Goal: Book appointment/travel/reservation

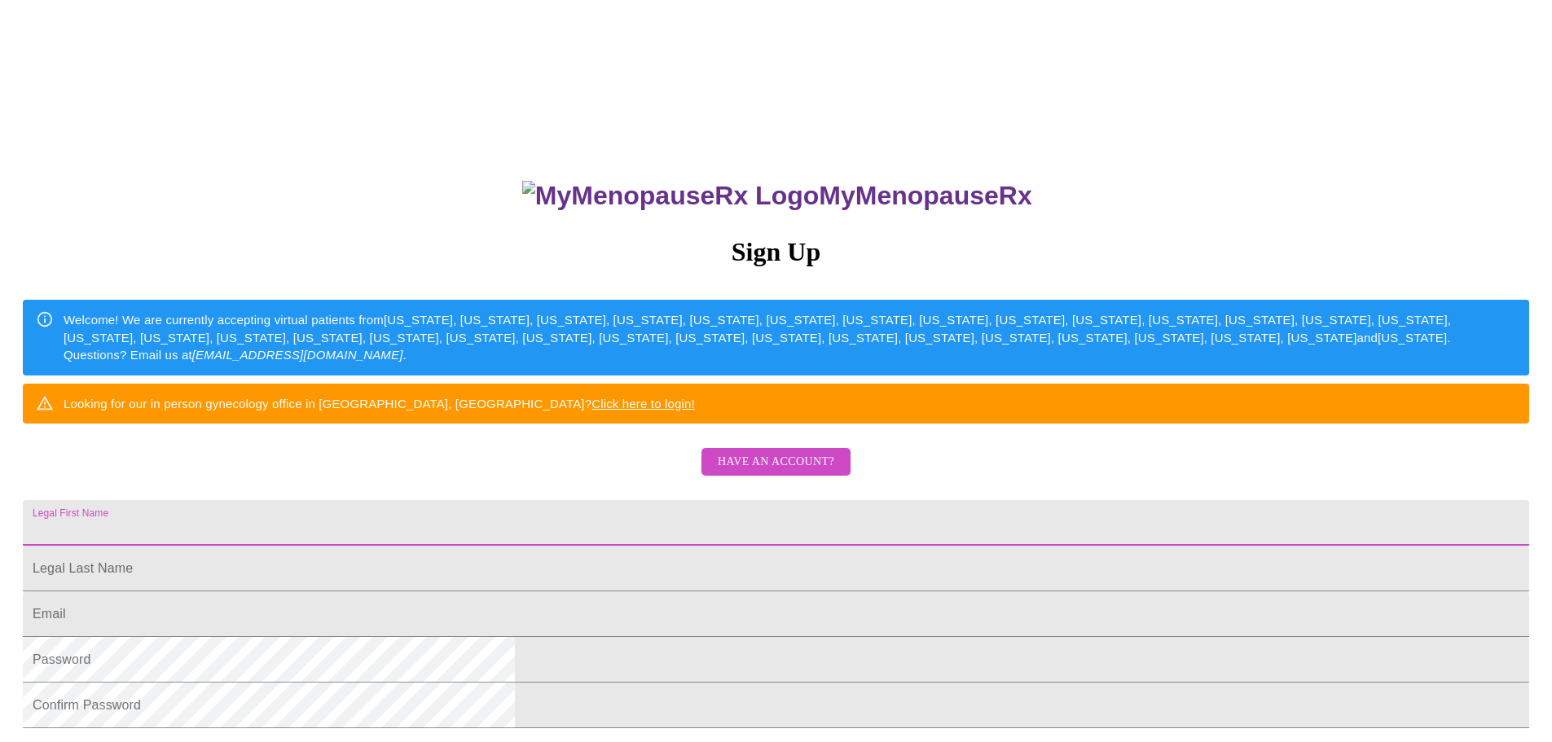
click at [731, 546] on input "Legal First Name" at bounding box center [776, 523] width 1506 height 46
click at [651, 526] on div "MyMenopauseRx Sign Up Welcome! We are currently accepting virtual patients from…" at bounding box center [776, 526] width 1539 height 742
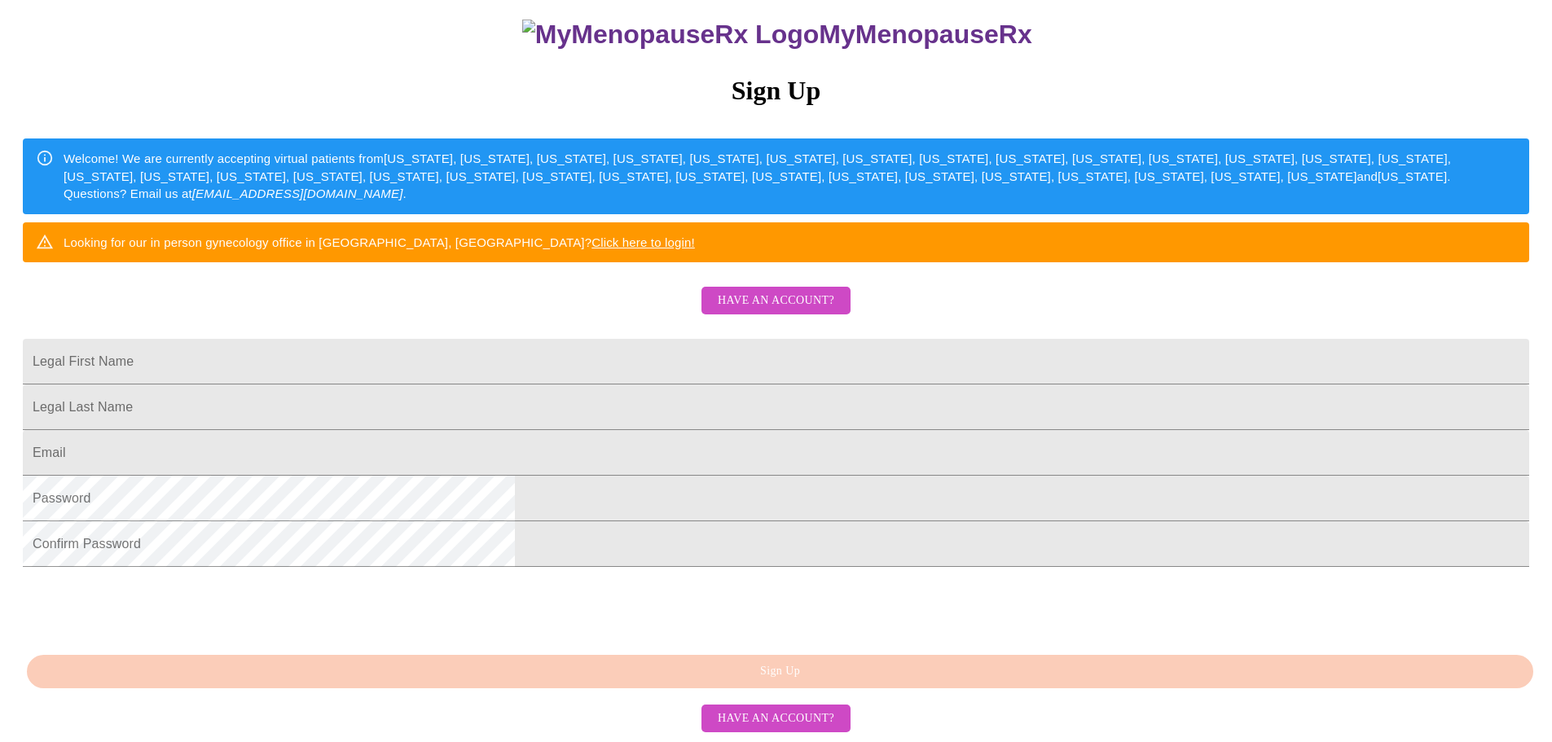
scroll to position [286, 0]
click at [581, 339] on input "Legal First Name" at bounding box center [776, 362] width 1506 height 46
drag, startPoint x: 709, startPoint y: 290, endPoint x: 582, endPoint y: 297, distance: 128.1
click at [582, 339] on input "[EMAIL_ADDRESS][DOMAIN_NAME]" at bounding box center [776, 362] width 1506 height 46
type input "[PERSON_NAME]"
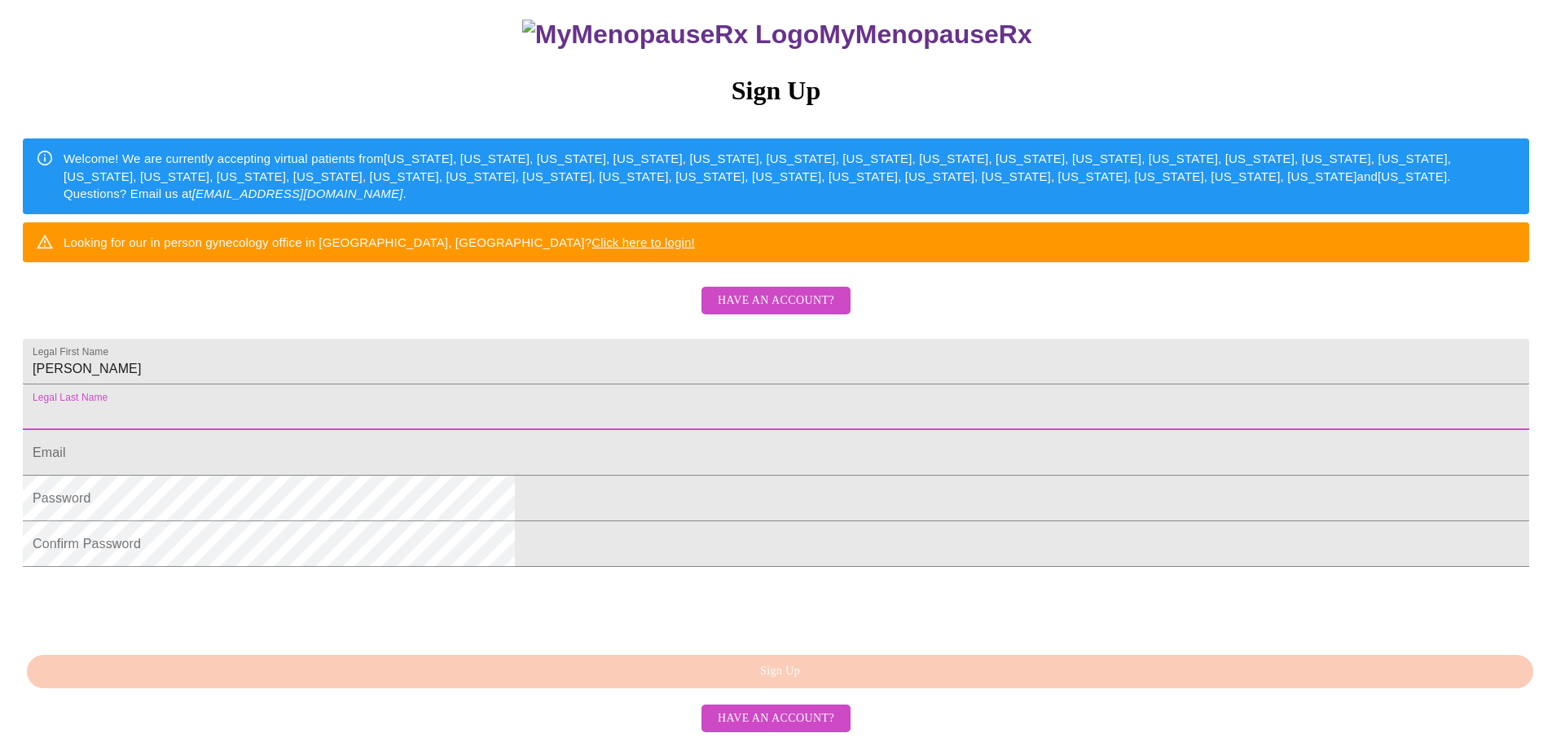
click at [582, 384] on input "Legal First Name" at bounding box center [776, 407] width 1506 height 46
type input "pack"
click at [551, 430] on input "Legal First Name" at bounding box center [776, 453] width 1506 height 46
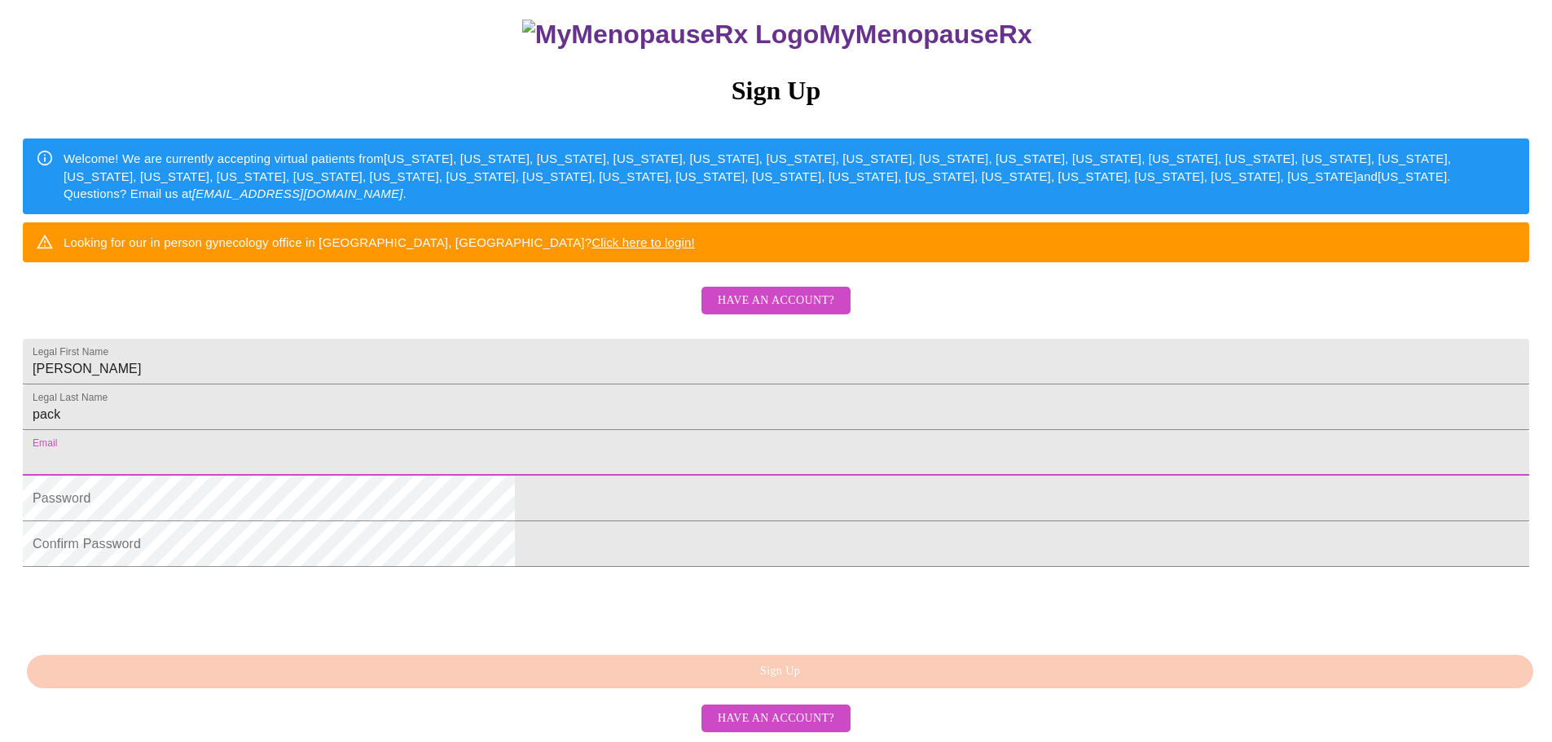
type input "[EMAIL_ADDRESS][DOMAIN_NAME]"
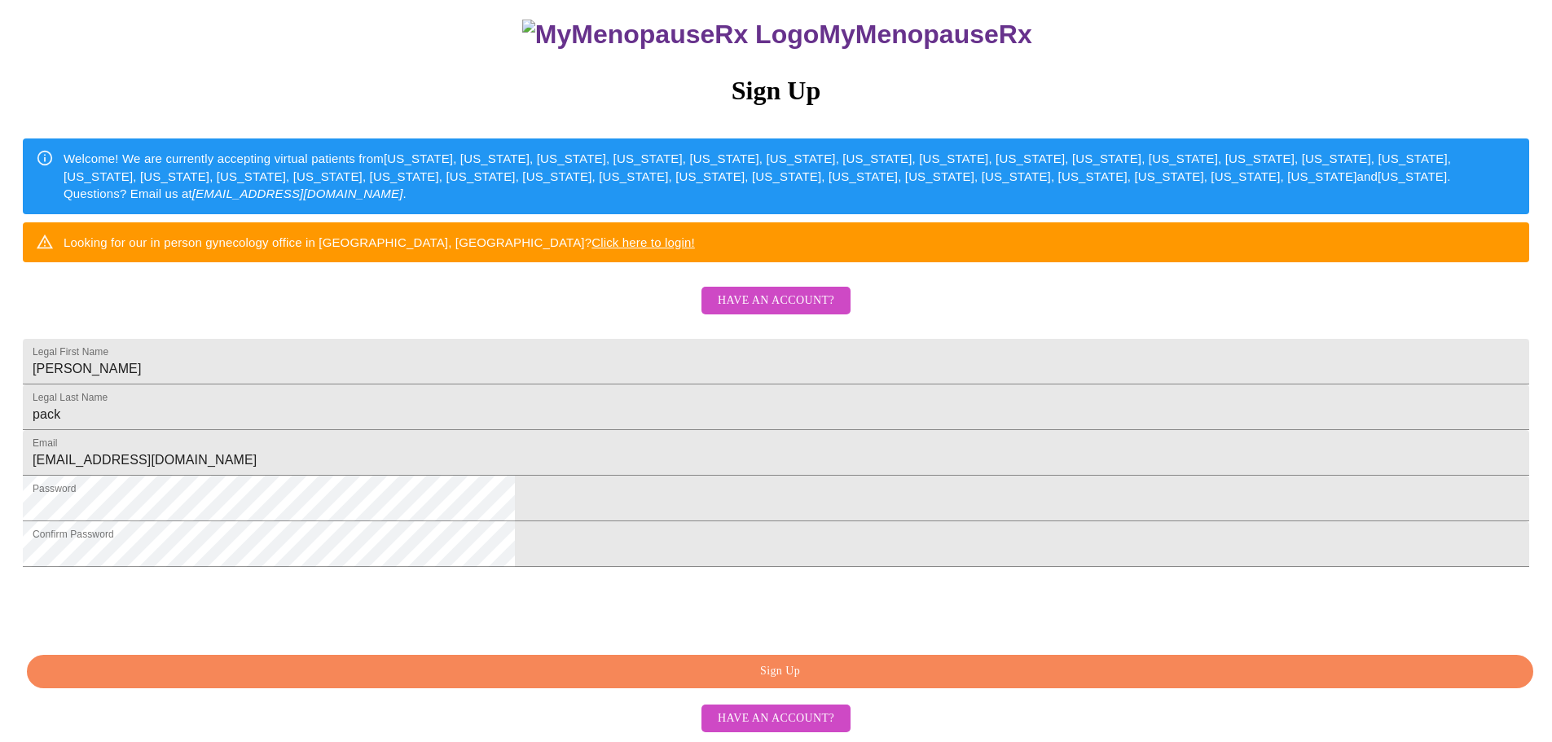
click at [635, 671] on span "Sign Up" at bounding box center [780, 671] width 1469 height 20
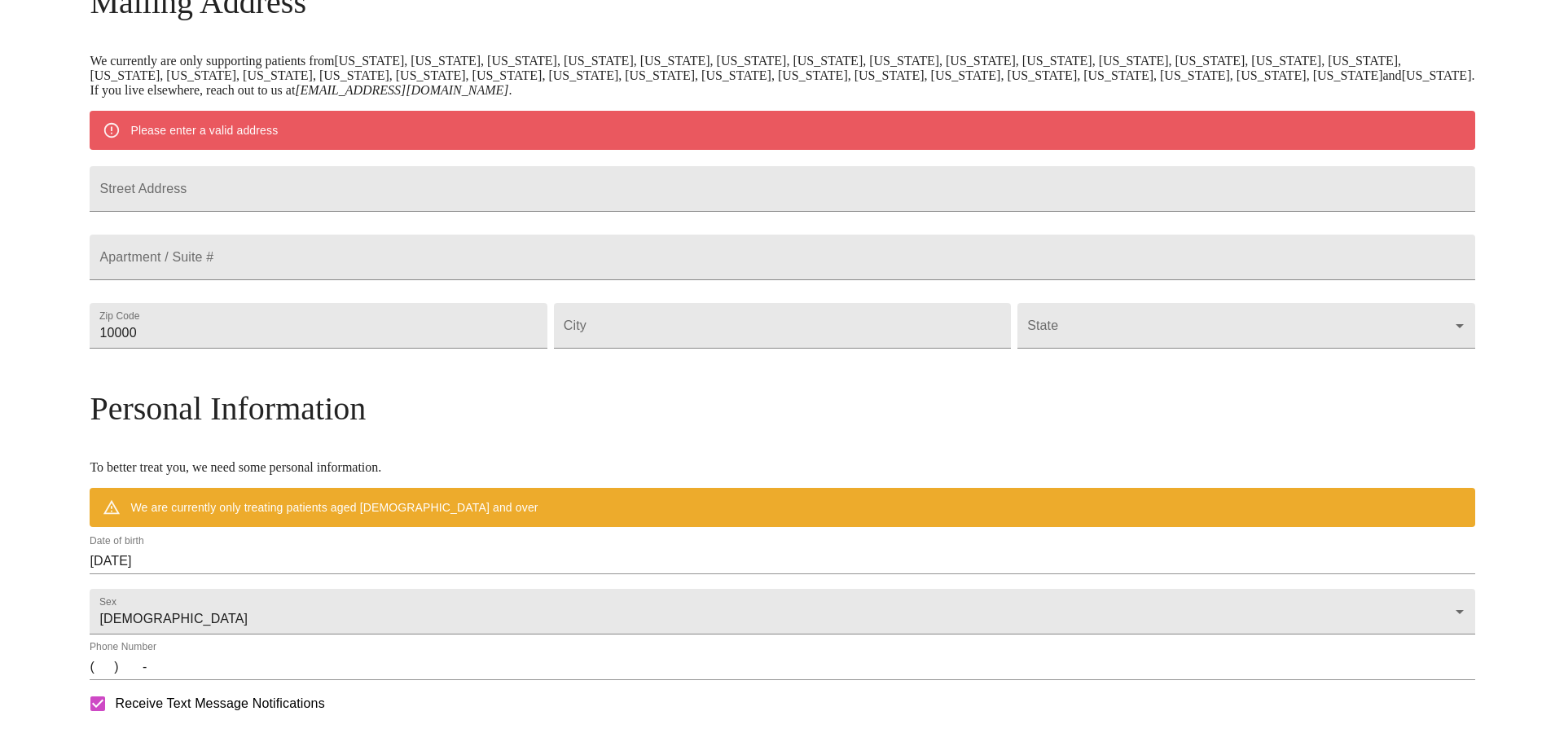
scroll to position [222, 0]
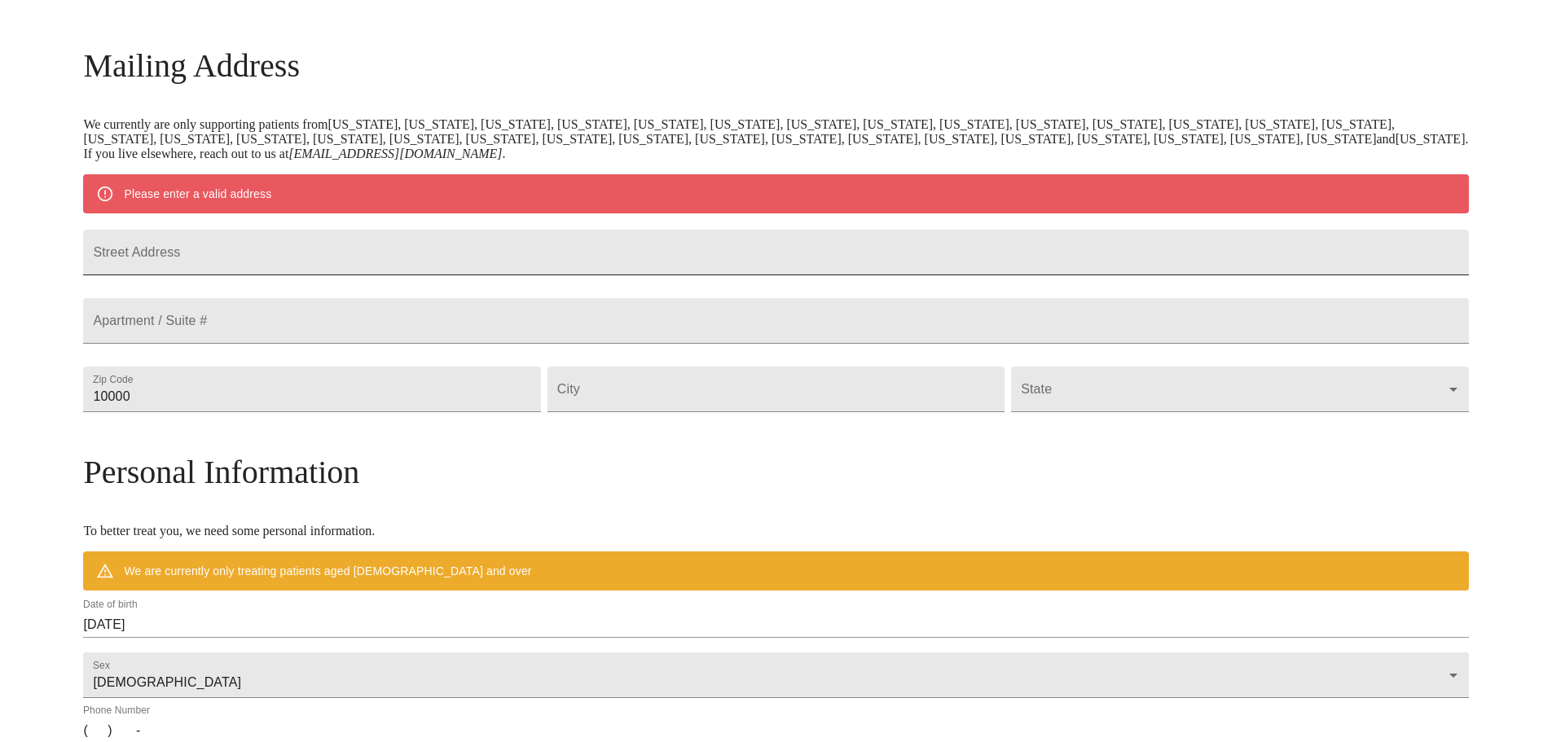
click at [314, 247] on input "Street Address" at bounding box center [775, 253] width 1385 height 46
click at [332, 343] on input "Street Address" at bounding box center [775, 321] width 1385 height 46
click at [307, 245] on input "Street Address" at bounding box center [775, 253] width 1385 height 46
click at [315, 250] on input "Street Address" at bounding box center [775, 253] width 1385 height 46
type input "[STREET_ADDRESS]"
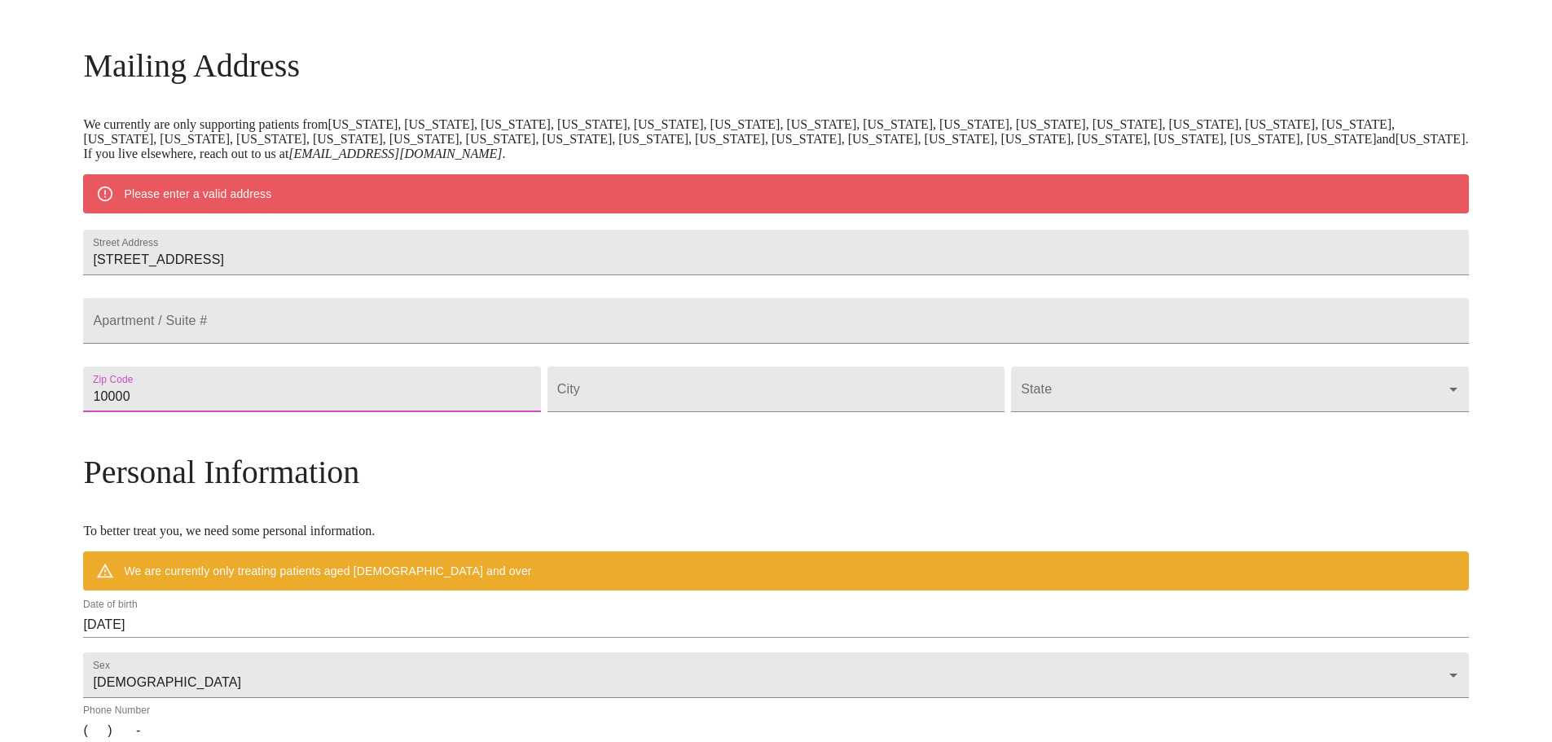
drag, startPoint x: 304, startPoint y: 433, endPoint x: 249, endPoint y: 437, distance: 54.7
click at [249, 424] on div "Zip Code 10000" at bounding box center [311, 389] width 463 height 68
type input "38425"
click at [727, 412] on input "Street Address" at bounding box center [775, 390] width 457 height 46
type input "[PERSON_NAME]"
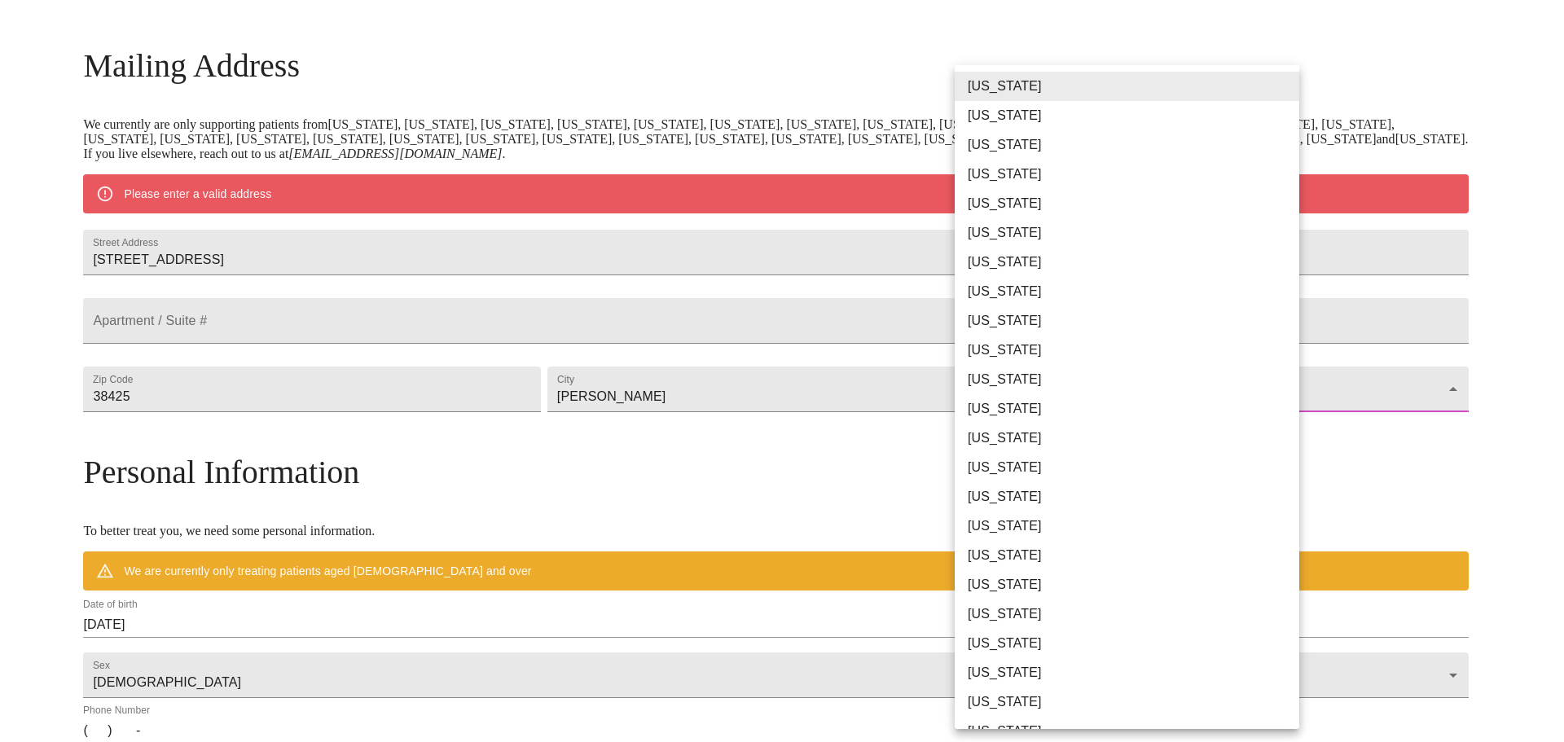
click at [1038, 425] on body "MyMenopauseRx Welcome to MyMenopauseRx Since it's your first time here, you'll …" at bounding box center [782, 419] width 1551 height 1270
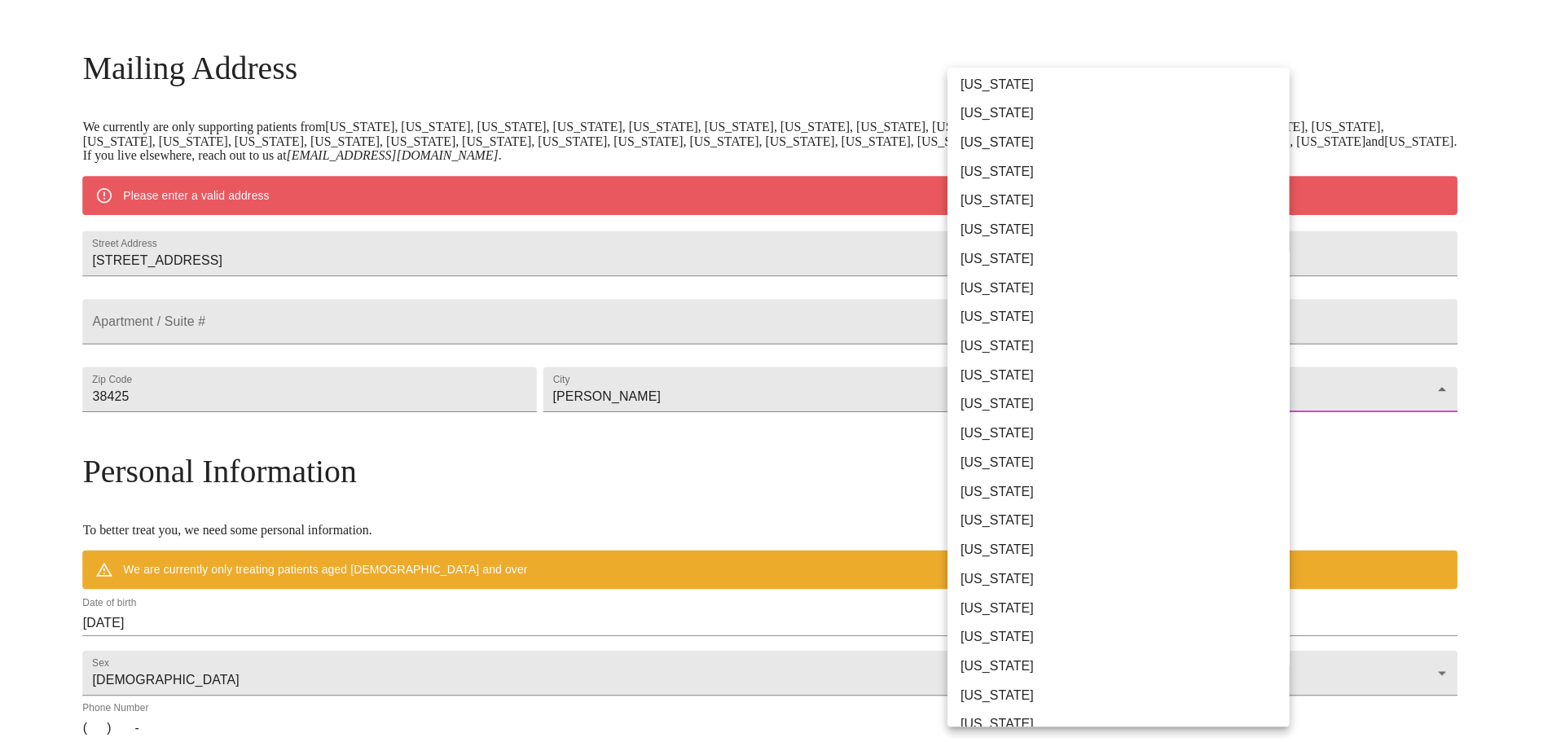
scroll to position [652, 0]
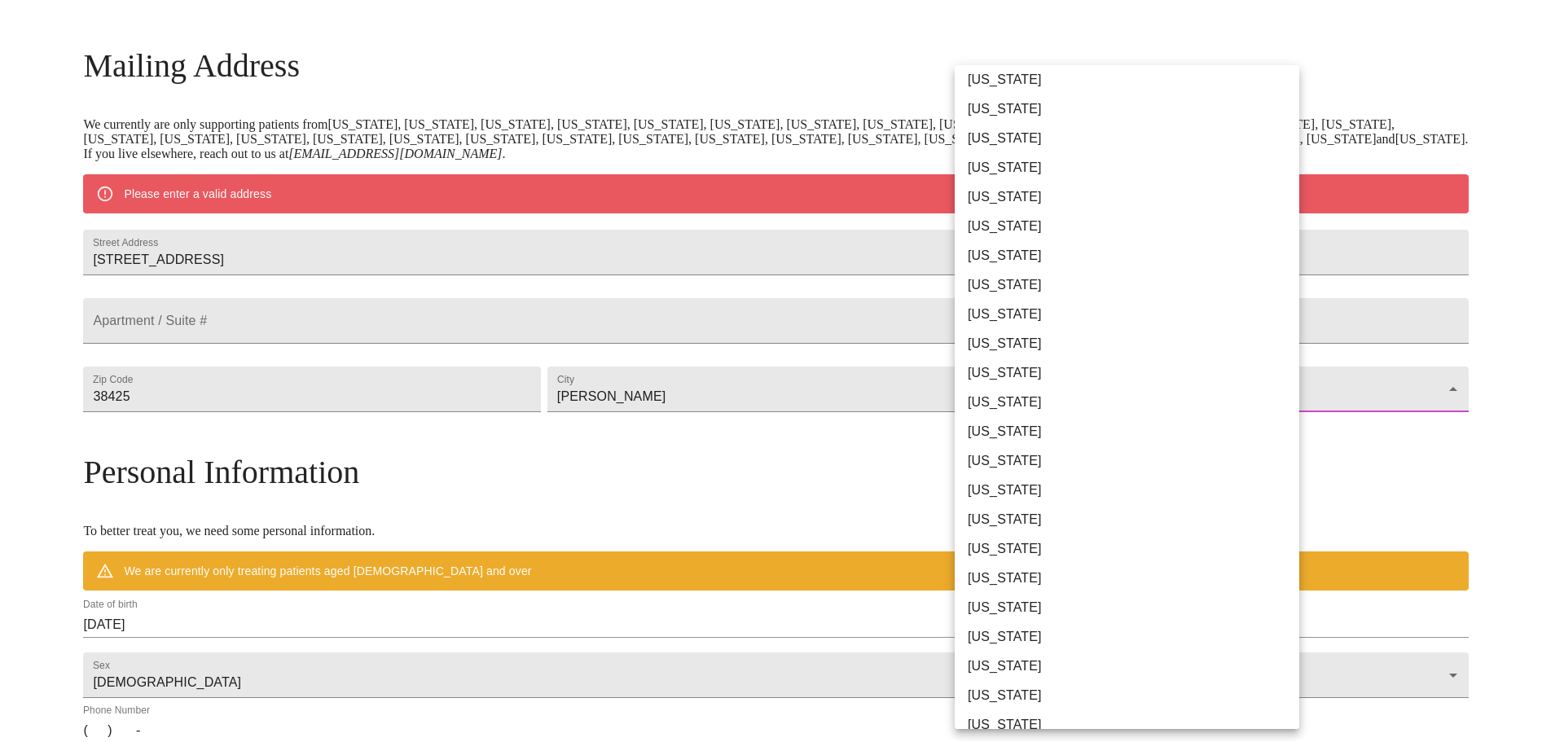
click at [1032, 622] on li "[US_STATE]" at bounding box center [1133, 636] width 357 height 29
type input "[US_STATE]"
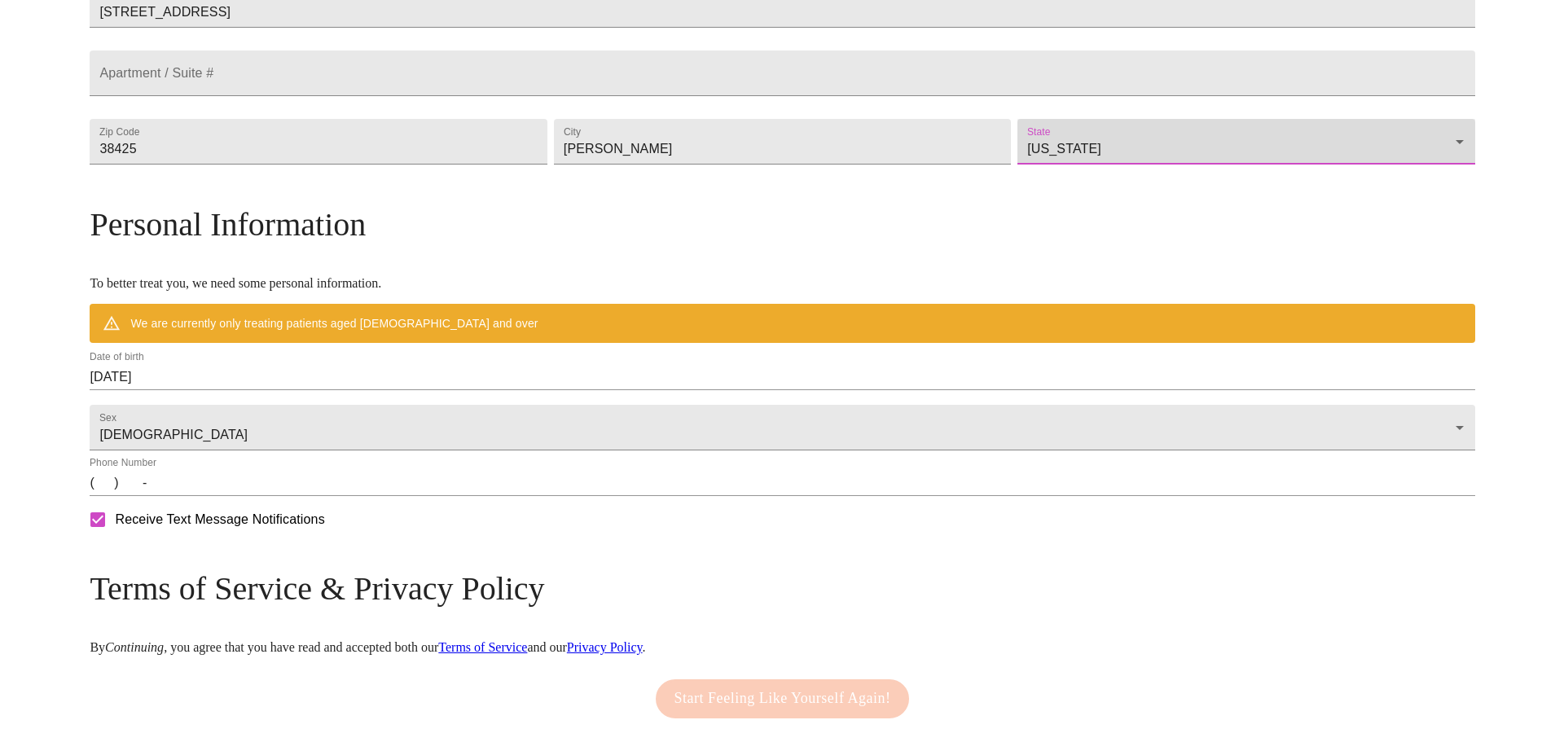
scroll to position [467, 0]
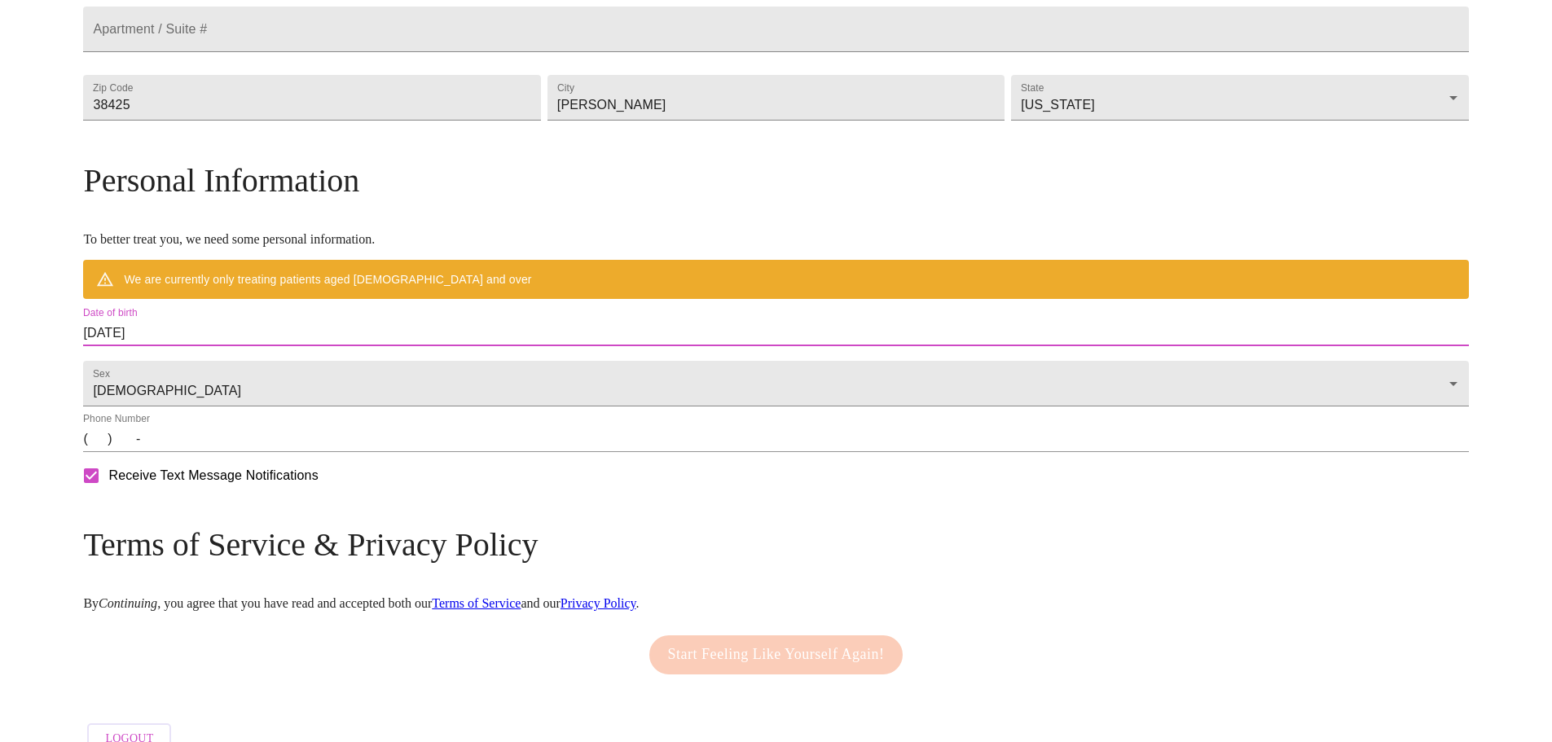
drag, startPoint x: 352, startPoint y: 367, endPoint x: 185, endPoint y: 340, distance: 169.0
click at [185, 340] on div "MyMenopauseRx Welcome to MyMenopauseRx Since it's your first time here, you'll …" at bounding box center [775, 151] width 1385 height 1223
click at [271, 346] on input "[DATE]" at bounding box center [775, 333] width 1385 height 26
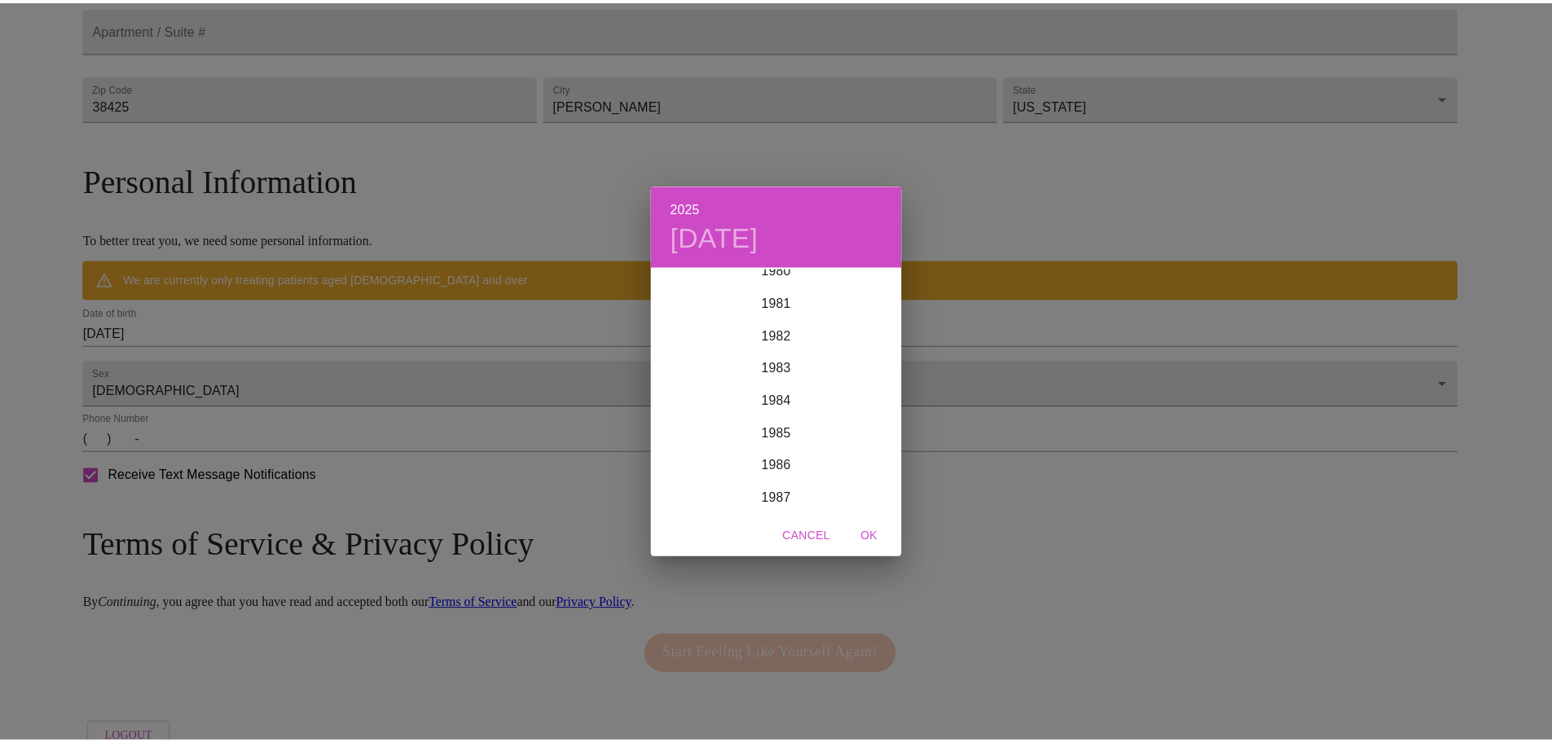
scroll to position [2623, 0]
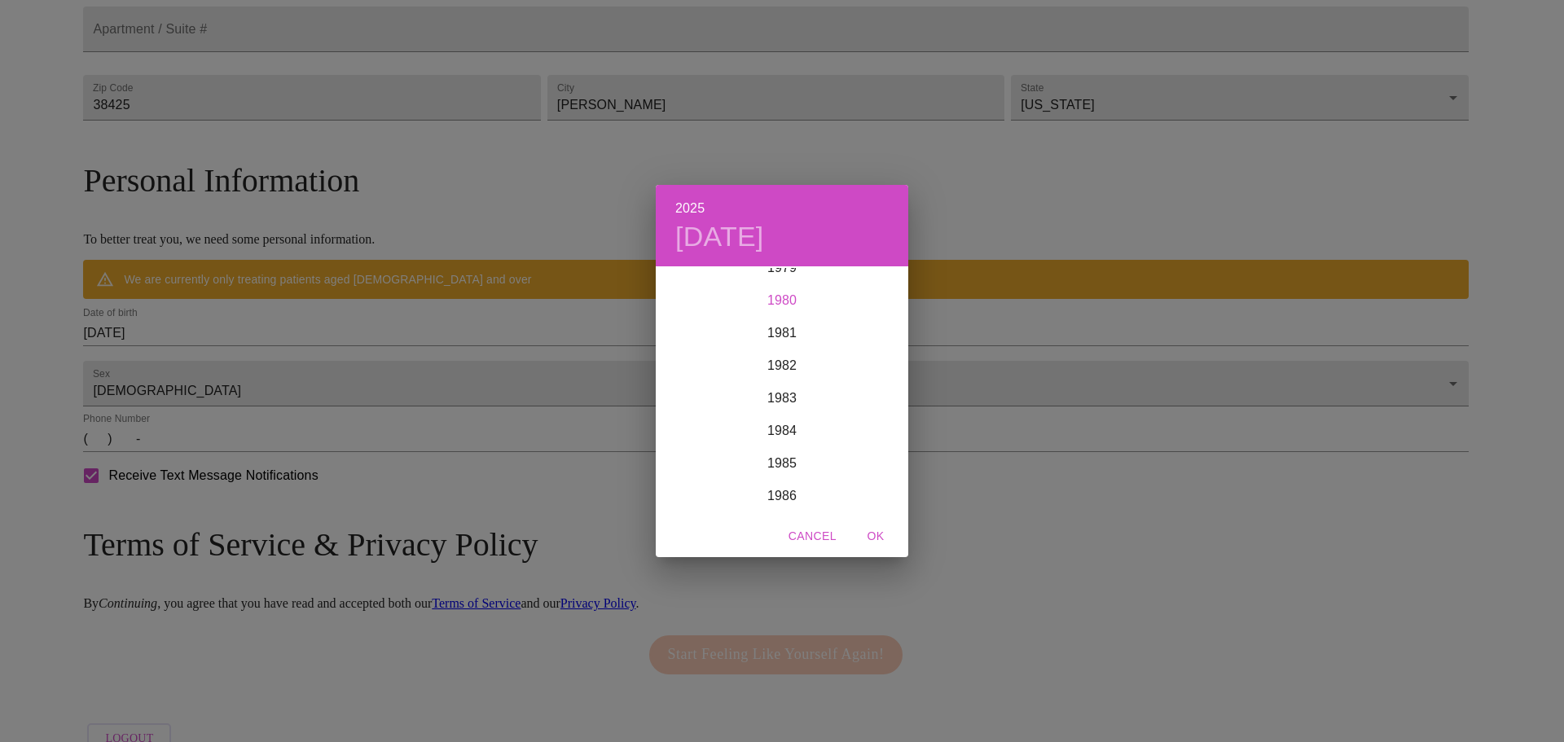
click at [784, 304] on div "1980" at bounding box center [782, 300] width 253 height 33
click at [784, 477] on div "Nov" at bounding box center [782, 481] width 84 height 61
click at [850, 447] on p "21" at bounding box center [847, 441] width 13 height 16
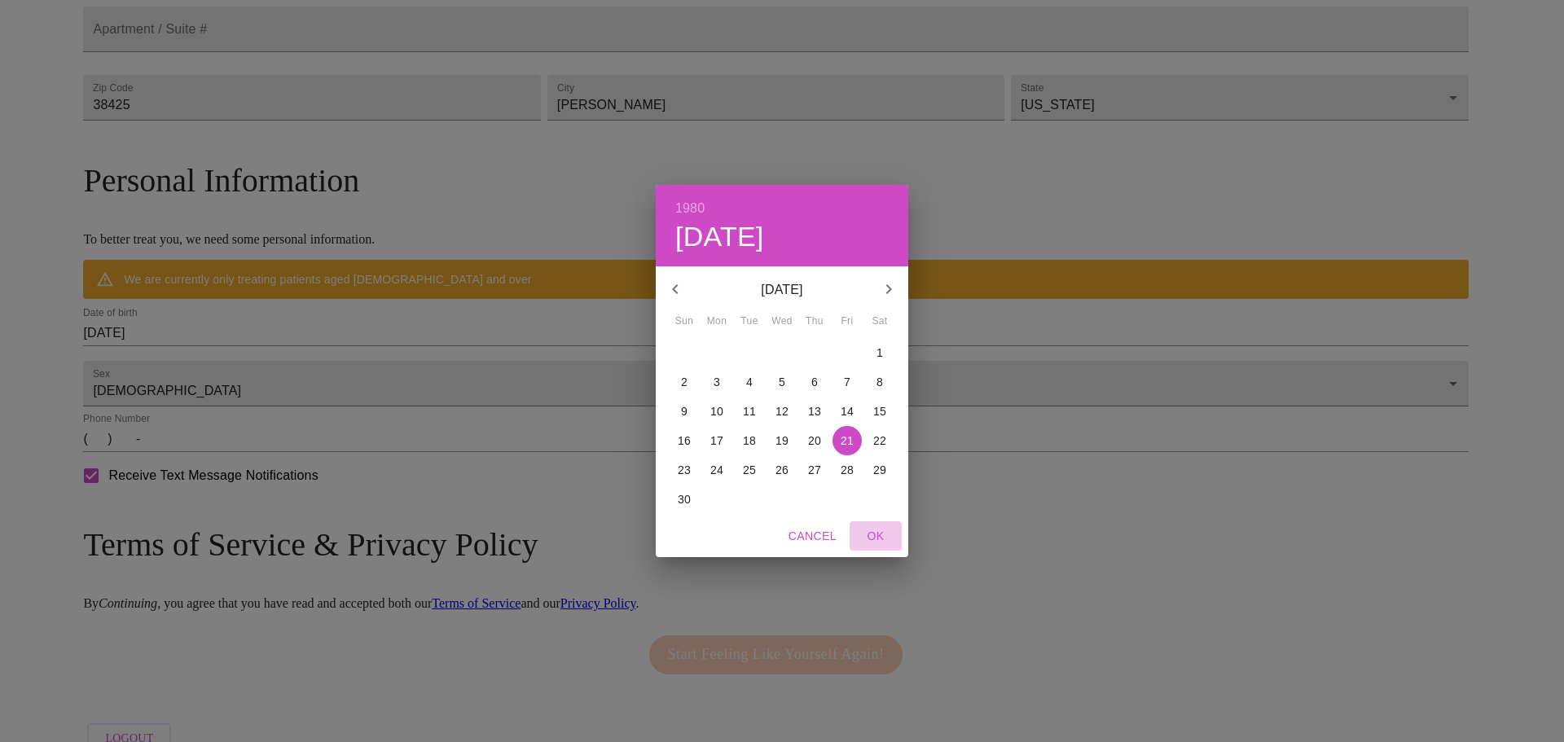
click at [884, 538] on span "OK" at bounding box center [875, 536] width 39 height 20
type input "[DATE]"
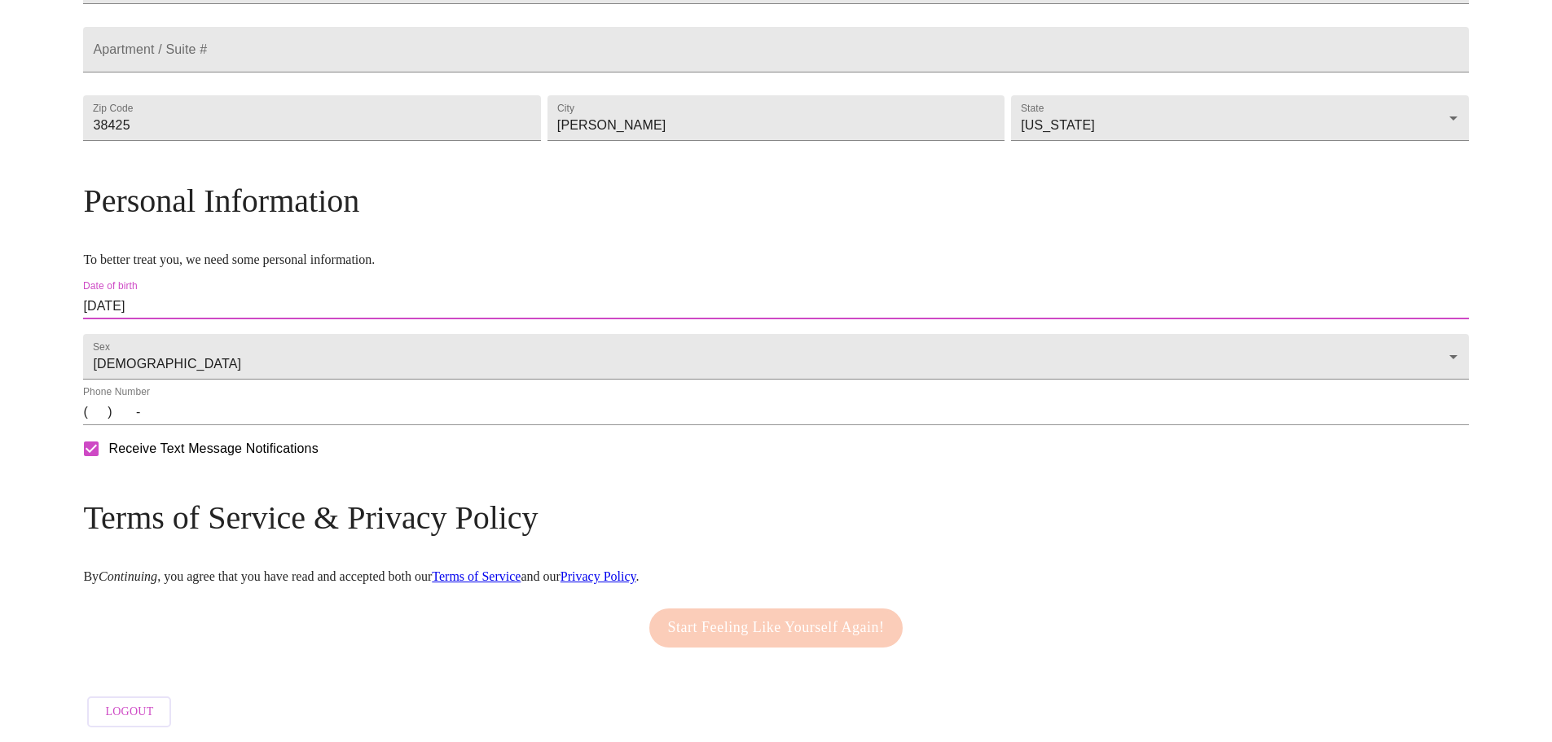
click at [478, 425] on input "(   )    -" at bounding box center [775, 412] width 1385 height 26
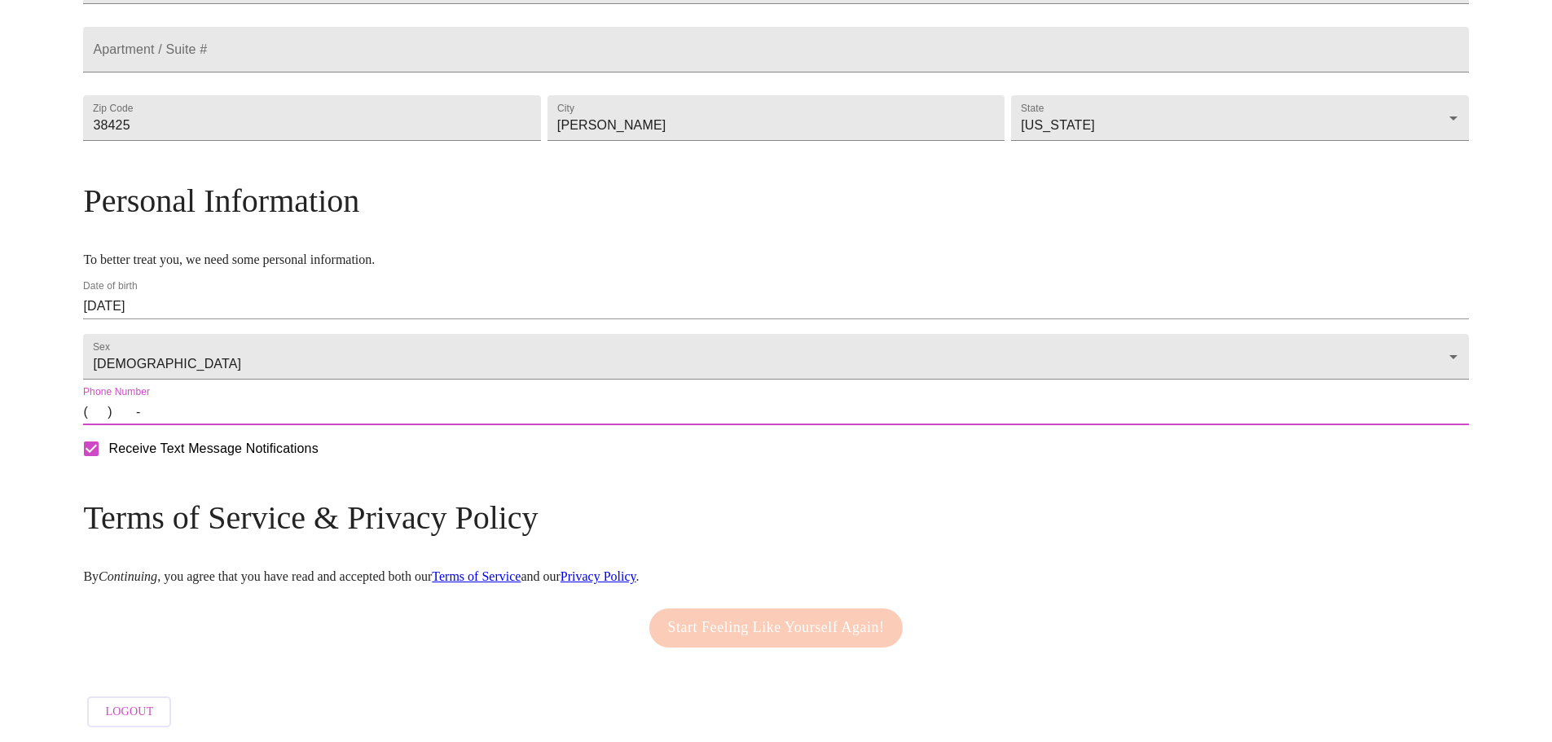
type input "[PHONE_NUMBER]"
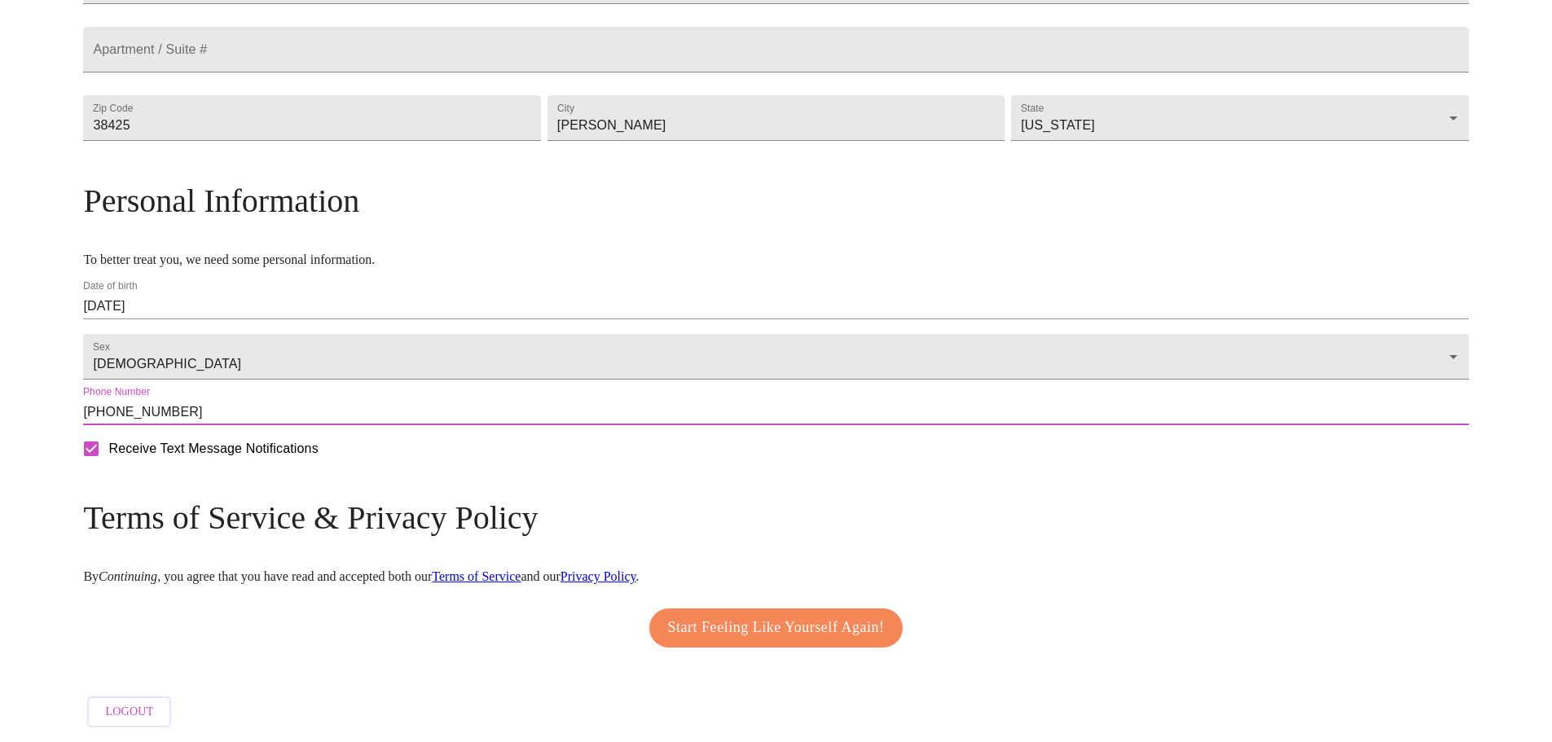
click at [108, 466] on input "Receive Text Message Notifications" at bounding box center [91, 449] width 34 height 34
checkbox input "false"
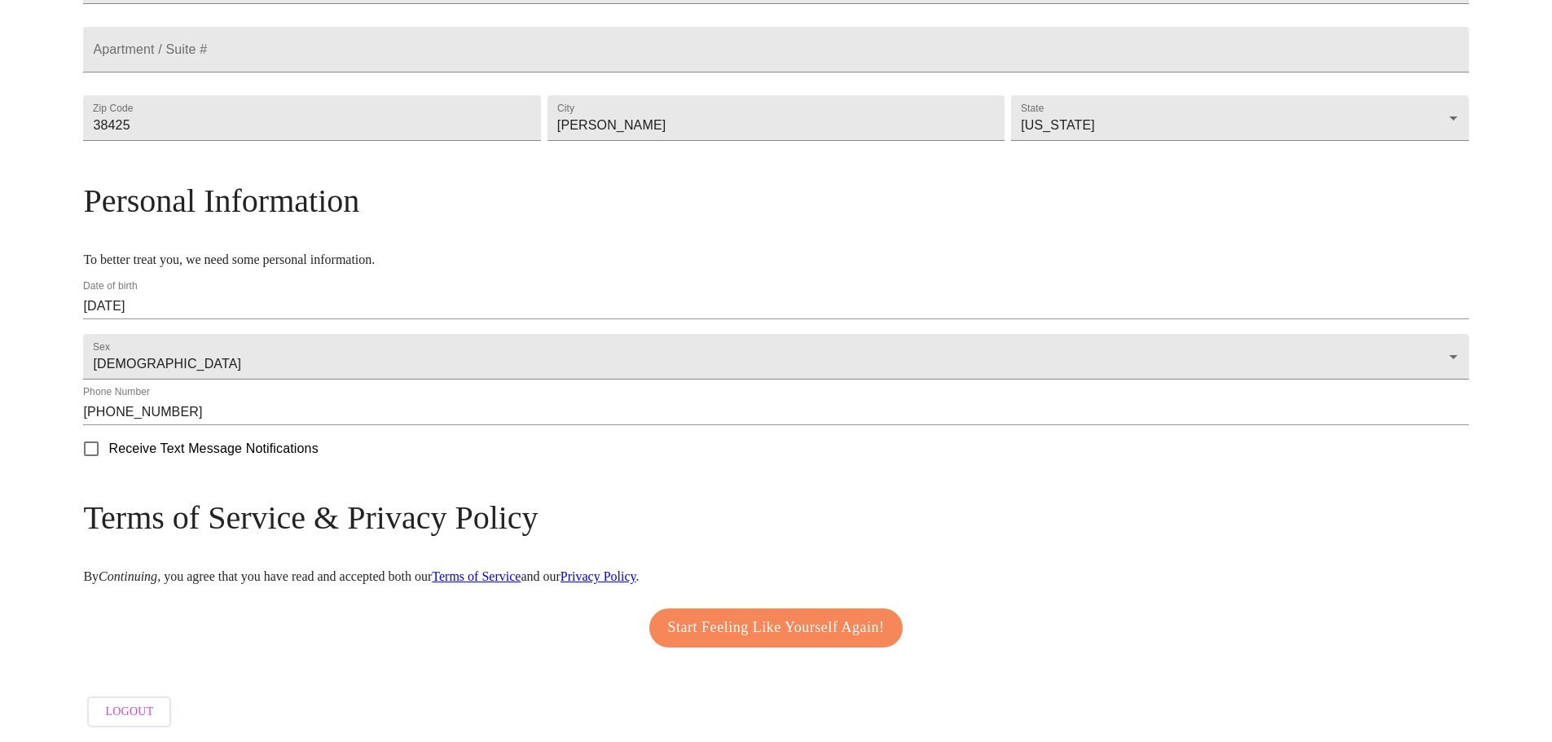
click at [738, 641] on span "Start Feeling Like Yourself Again!" at bounding box center [776, 628] width 217 height 26
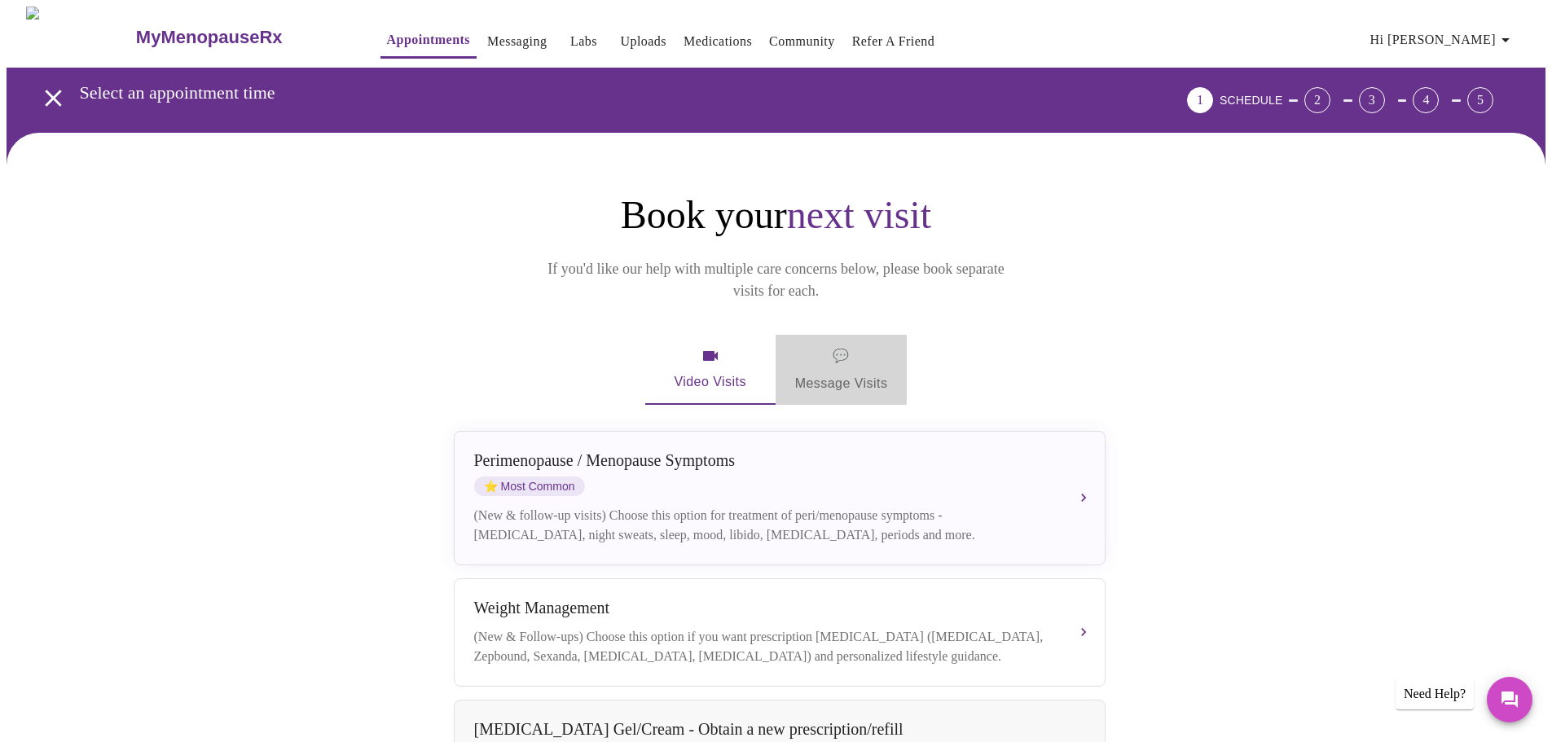
click at [849, 345] on span "💬 Message Visits" at bounding box center [841, 370] width 93 height 51
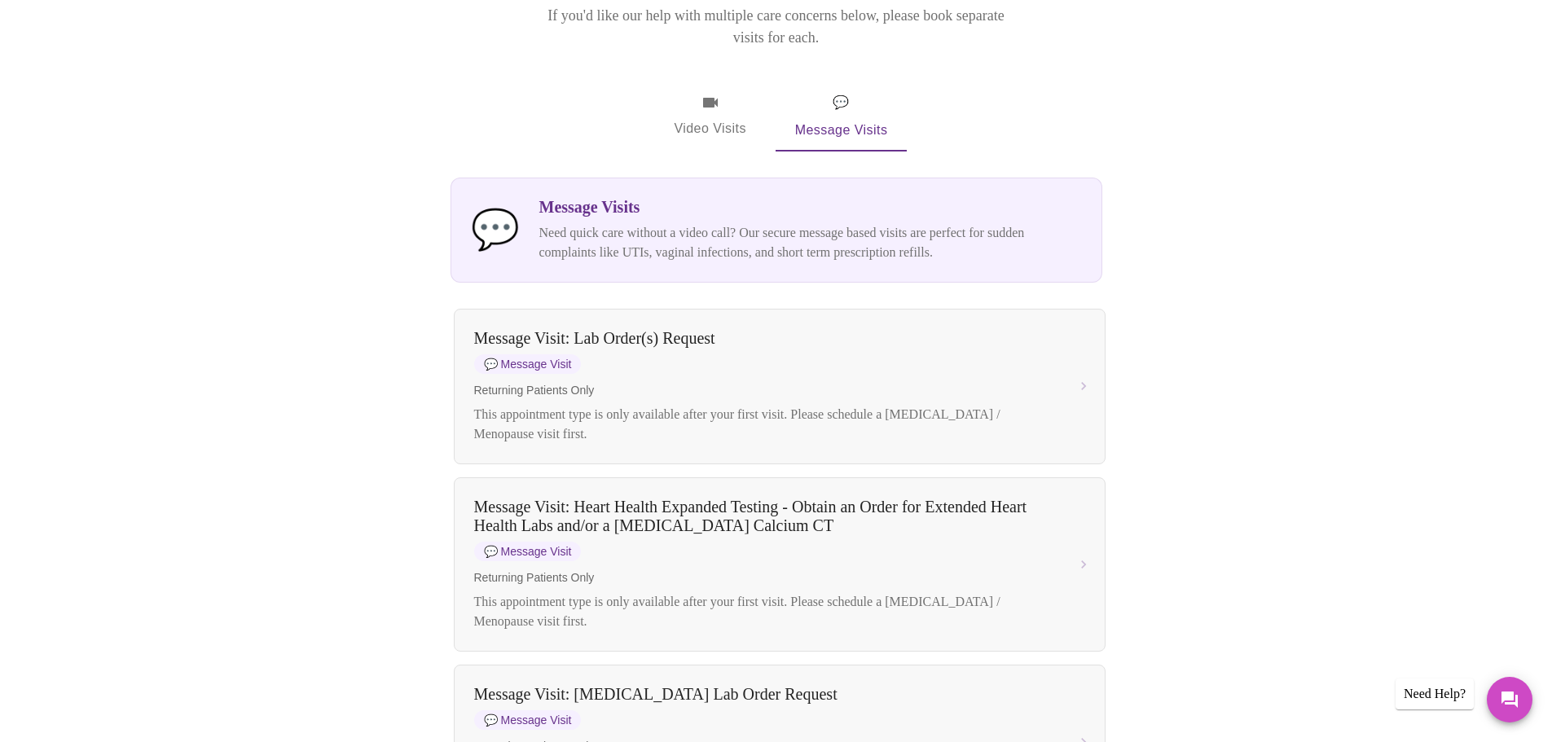
scroll to position [244, 0]
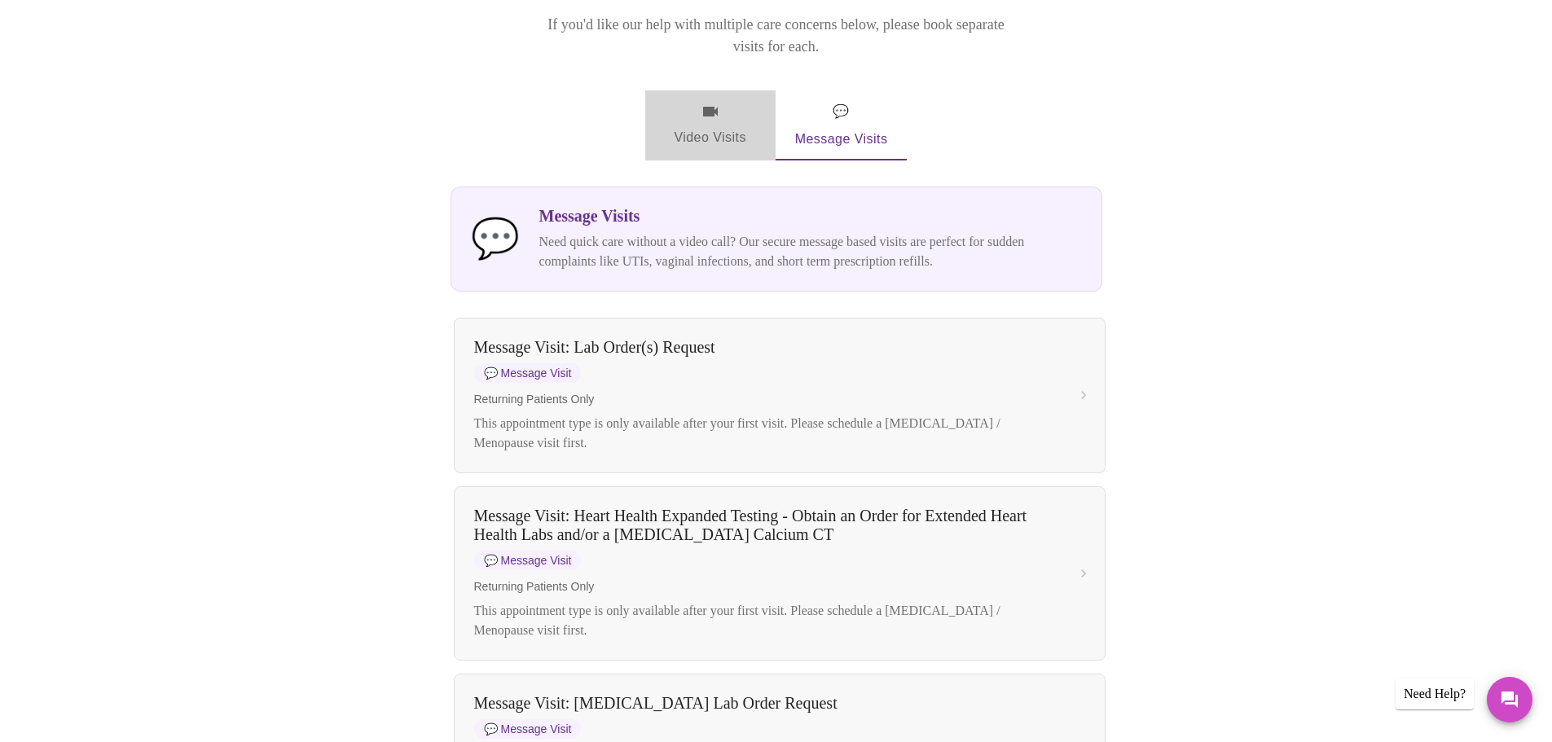
click at [698, 102] on span "Video Visits" at bounding box center [710, 125] width 91 height 47
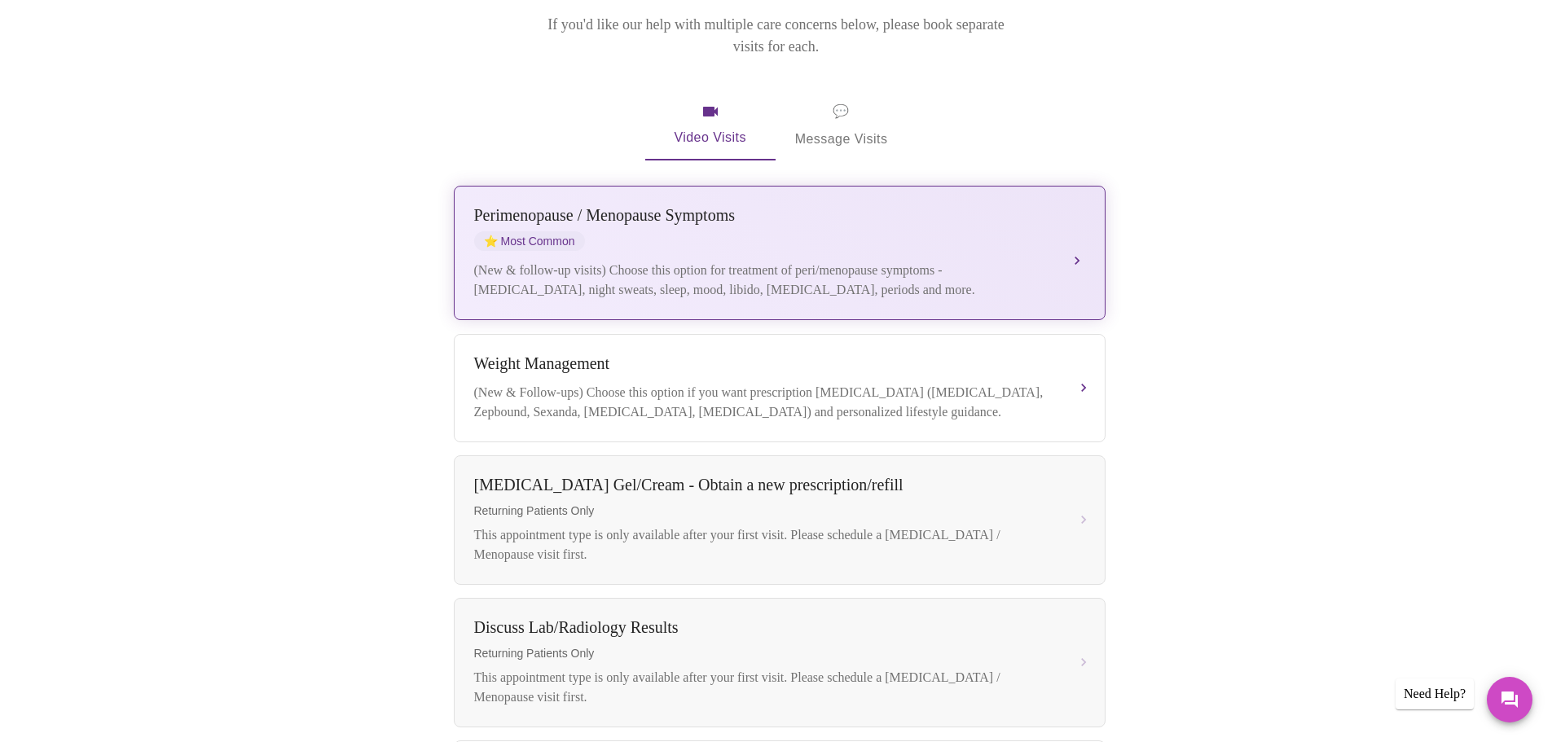
click at [649, 261] on div "(New & follow-up visits) Choose this option for treatment of peri/menopause sym…" at bounding box center [763, 280] width 578 height 39
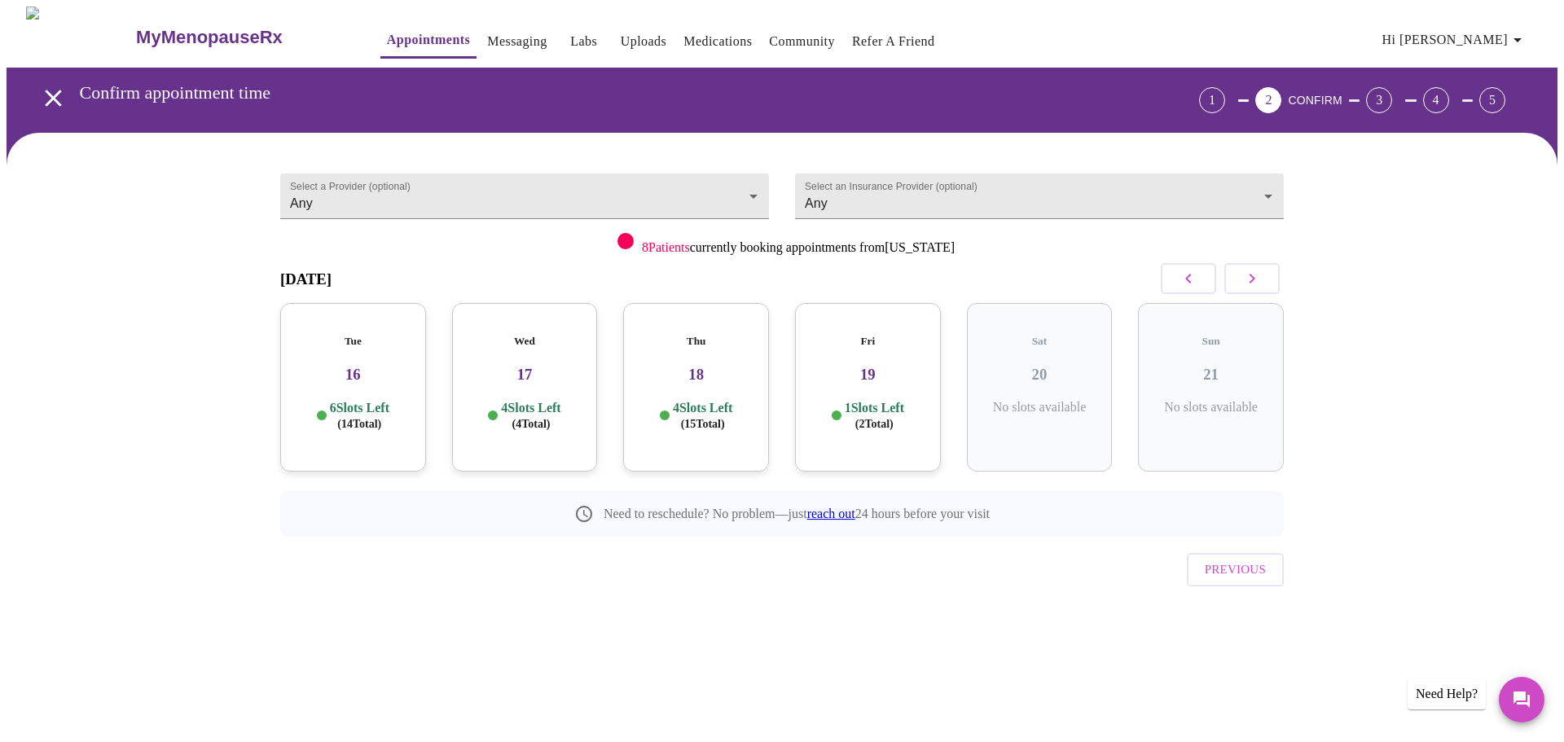
click at [355, 366] on h3 "16" at bounding box center [353, 375] width 120 height 18
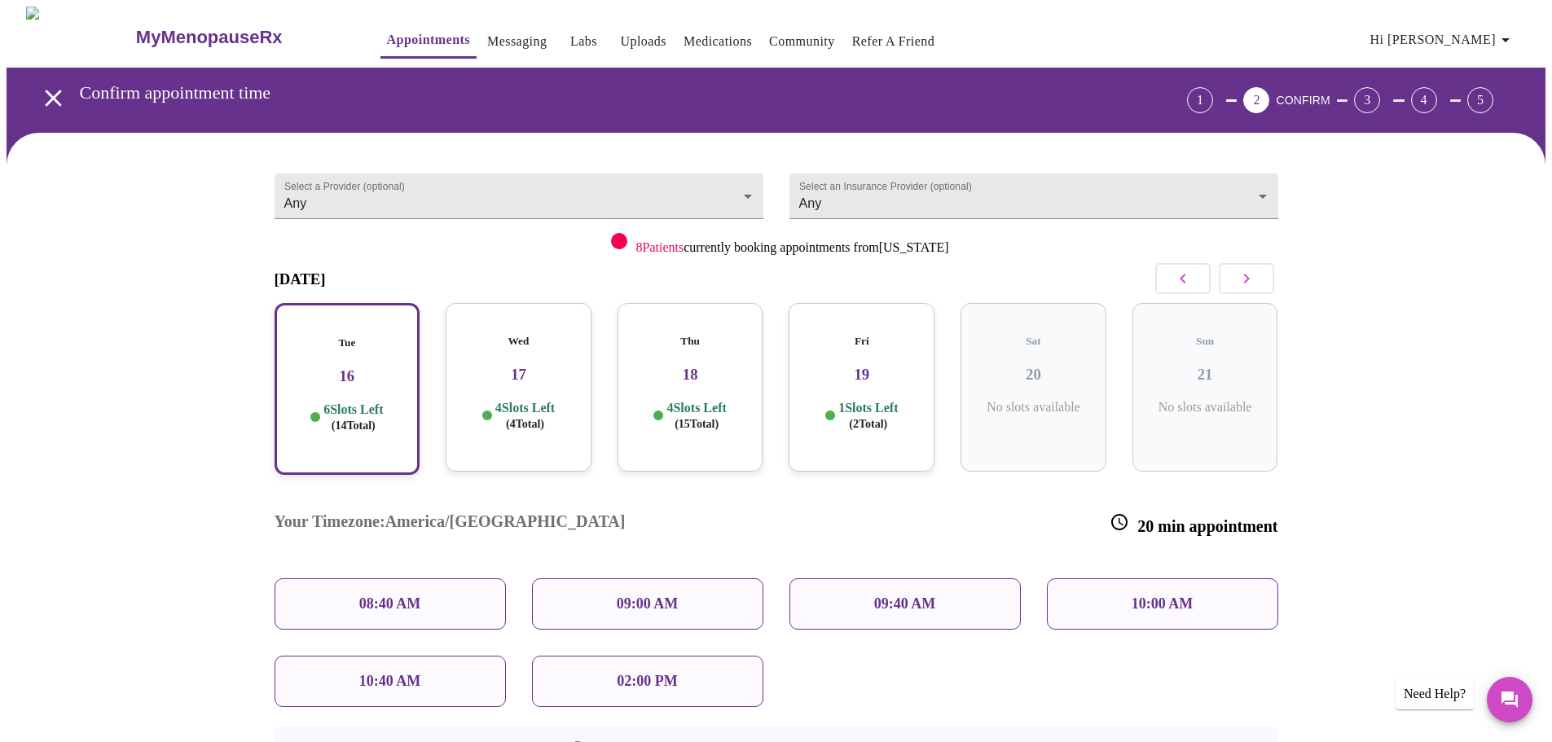
click at [535, 367] on h3 "17" at bounding box center [519, 375] width 120 height 18
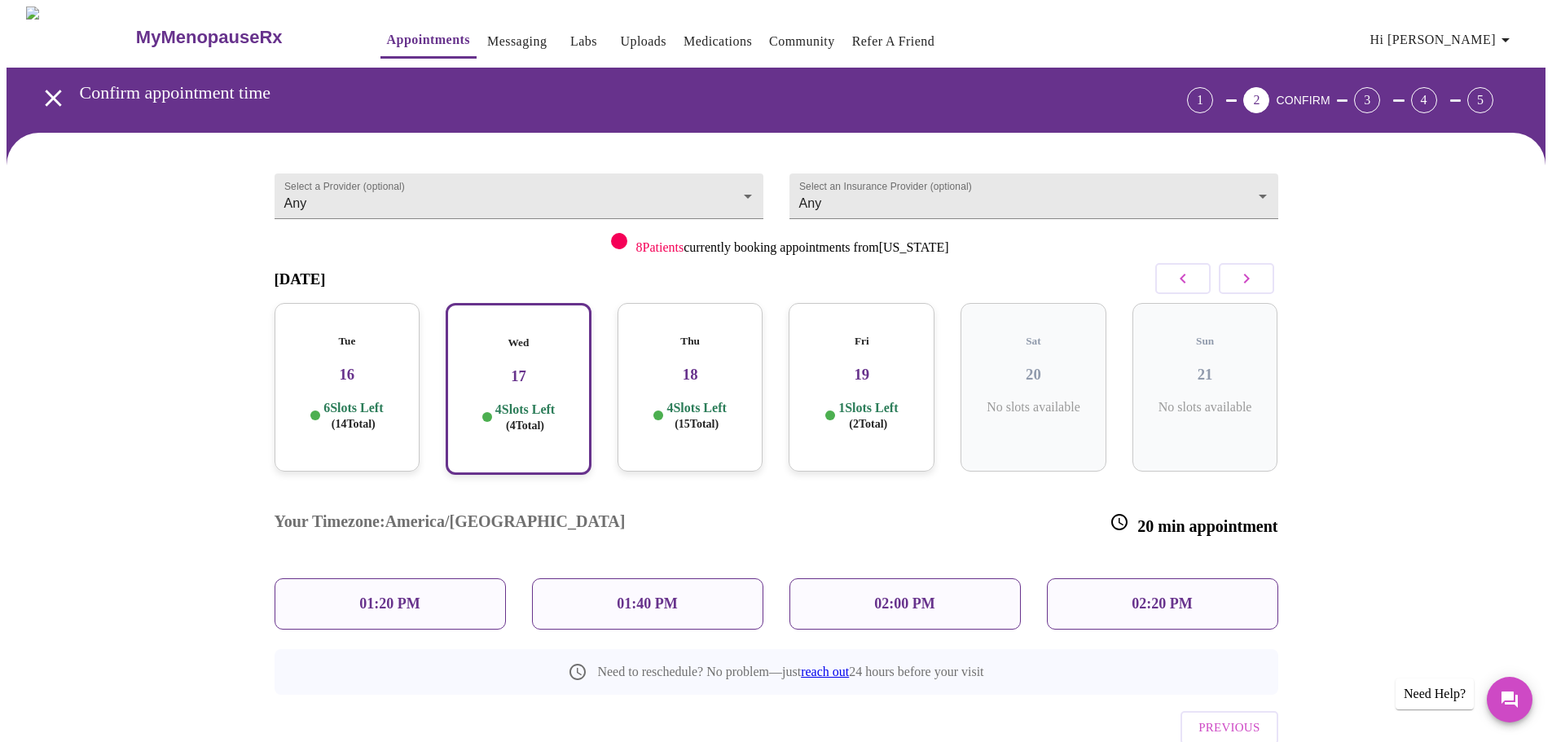
click at [753, 361] on div "Thu 18 4 Slots Left ( 15 Total)" at bounding box center [690, 387] width 146 height 169
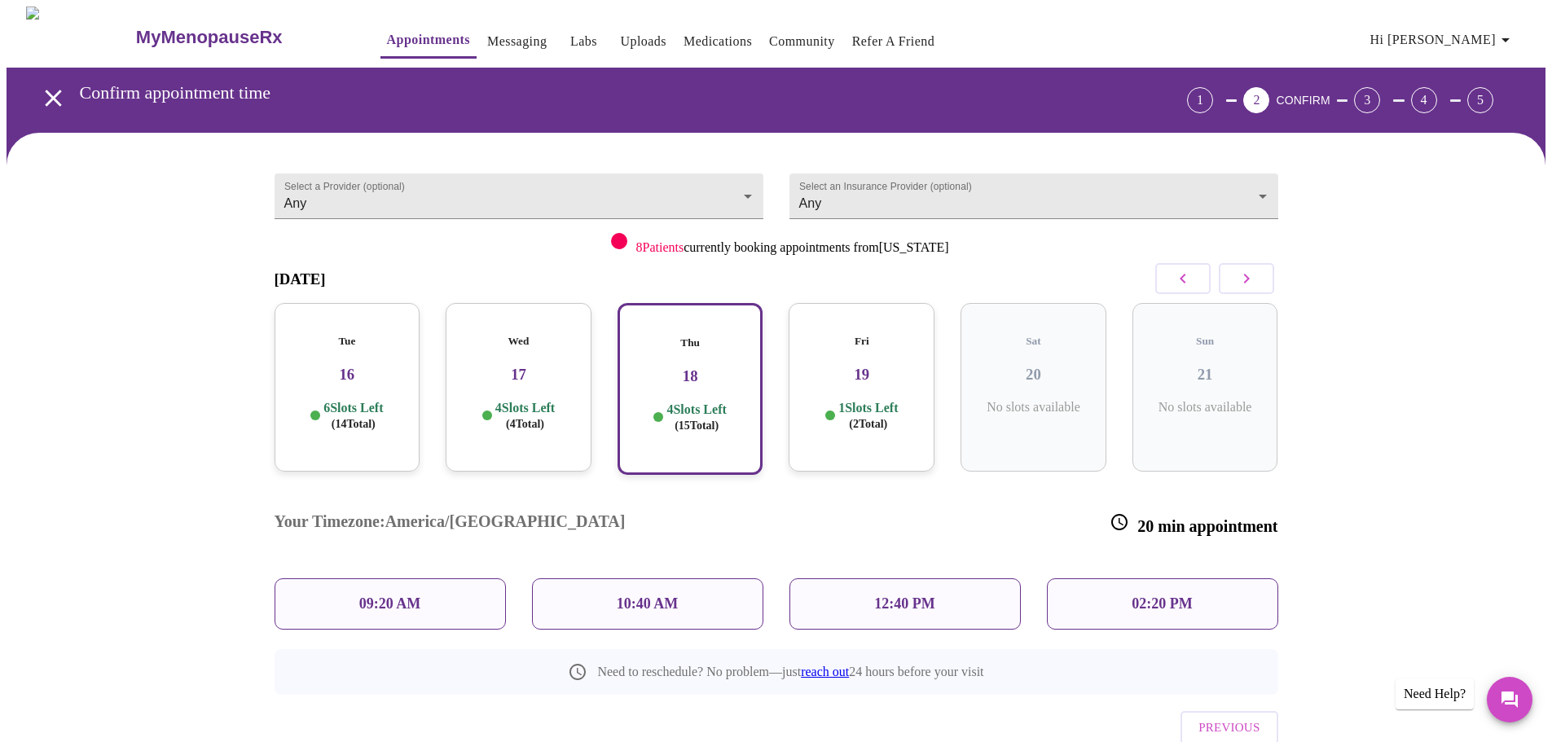
click at [837, 366] on h3 "19" at bounding box center [862, 375] width 120 height 18
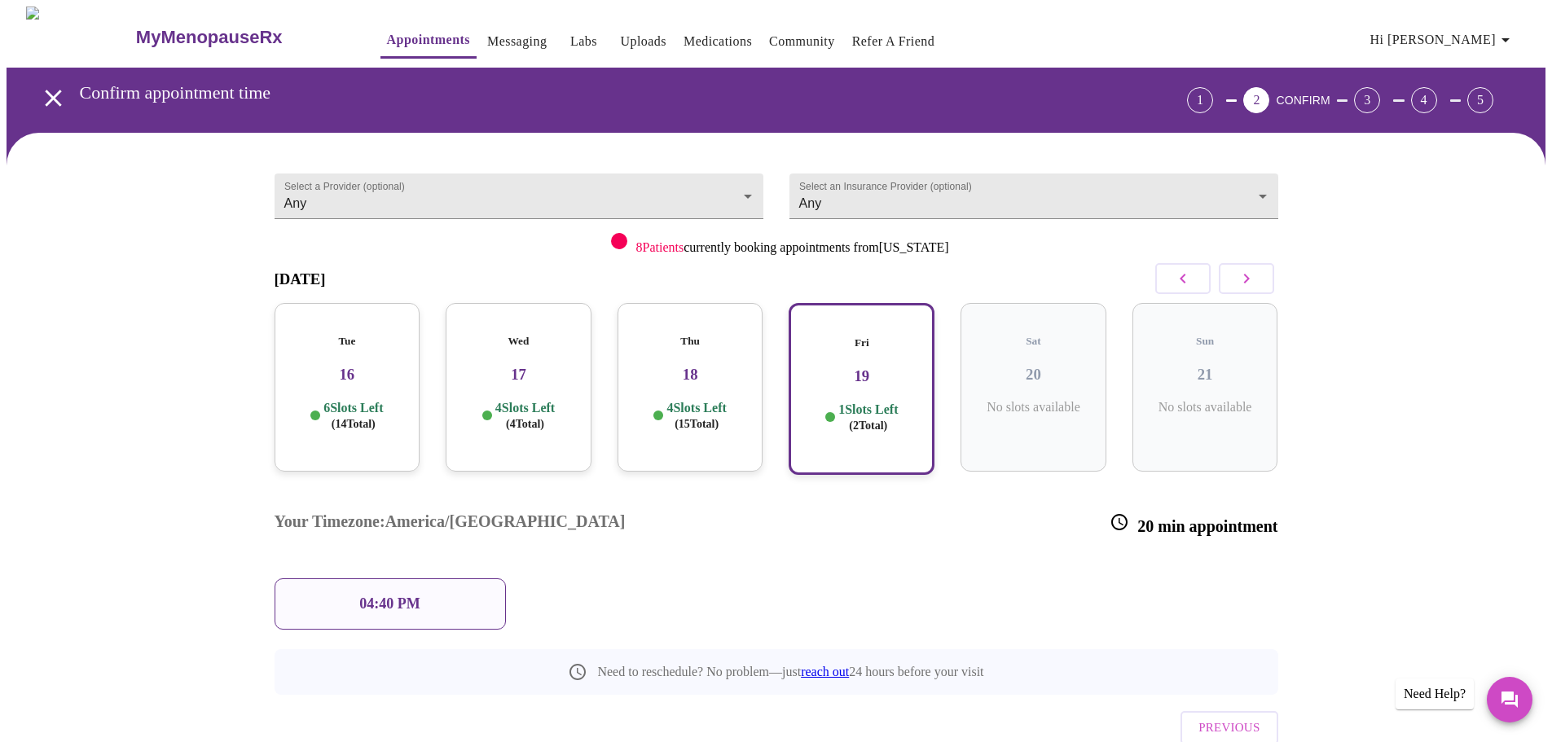
click at [316, 366] on h3 "16" at bounding box center [348, 375] width 120 height 18
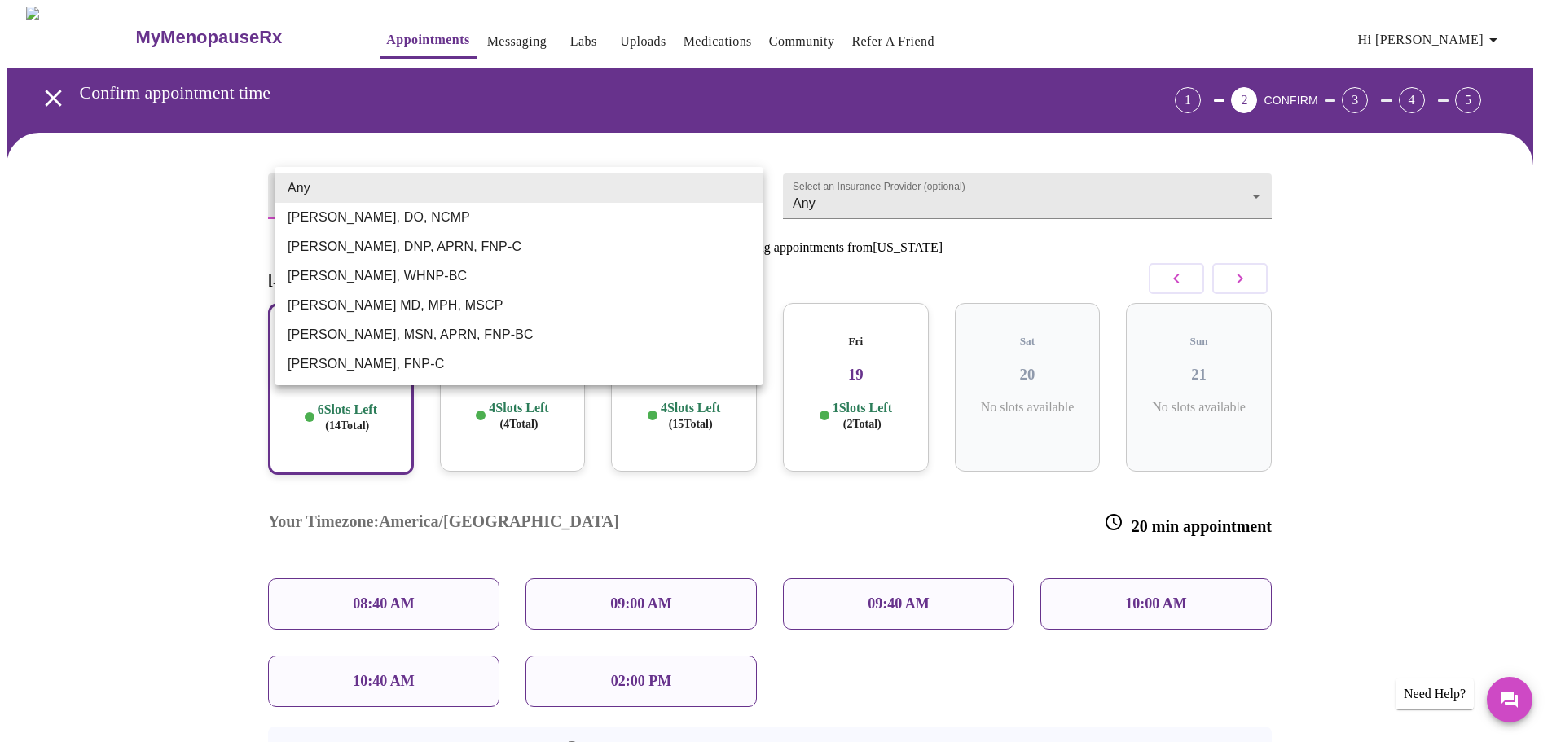
click at [477, 199] on body "MyMenopauseRx Appointments Messaging Labs Uploads Medications Community Refer a…" at bounding box center [776, 455] width 1539 height 897
click at [479, 197] on li "Any" at bounding box center [519, 188] width 489 height 29
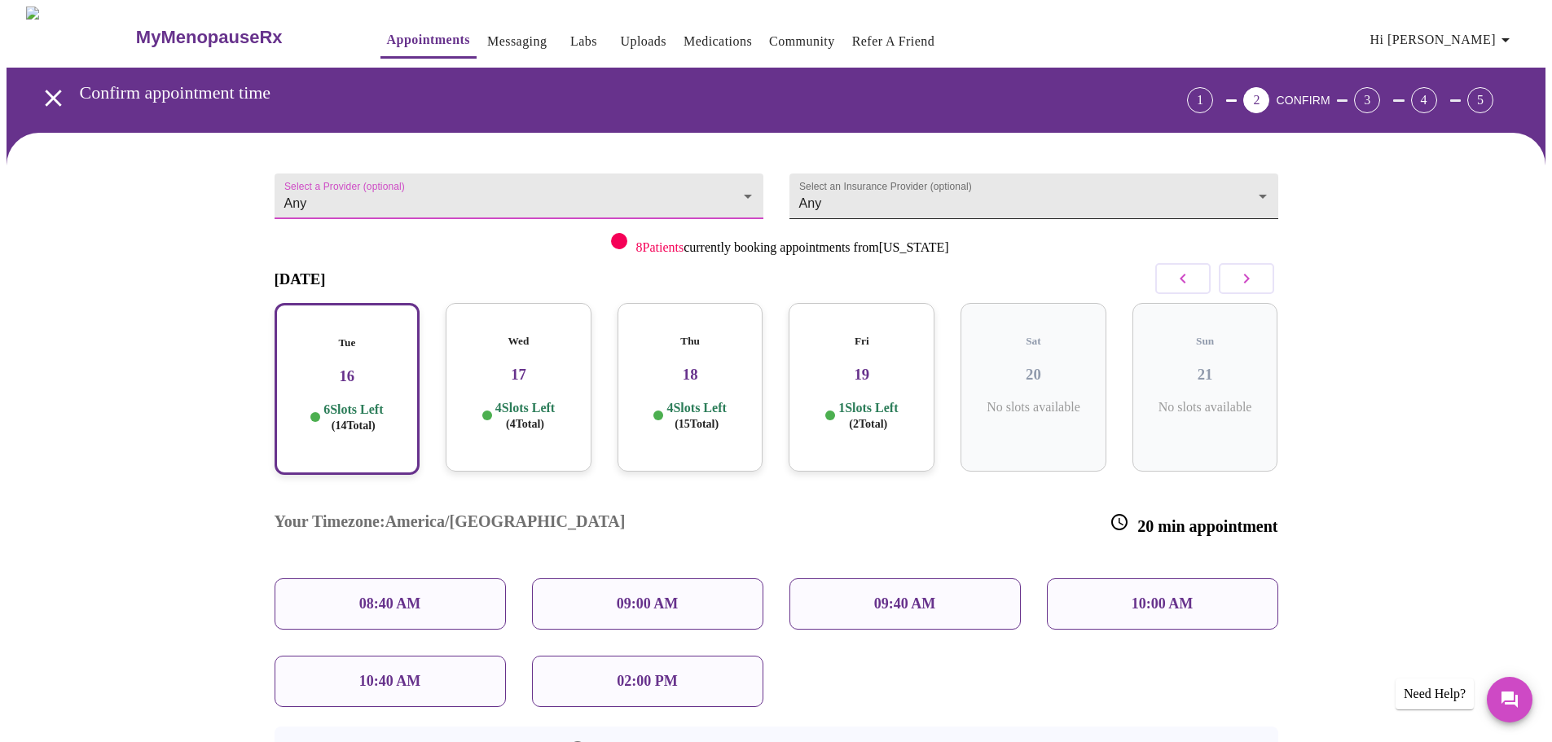
click at [885, 182] on body "MyMenopauseRx Appointments Messaging Labs Uploads Medications Community Refer a…" at bounding box center [776, 455] width 1539 height 897
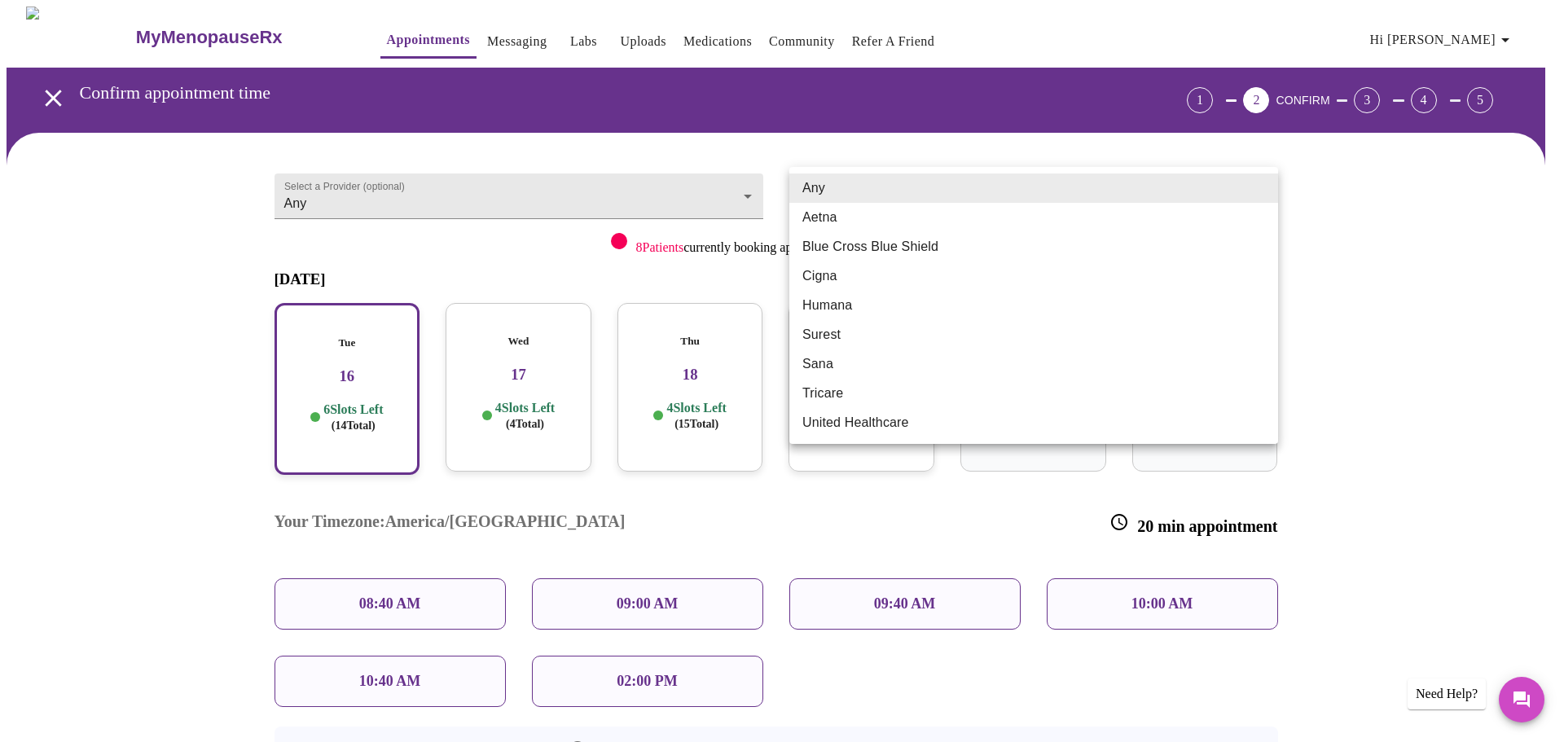
click at [907, 152] on div at bounding box center [782, 371] width 1564 height 742
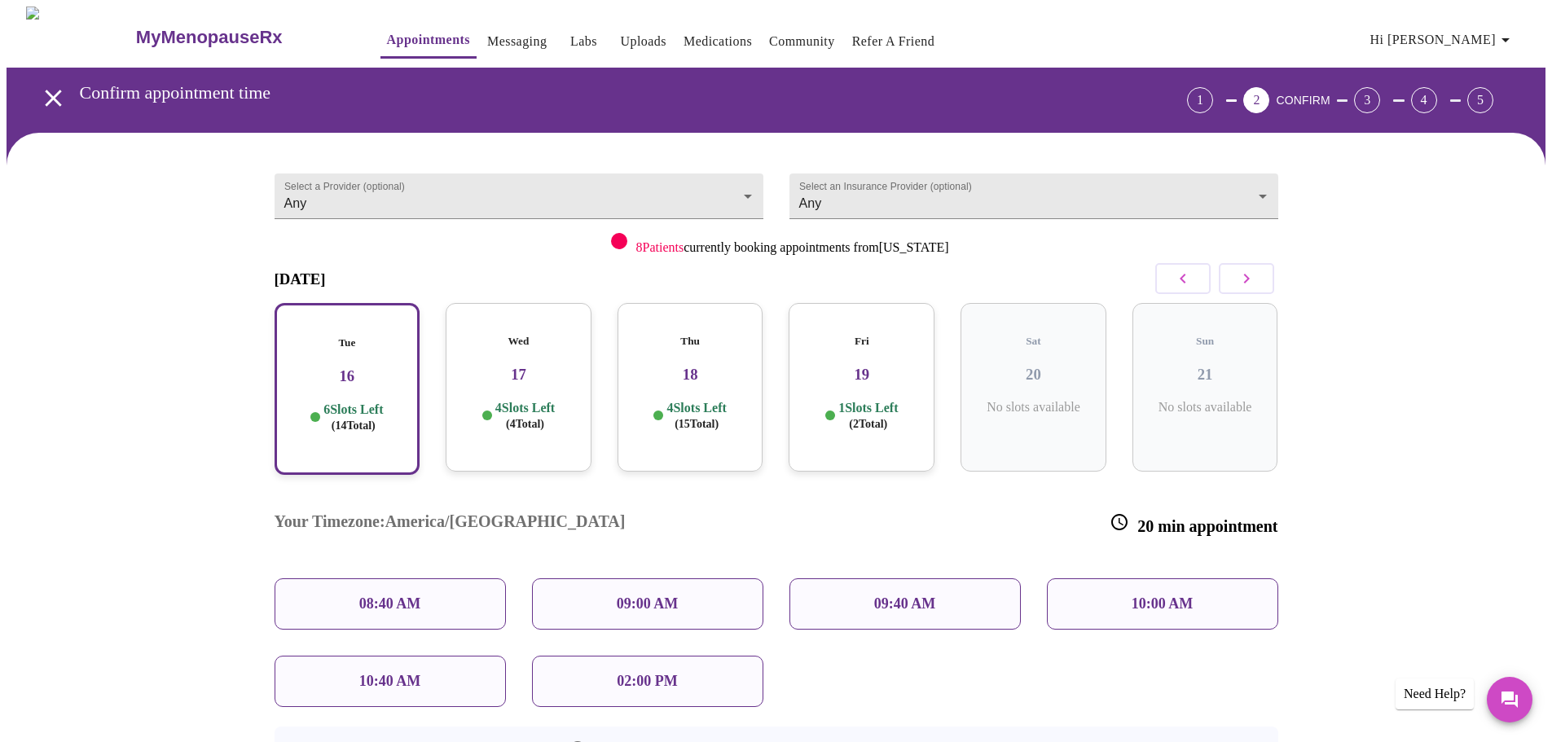
click at [375, 595] on p "08:40 AM" at bounding box center [390, 603] width 62 height 17
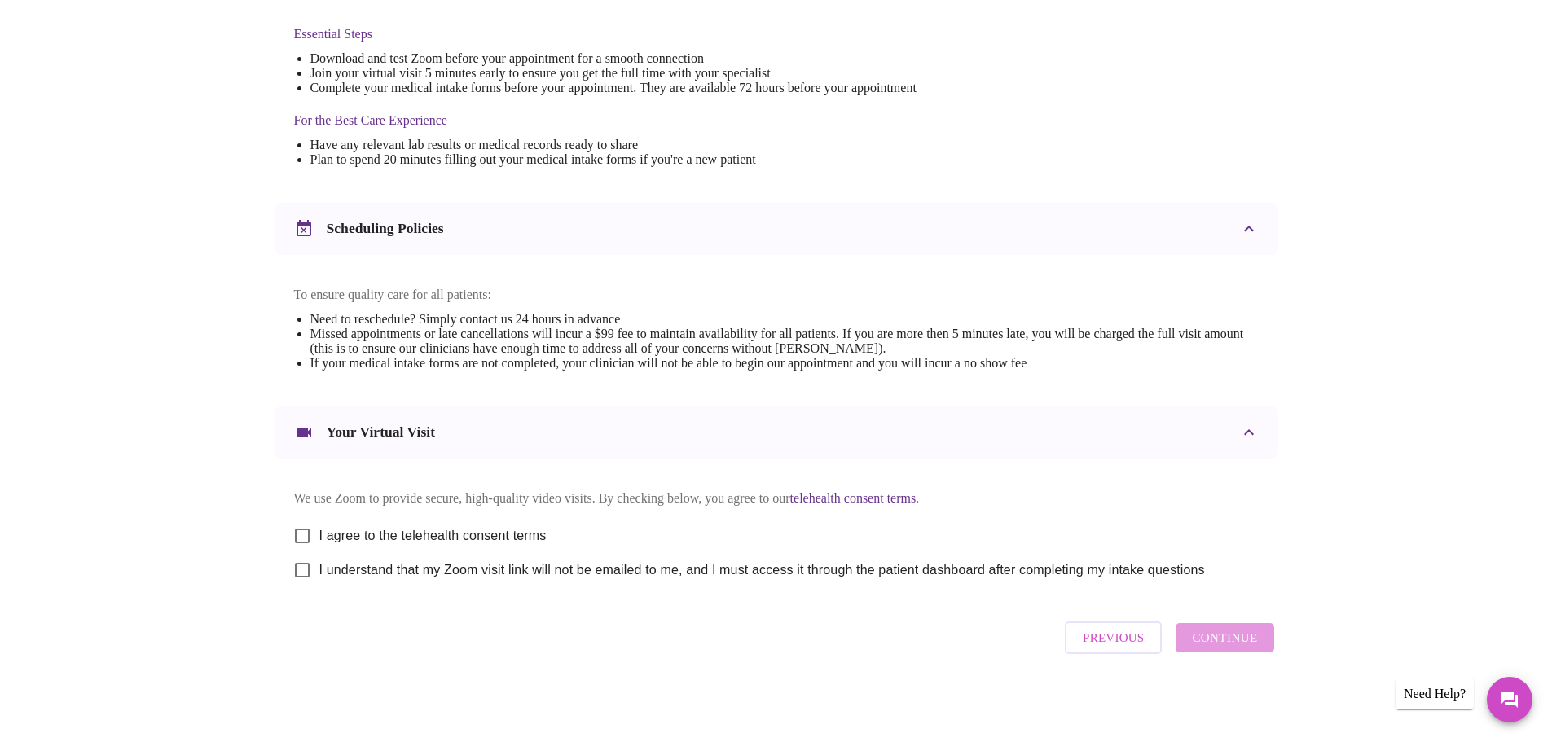
scroll to position [439, 0]
click at [303, 532] on input "I agree to the telehealth consent terms" at bounding box center [302, 536] width 34 height 34
checkbox input "true"
click at [304, 564] on input "I understand that my Zoom visit link will not be emailed to me, and I must acce…" at bounding box center [302, 570] width 34 height 34
checkbox input "true"
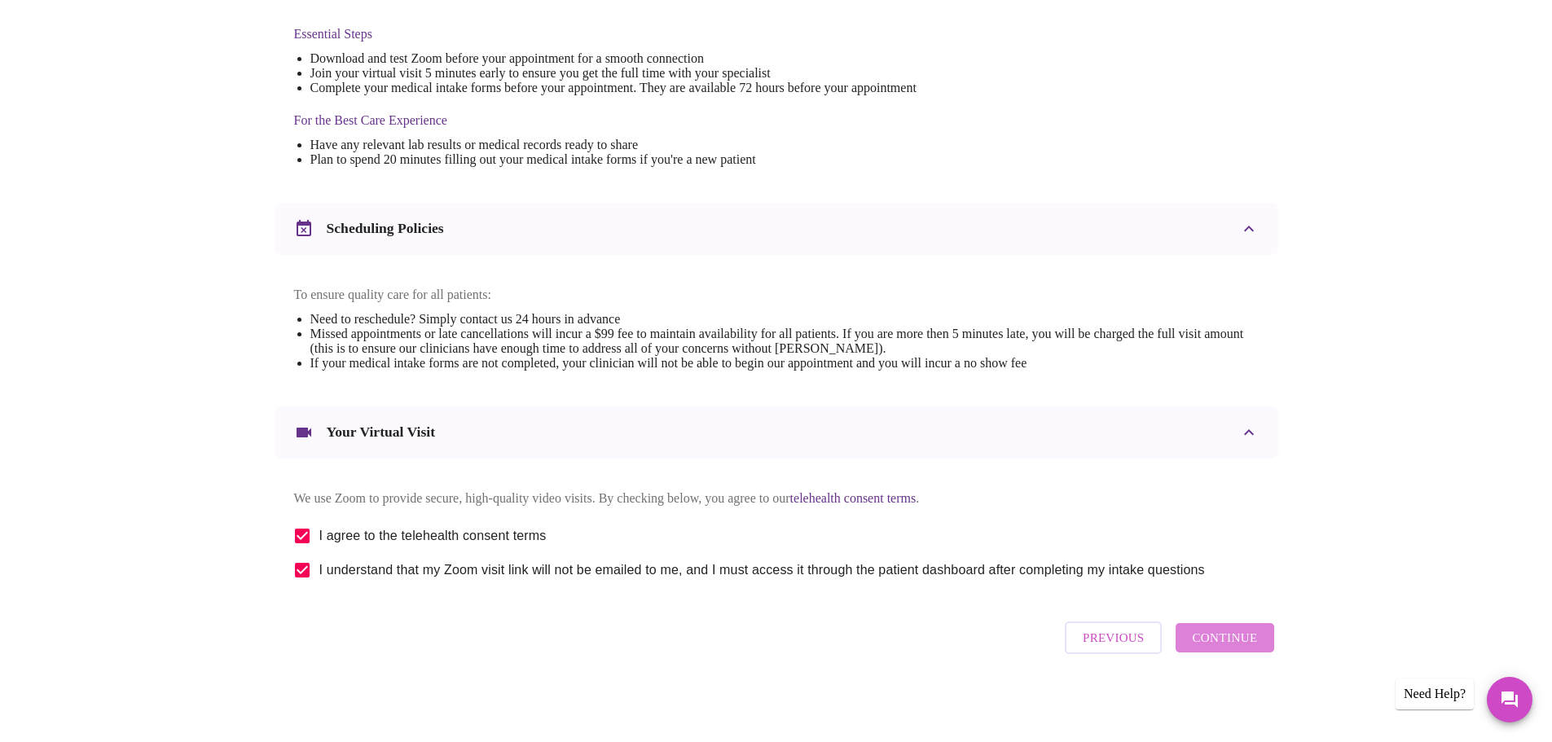
click at [1230, 644] on span "Continue" at bounding box center [1224, 637] width 65 height 21
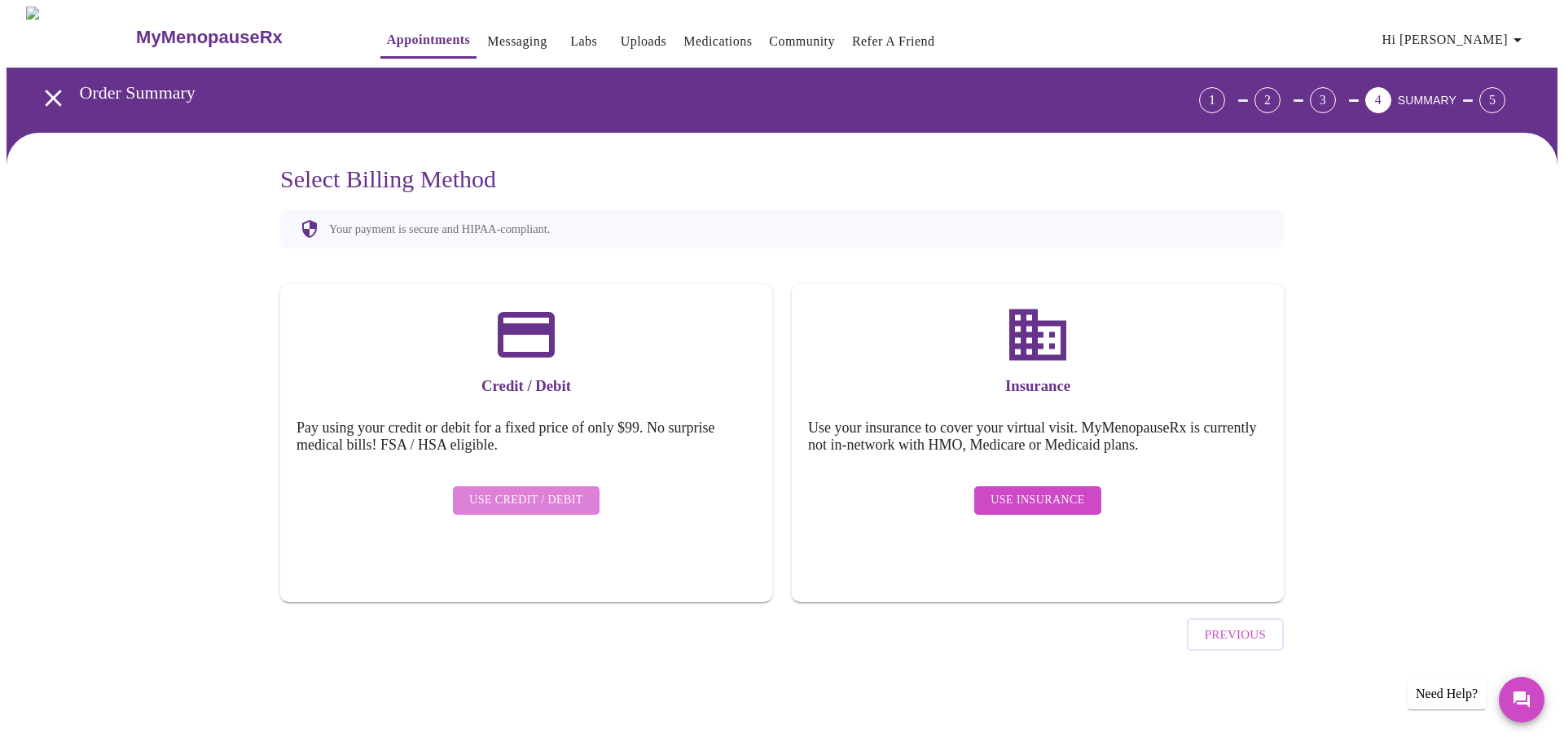
click at [530, 493] on span "Use Credit / Debit" at bounding box center [526, 500] width 114 height 20
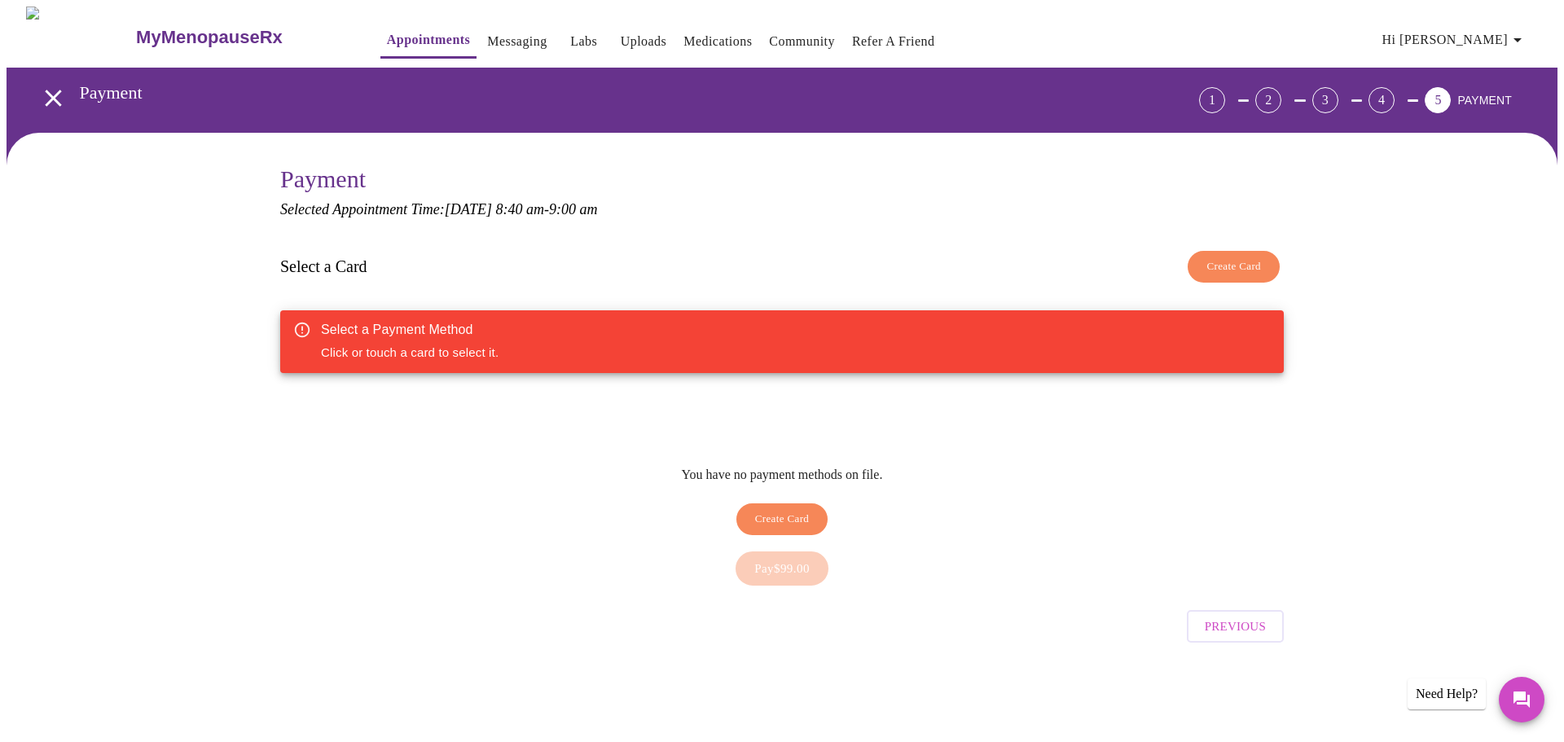
click at [789, 510] on span "Create Card" at bounding box center [782, 519] width 55 height 19
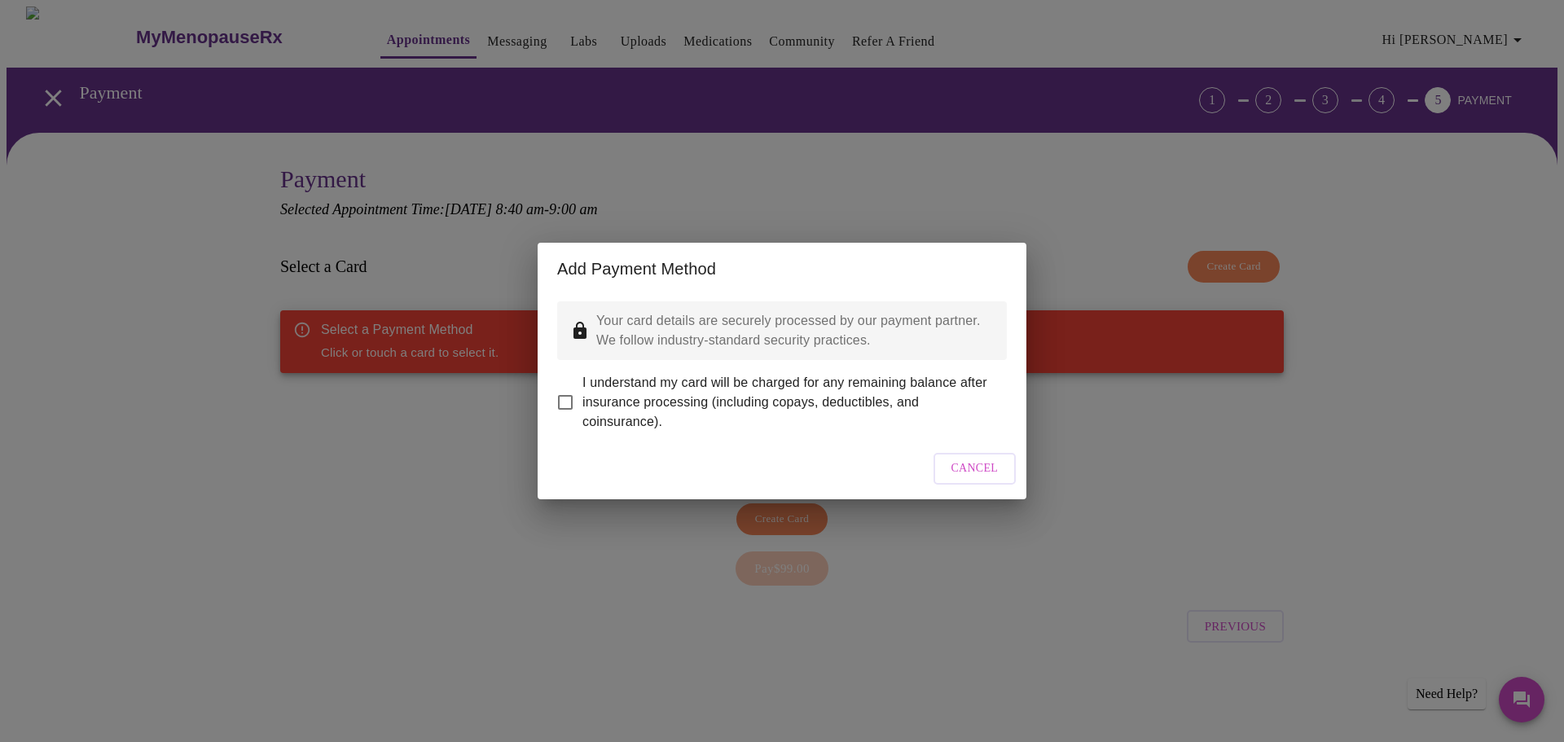
click at [613, 374] on span "I understand my card will be charged for any remaining balance after insurance …" at bounding box center [787, 402] width 411 height 59
click at [582, 385] on input "I understand my card will be charged for any remaining balance after insurance …" at bounding box center [565, 402] width 34 height 34
checkbox input "true"
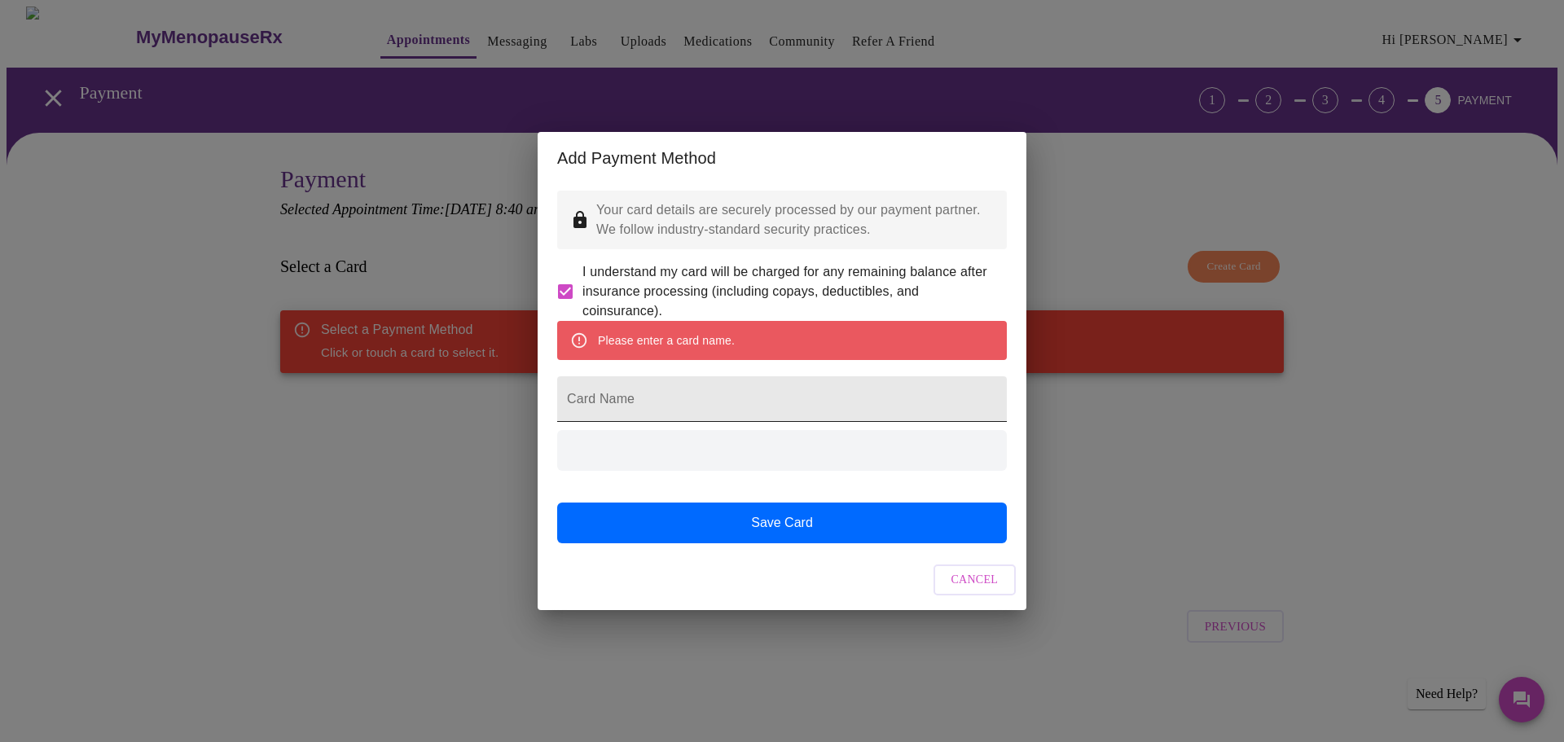
click at [692, 411] on input "Card Name" at bounding box center [782, 399] width 450 height 46
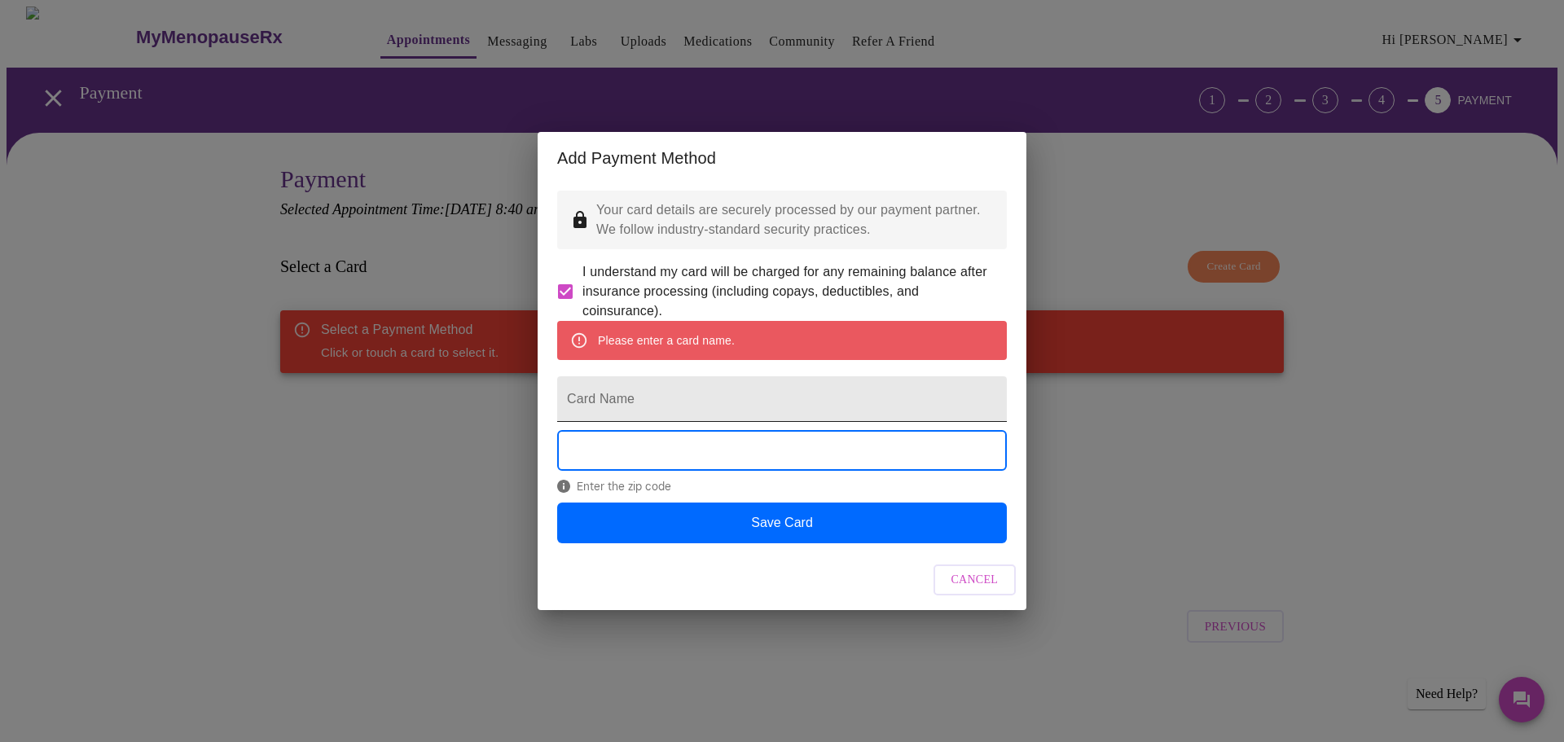
click at [683, 399] on input "Card Name" at bounding box center [782, 399] width 450 height 46
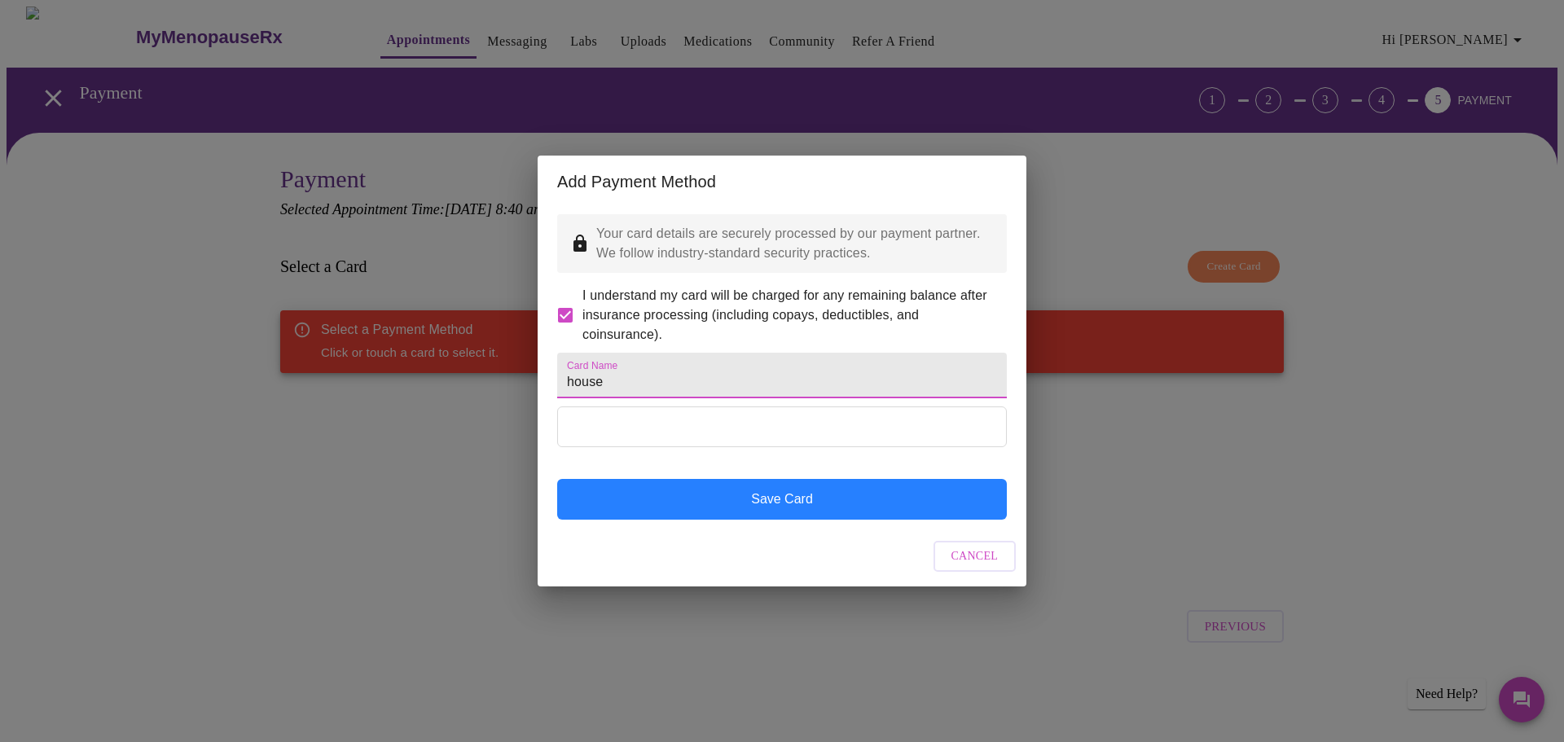
type input "house"
click at [745, 520] on button "Save Card" at bounding box center [782, 499] width 450 height 41
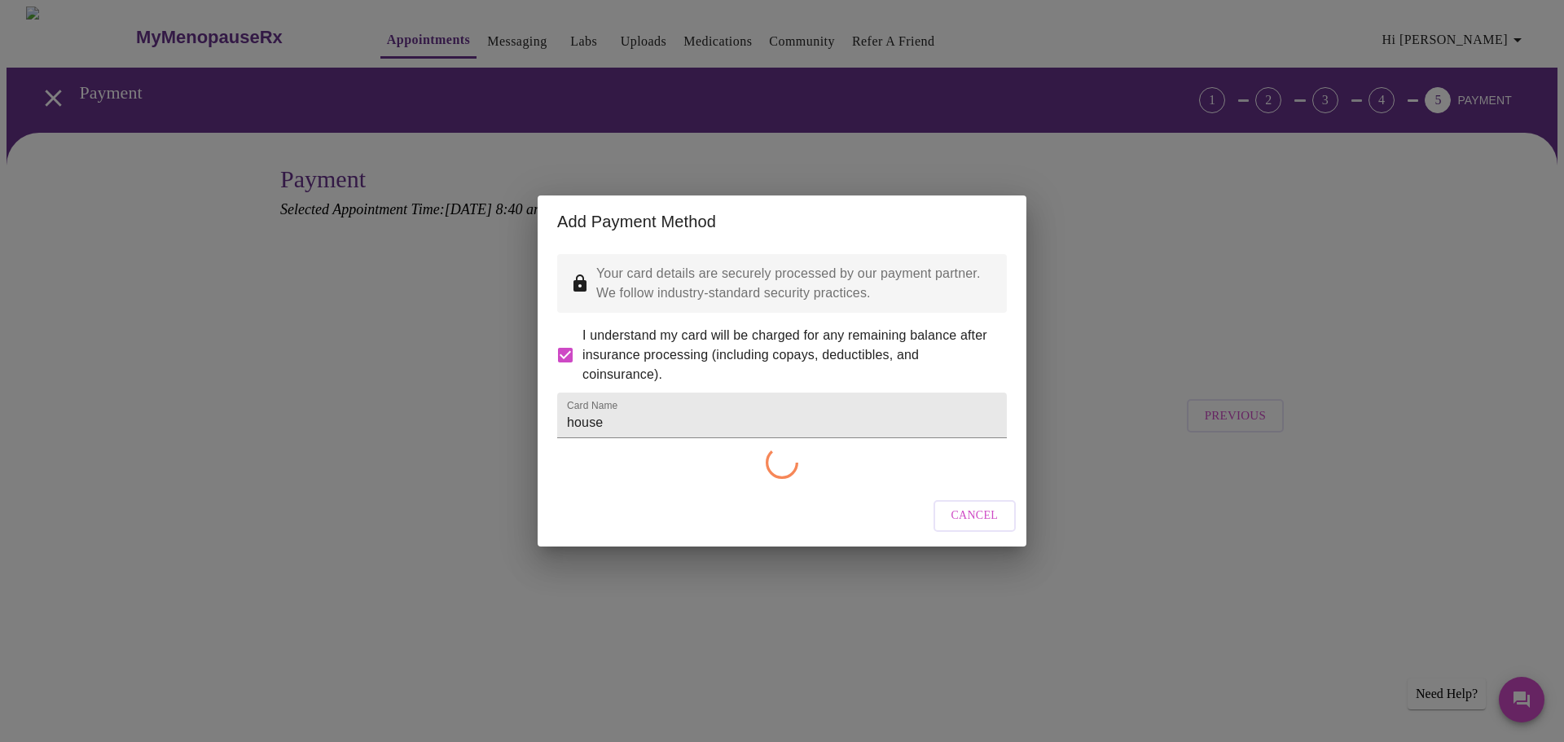
checkbox input "false"
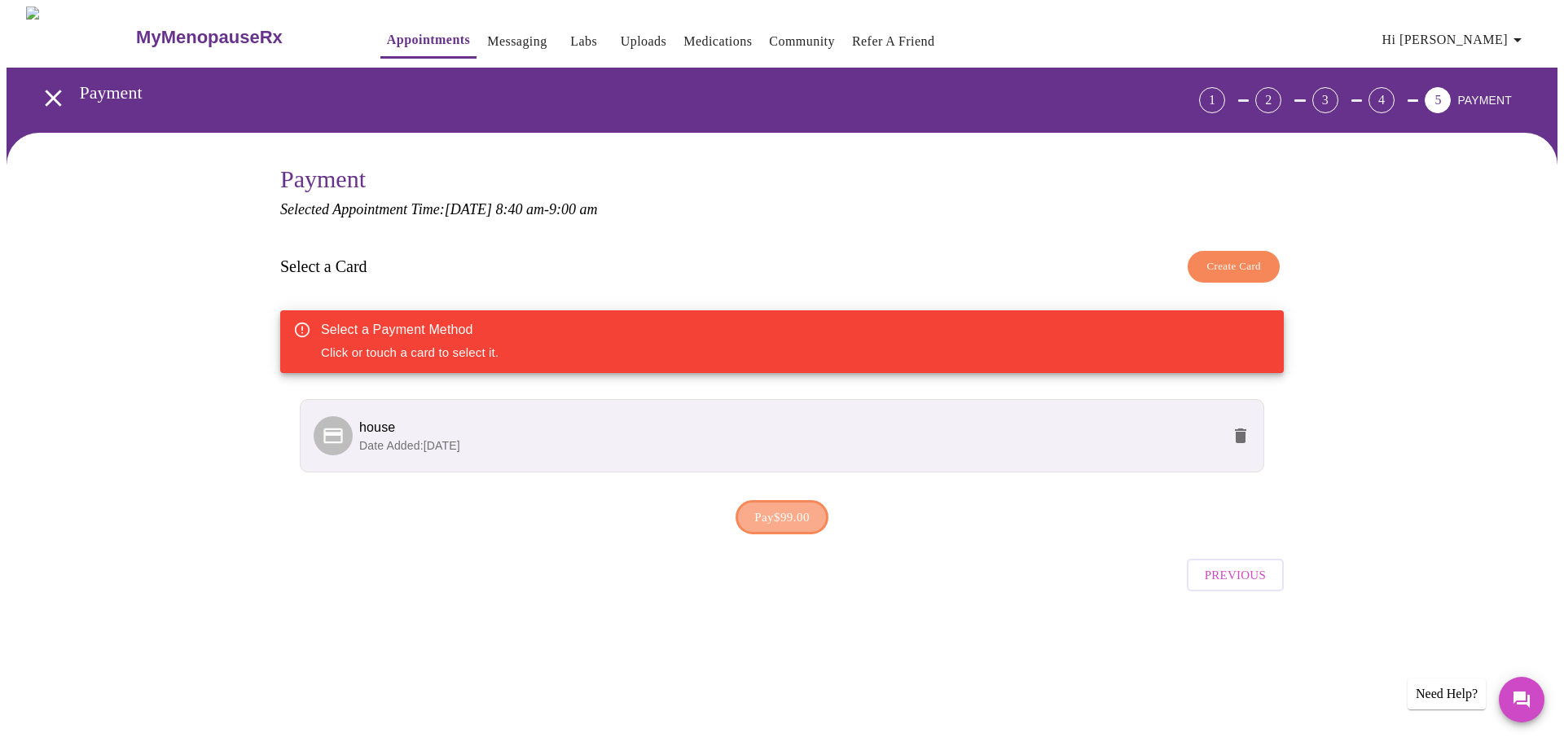
click at [784, 518] on span "Pay $99.00" at bounding box center [781, 517] width 55 height 21
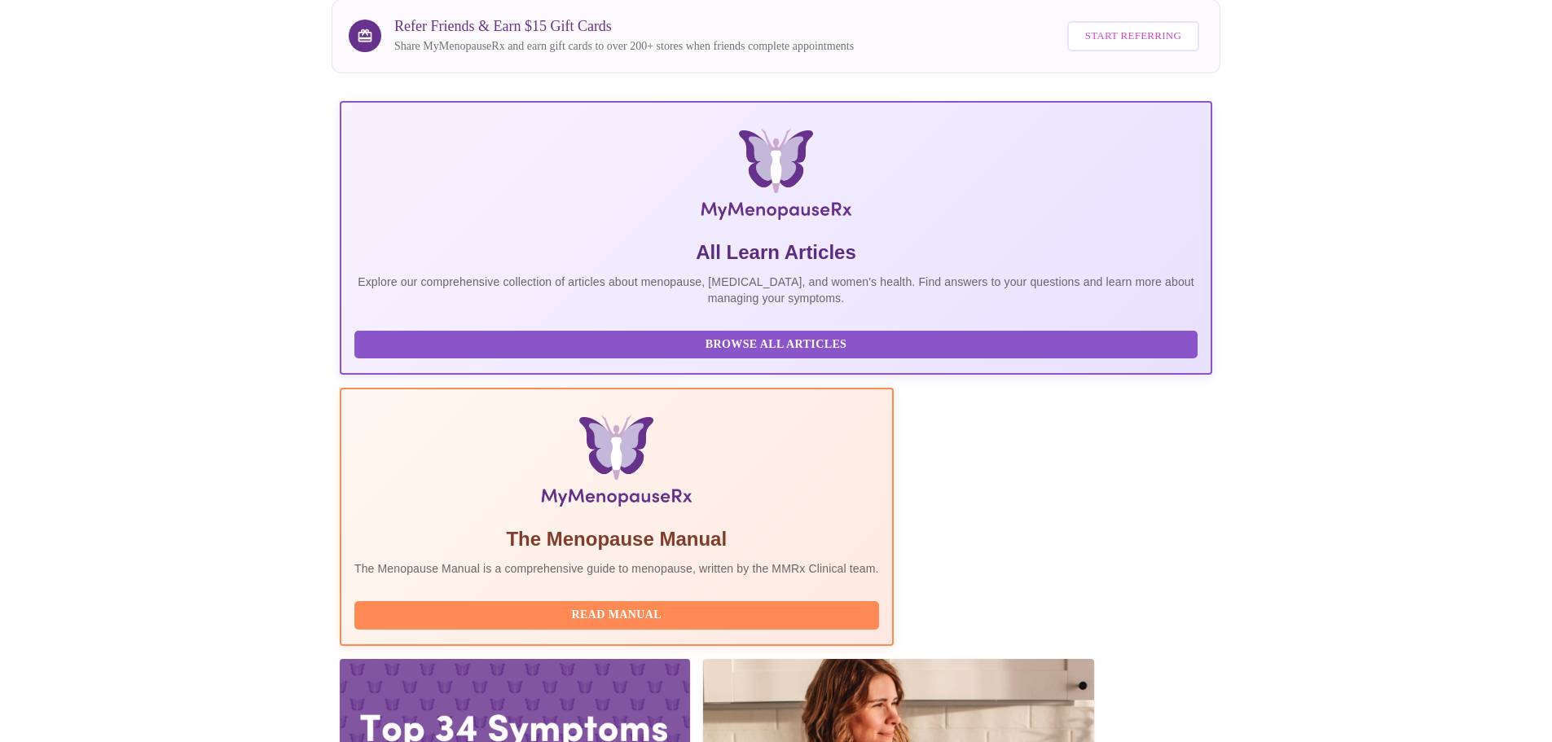
scroll to position [197, 0]
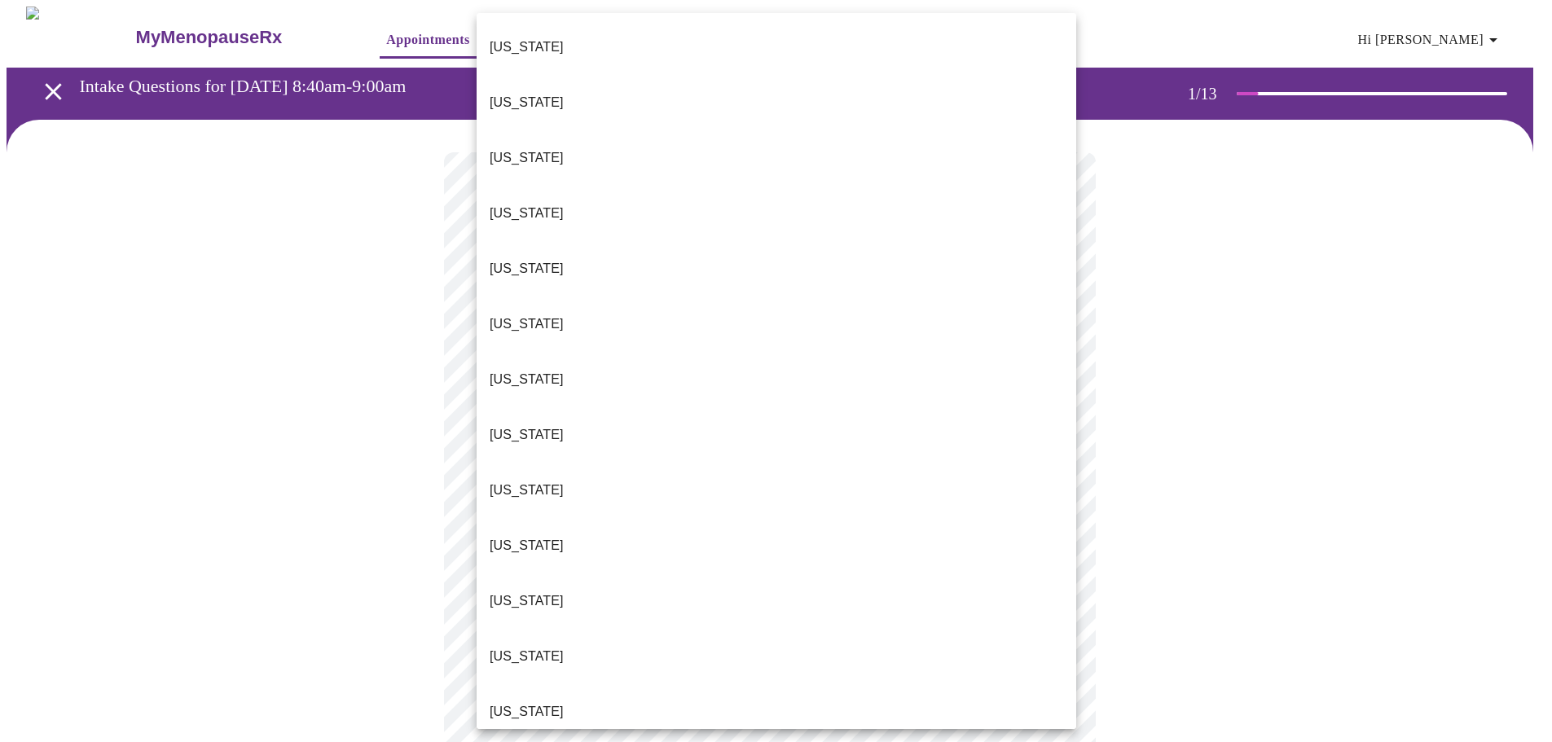
click at [613, 362] on body "MyMenopauseRx Appointments Messaging Labs Uploads Medications Community Refer a…" at bounding box center [776, 756] width 1539 height 1498
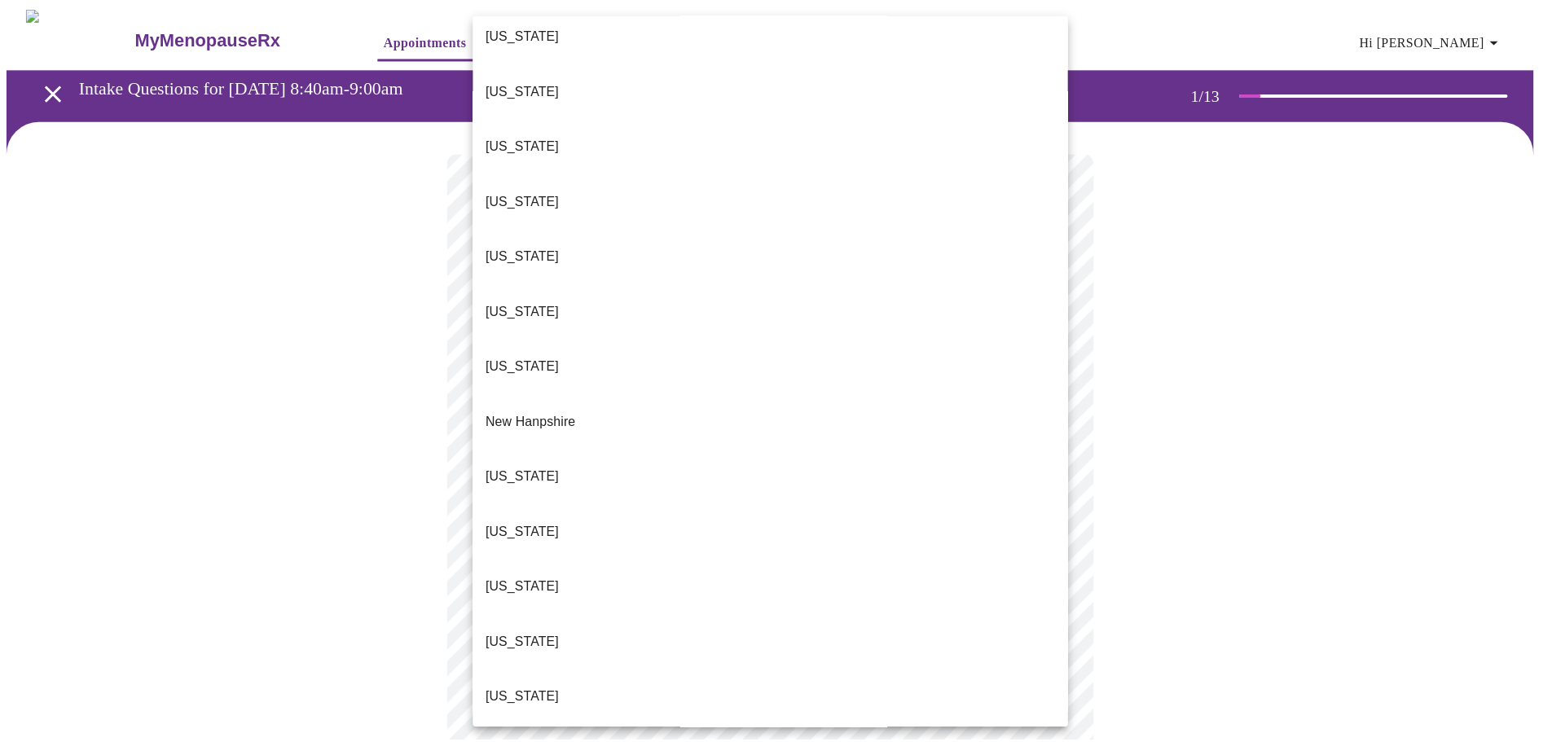
scroll to position [1222, 0]
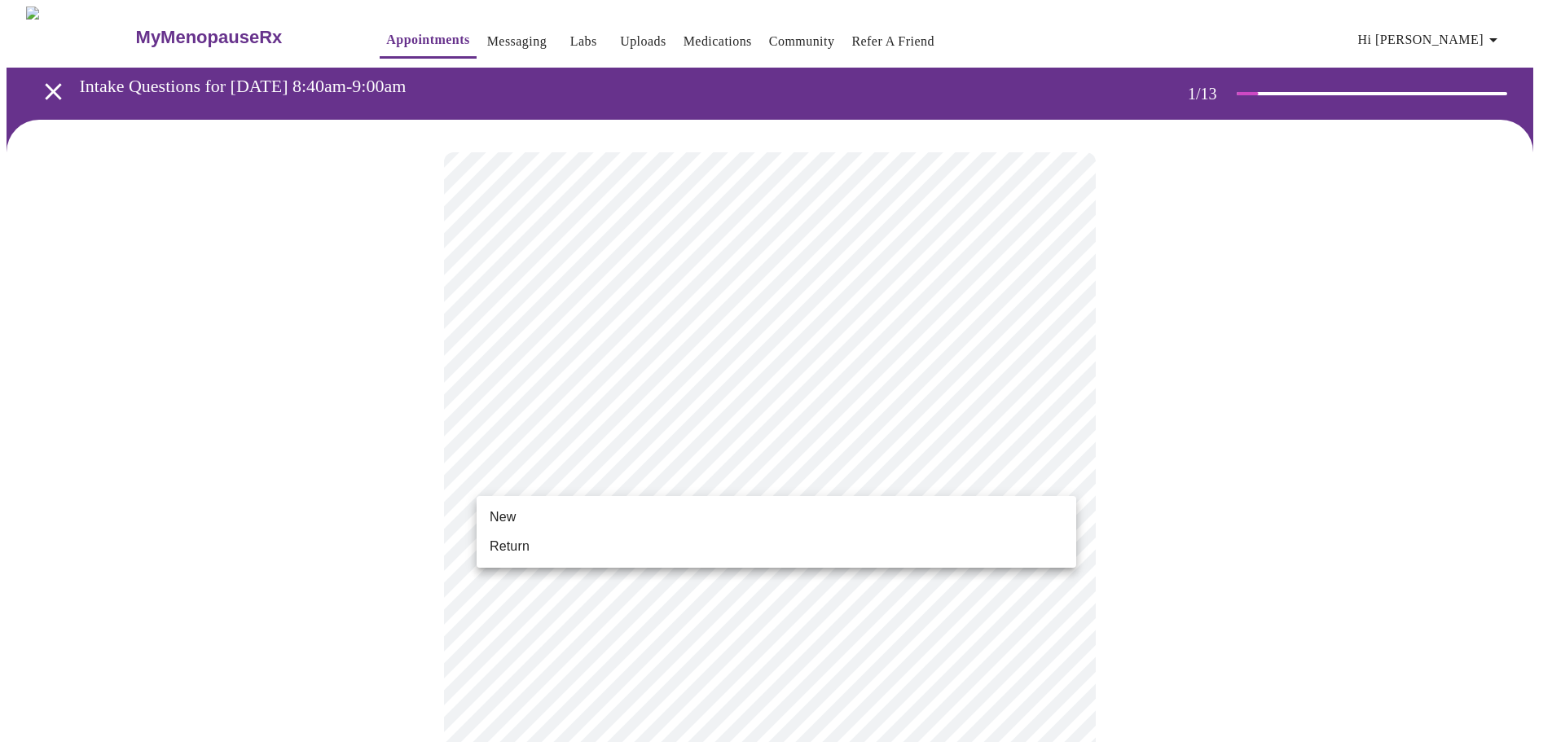
click at [560, 472] on body "MyMenopauseRx Appointments Messaging Labs Uploads Medications Community Refer a…" at bounding box center [776, 751] width 1539 height 1488
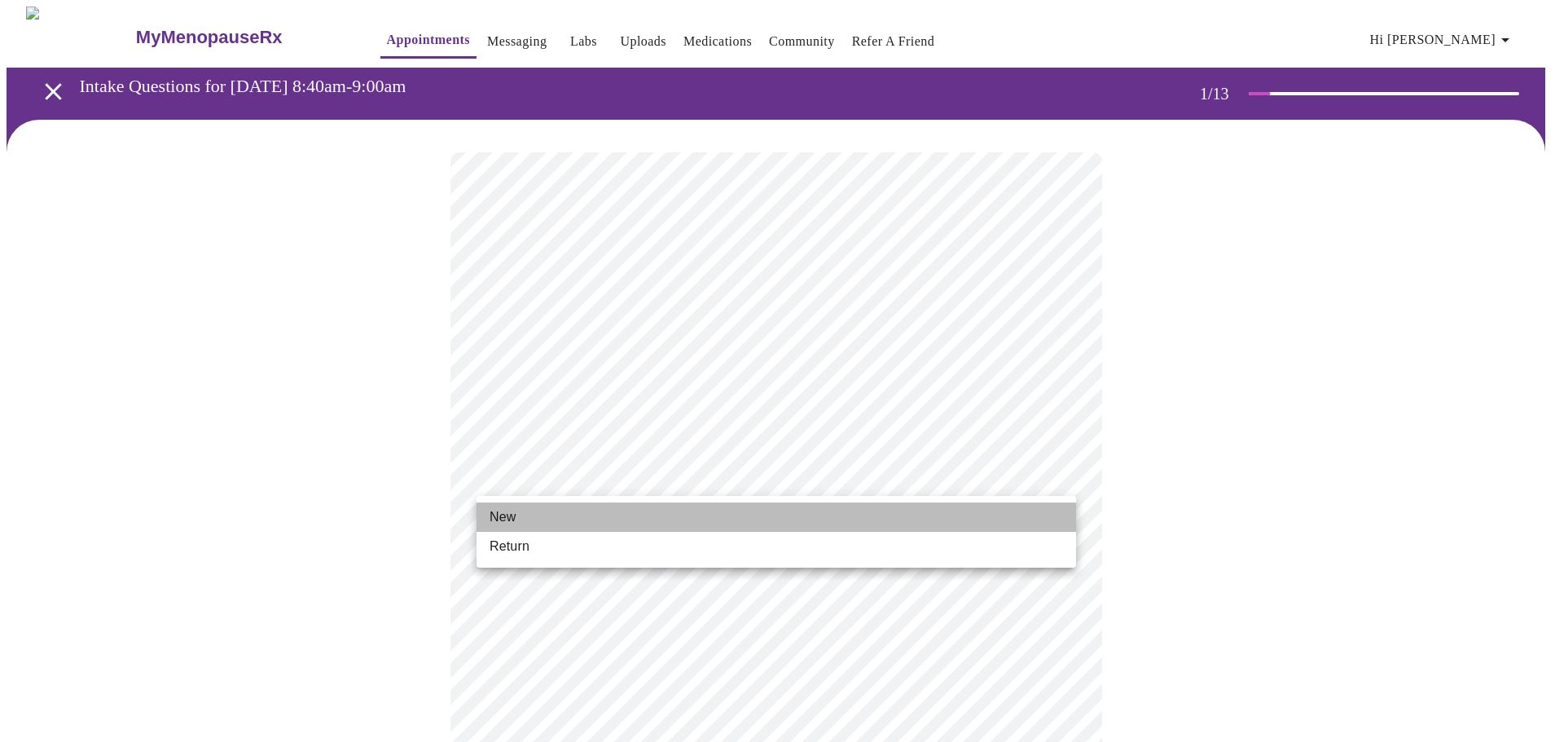
click at [574, 524] on li "New" at bounding box center [777, 517] width 600 height 29
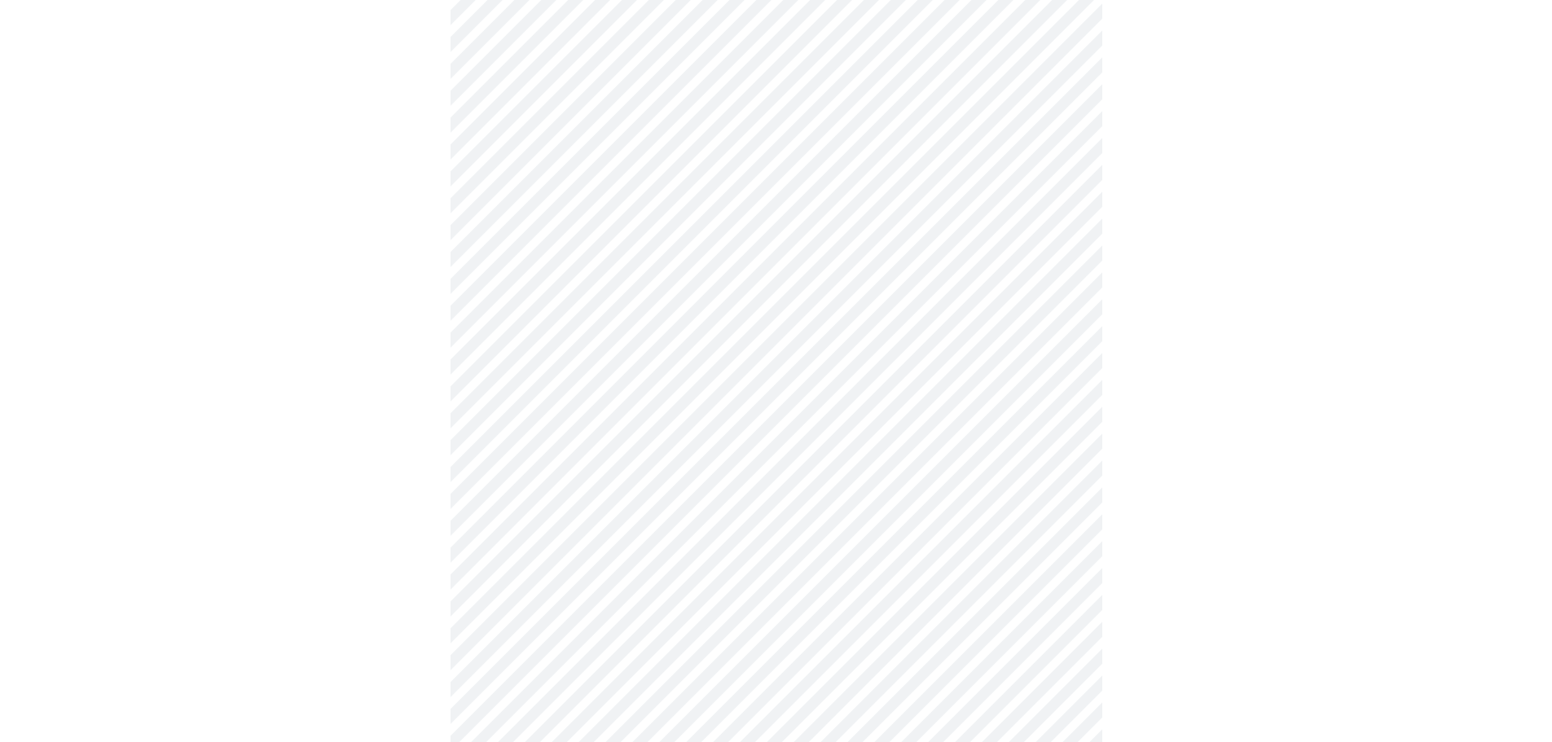
scroll to position [652, 0]
click at [714, 603] on body "MyMenopauseRx Appointments Messaging Labs Uploads Medications Community Refer a…" at bounding box center [782, 87] width 1551 height 1465
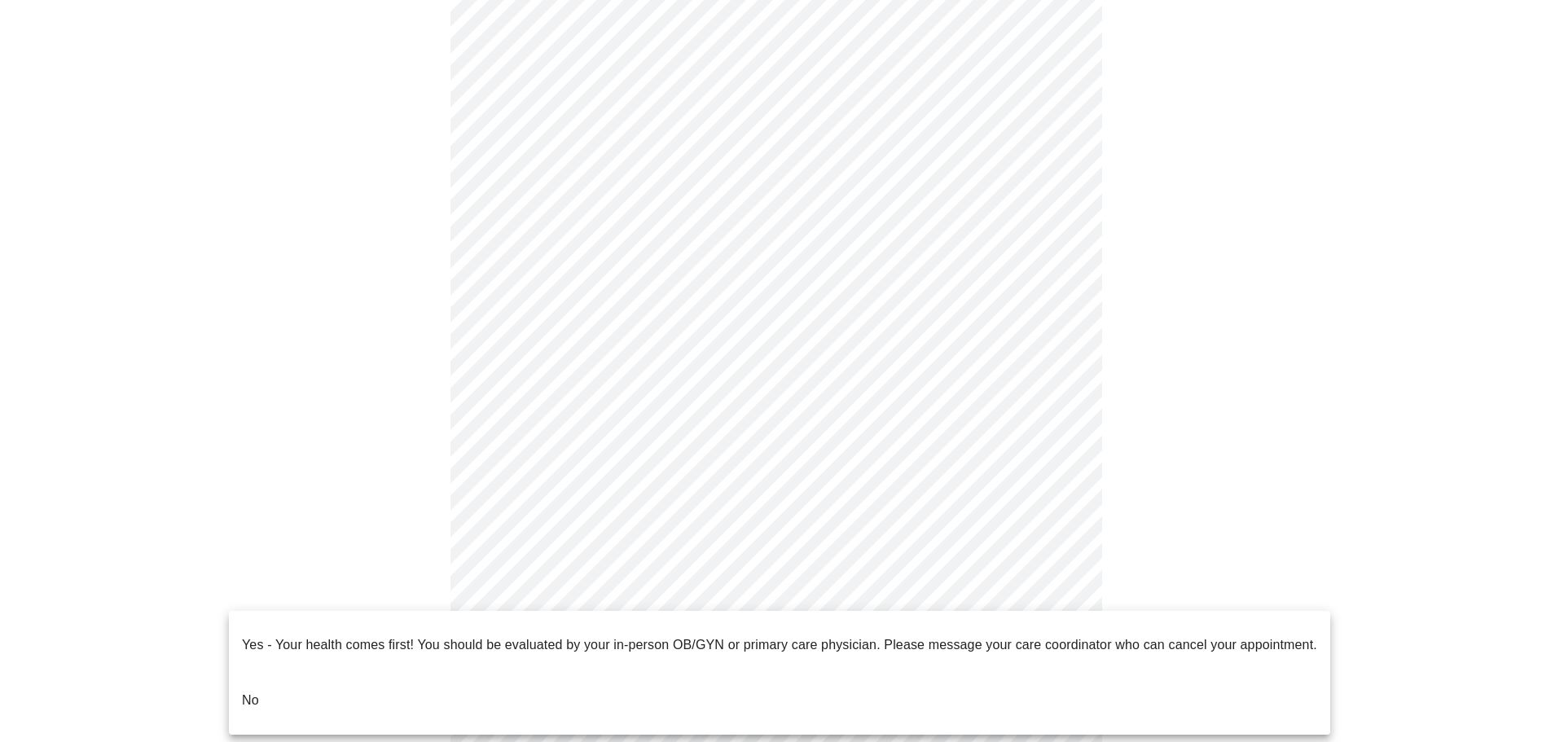
click at [573, 660] on ul "Yes - Your health comes first! You should be evaluated by your in-person OB/GYN…" at bounding box center [779, 673] width 1101 height 124
click at [358, 673] on li "No" at bounding box center [779, 700] width 1101 height 55
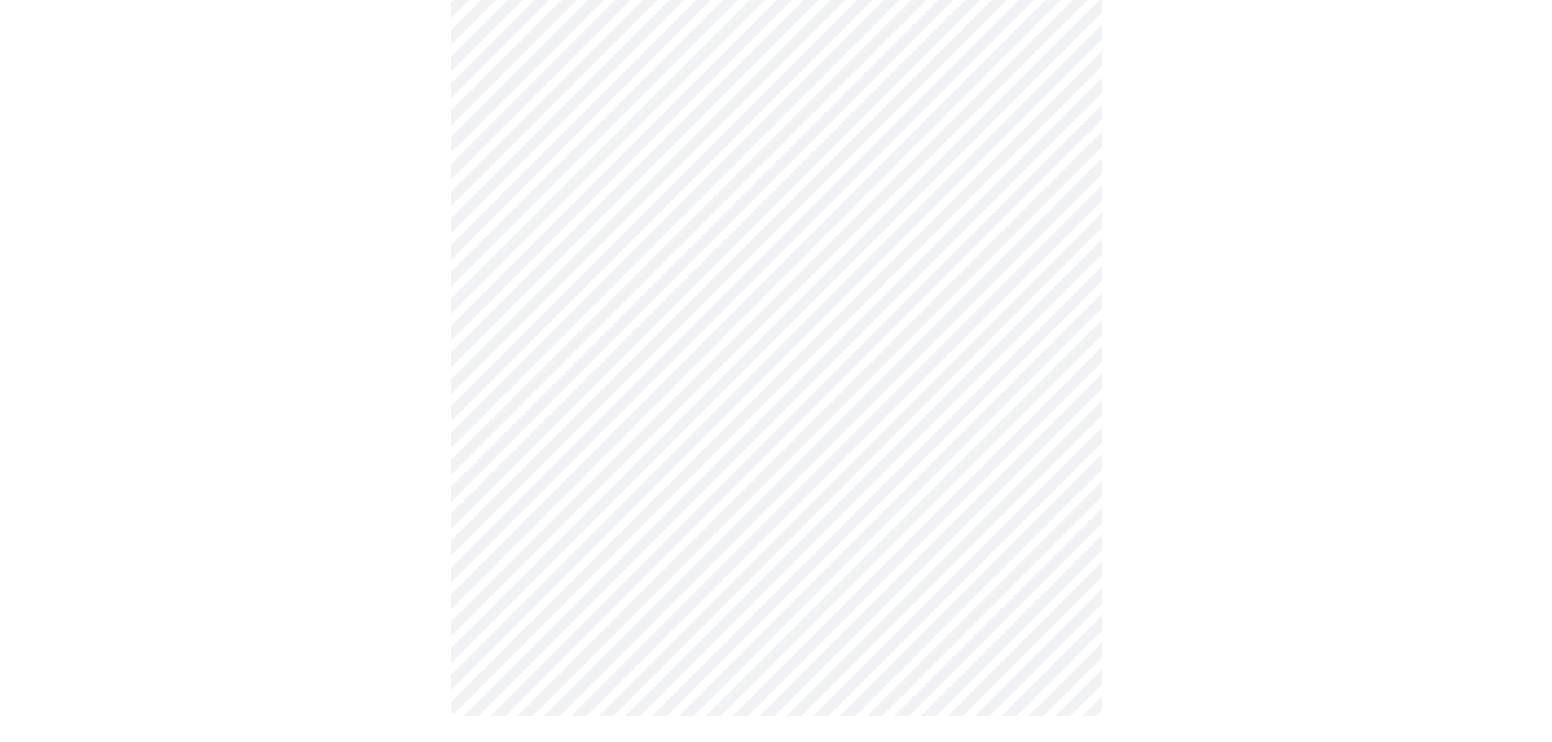
scroll to position [0, 0]
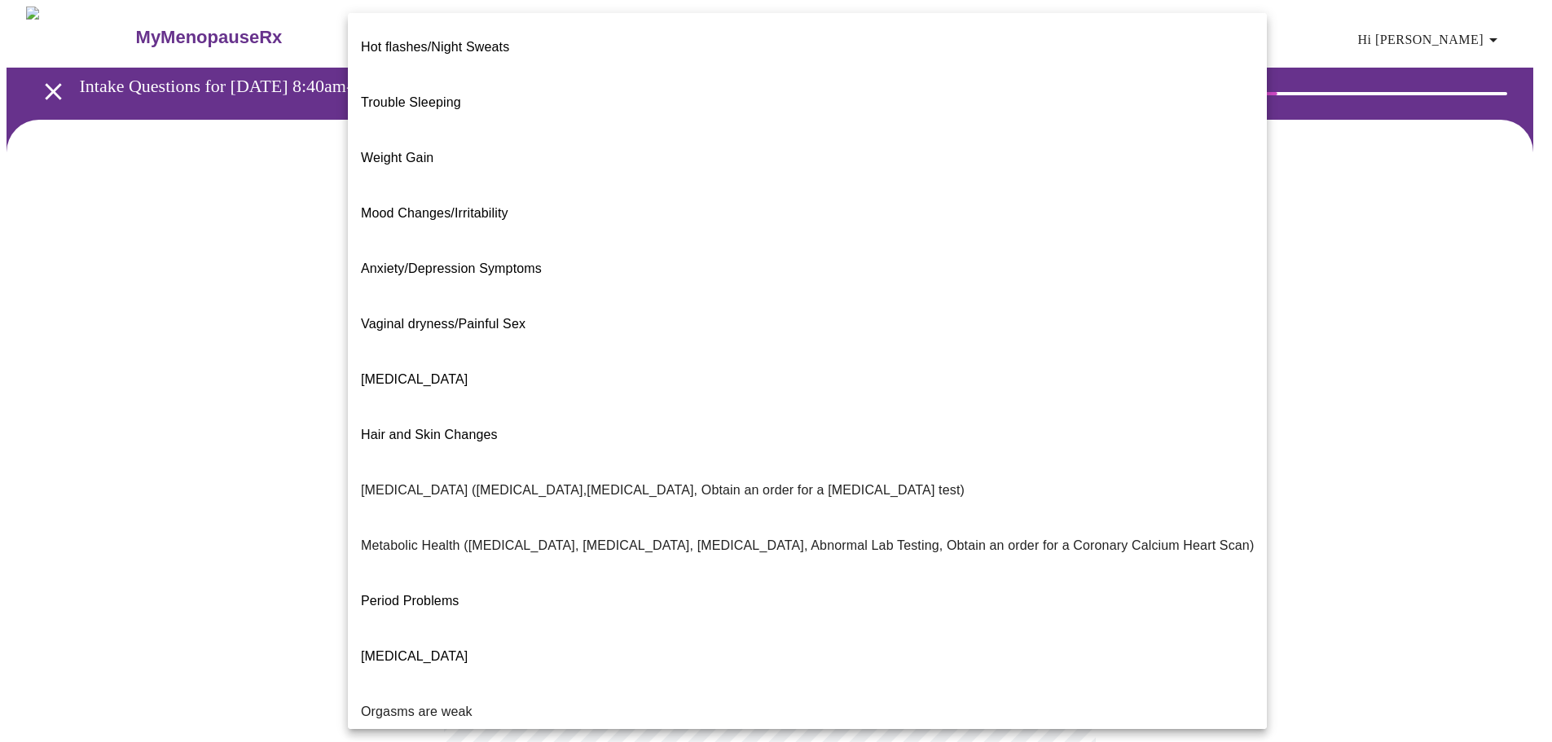
click at [666, 335] on body "MyMenopauseRx Appointments Messaging Labs Uploads Medications Community Refer a…" at bounding box center [776, 496] width 1539 height 979
click at [475, 301] on span "Vaginal dryness/Painful Sex" at bounding box center [443, 324] width 165 height 46
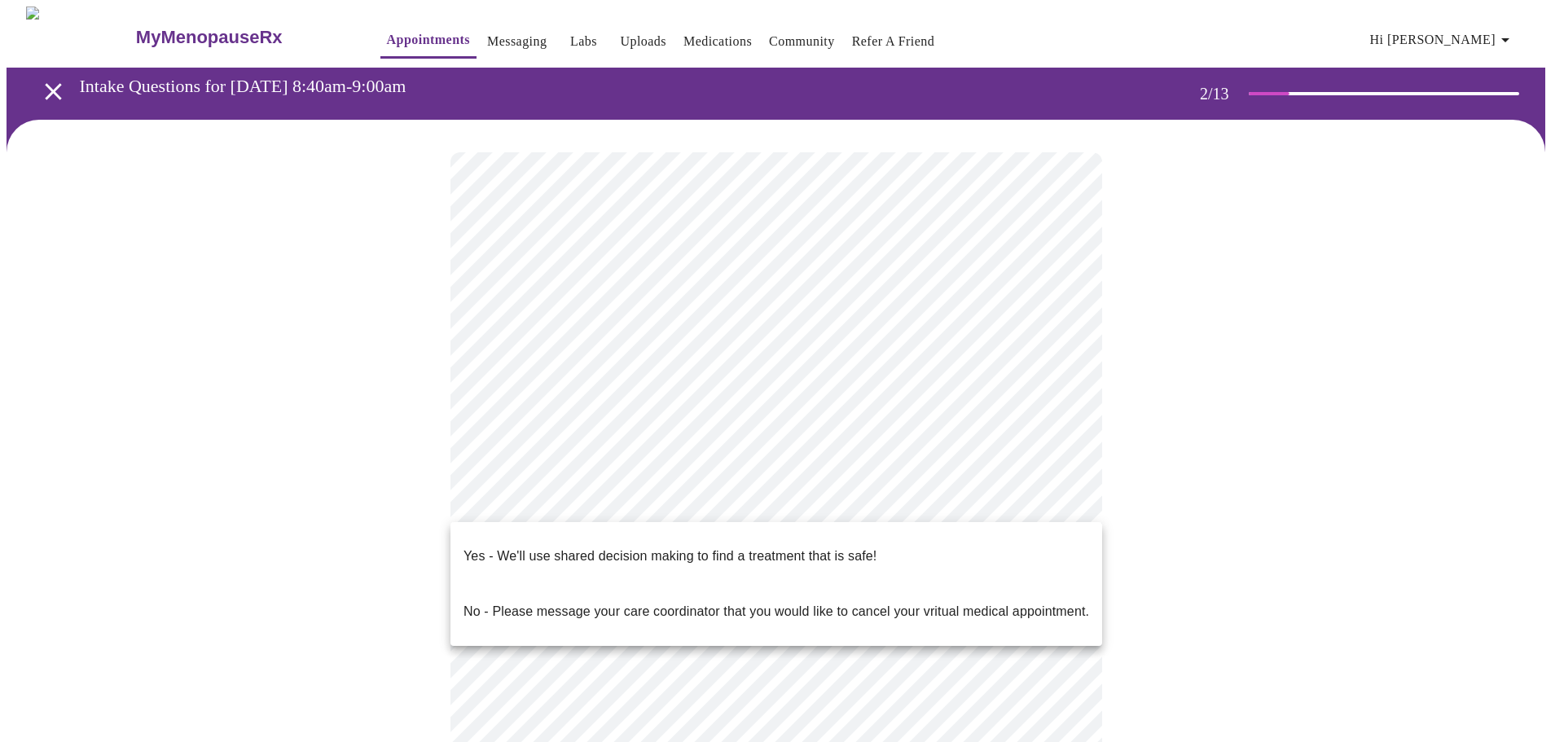
click at [586, 502] on body "MyMenopauseRx Appointments Messaging Labs Uploads Medications Community Refer a…" at bounding box center [782, 491] width 1551 height 969
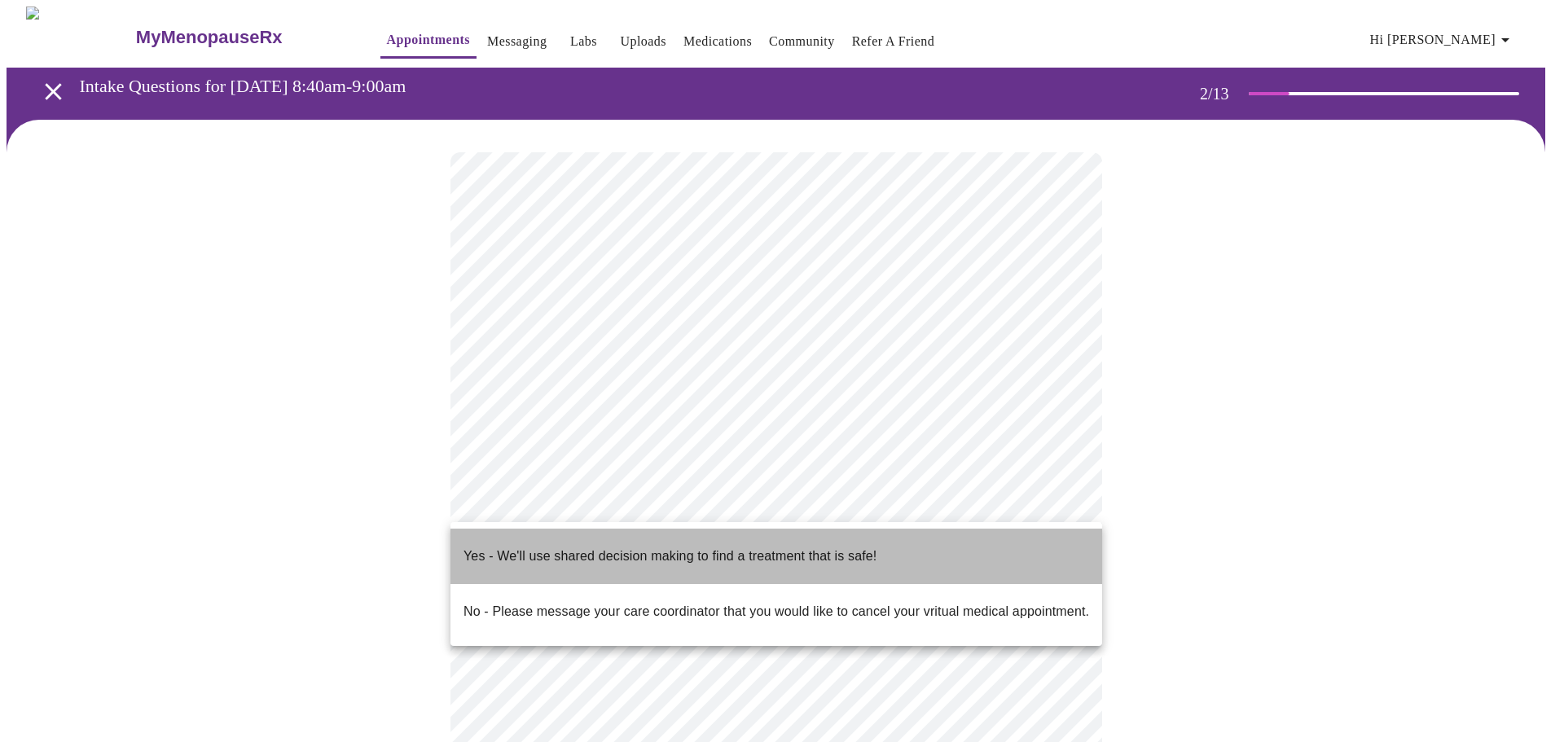
click at [593, 547] on p "Yes - We'll use shared decision making to find a treatment that is safe!" at bounding box center [669, 557] width 413 height 20
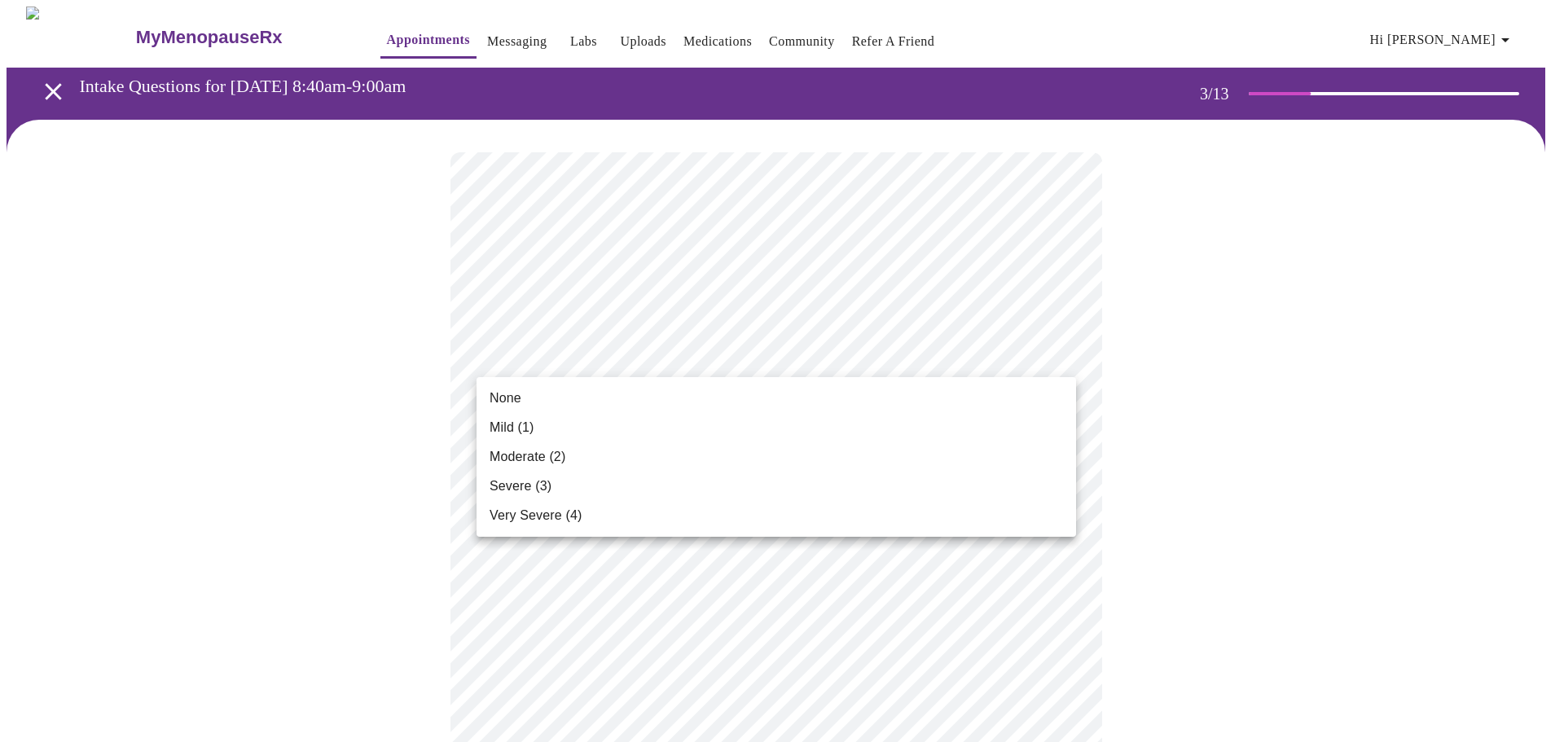
click at [551, 422] on li "Mild (1)" at bounding box center [777, 427] width 600 height 29
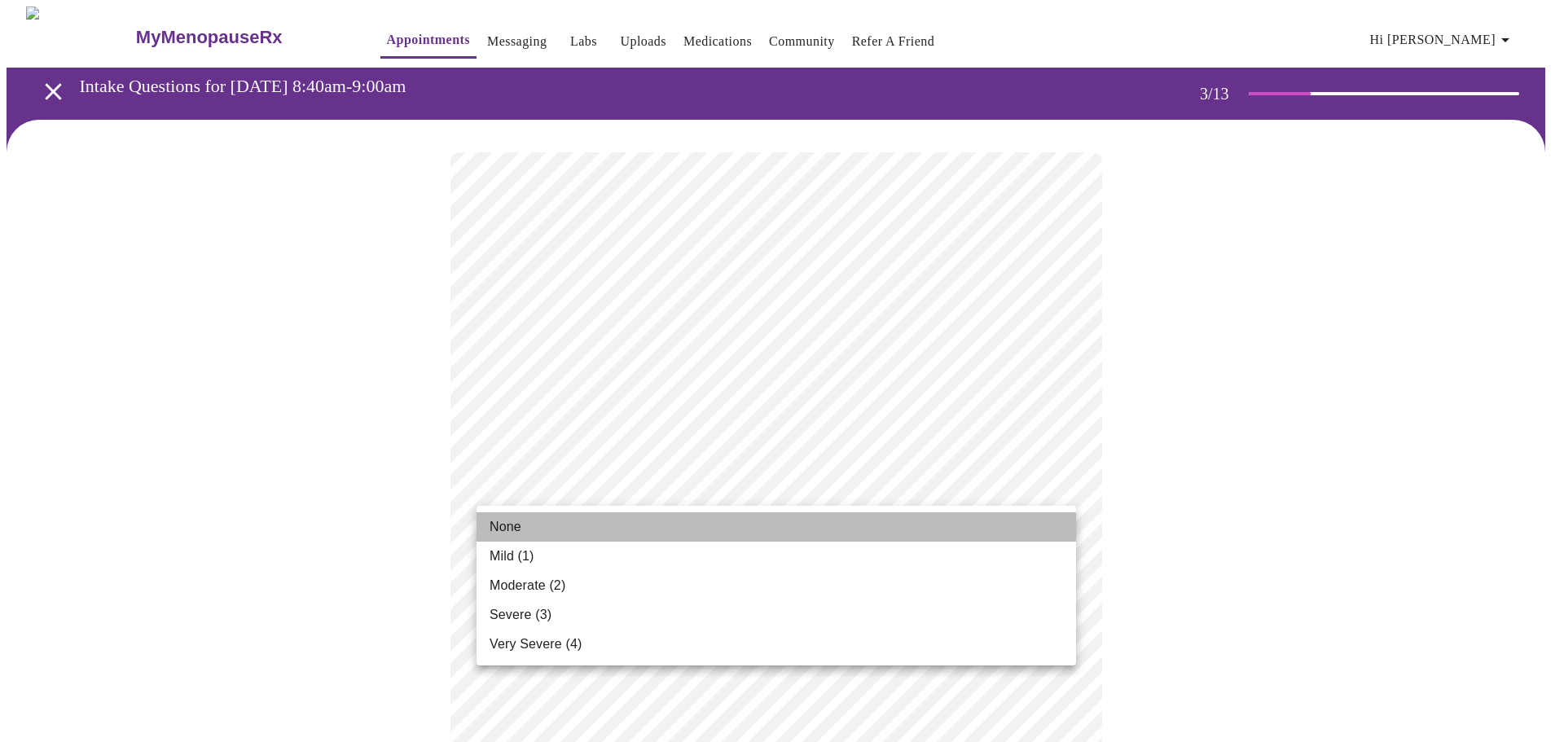
click at [539, 529] on li "None" at bounding box center [777, 526] width 600 height 29
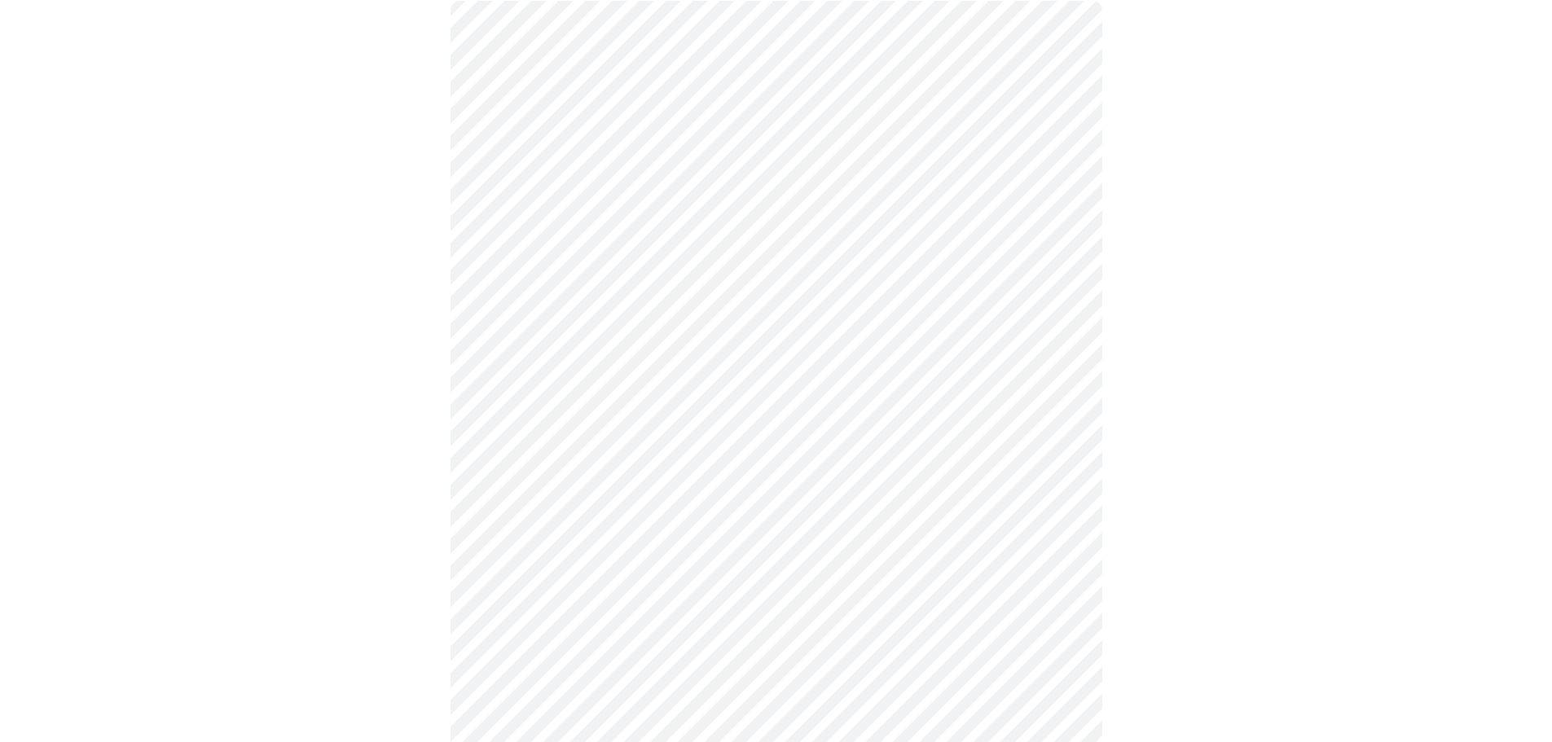
scroll to position [163, 0]
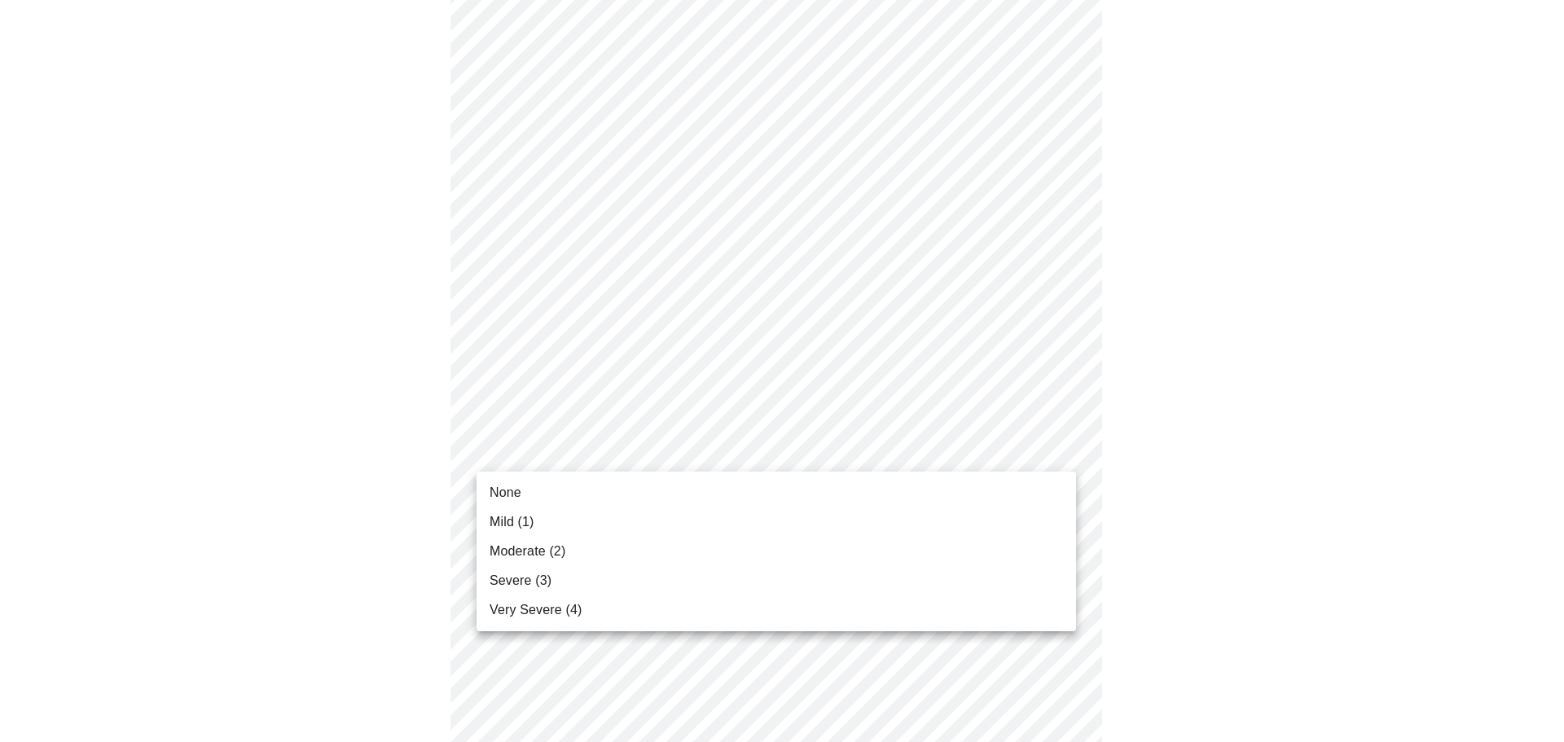
click at [554, 522] on li "Mild (1)" at bounding box center [777, 521] width 600 height 29
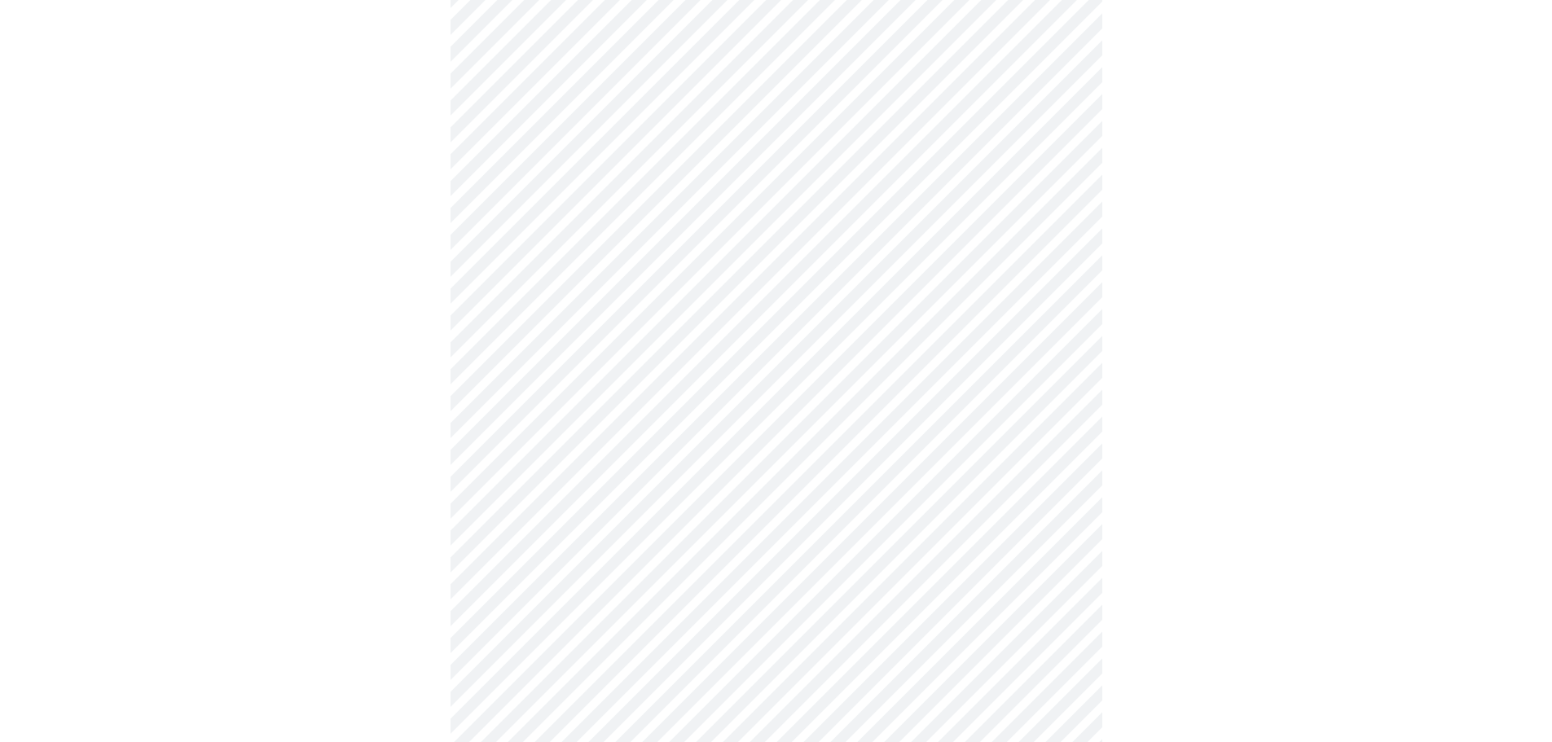
scroll to position [326, 0]
click at [560, 415] on body "MyMenopauseRx Appointments Messaging Labs Uploads Medications Community Refer a…" at bounding box center [782, 730] width 1551 height 2098
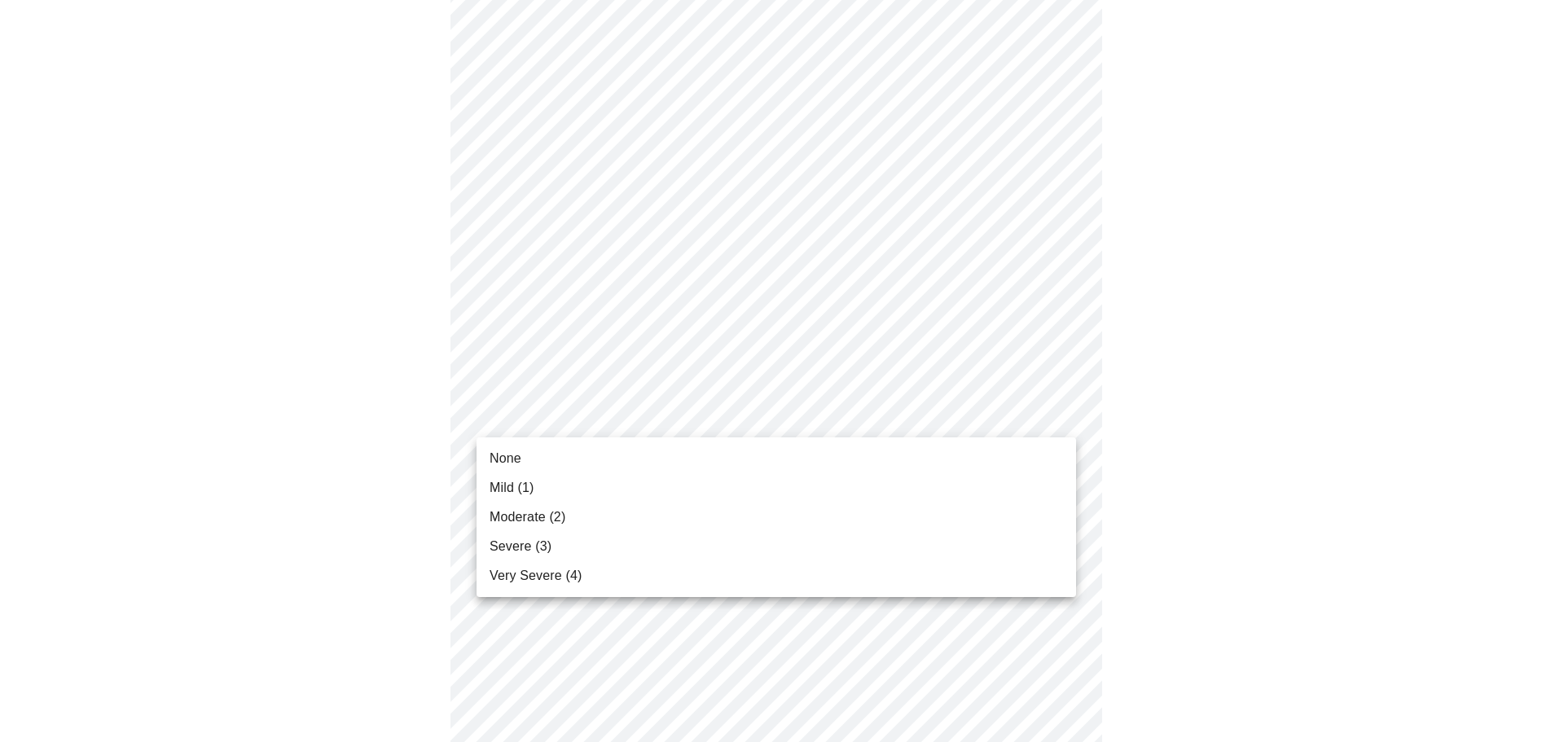
click at [549, 507] on li "Moderate (2)" at bounding box center [777, 517] width 600 height 29
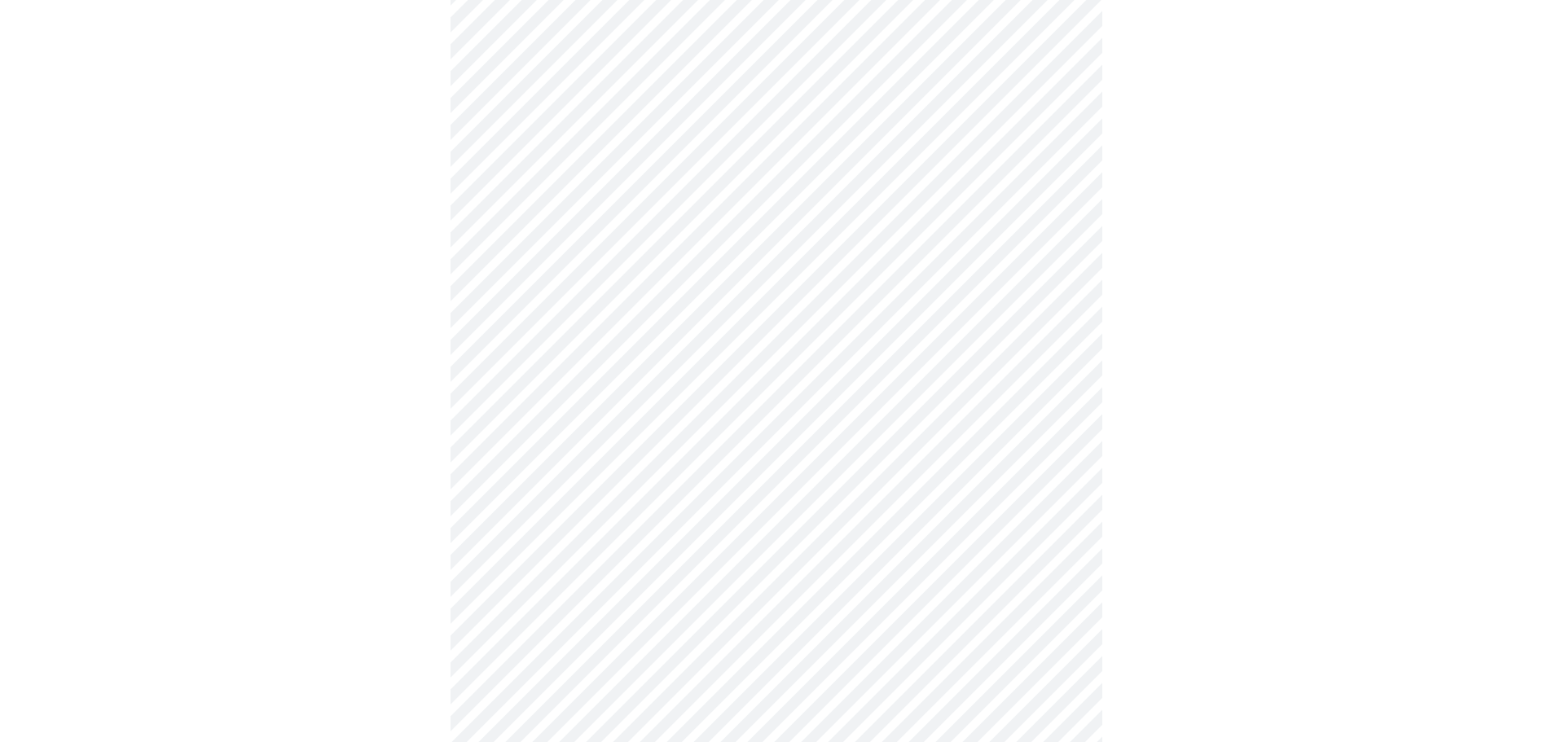
scroll to position [489, 0]
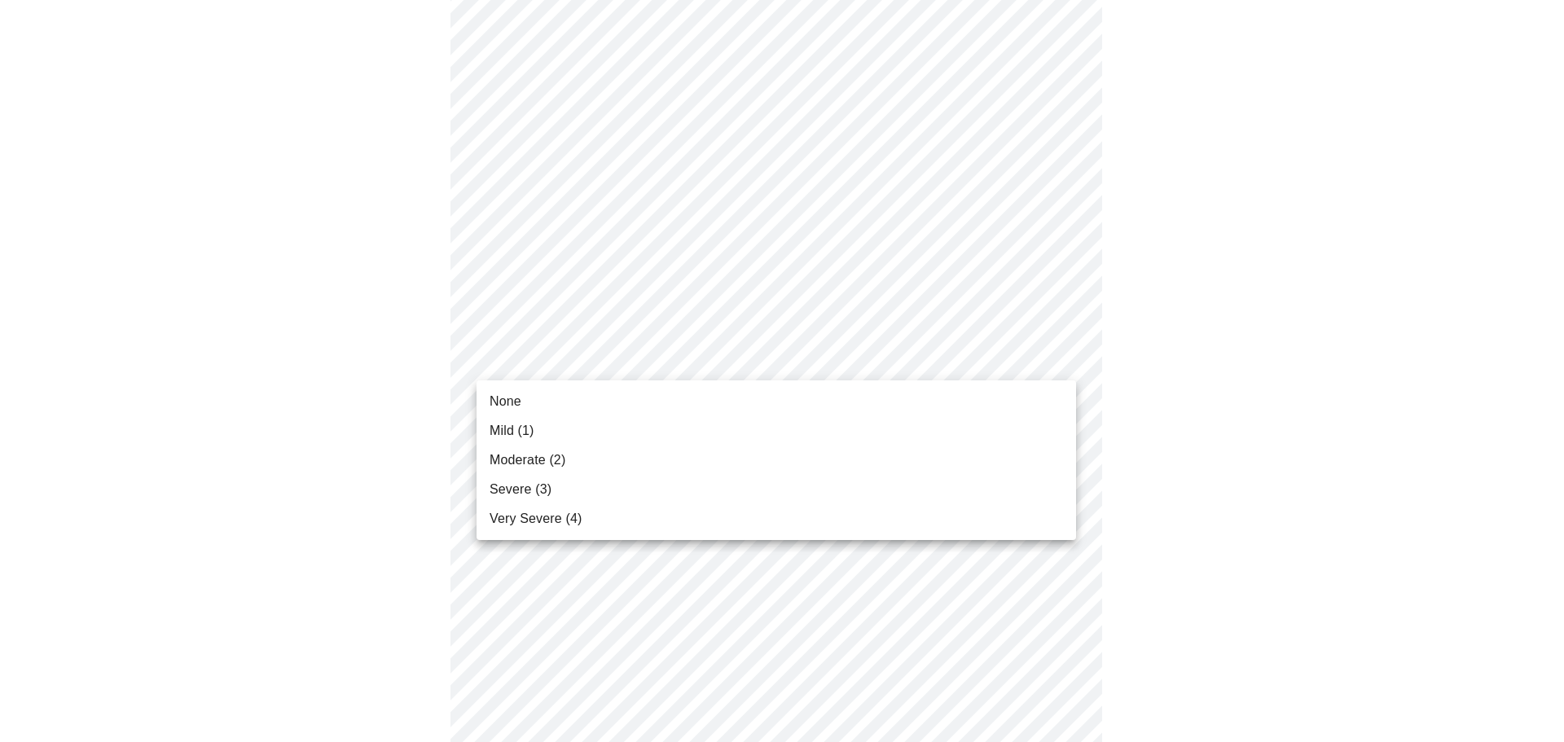
click at [560, 367] on body "MyMenopauseRx Appointments Messaging Labs Uploads Medications Community Refer a…" at bounding box center [782, 556] width 1551 height 2076
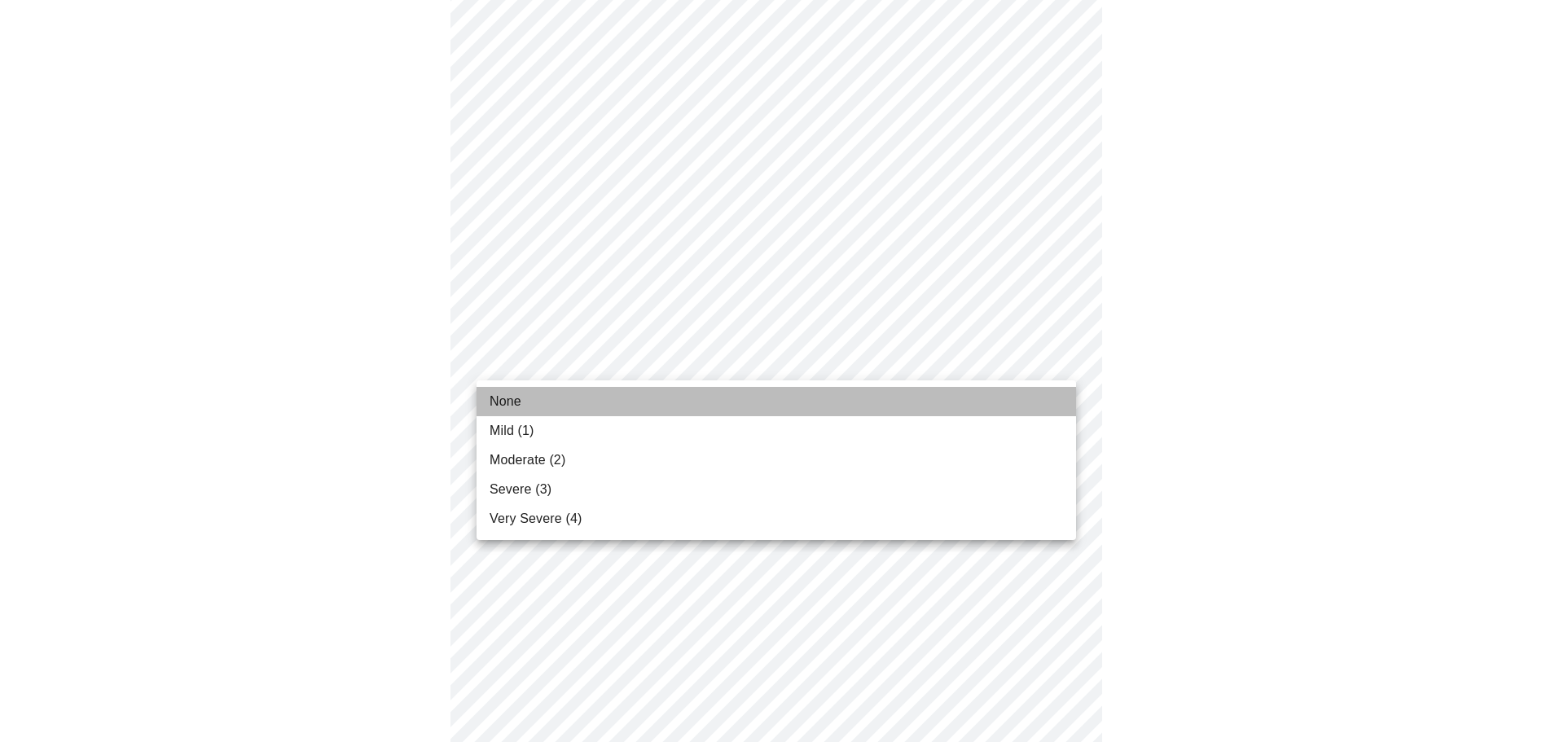
click at [552, 409] on li "None" at bounding box center [777, 401] width 600 height 29
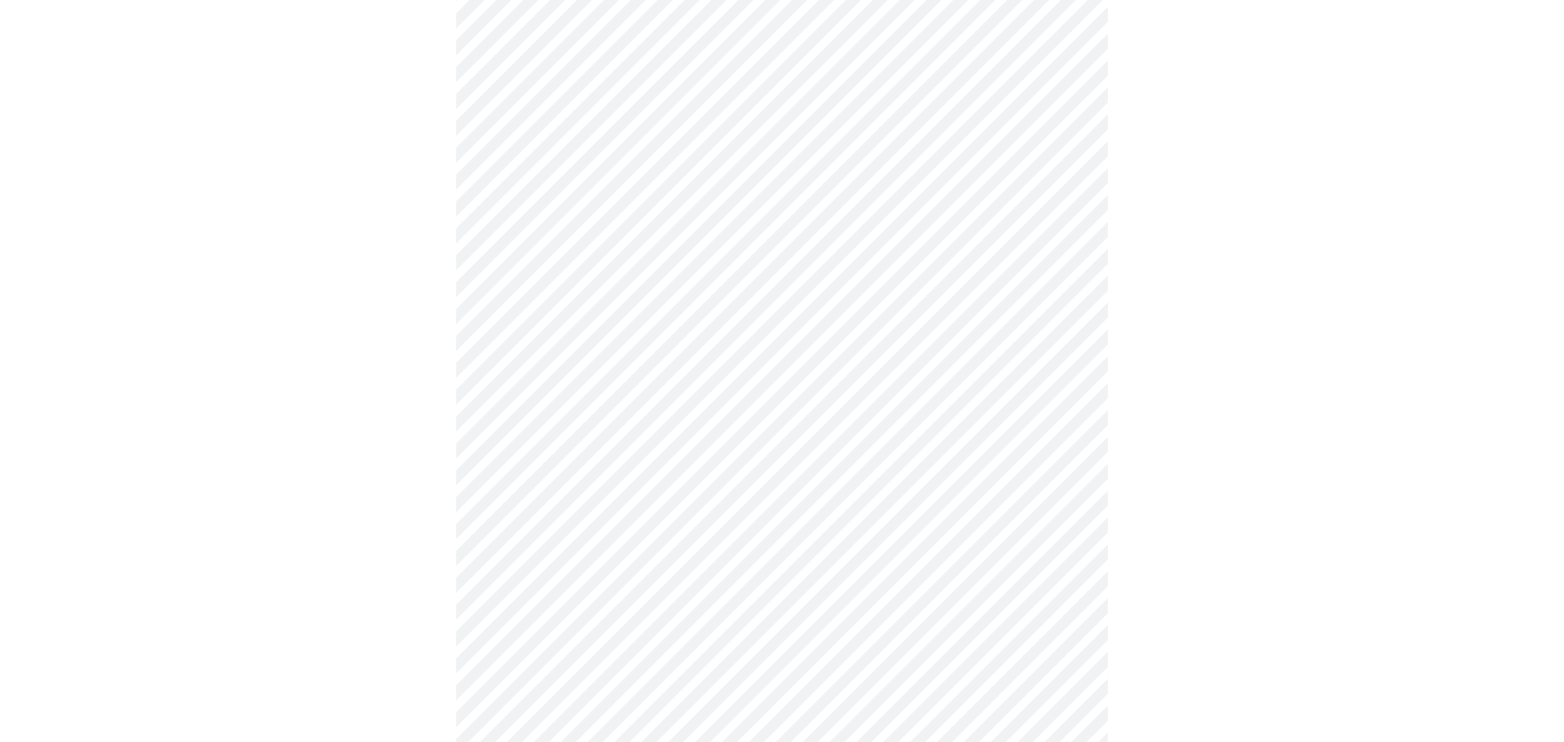
click at [578, 463] on body "MyMenopauseRx Appointments Messaging Labs Uploads Medications Community Refer a…" at bounding box center [782, 544] width 1551 height 2053
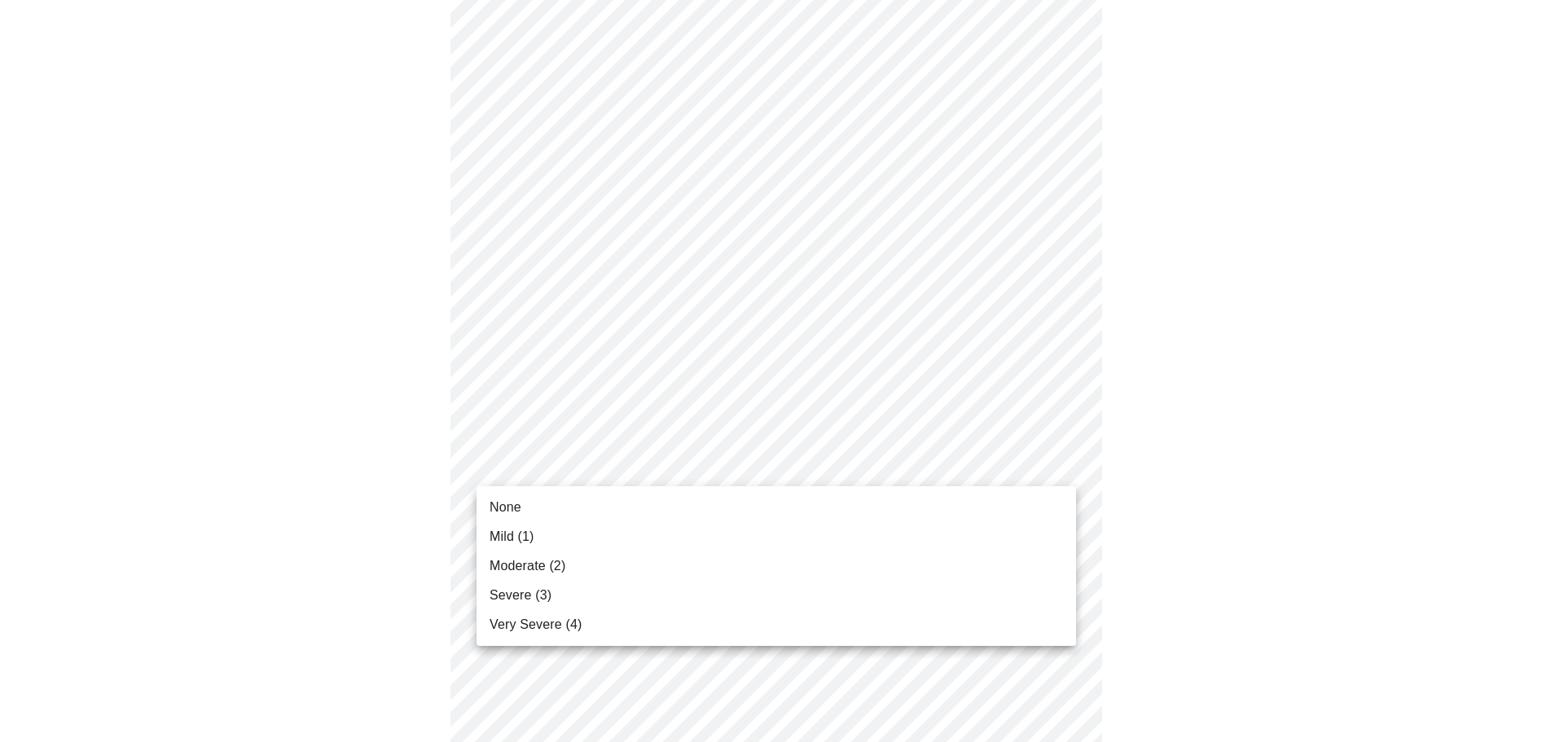
click at [543, 569] on span "Moderate (2)" at bounding box center [528, 566] width 76 height 20
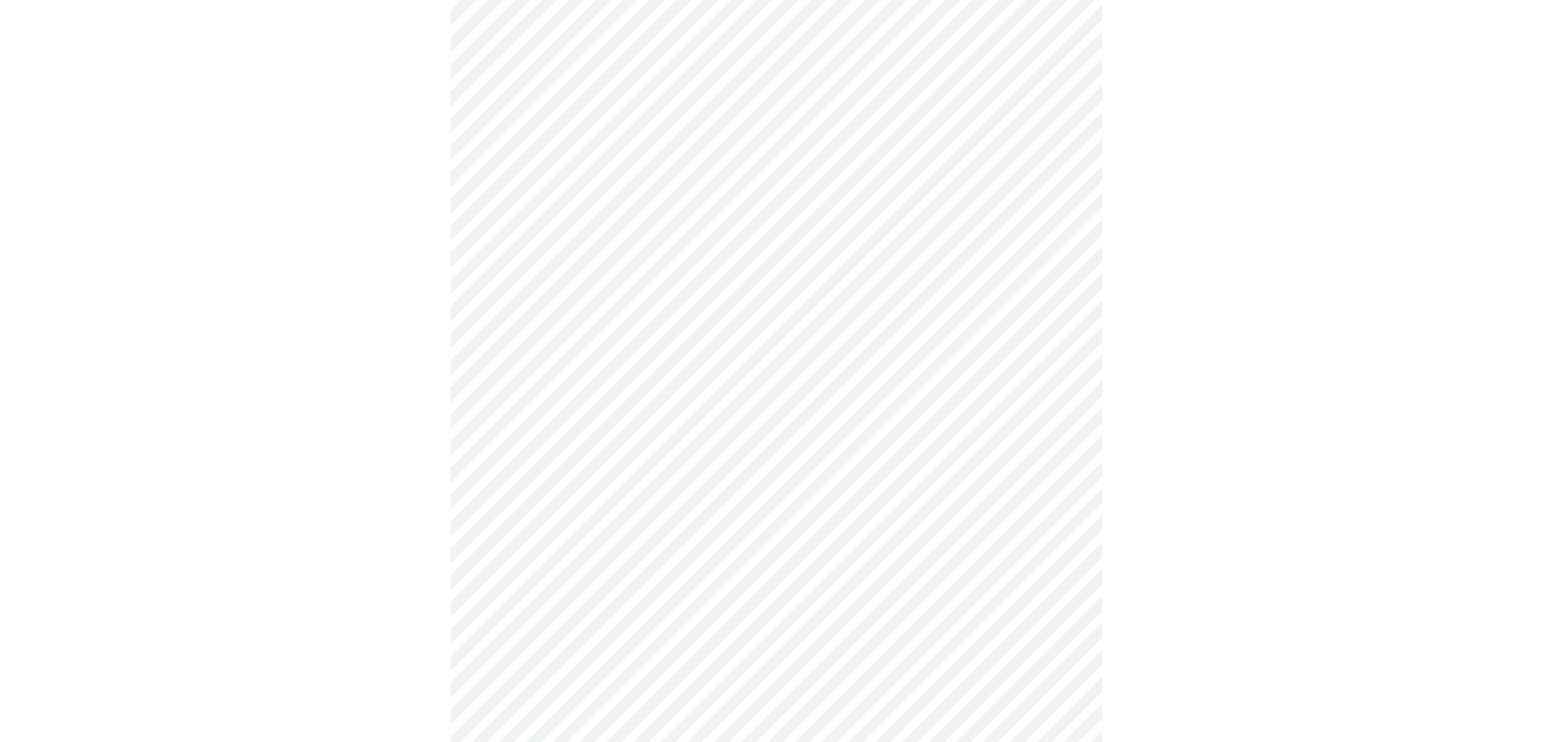
scroll to position [733, 0]
click at [547, 352] on body "MyMenopauseRx Appointments Messaging Labs Uploads Medications Community Refer a…" at bounding box center [782, 288] width 1551 height 2030
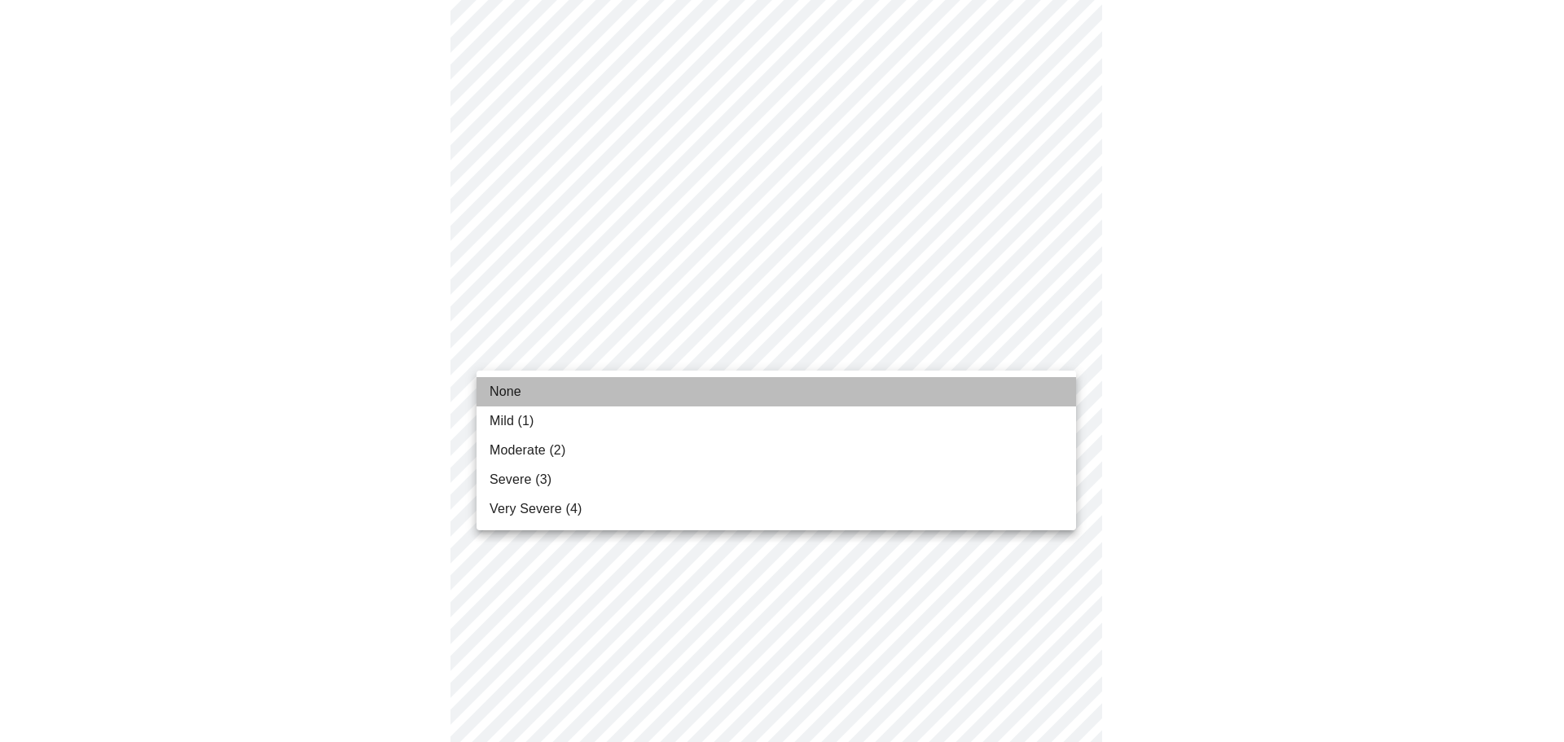
click at [553, 388] on li "None" at bounding box center [777, 391] width 600 height 29
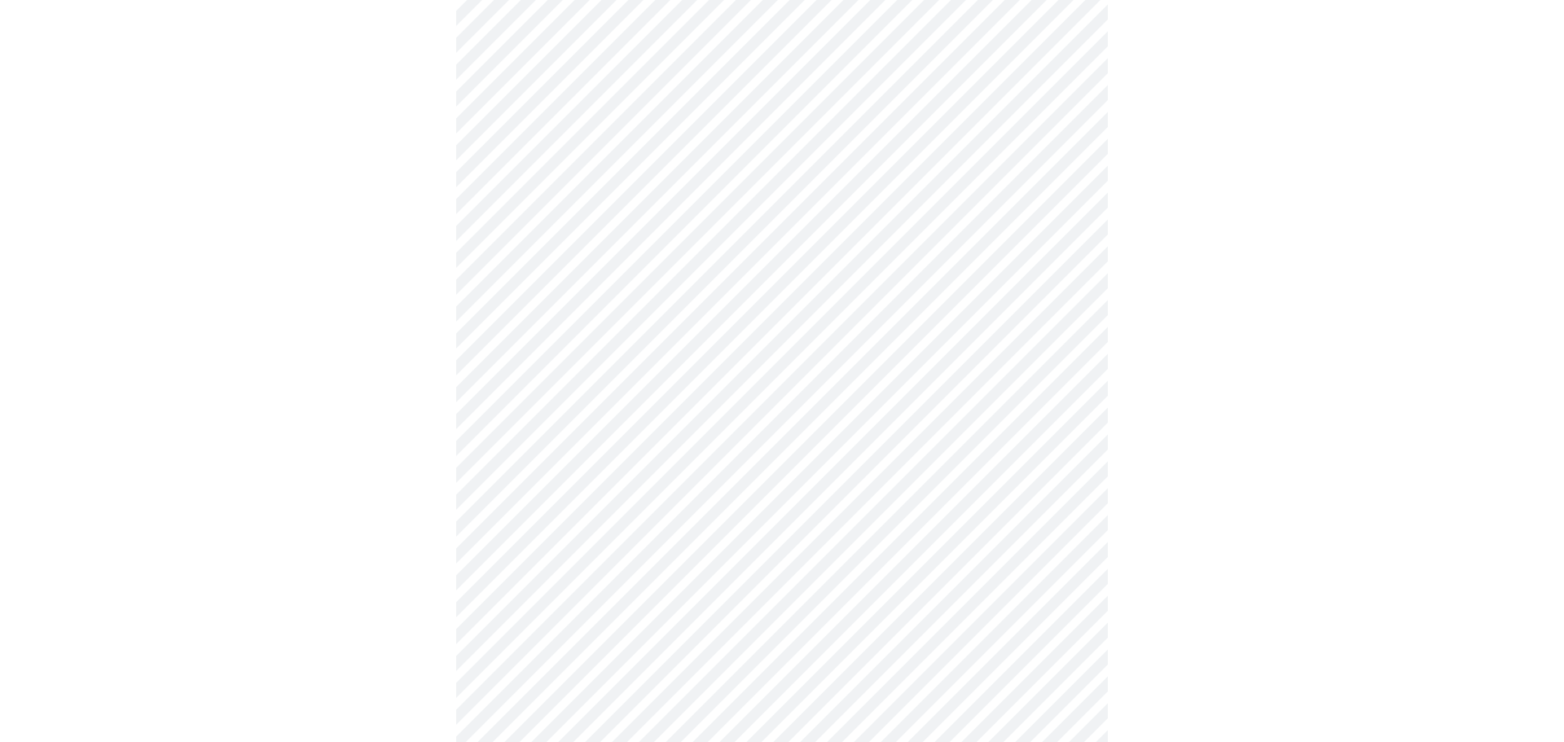
click at [551, 479] on body "MyMenopauseRx Appointments Messaging Labs Uploads Medications Community Refer a…" at bounding box center [782, 276] width 1551 height 2007
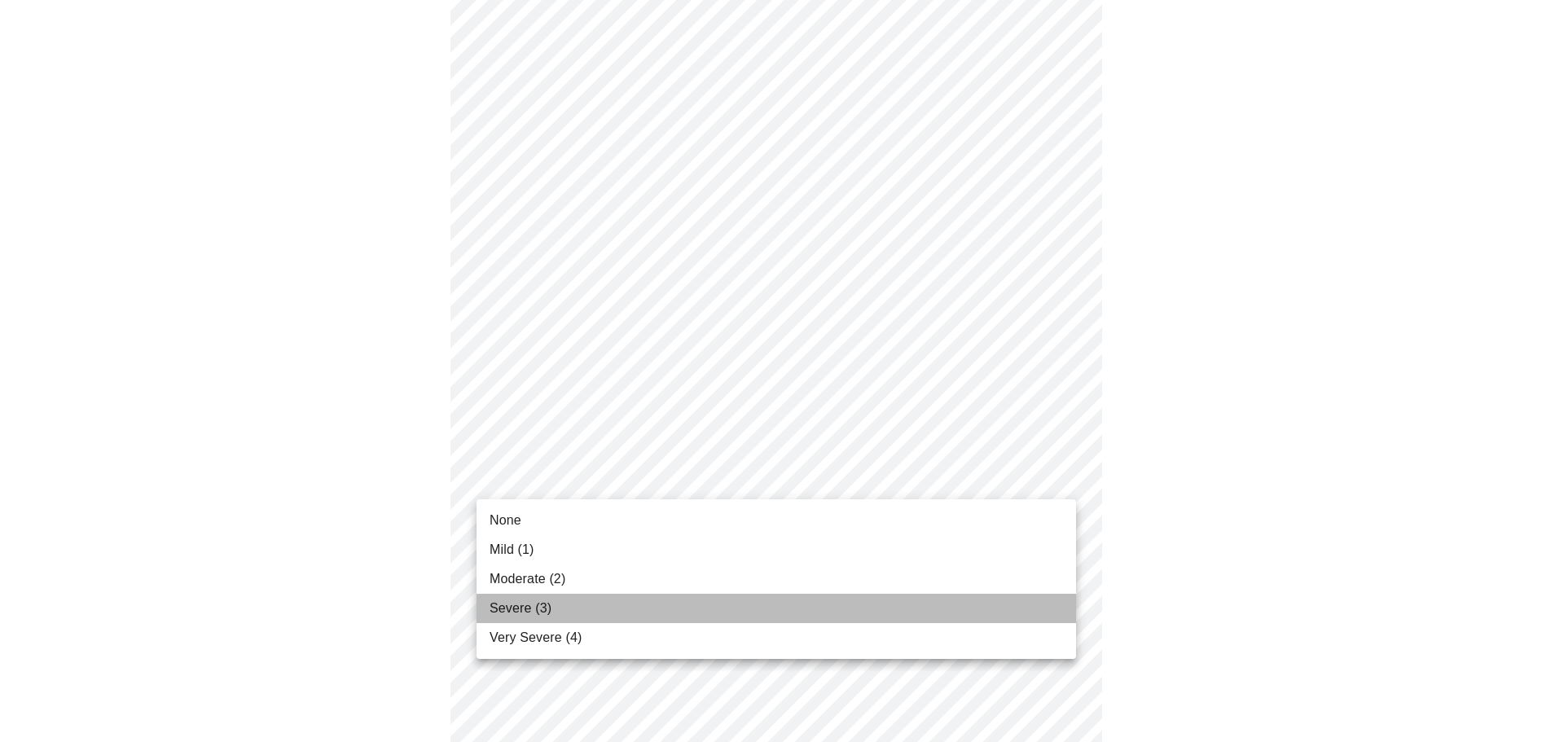
click at [533, 613] on span "Severe (3)" at bounding box center [521, 609] width 62 height 20
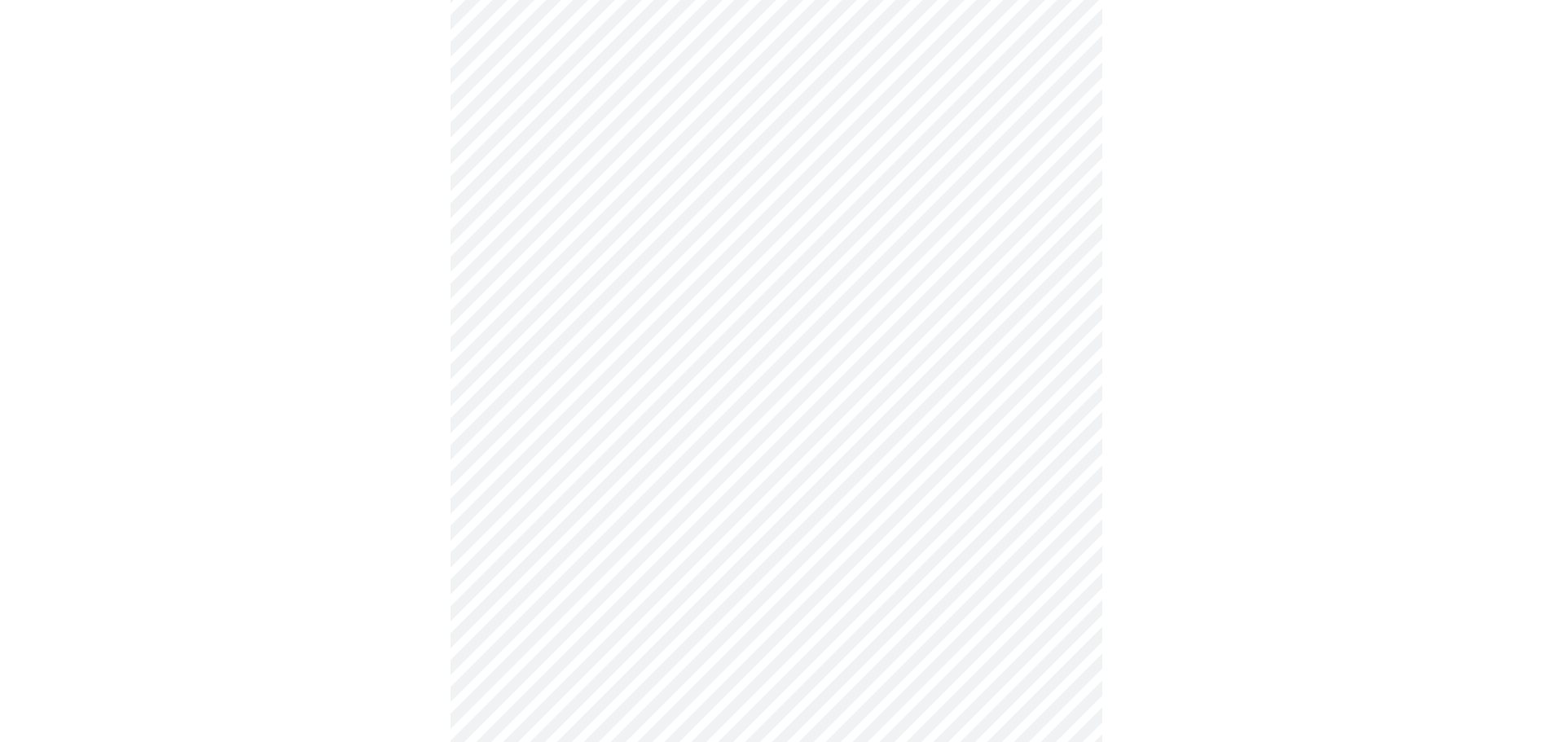
scroll to position [977, 0]
click at [585, 370] on body "MyMenopauseRx Appointments Messaging Labs Uploads Medications Community Refer a…" at bounding box center [776, 21] width 1539 height 1984
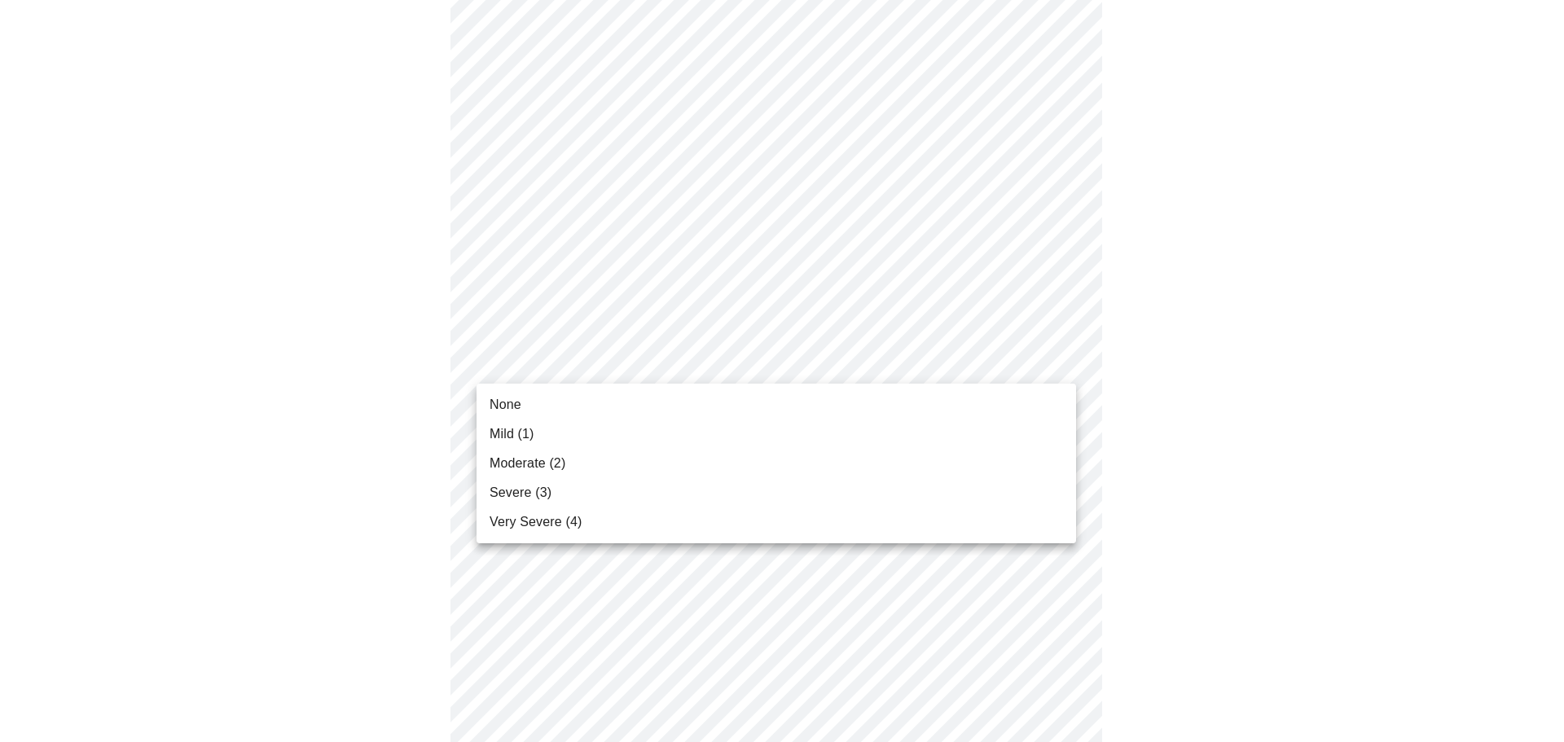
click at [565, 474] on li "Moderate (2)" at bounding box center [777, 463] width 600 height 29
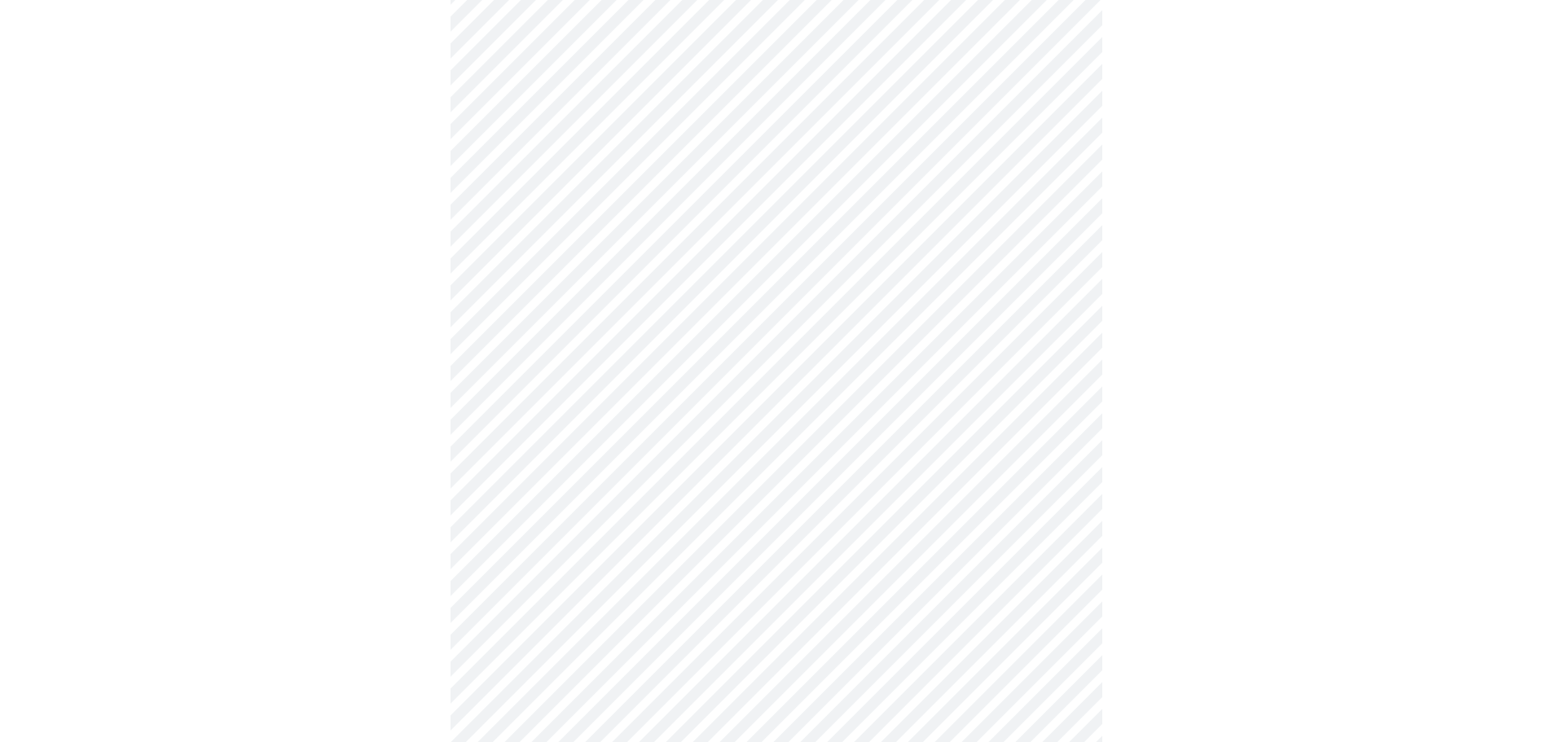
scroll to position [1140, 0]
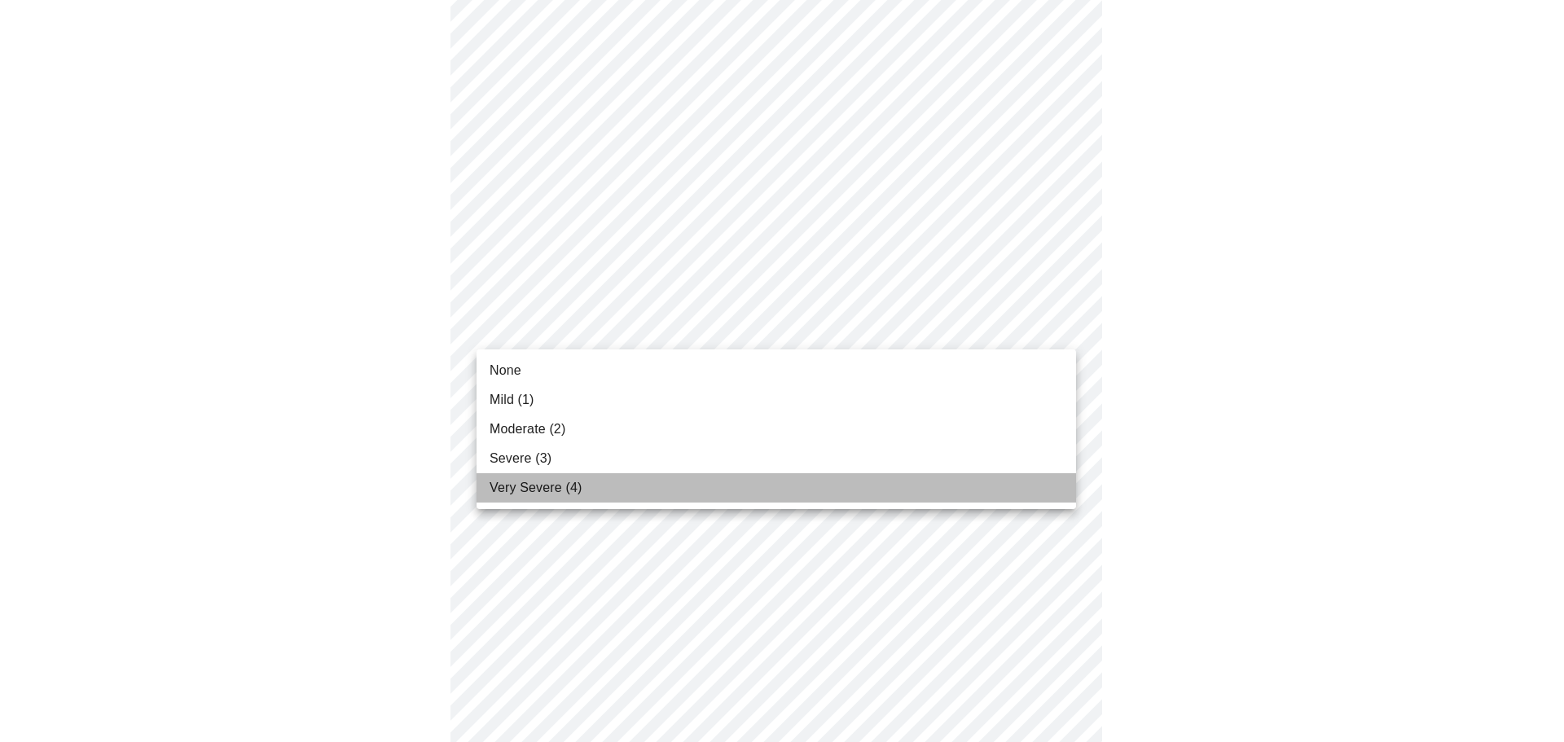
click at [565, 485] on span "Very Severe (4)" at bounding box center [536, 488] width 92 height 20
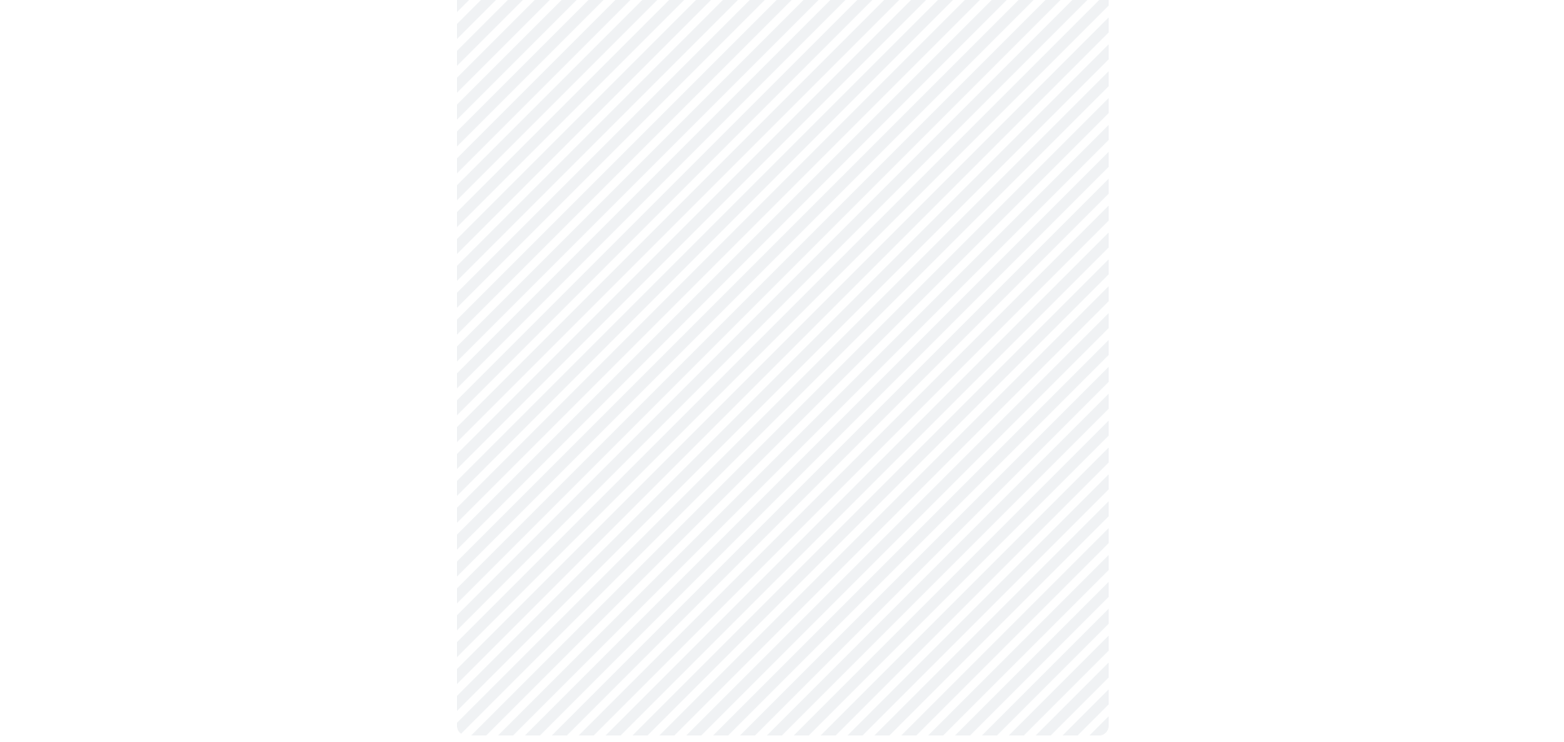
scroll to position [1197, 0]
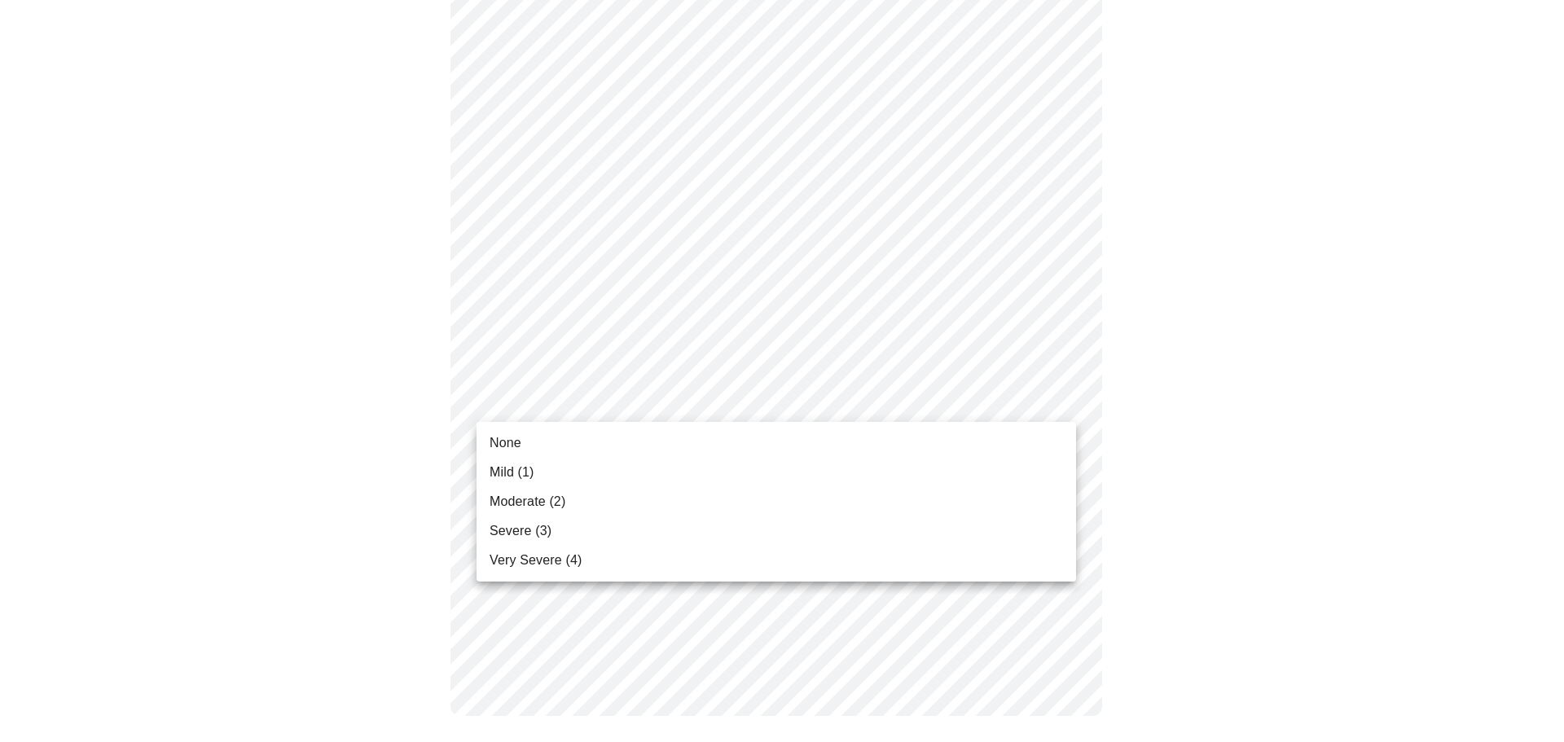
click at [551, 495] on span "Moderate (2)" at bounding box center [528, 502] width 76 height 20
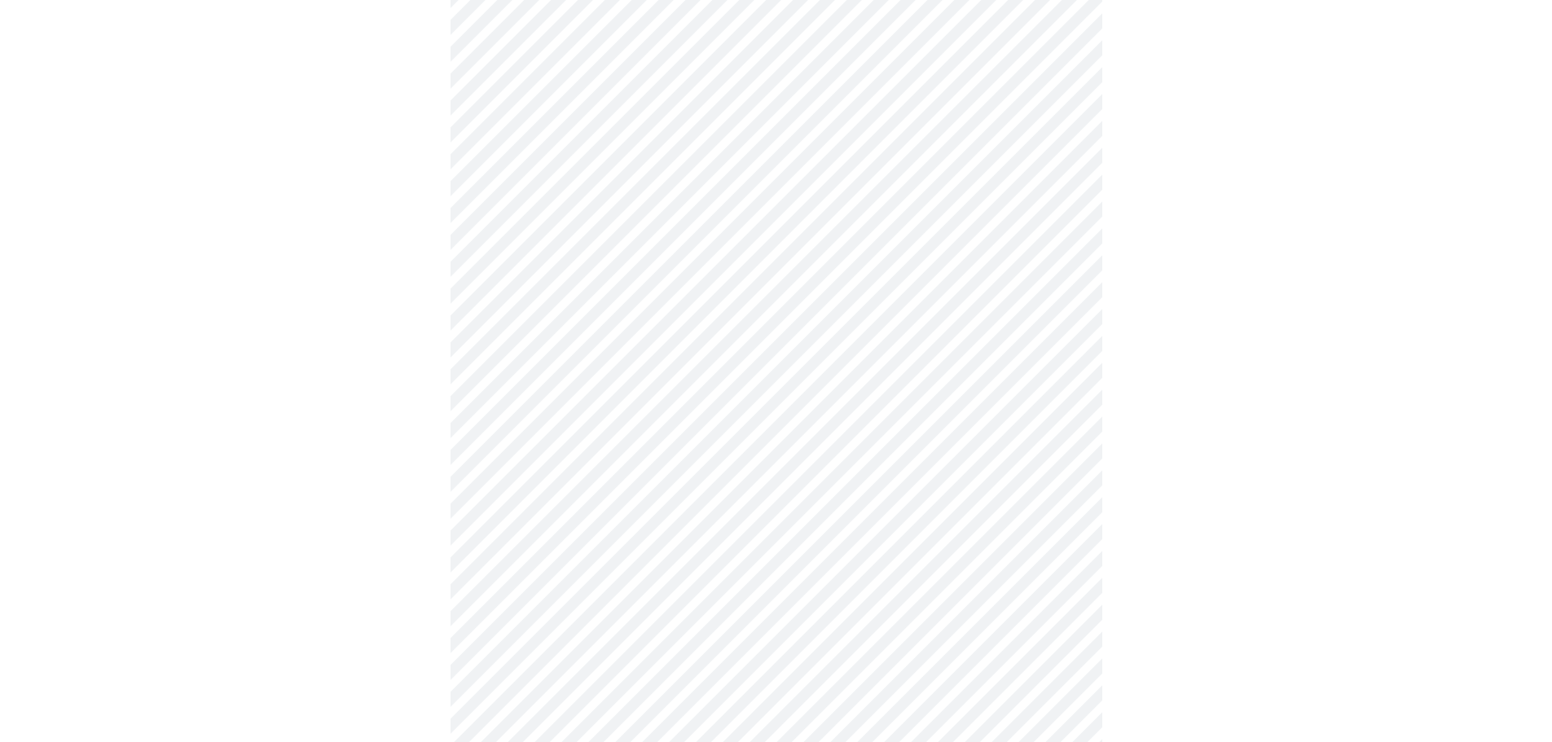
scroll to position [489, 0]
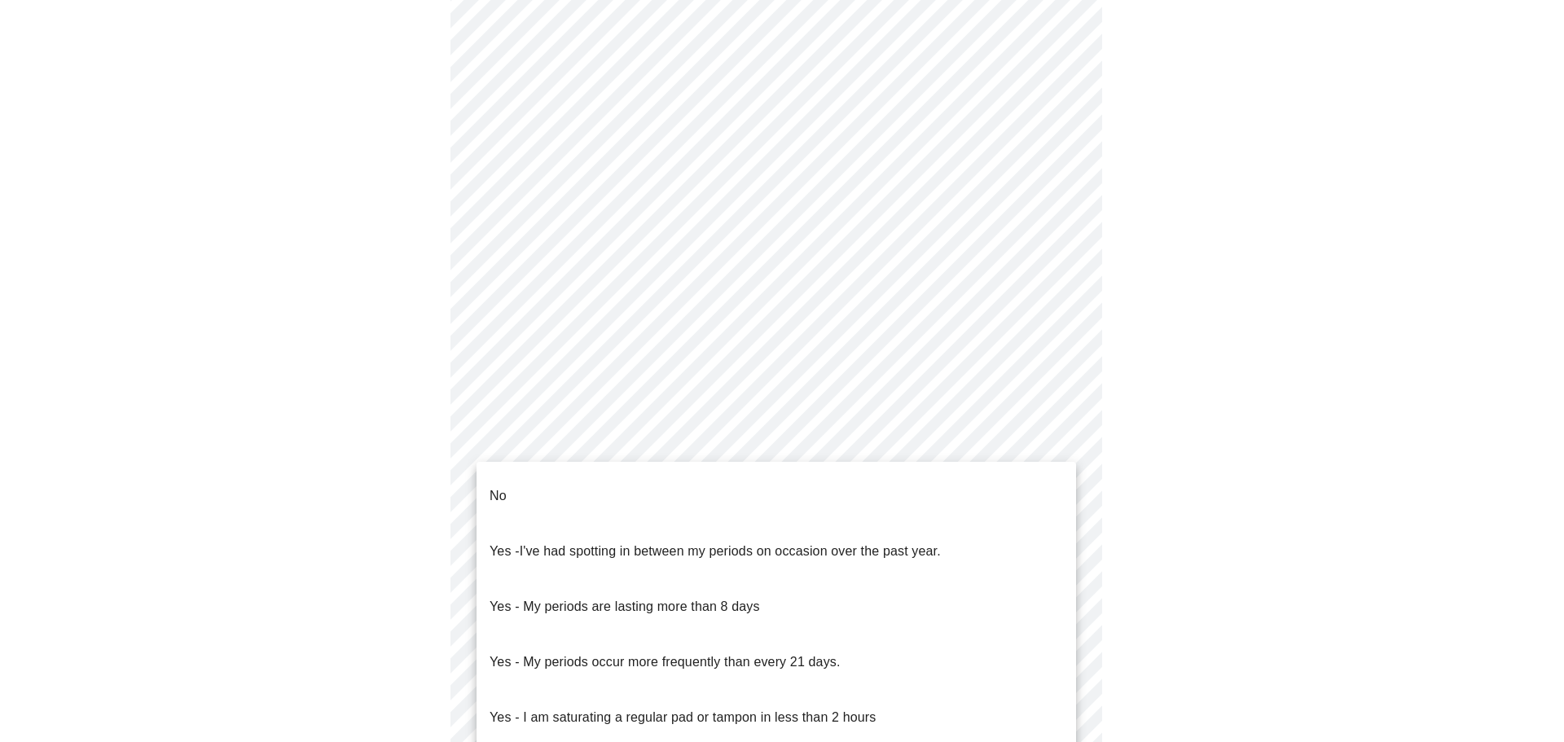
click at [632, 526] on body "MyMenopauseRx Appointments Messaging Labs Uploads Medications Community Refer a…" at bounding box center [782, 322] width 1551 height 1608
click at [622, 497] on li "No" at bounding box center [777, 495] width 600 height 55
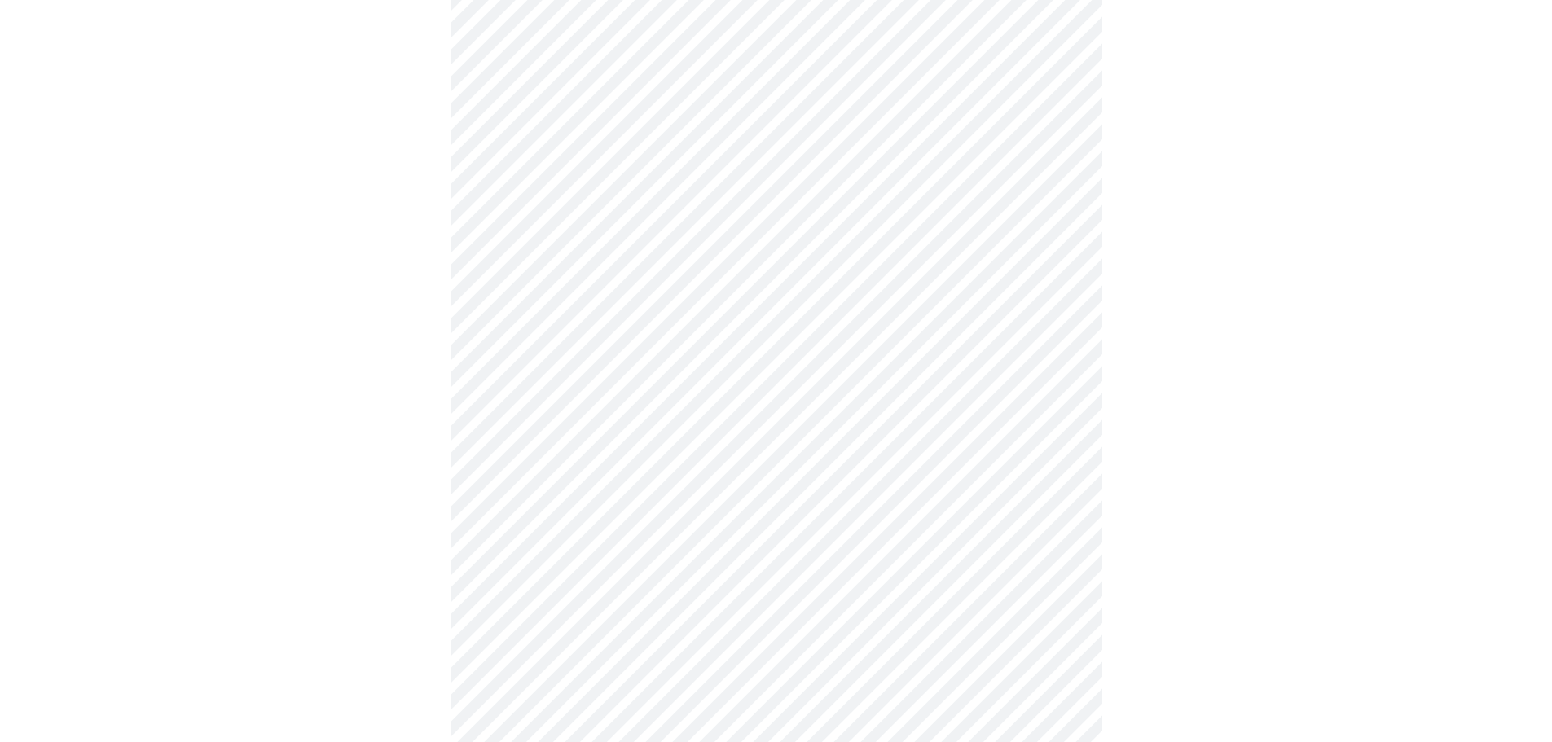
scroll to position [652, 0]
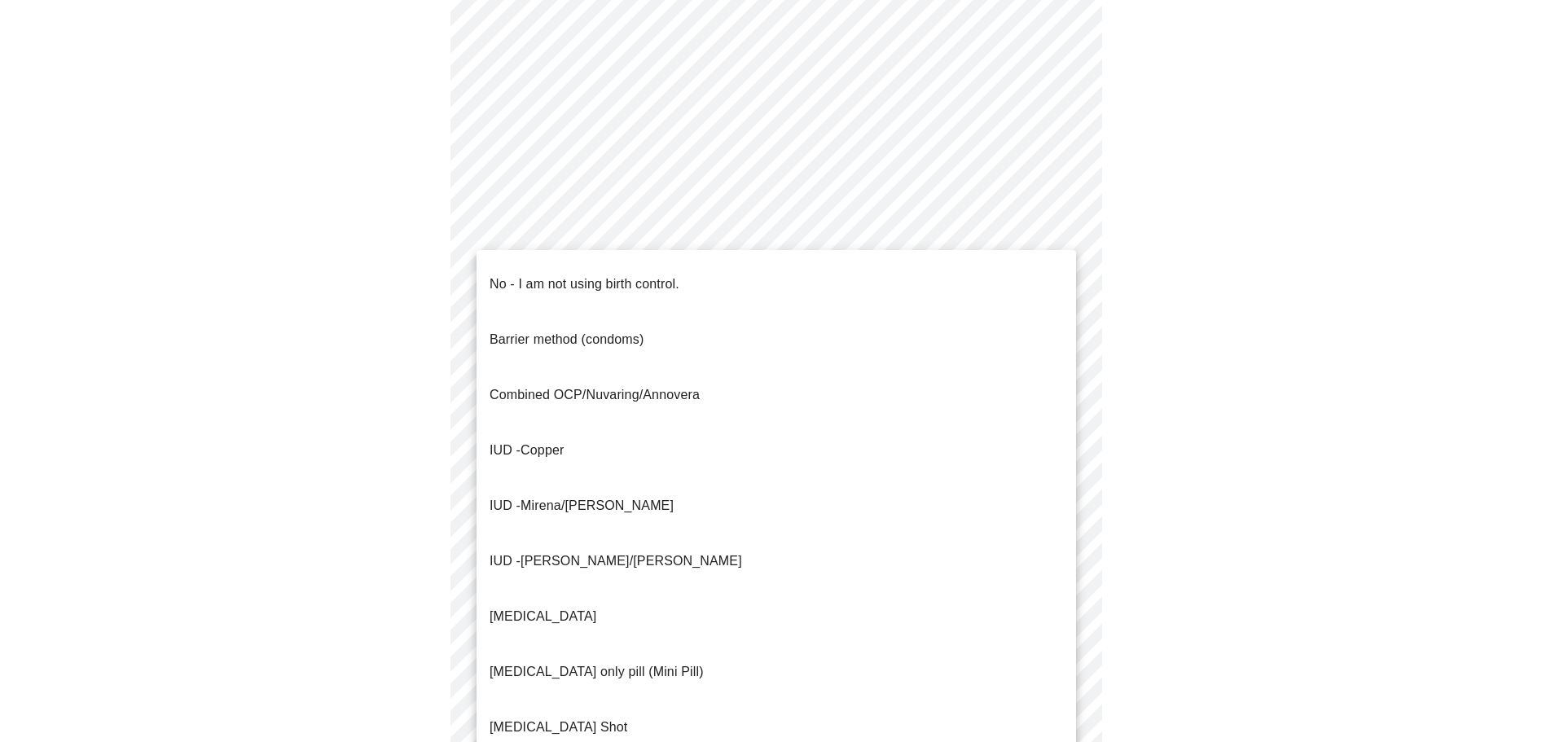
click at [627, 468] on body "MyMenopauseRx Appointments Messaging Labs Uploads Medications Community Refer a…" at bounding box center [782, 154] width 1551 height 1598
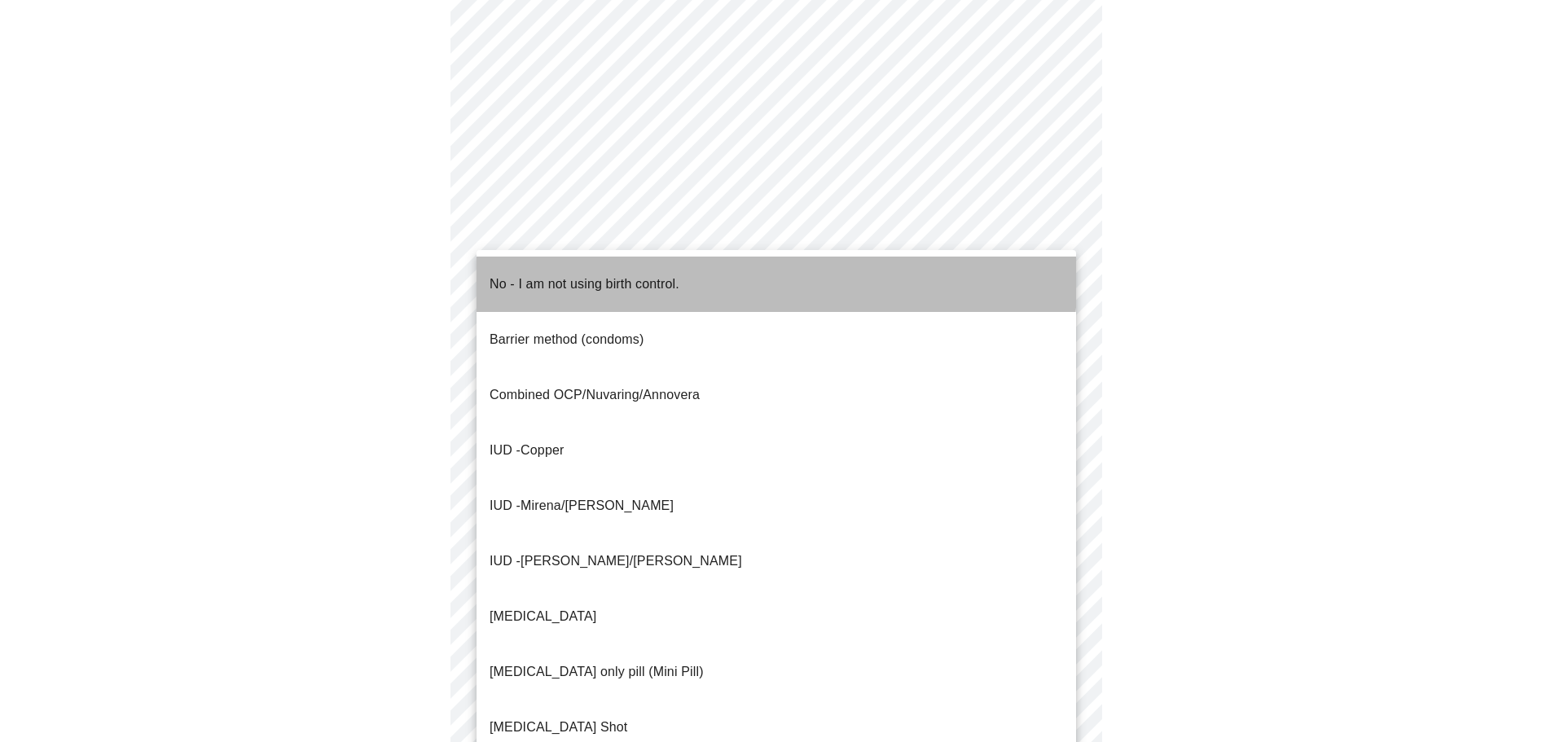
click at [551, 275] on p "No - I am not using birth control." at bounding box center [585, 285] width 190 height 20
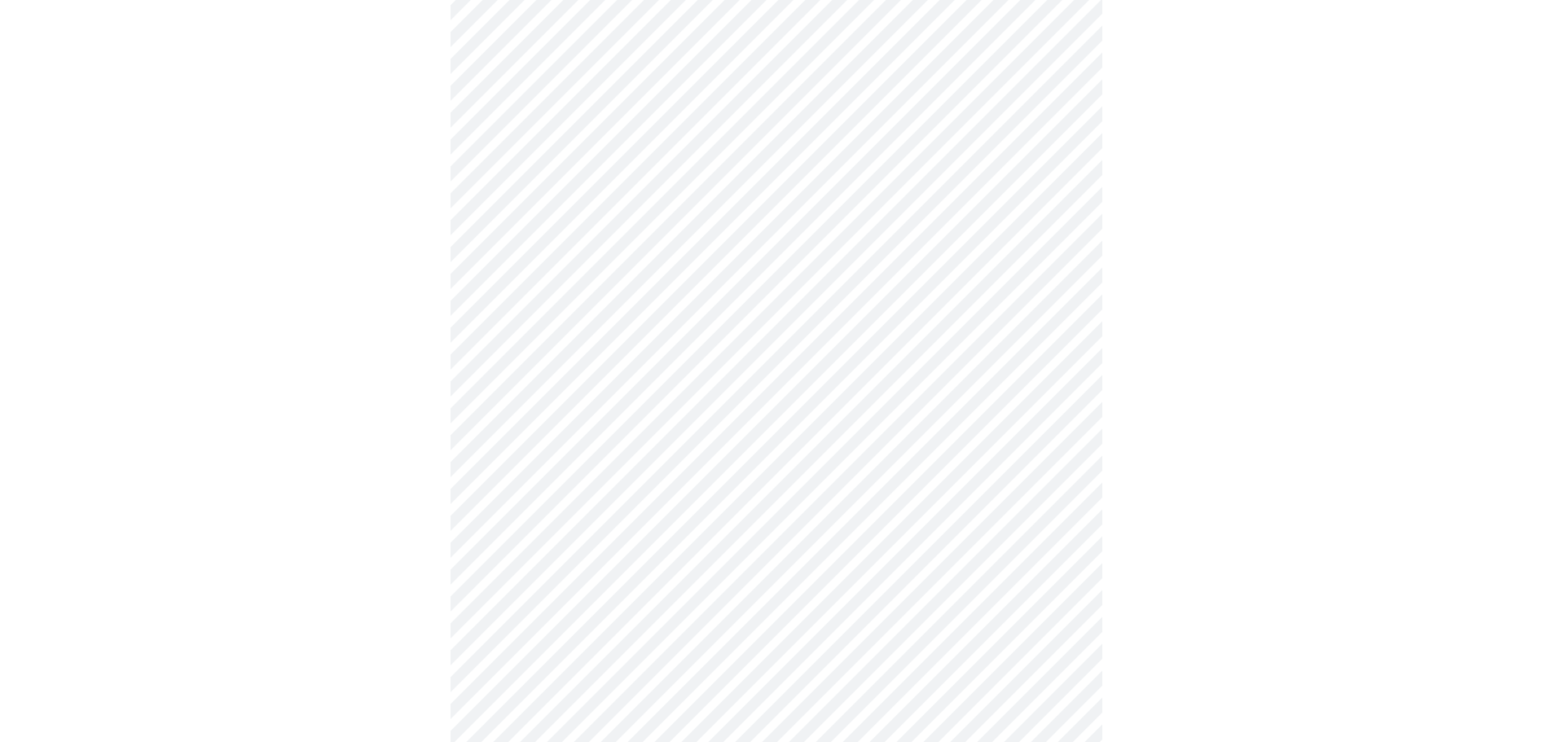
scroll to position [815, 0]
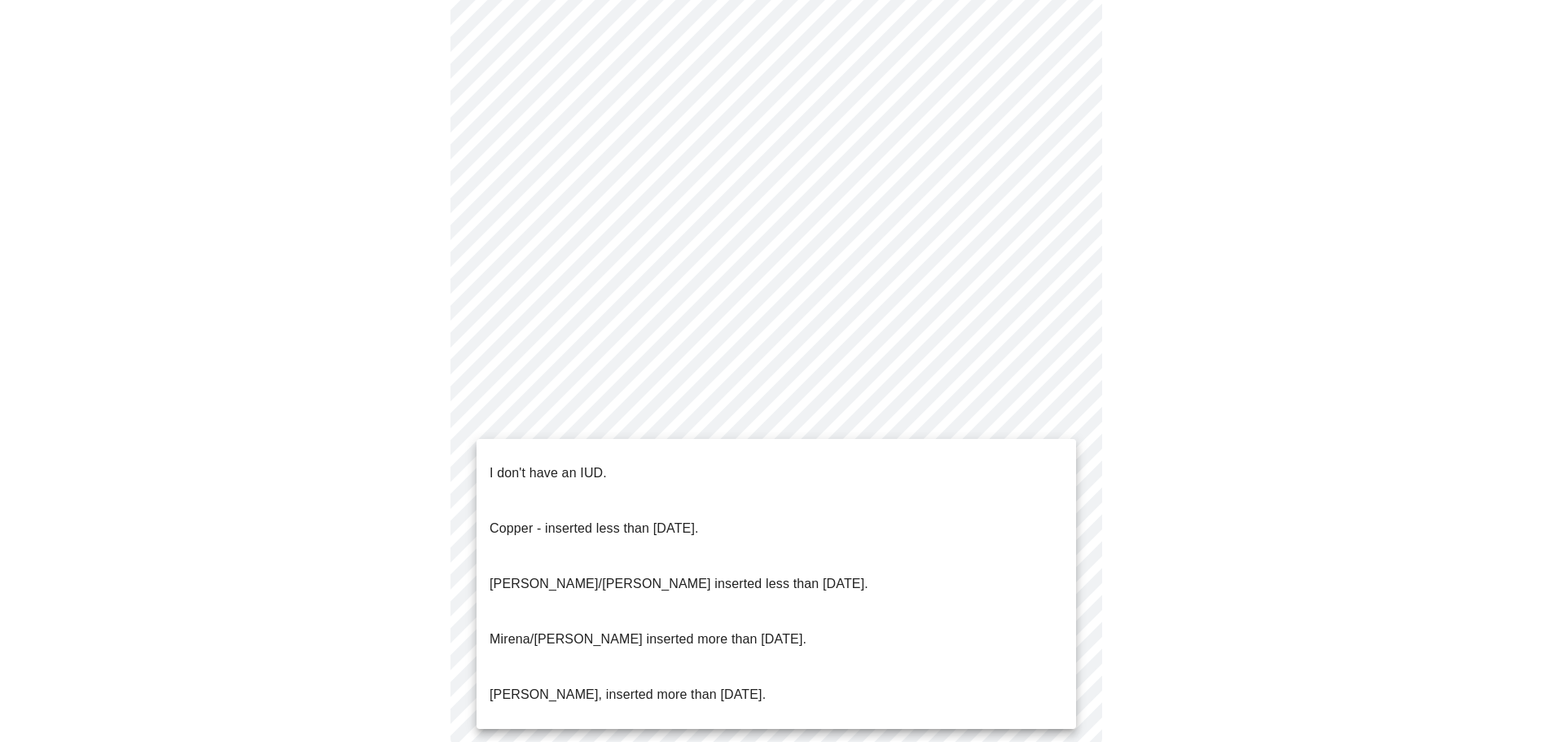
click at [604, 463] on p "I don't have an IUD." at bounding box center [548, 473] width 117 height 20
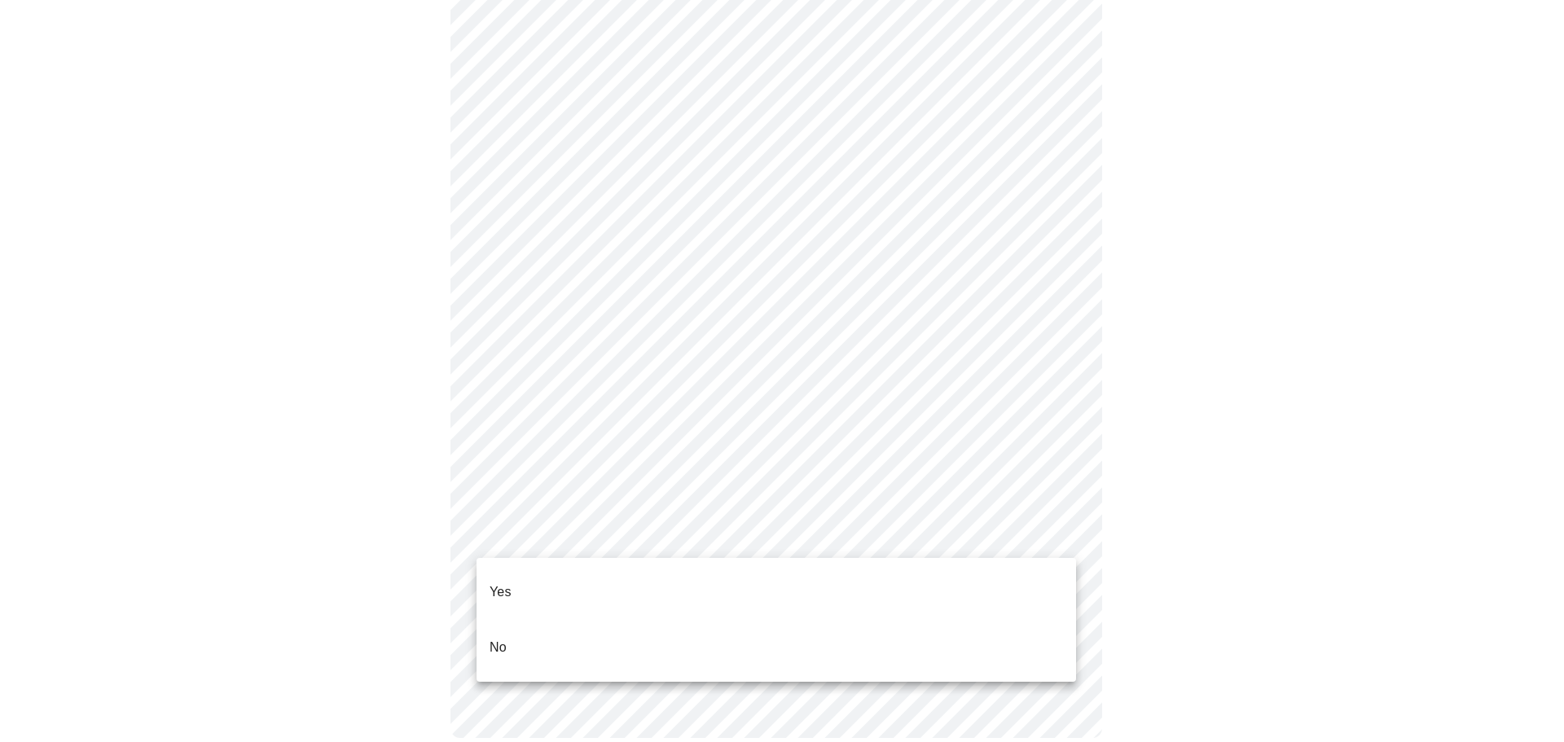
click at [571, 575] on li "Yes" at bounding box center [777, 591] width 600 height 55
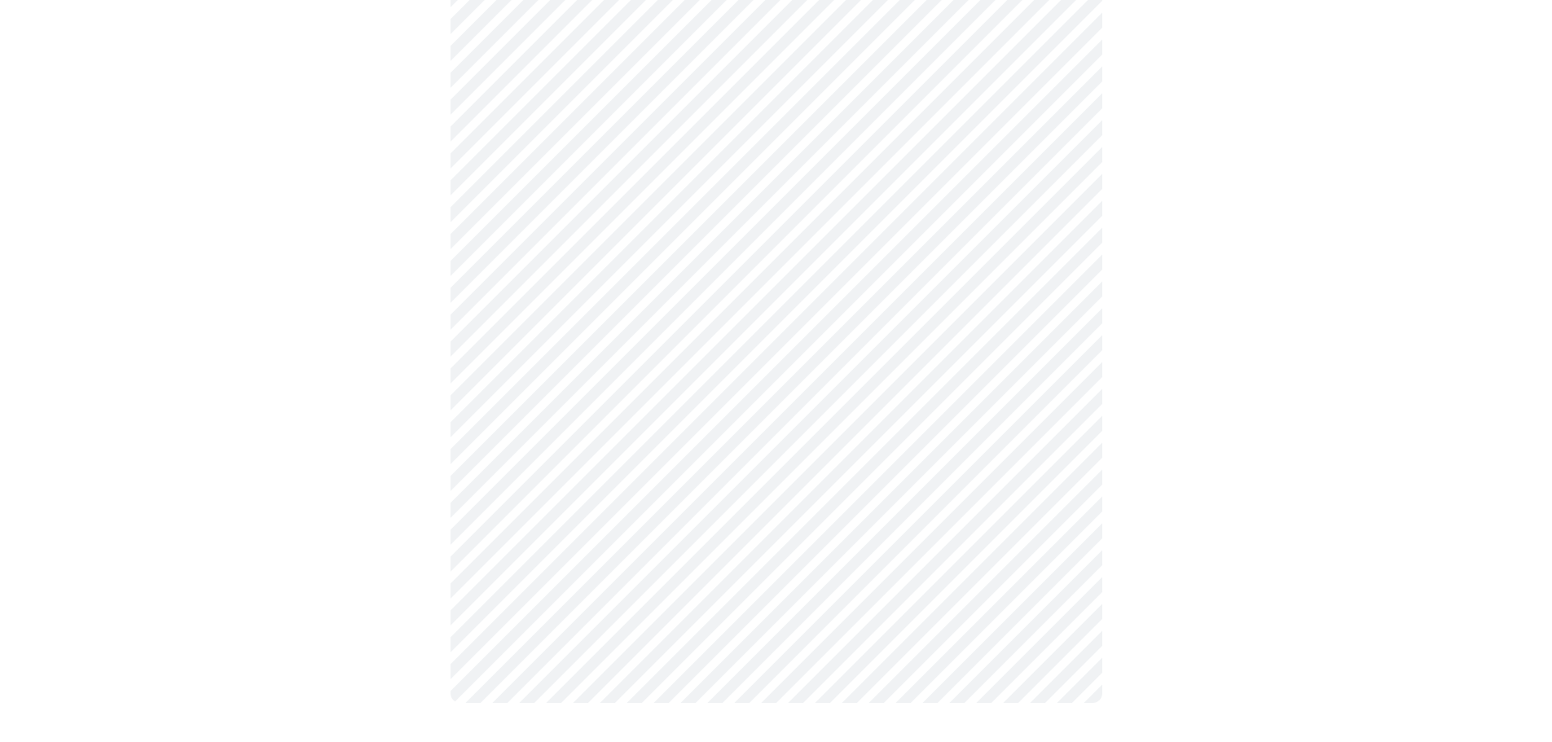
scroll to position [0, 0]
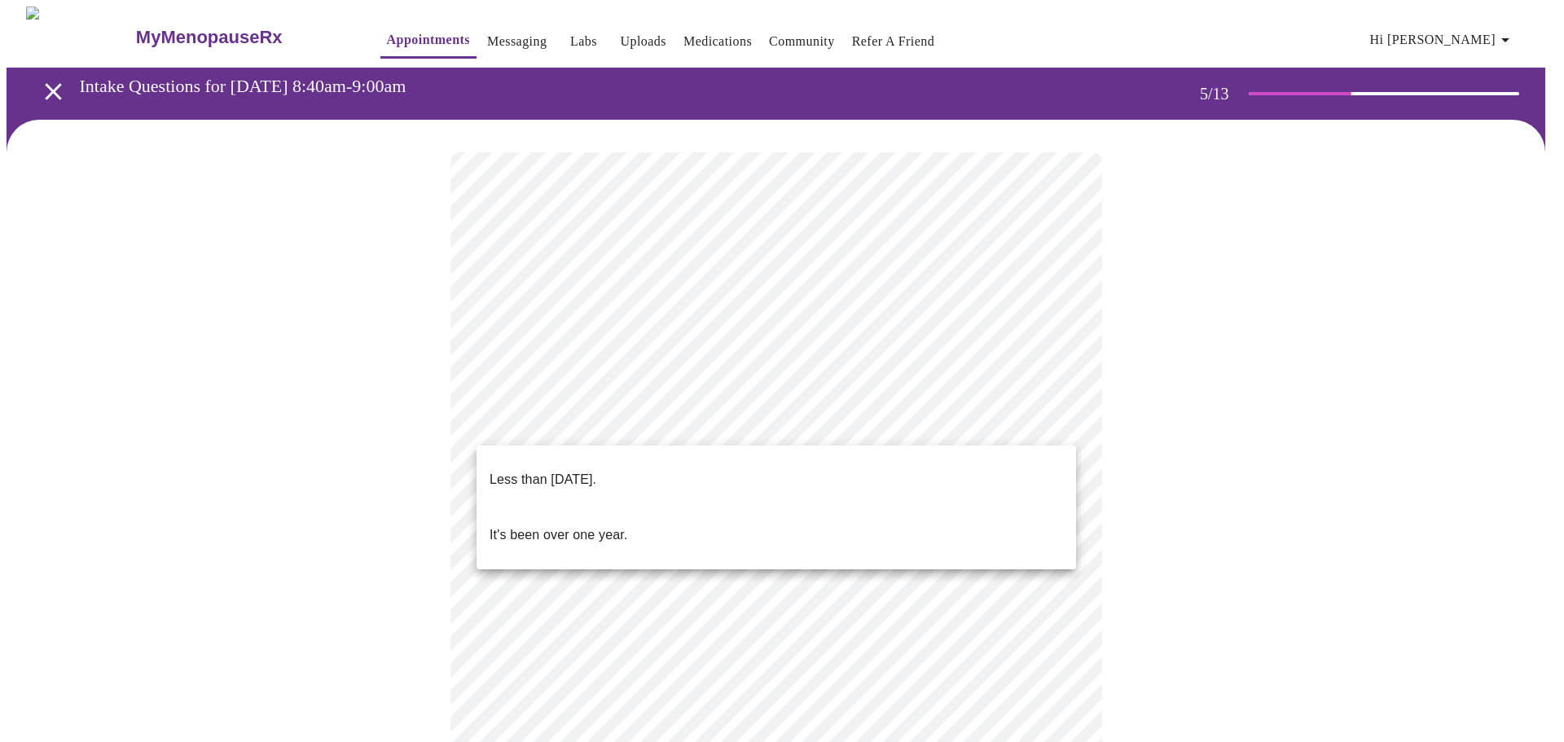
click at [608, 420] on body "MyMenopauseRx Appointments Messaging Labs Uploads Medications Community Refer a…" at bounding box center [782, 667] width 1551 height 1320
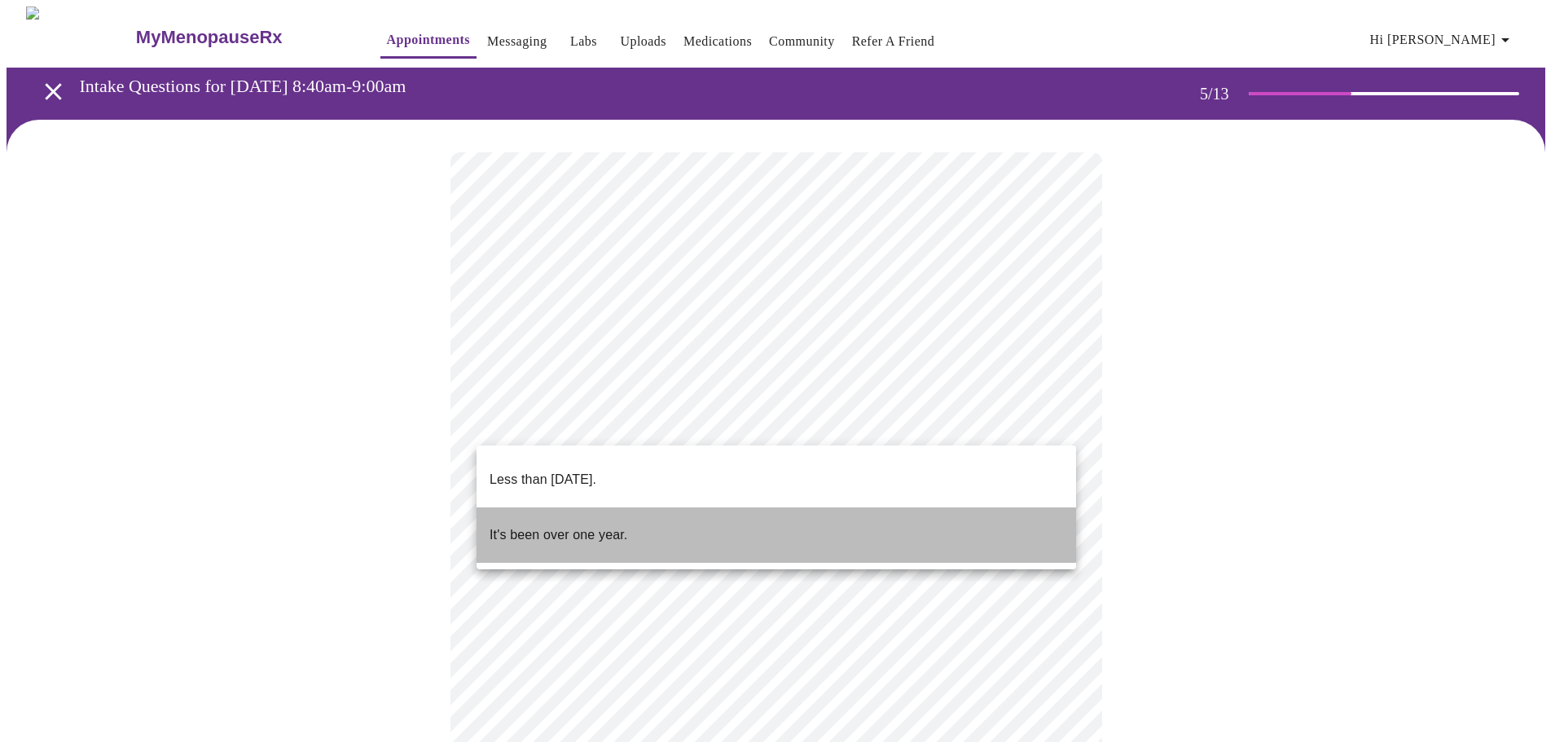
click at [603, 525] on p "It's been over one year." at bounding box center [559, 535] width 138 height 20
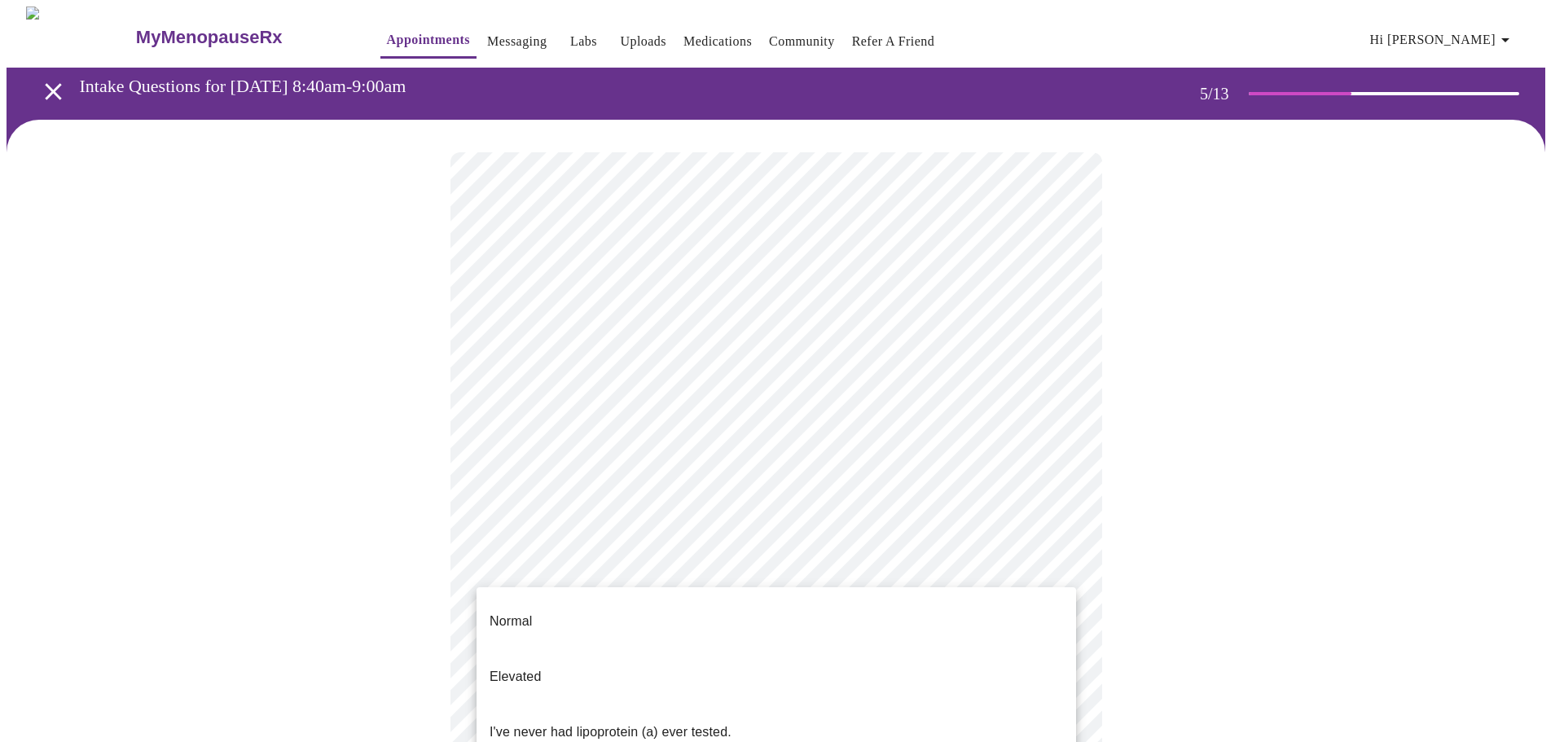
click at [604, 571] on body "MyMenopauseRx Appointments Messaging Labs Uploads Medications Community Refer a…" at bounding box center [782, 662] width 1551 height 1310
click at [615, 705] on li "I've never had lipoprotein (a) ever tested." at bounding box center [777, 732] width 600 height 55
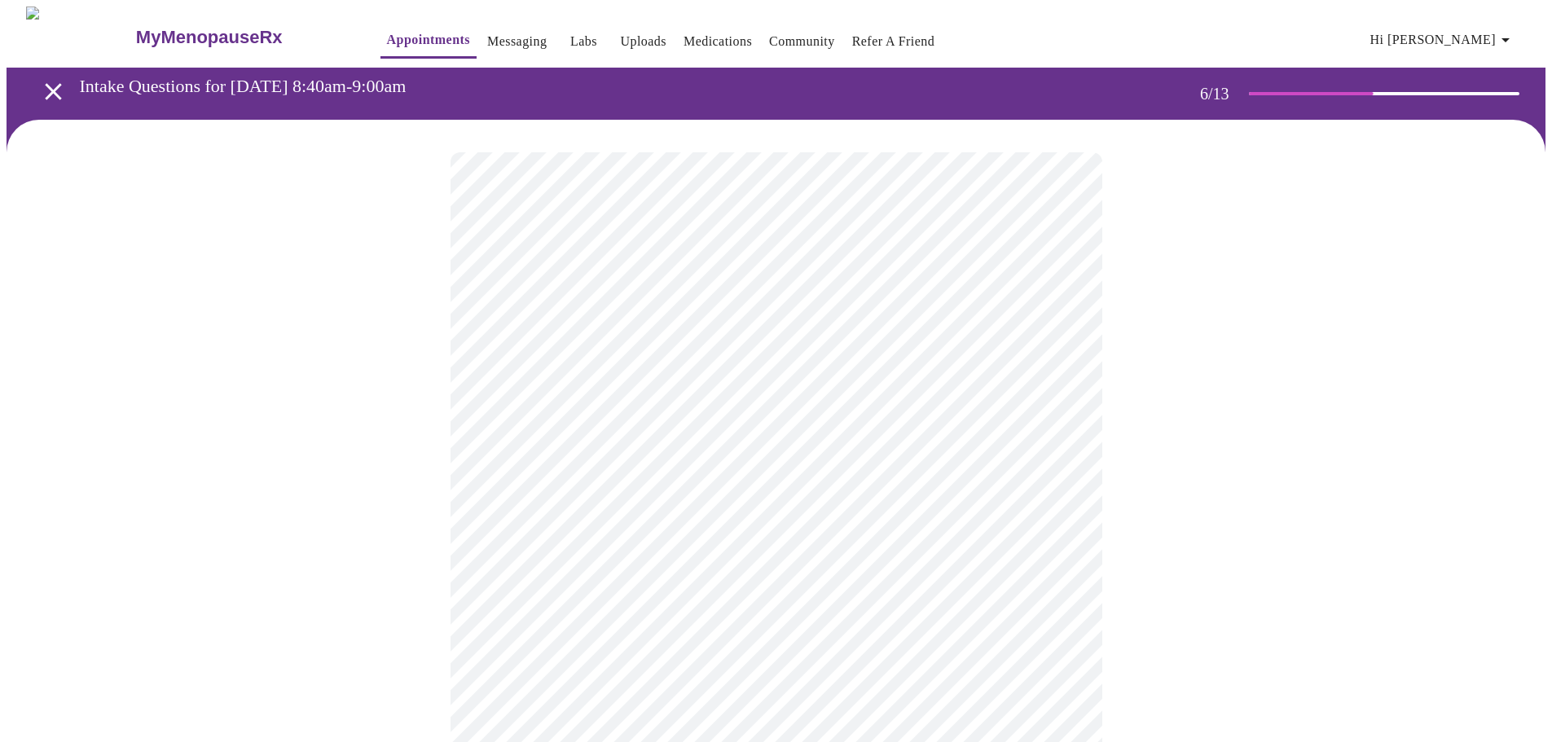
click at [604, 474] on body "MyMenopauseRx Appointments Messaging Labs Uploads Medications Community Refer a…" at bounding box center [776, 442] width 1539 height 870
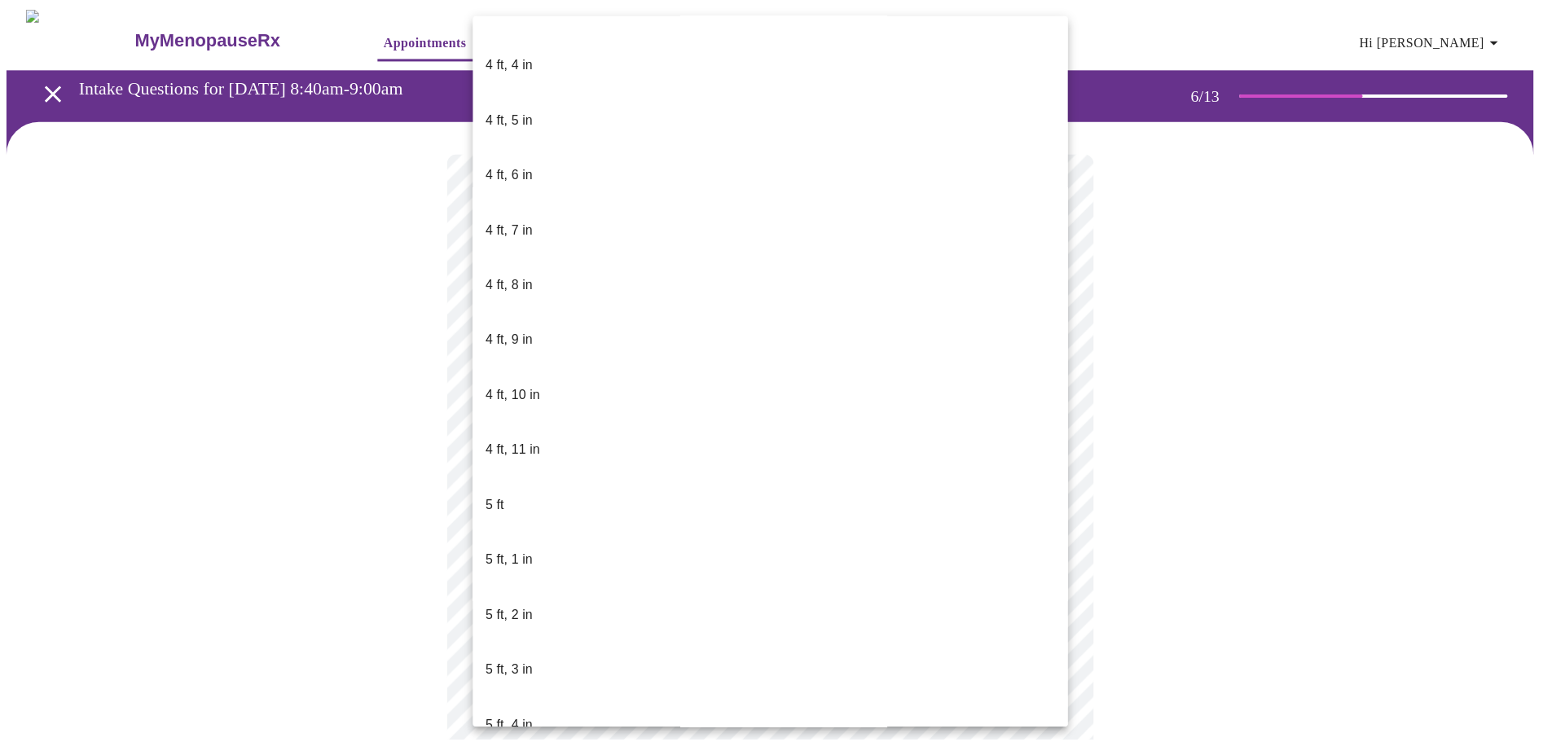
scroll to position [896, 0]
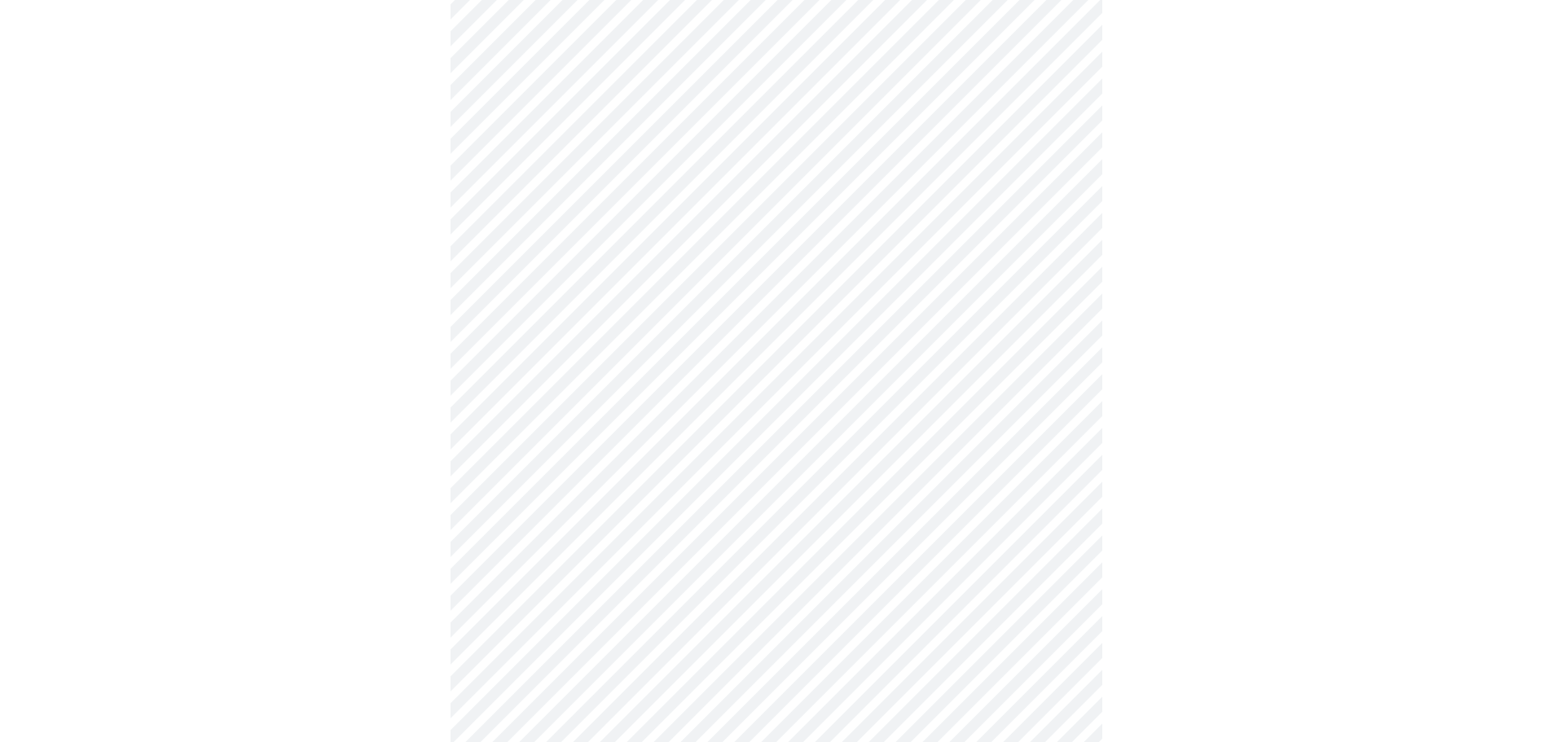
scroll to position [4154, 0]
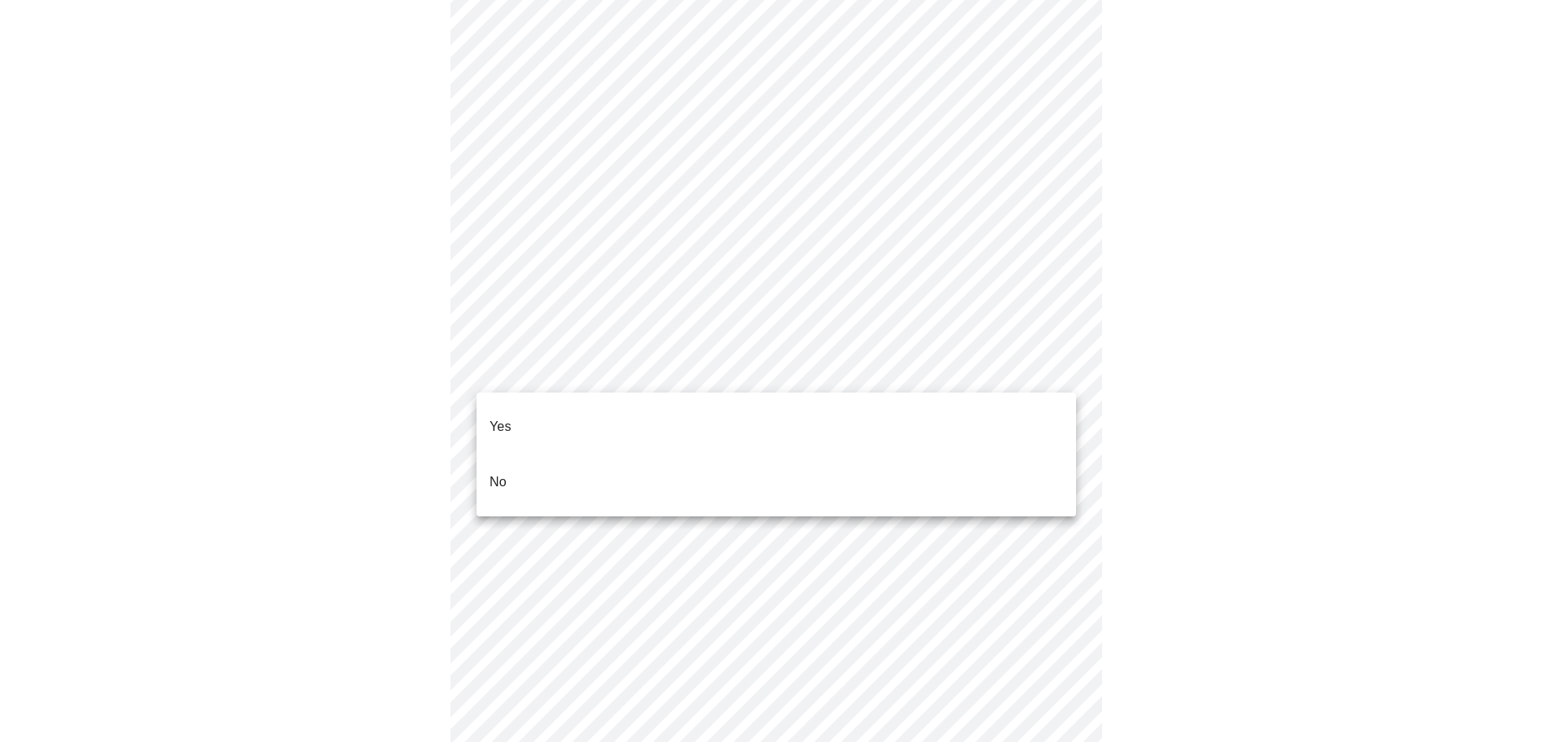
click at [629, 463] on li "No" at bounding box center [777, 482] width 600 height 55
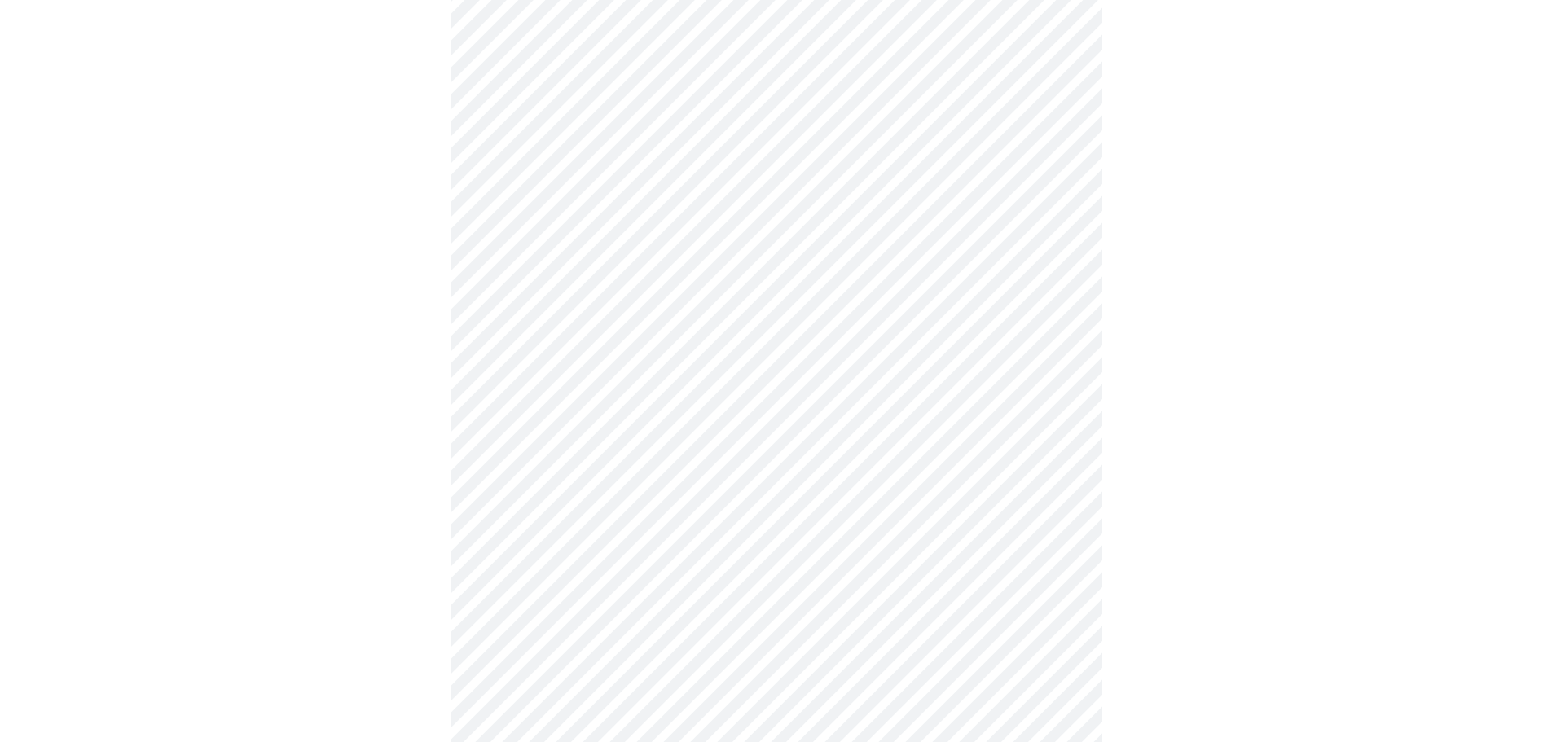
scroll to position [4317, 0]
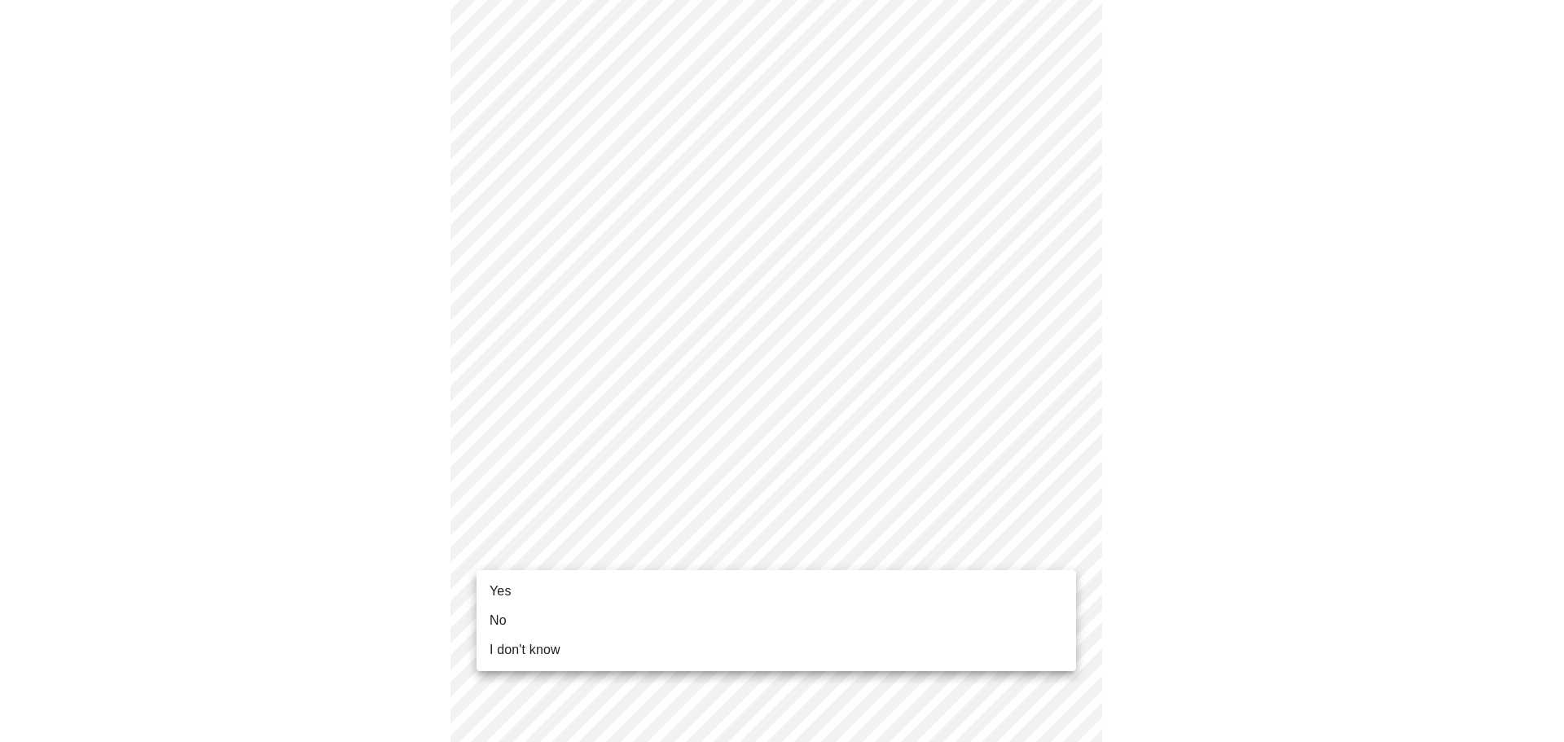
click at [541, 611] on li "No" at bounding box center [777, 620] width 600 height 29
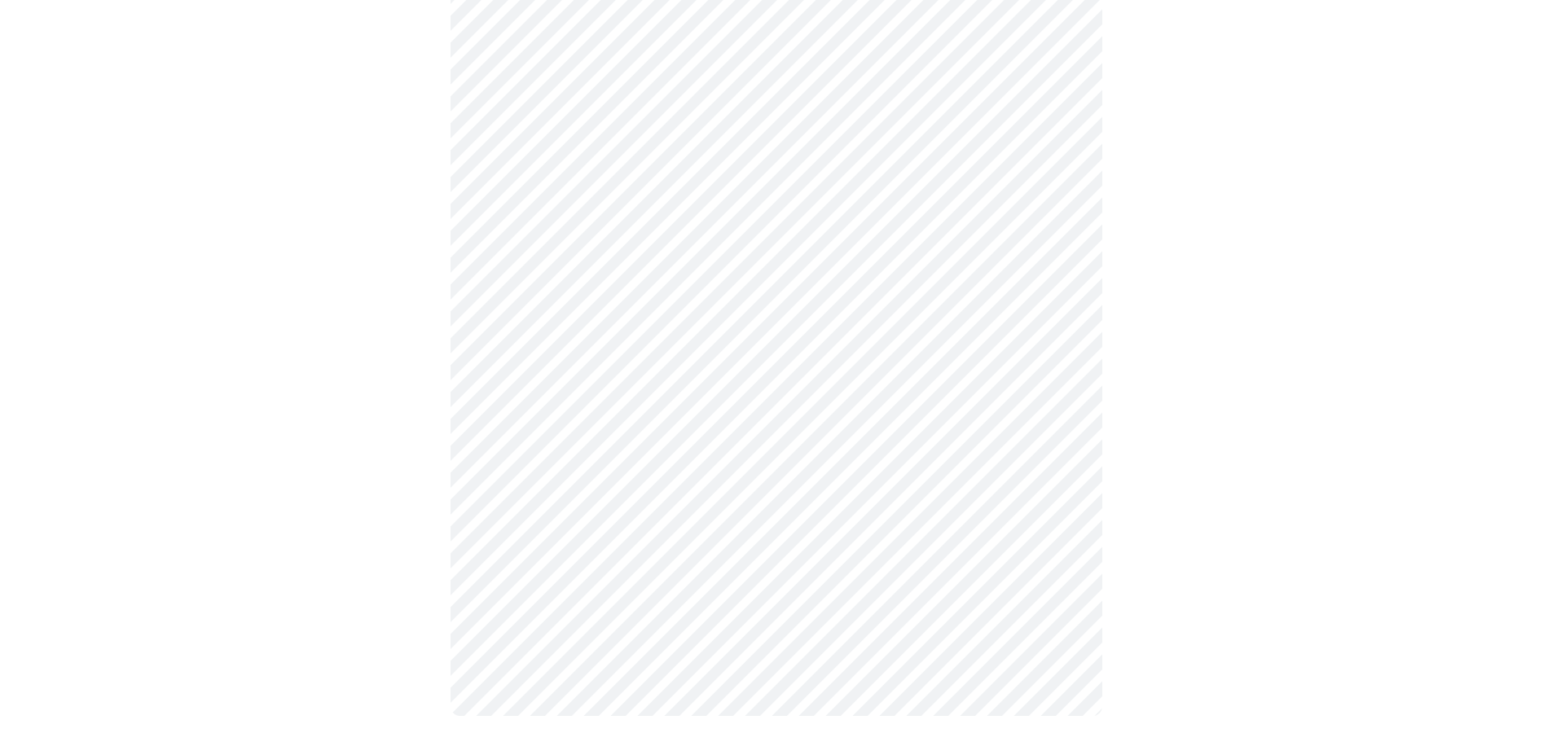
scroll to position [0, 0]
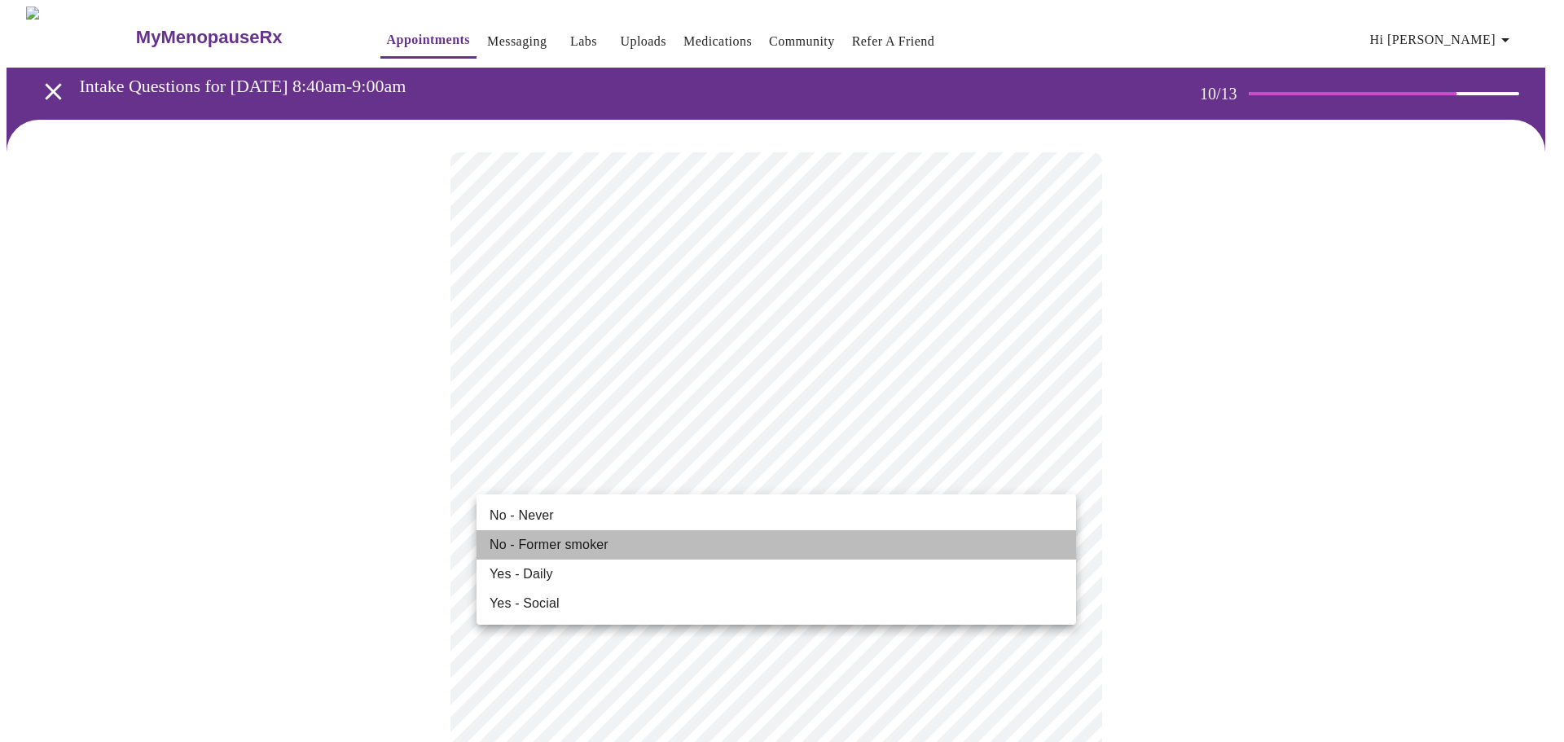
click at [667, 540] on li "No - Former smoker" at bounding box center [777, 544] width 600 height 29
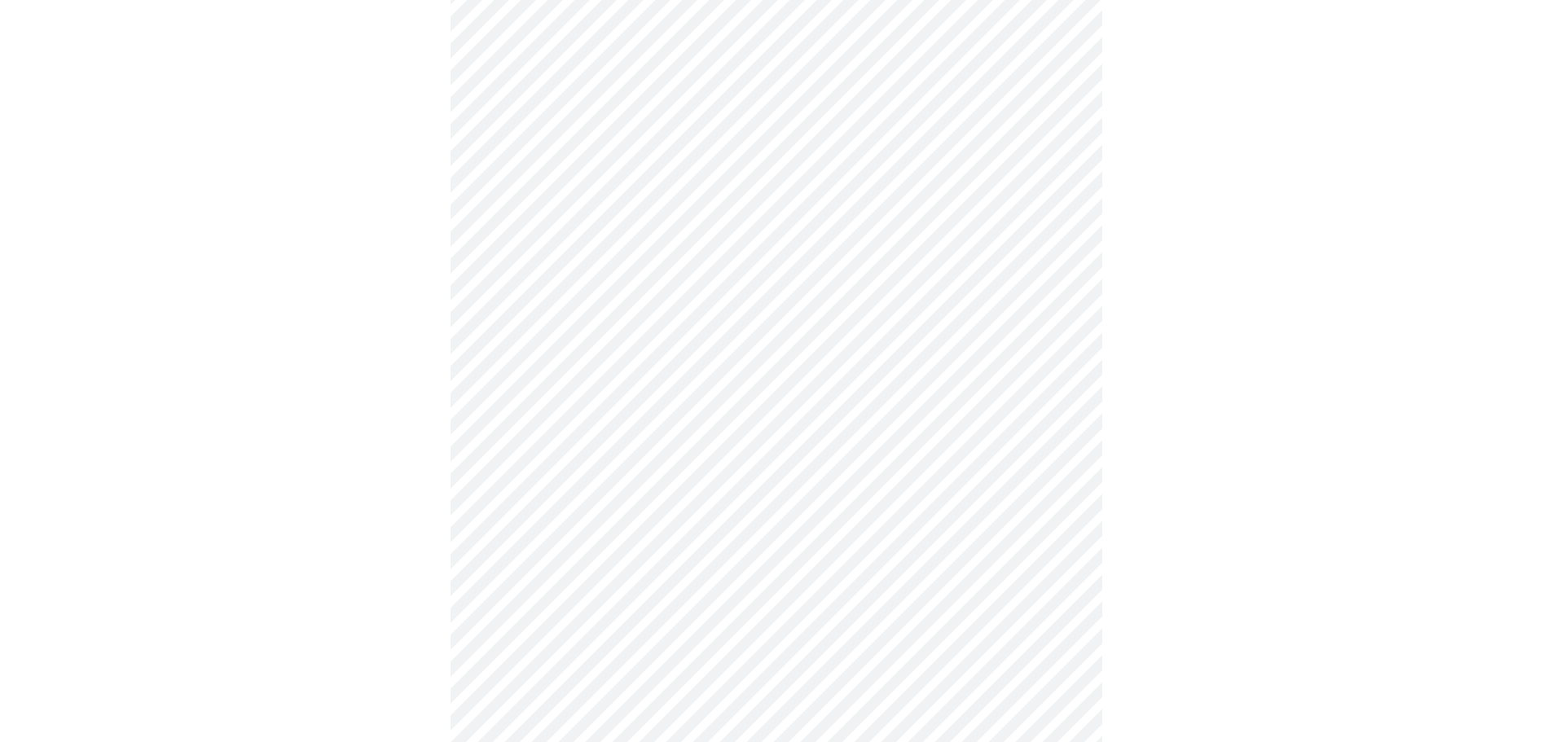
scroll to position [1303, 0]
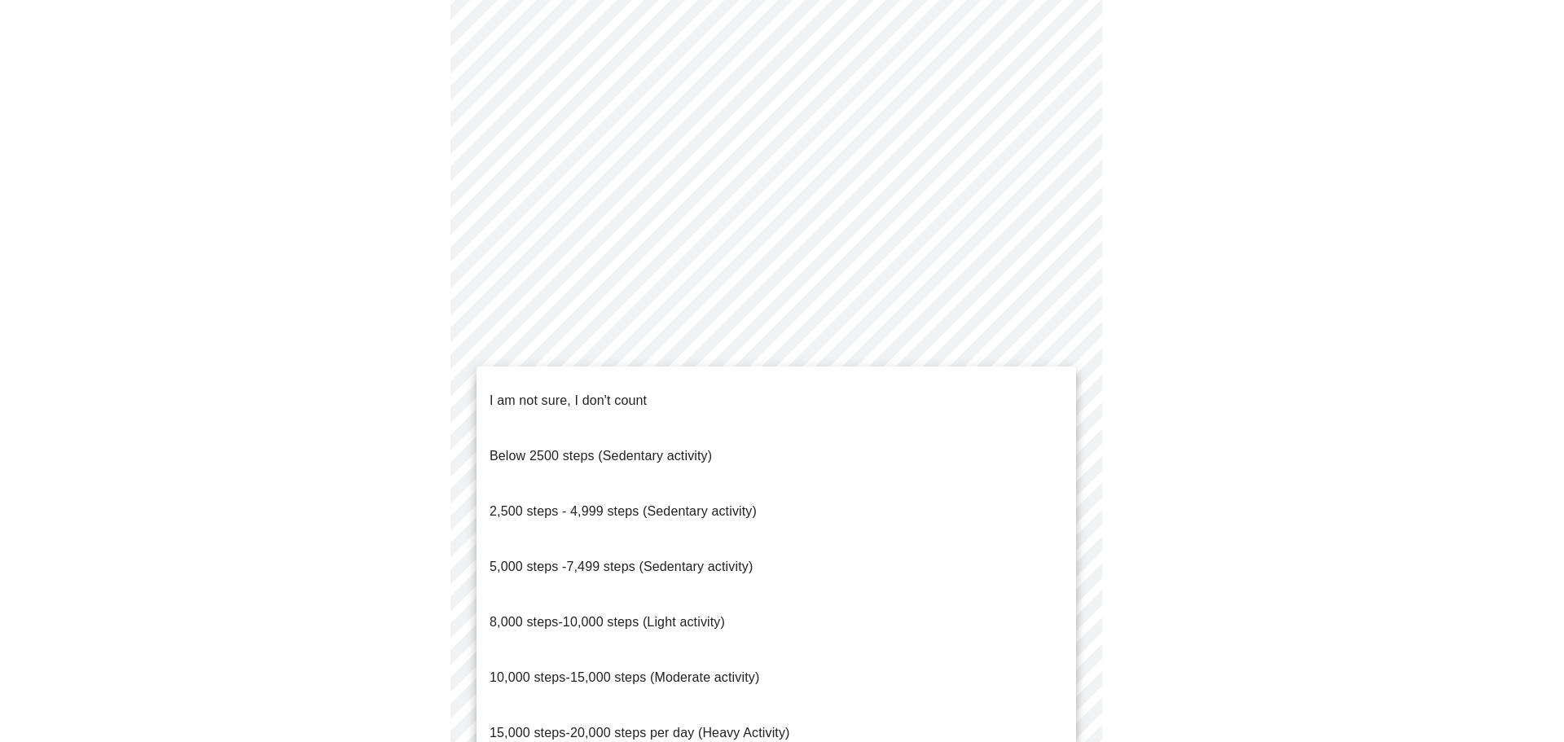
click at [628, 372] on ul "I am not sure, I don't count Below 2500 steps (Sedentary activity) 2,500 steps …" at bounding box center [777, 567] width 600 height 401
click at [626, 391] on p "I am not sure, I don't count" at bounding box center [568, 401] width 157 height 20
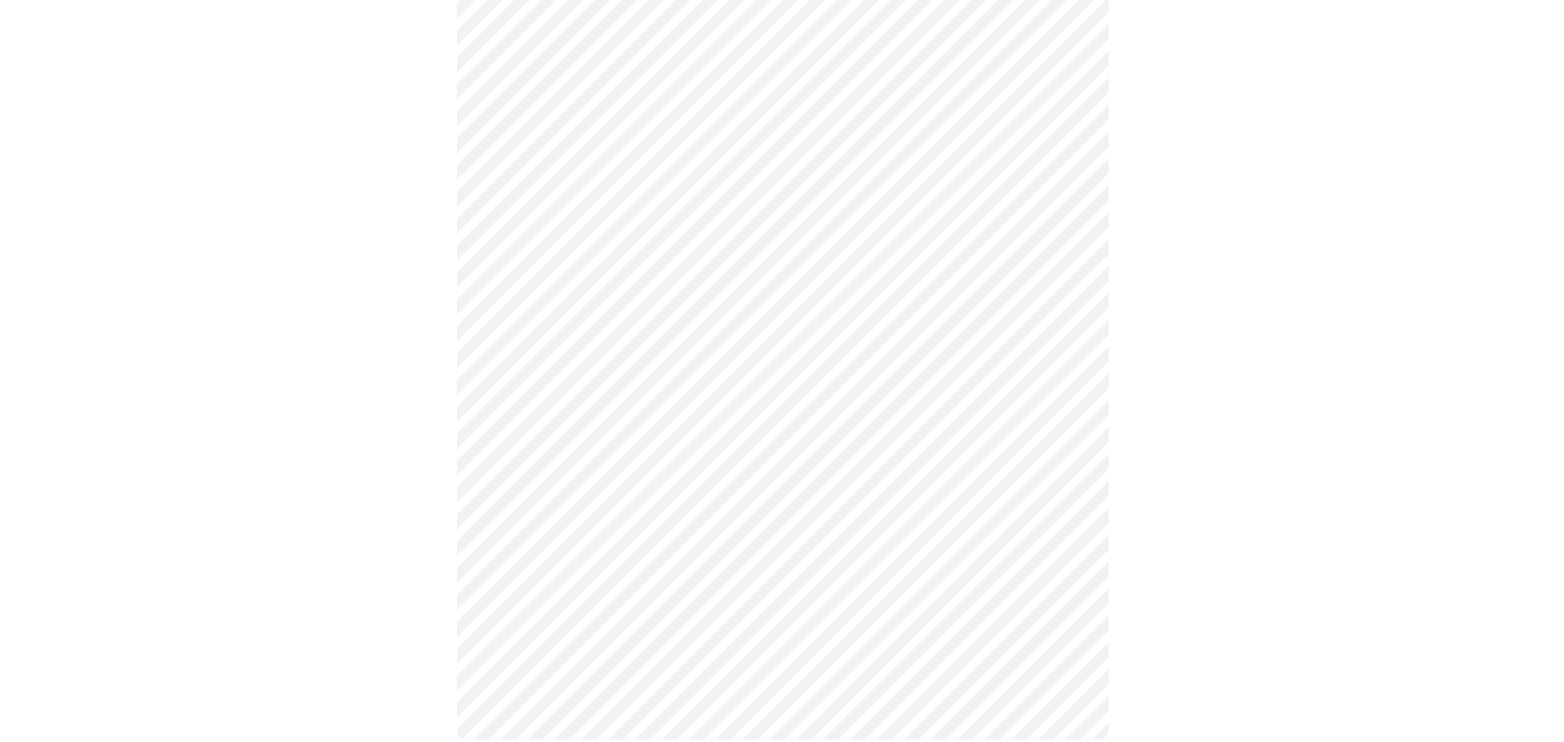
scroll to position [1382, 0]
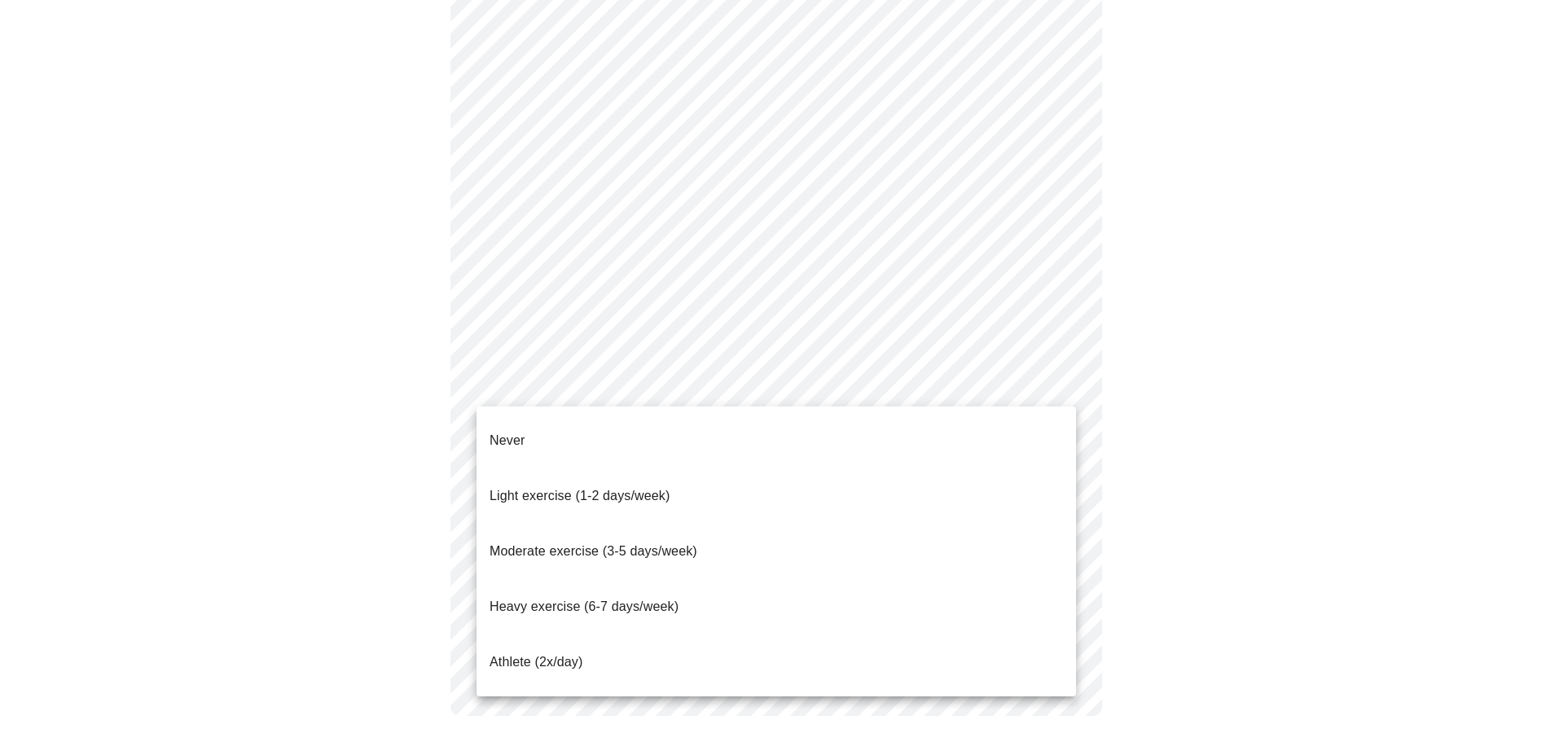
click at [617, 468] on li "Light exercise (1-2 days/week)" at bounding box center [777, 495] width 600 height 55
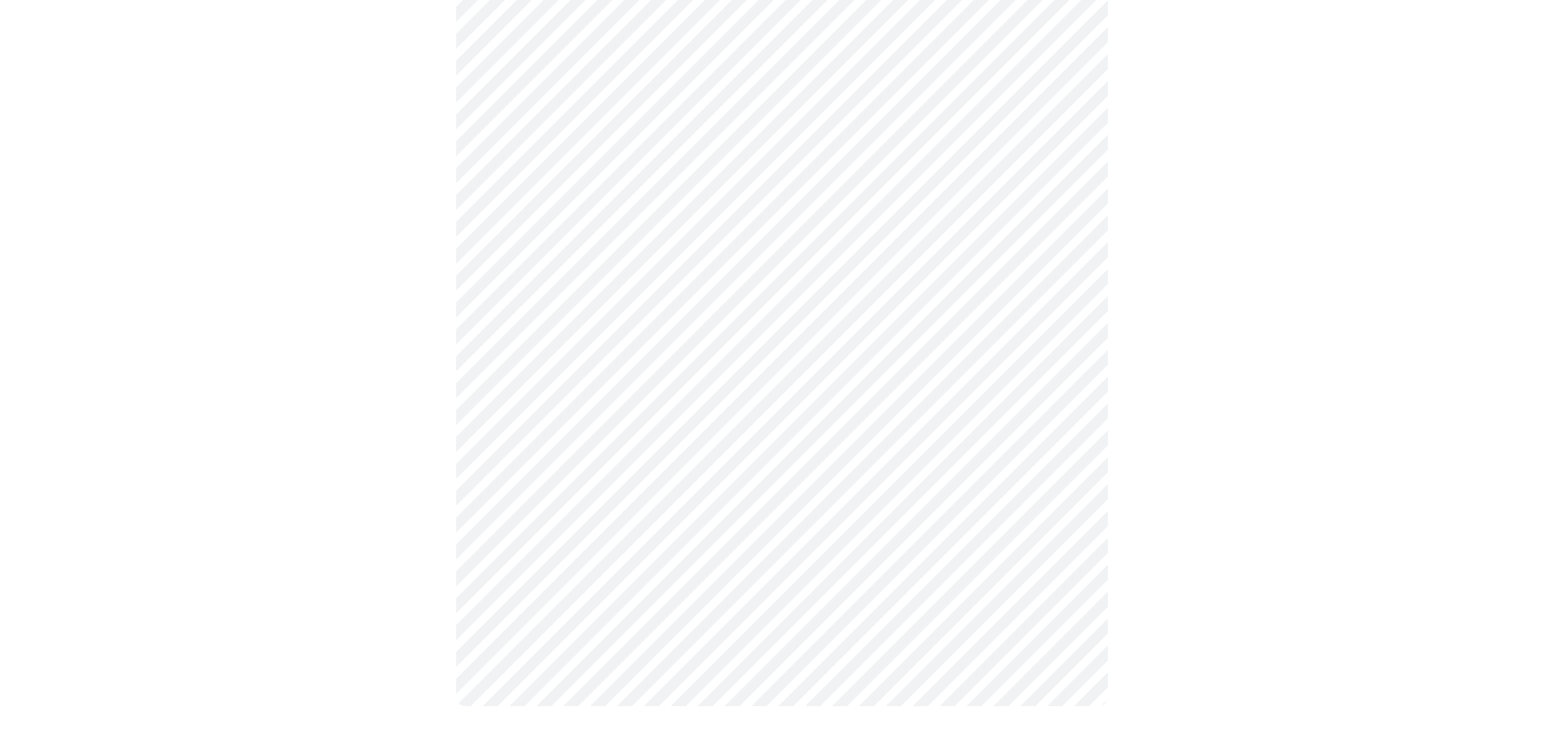
scroll to position [1373, 0]
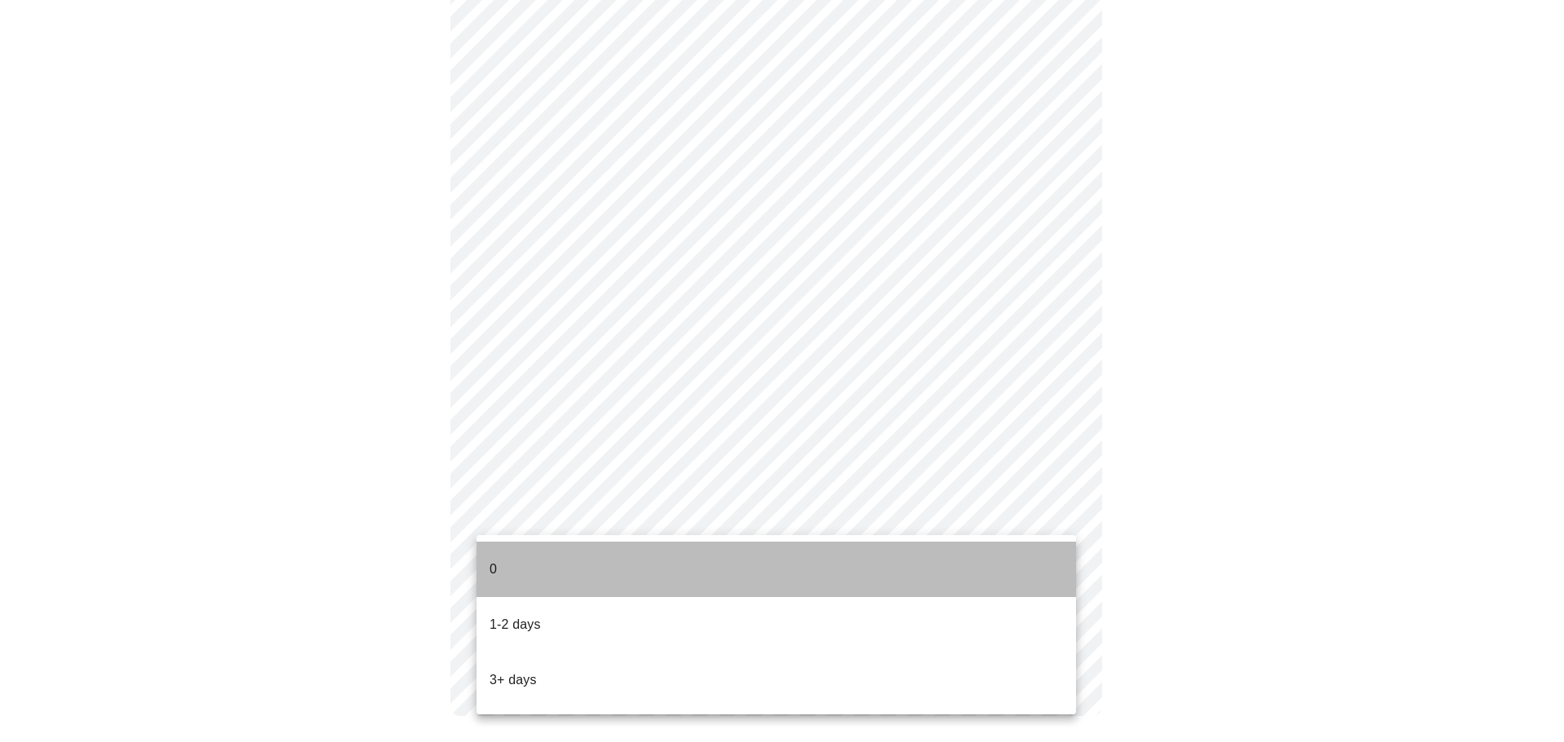
click at [614, 560] on li "0" at bounding box center [777, 569] width 600 height 55
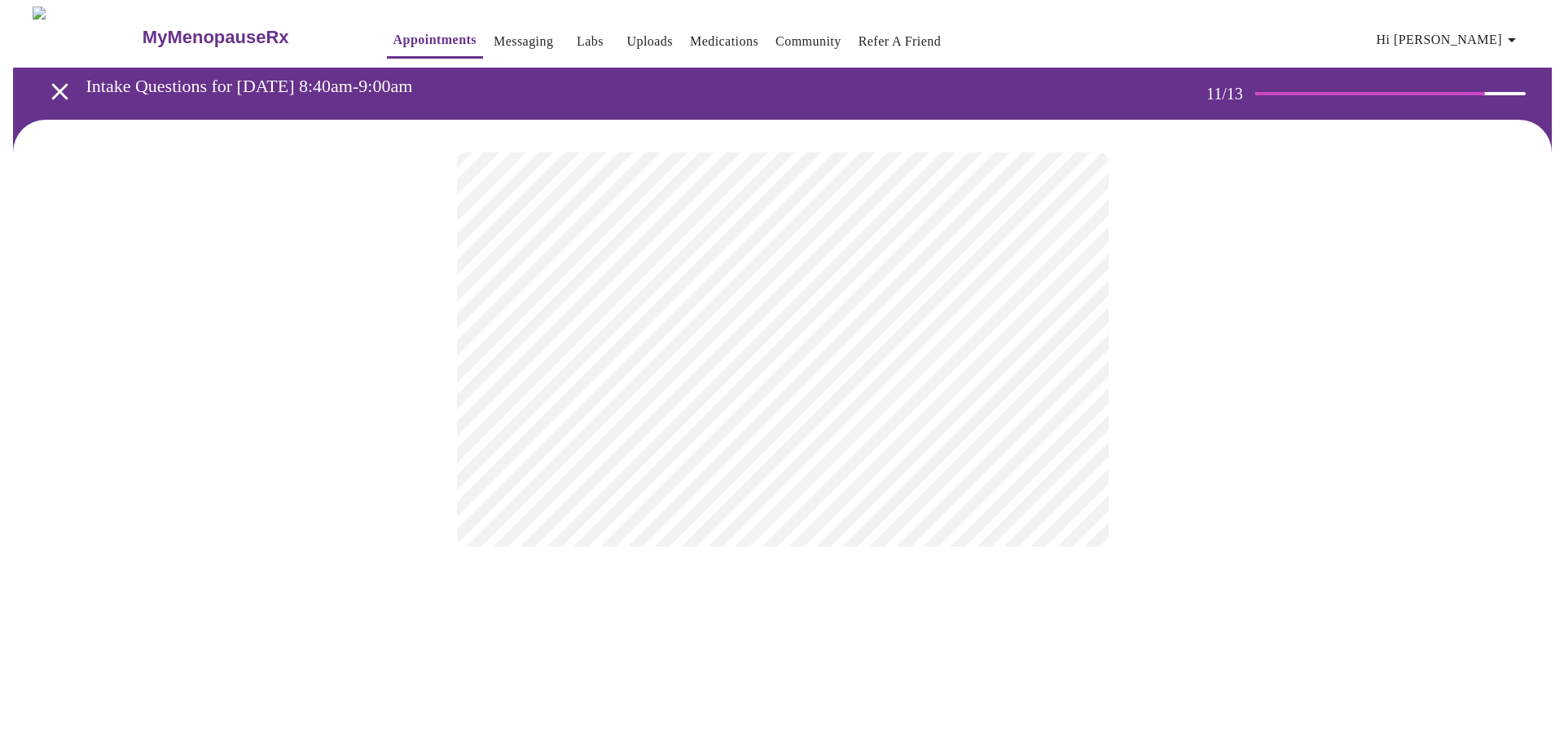
scroll to position [0, 0]
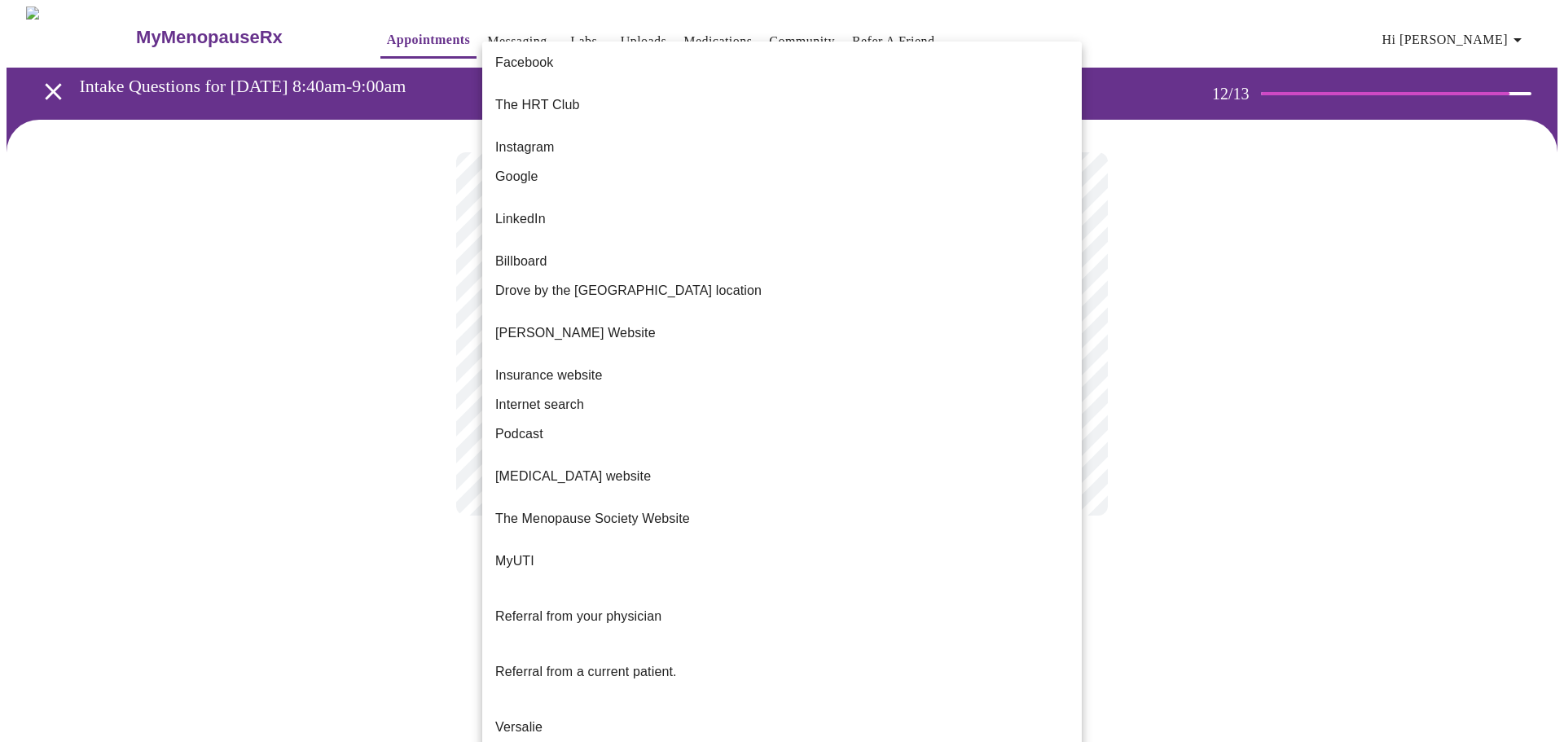
click at [740, 349] on body "MyMenopauseRx Appointments Messaging Labs Uploads Medications Community Refer a…" at bounding box center [782, 278] width 1551 height 542
click at [588, 85] on li "The HRT Club" at bounding box center [782, 104] width 600 height 55
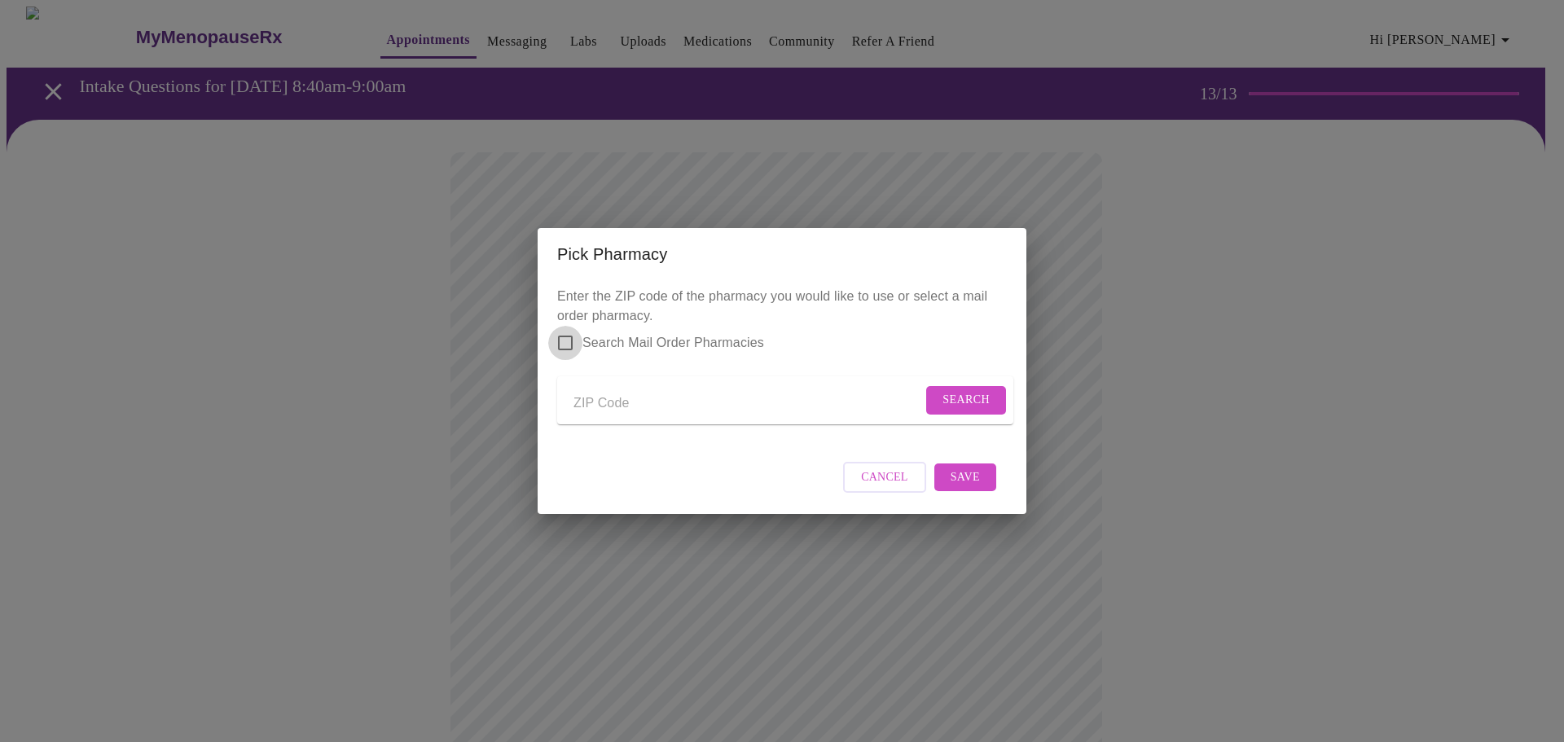
click at [567, 332] on input "Search Mail Order Pharmacies" at bounding box center [565, 343] width 34 height 34
checkbox input "true"
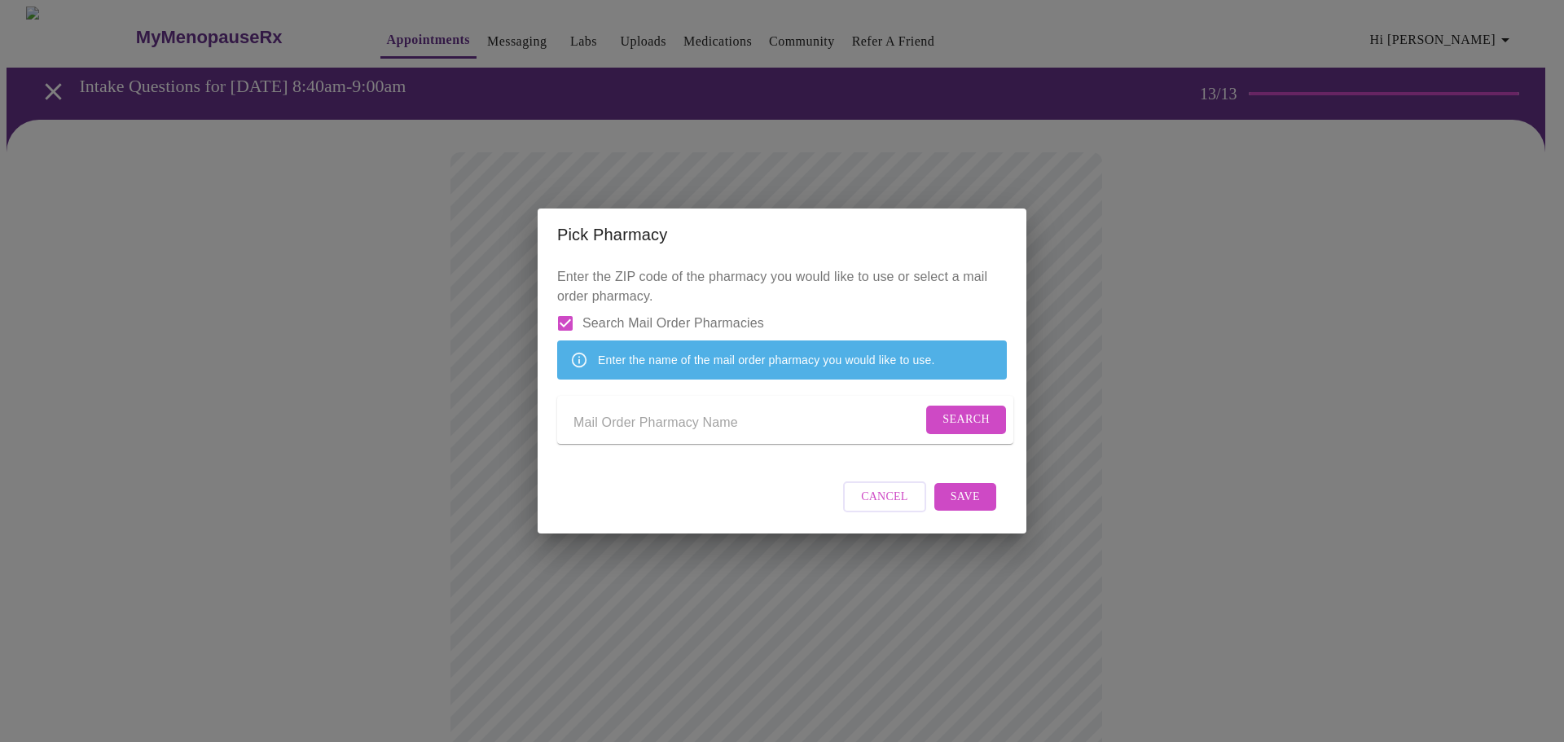
click at [678, 428] on input "Send a message to your care team" at bounding box center [747, 423] width 349 height 26
type input "hrt"
click at [986, 424] on button "Search" at bounding box center [966, 420] width 80 height 29
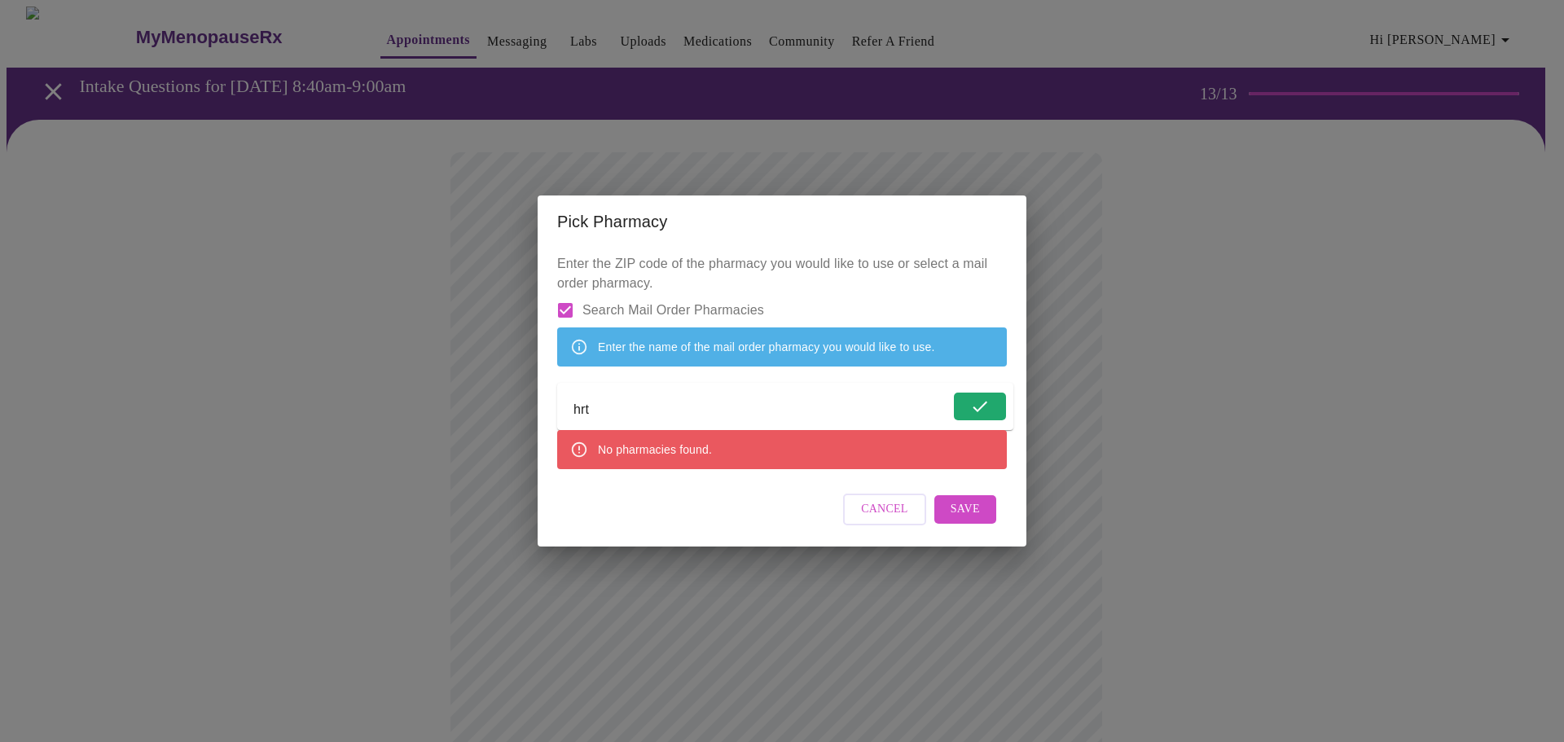
drag, startPoint x: 670, startPoint y: 426, endPoint x: 560, endPoint y: 406, distance: 112.6
click at [560, 406] on form "hrt" at bounding box center [785, 406] width 456 height 47
click at [565, 293] on input "Search Mail Order Pharmacies" at bounding box center [565, 310] width 34 height 34
checkbox input "false"
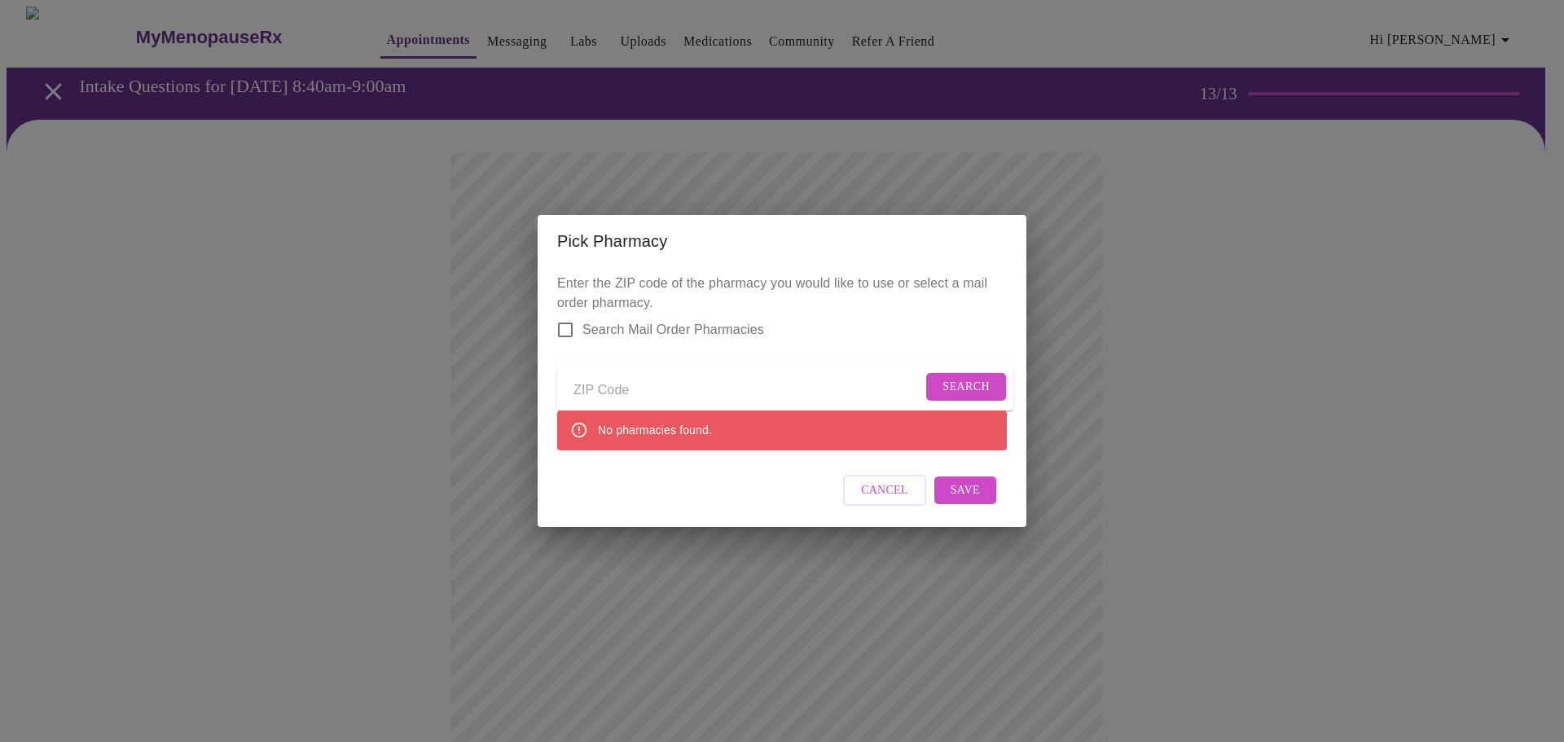
click at [618, 396] on input "Send a message to your care team" at bounding box center [747, 390] width 349 height 26
type input "38425"
click at [953, 389] on span "Search" at bounding box center [965, 387] width 47 height 20
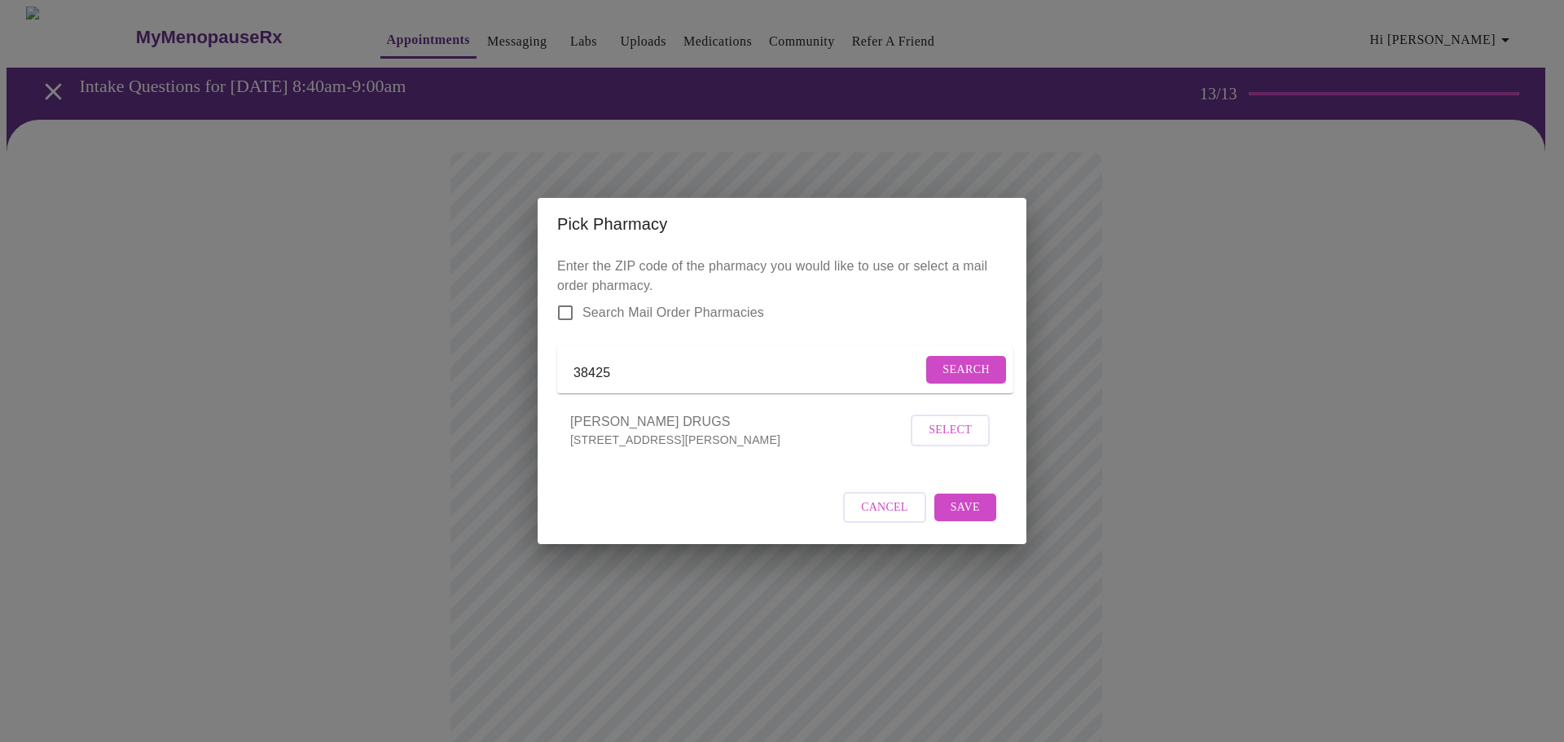
click at [563, 301] on input "Search Mail Order Pharmacies" at bounding box center [565, 313] width 34 height 34
checkbox input "true"
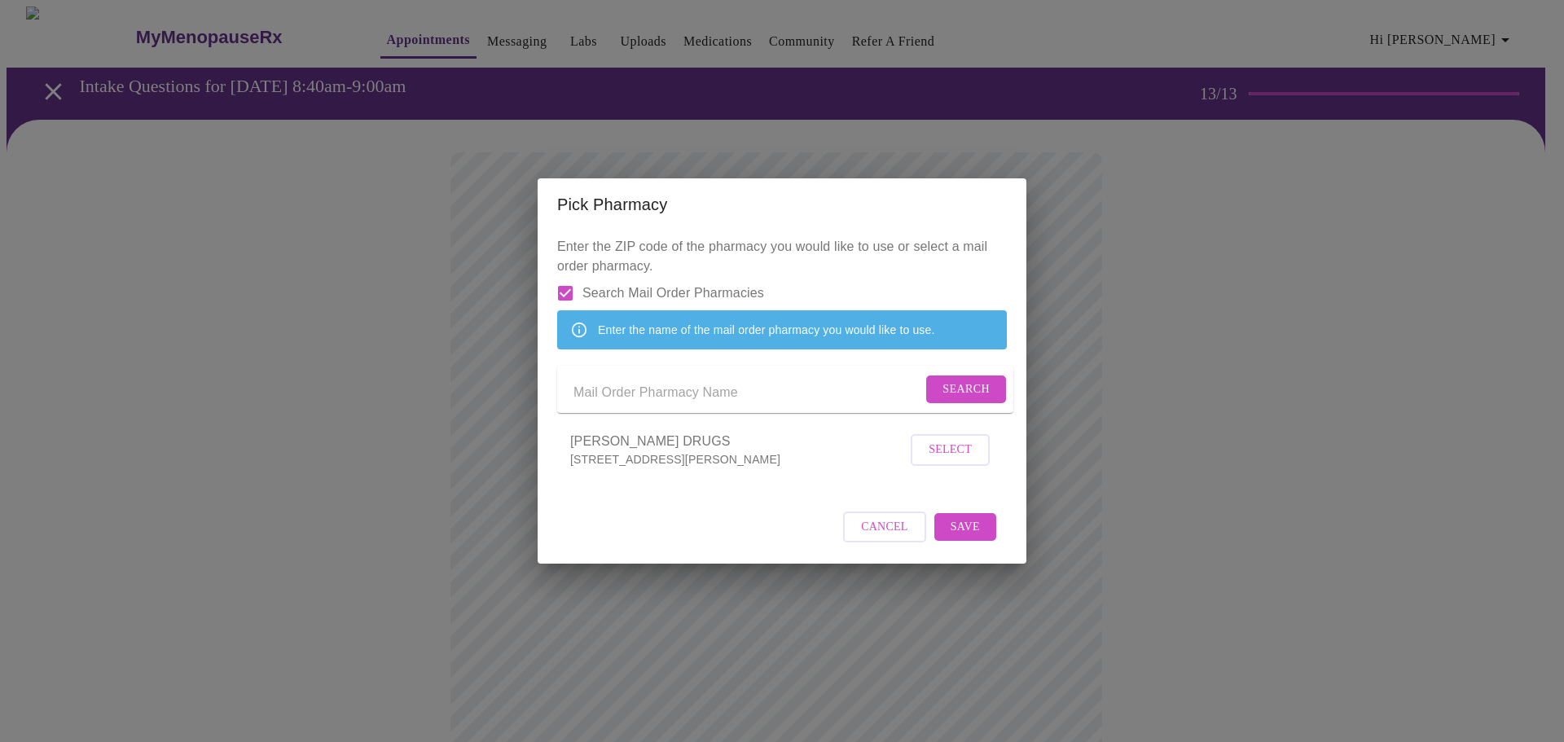
click at [632, 393] on input "Send a message to your care team" at bounding box center [747, 393] width 349 height 26
drag, startPoint x: 669, startPoint y: 386, endPoint x: 554, endPoint y: 396, distance: 115.3
click at [554, 396] on div "Enter the ZIP code of the pharmacy you would like to use or select a mail order…" at bounding box center [782, 398] width 489 height 334
paste input "THE HRT CLUB"
click at [954, 384] on span "Search" at bounding box center [965, 390] width 47 height 20
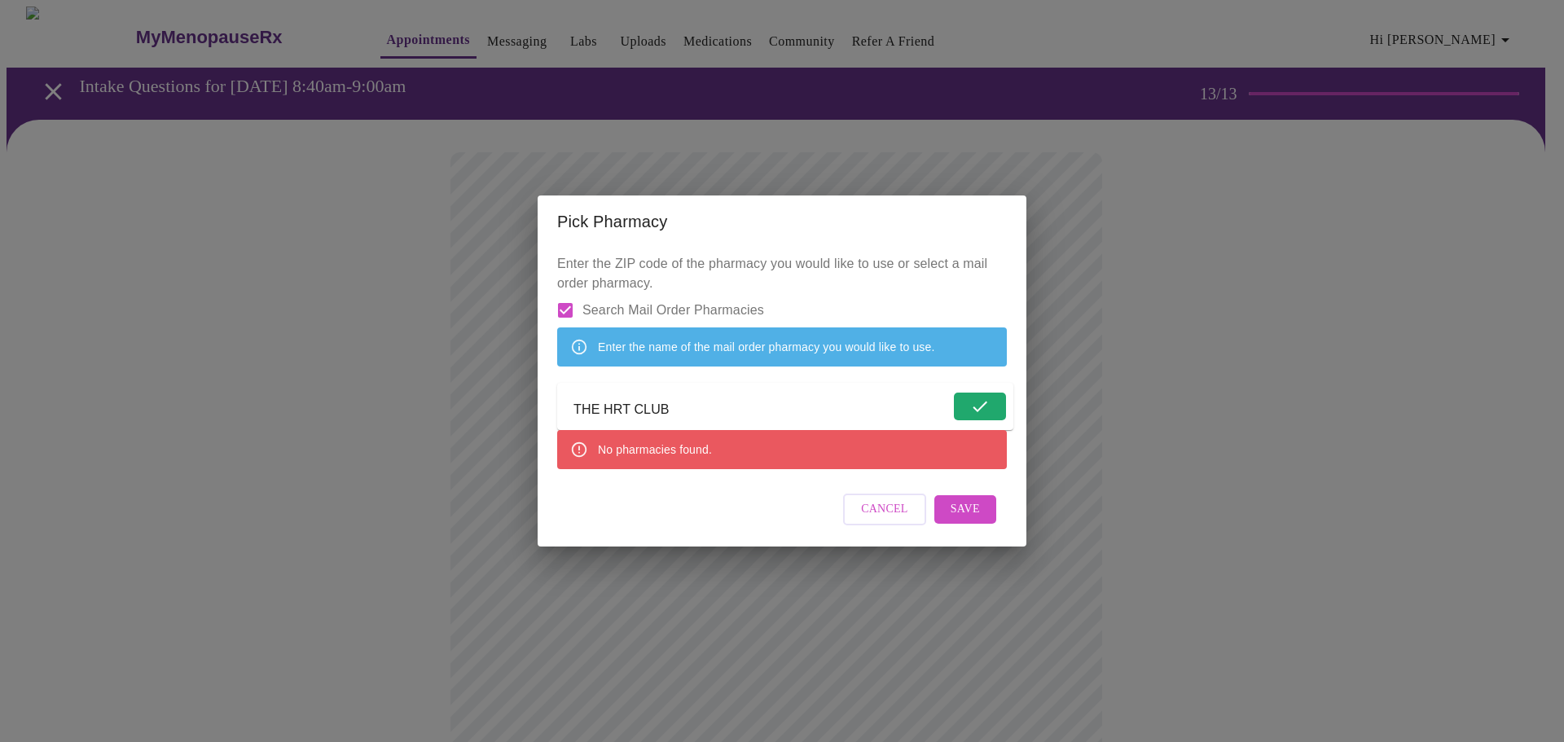
drag, startPoint x: 603, startPoint y: 414, endPoint x: 519, endPoint y: 420, distance: 84.2
click at [519, 420] on div "Pick Pharmacy Enter the ZIP code of the pharmacy you would like to use or selec…" at bounding box center [782, 371] width 1564 height 742
type input "HRT CLUB"
click at [955, 409] on span "Search" at bounding box center [965, 407] width 47 height 20
click at [946, 416] on span "Search" at bounding box center [965, 407] width 47 height 20
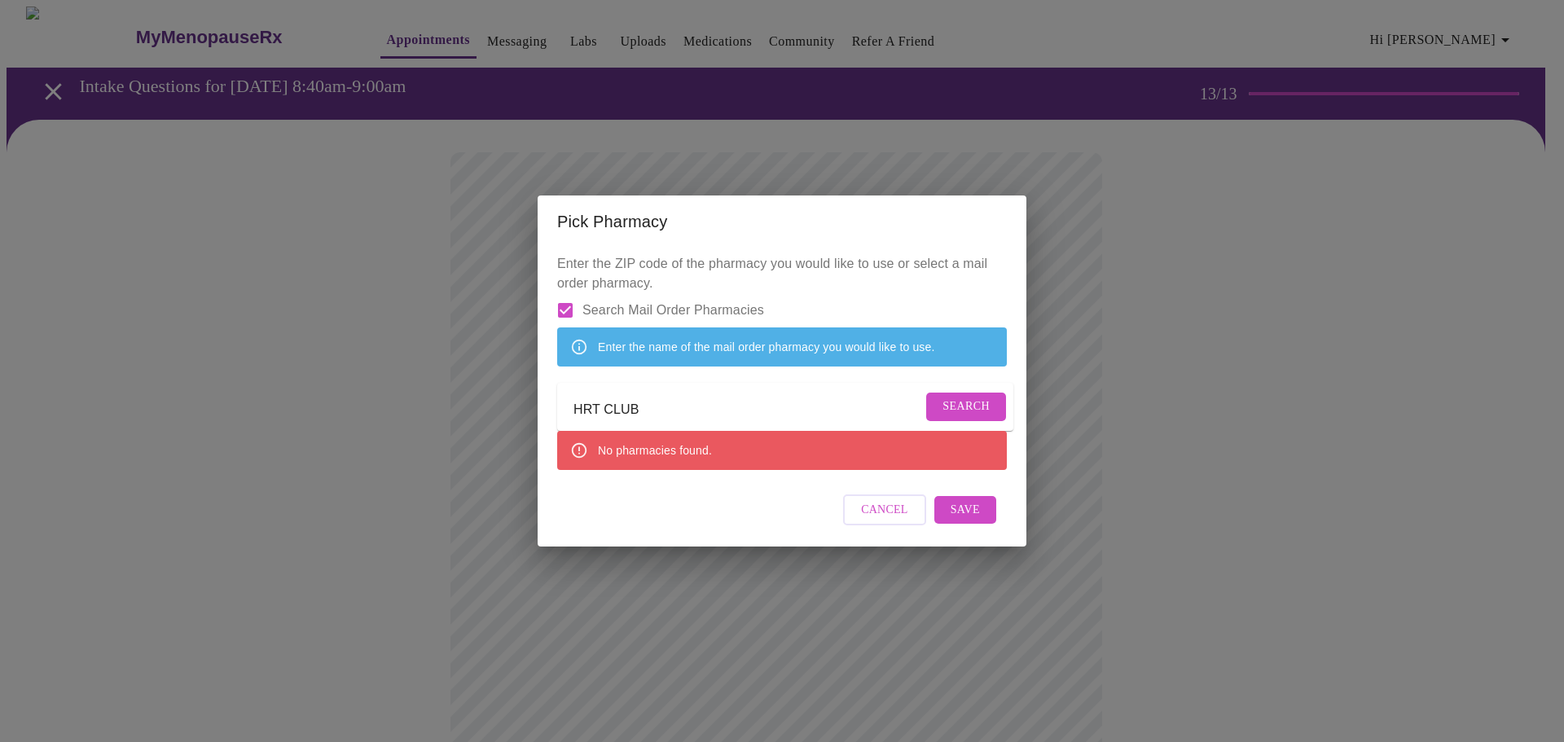
click at [973, 521] on span "Save" at bounding box center [965, 510] width 29 height 20
click at [567, 293] on input "Search Mail Order Pharmacies" at bounding box center [565, 310] width 34 height 34
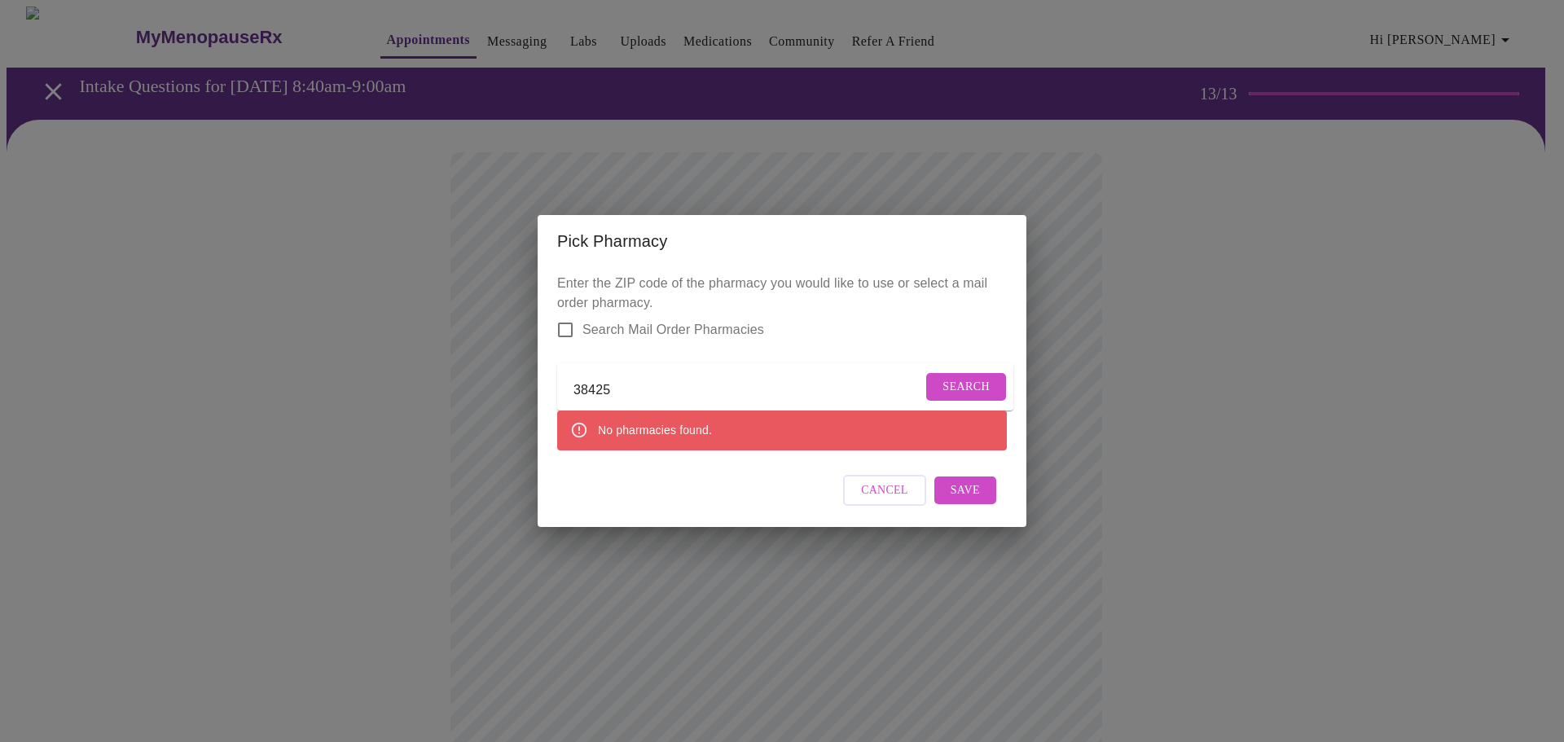
click at [574, 325] on input "Search Mail Order Pharmacies" at bounding box center [565, 330] width 34 height 34
checkbox input "true"
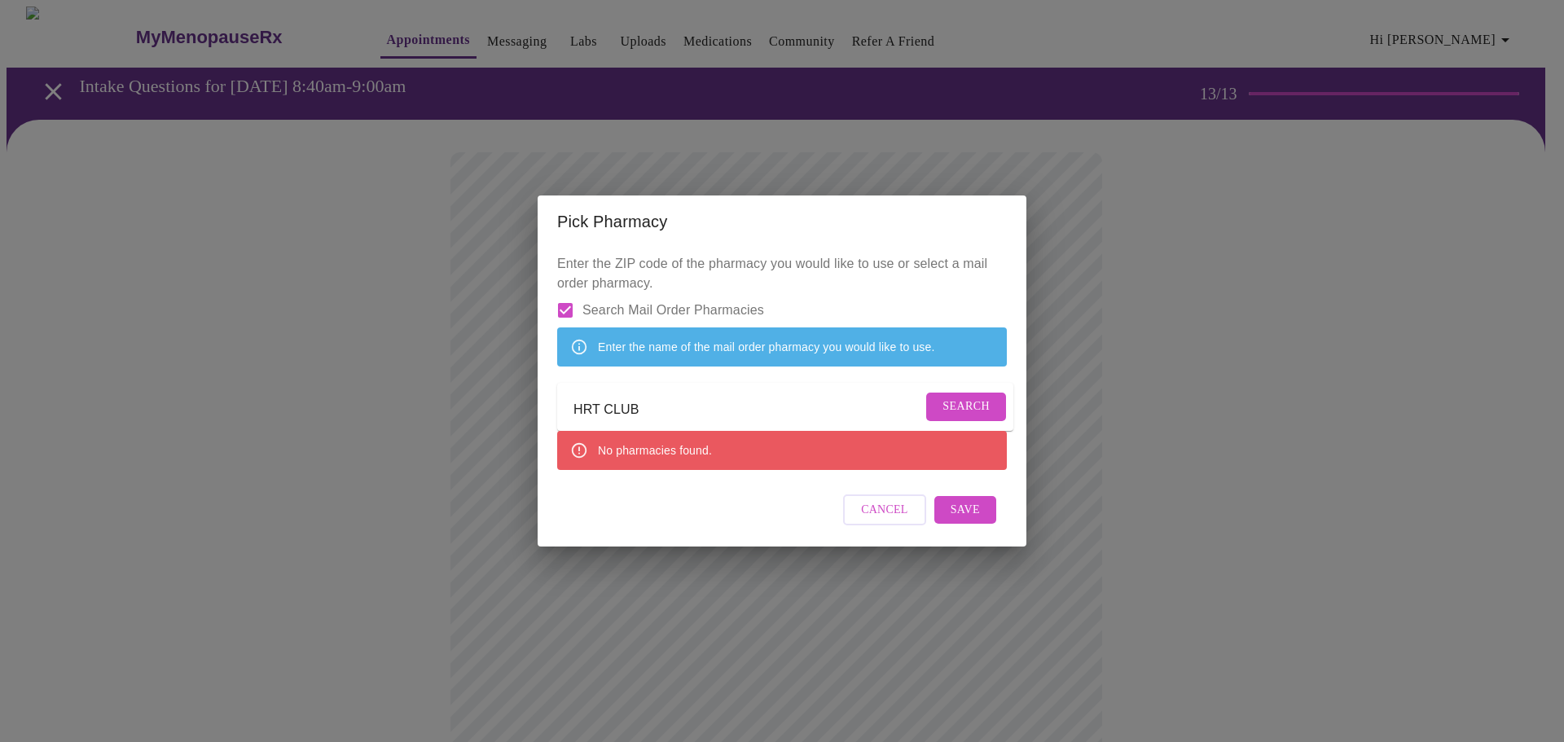
drag, startPoint x: 709, startPoint y: 408, endPoint x: 494, endPoint y: 389, distance: 215.9
click at [494, 389] on div "Pick Pharmacy Enter the ZIP code of the pharmacy you would like to use or selec…" at bounding box center [782, 371] width 1564 height 742
click at [959, 405] on span "Search" at bounding box center [965, 407] width 47 height 20
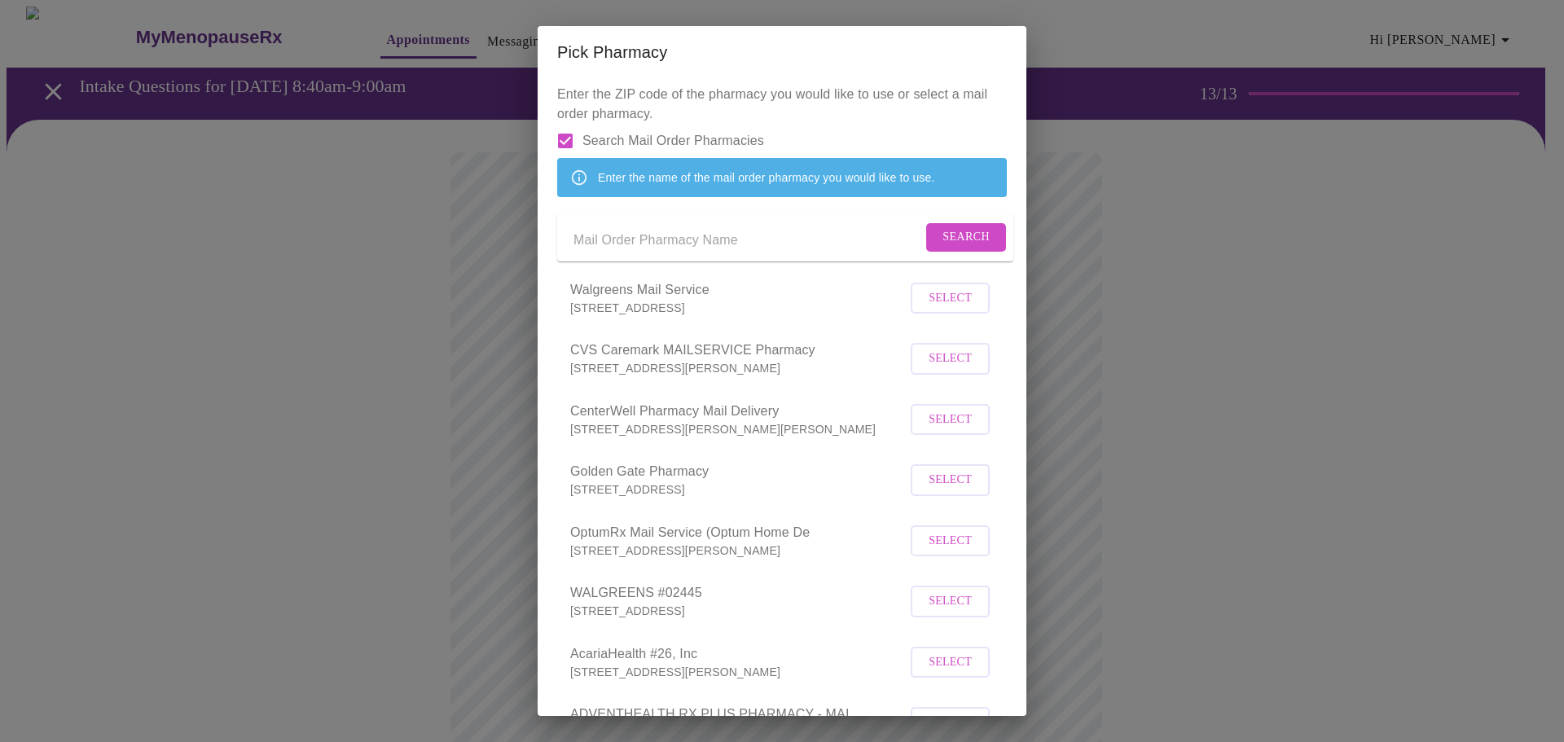
click at [683, 253] on input "Send a message to your care team" at bounding box center [747, 240] width 349 height 26
click at [569, 143] on input "Search Mail Order Pharmacies" at bounding box center [565, 141] width 34 height 34
checkbox input "false"
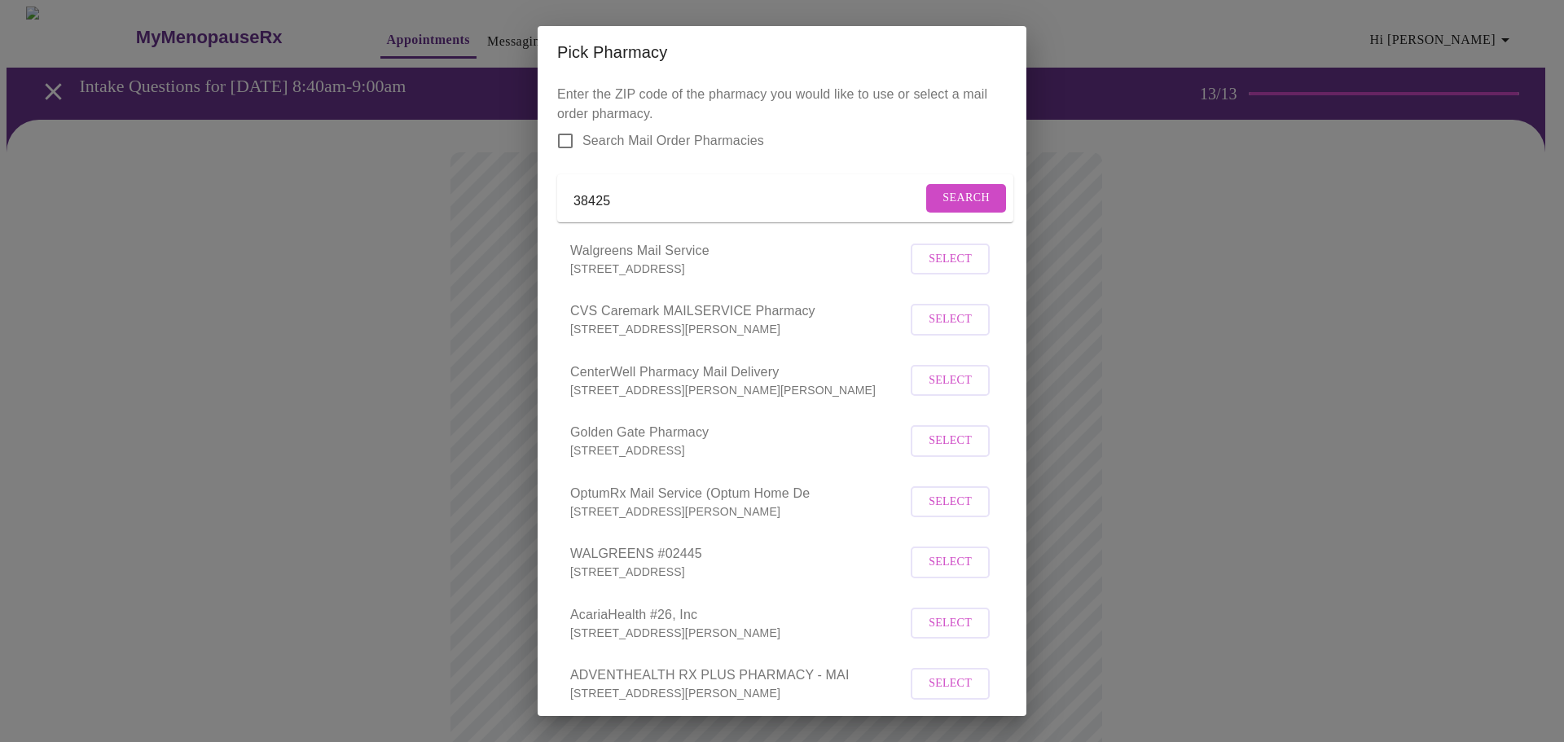
click at [959, 200] on span "Search" at bounding box center [965, 198] width 47 height 20
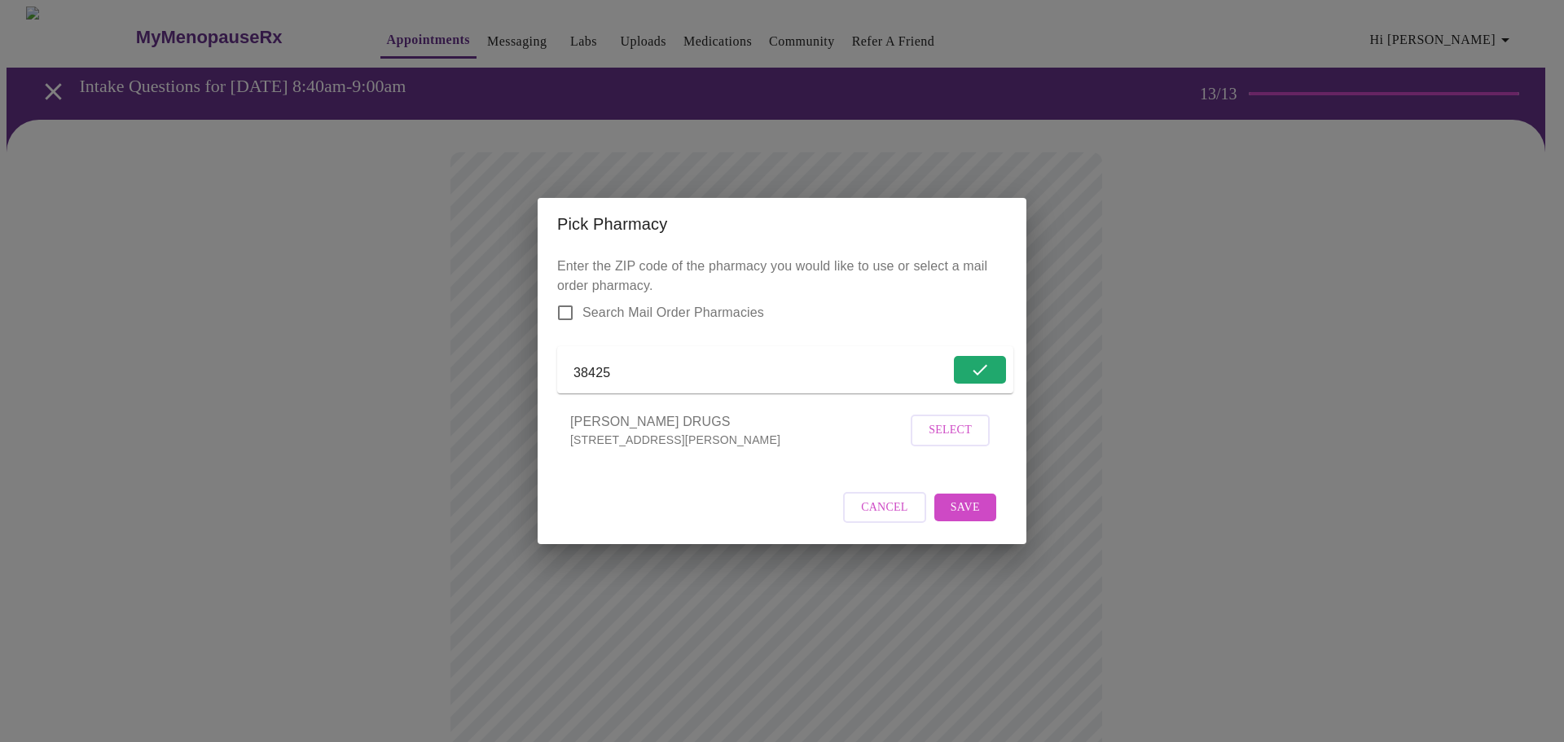
click at [955, 441] on span "Select" at bounding box center [950, 430] width 43 height 20
click at [956, 517] on span "Save" at bounding box center [965, 507] width 29 height 20
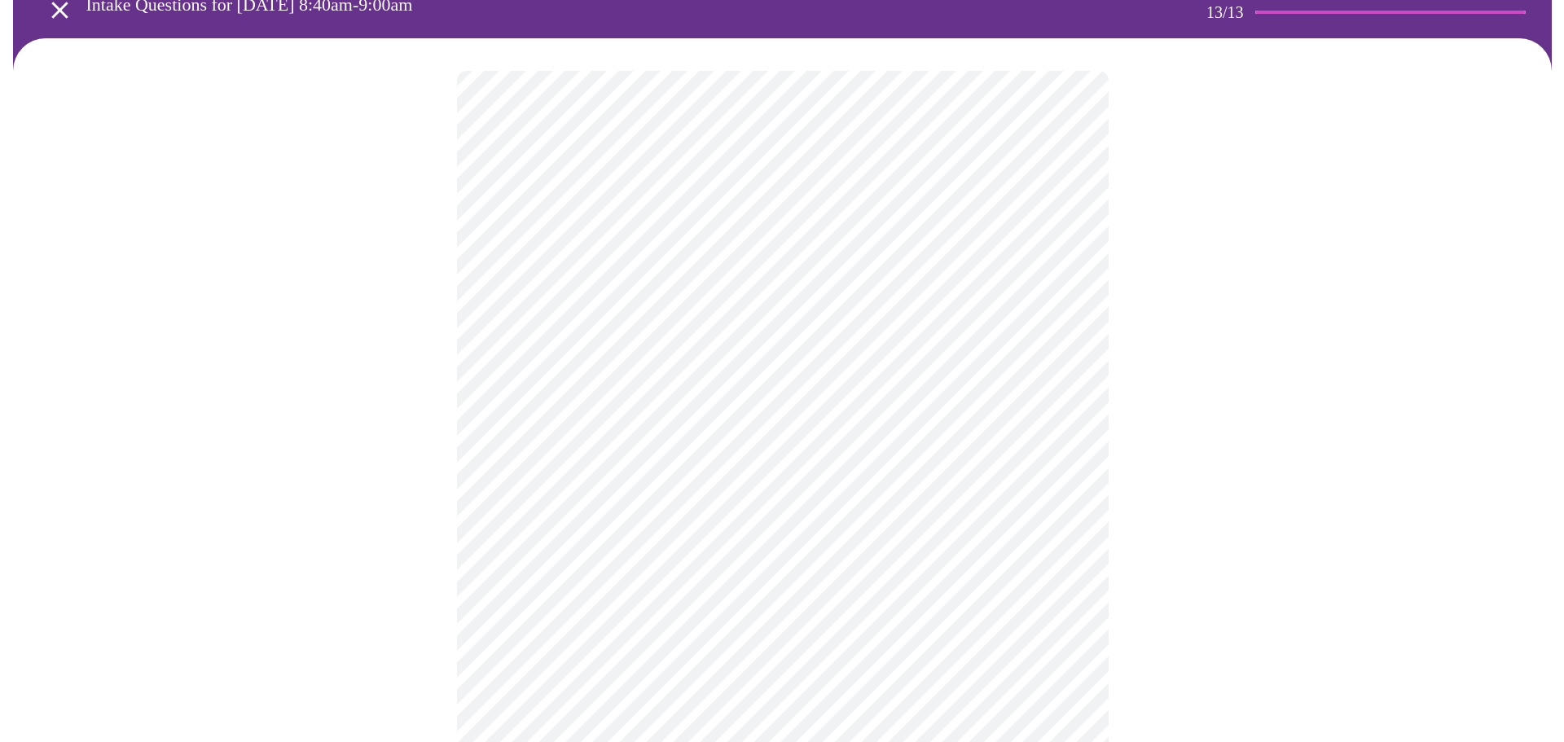
scroll to position [163, 0]
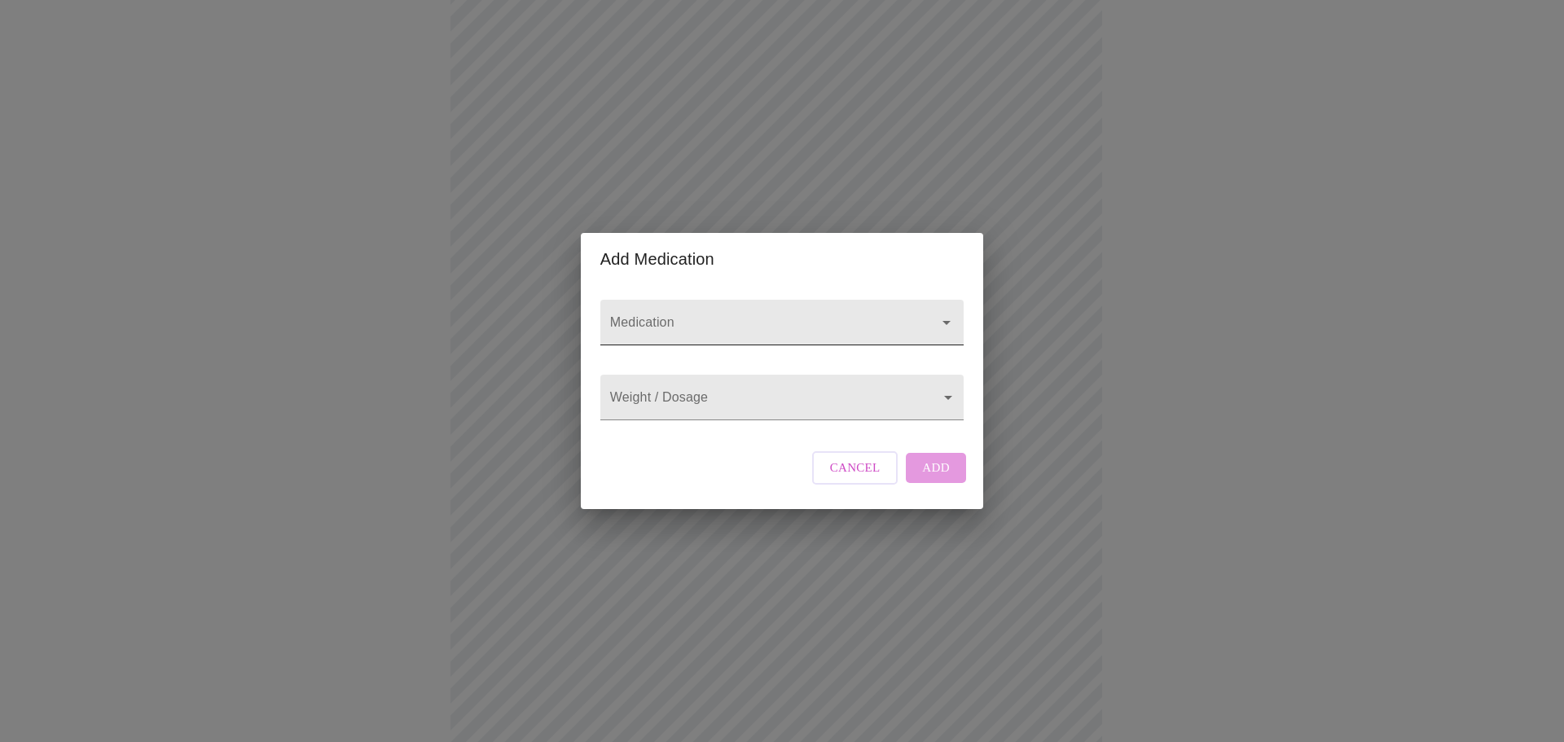
click at [763, 315] on input "Medication" at bounding box center [759, 330] width 304 height 30
click at [766, 315] on input "Medication" at bounding box center [759, 330] width 304 height 30
click at [745, 398] on body "MyMenopauseRx Appointments Messaging Labs Uploads Medications Community Refer a…" at bounding box center [782, 456] width 1551 height 1225
click at [745, 398] on div at bounding box center [782, 371] width 1564 height 742
click at [718, 315] on input "Medication" at bounding box center [759, 330] width 304 height 30
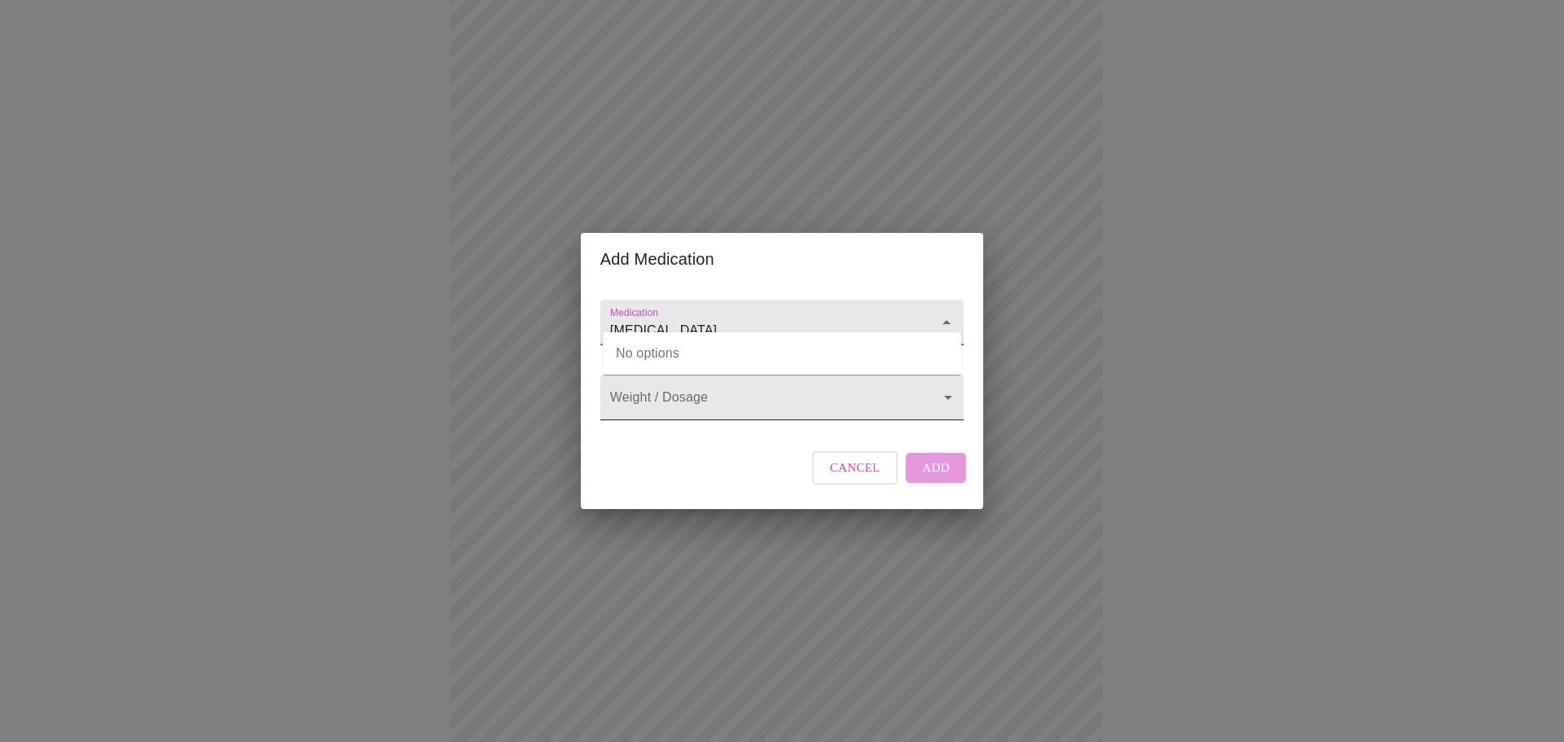
type input "[MEDICAL_DATA]"
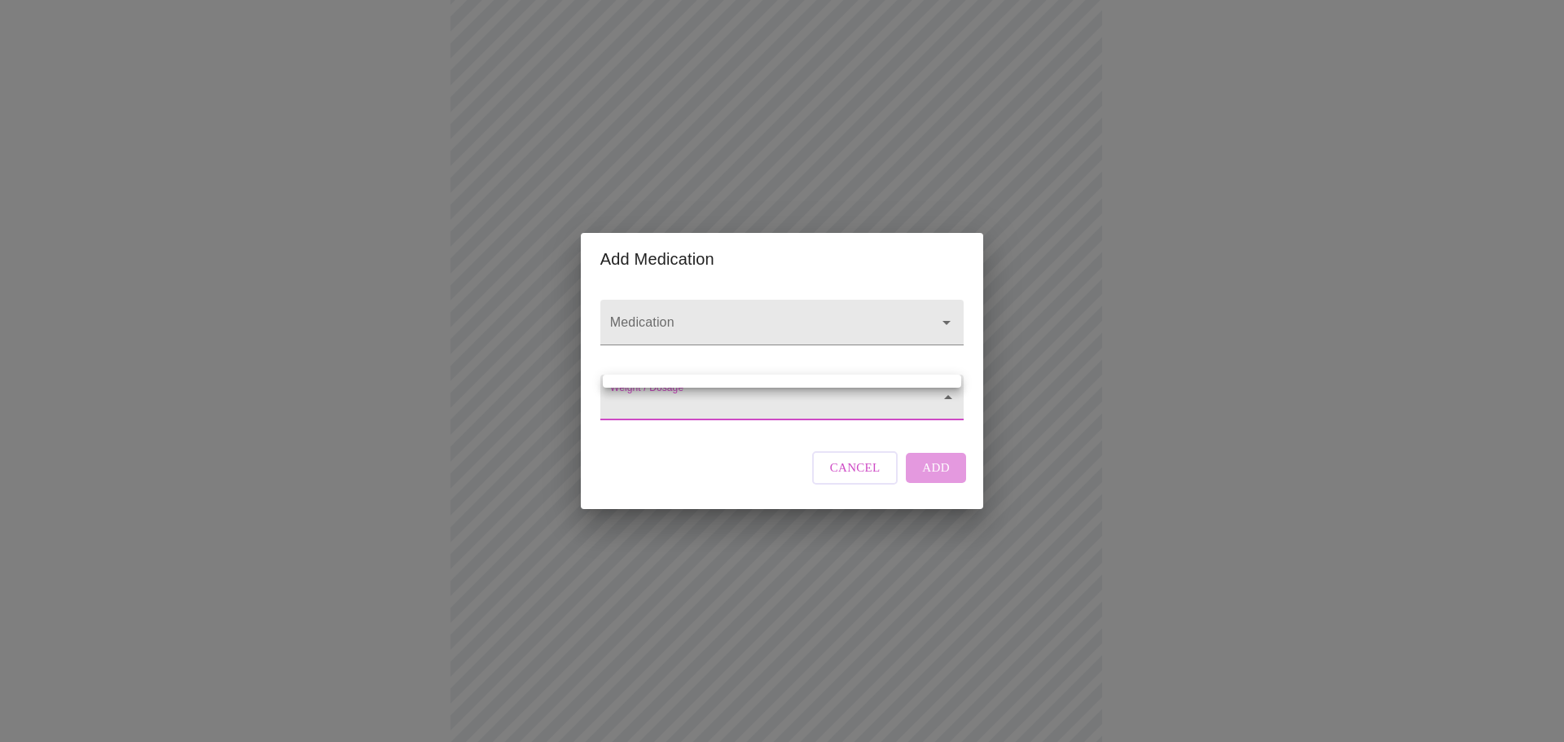
click at [643, 393] on body "MyMenopauseRx Appointments Messaging Labs Uploads Medications Community Refer a…" at bounding box center [782, 456] width 1551 height 1225
click at [647, 398] on div at bounding box center [782, 371] width 1564 height 742
click at [934, 393] on body "MyMenopauseRx Appointments Messaging Labs Uploads Medications Community Refer a…" at bounding box center [782, 456] width 1551 height 1225
click at [838, 317] on div at bounding box center [782, 371] width 1564 height 742
click at [835, 315] on input "Medication" at bounding box center [759, 330] width 304 height 30
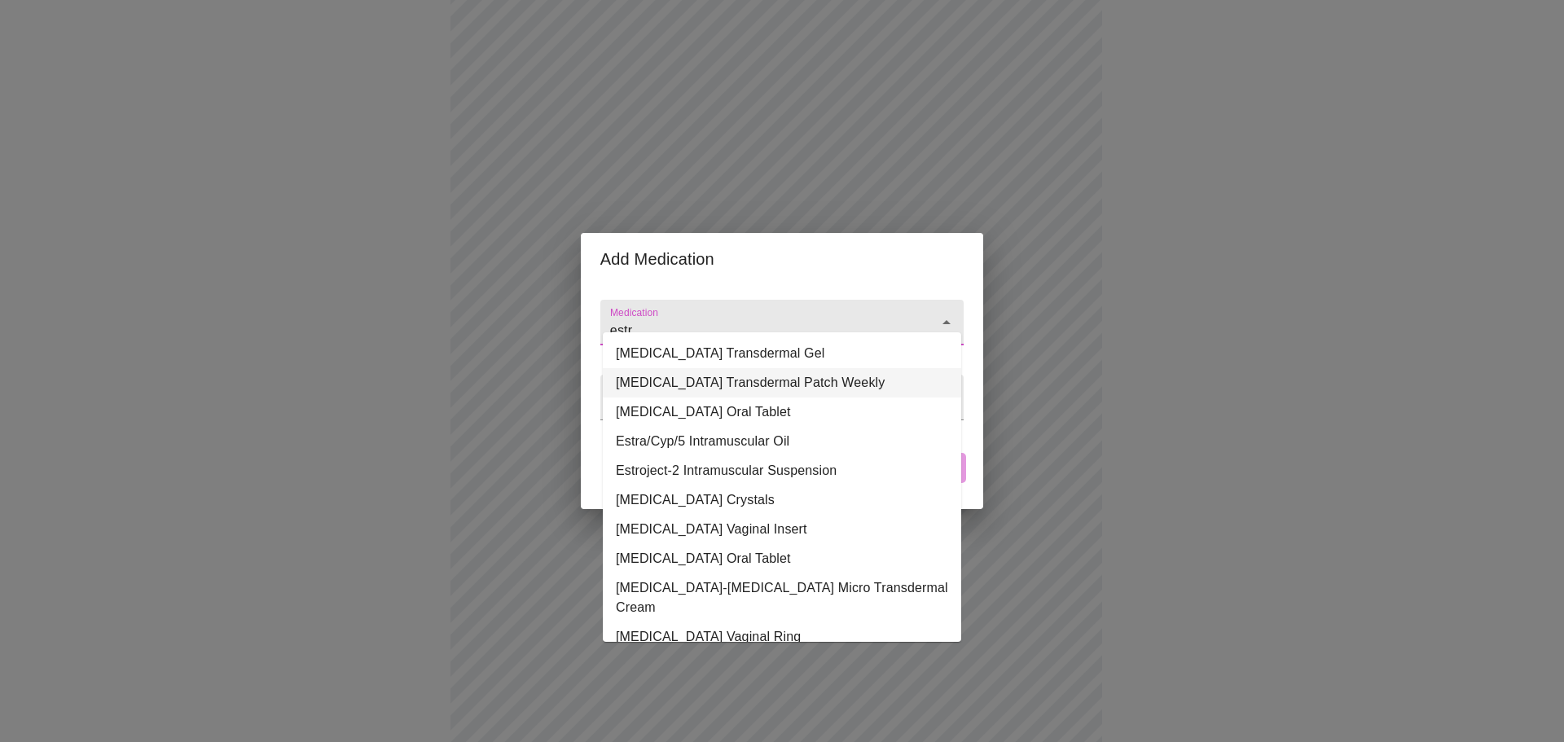
click at [730, 393] on li "[MEDICAL_DATA] Transdermal Patch Weekly" at bounding box center [782, 382] width 358 height 29
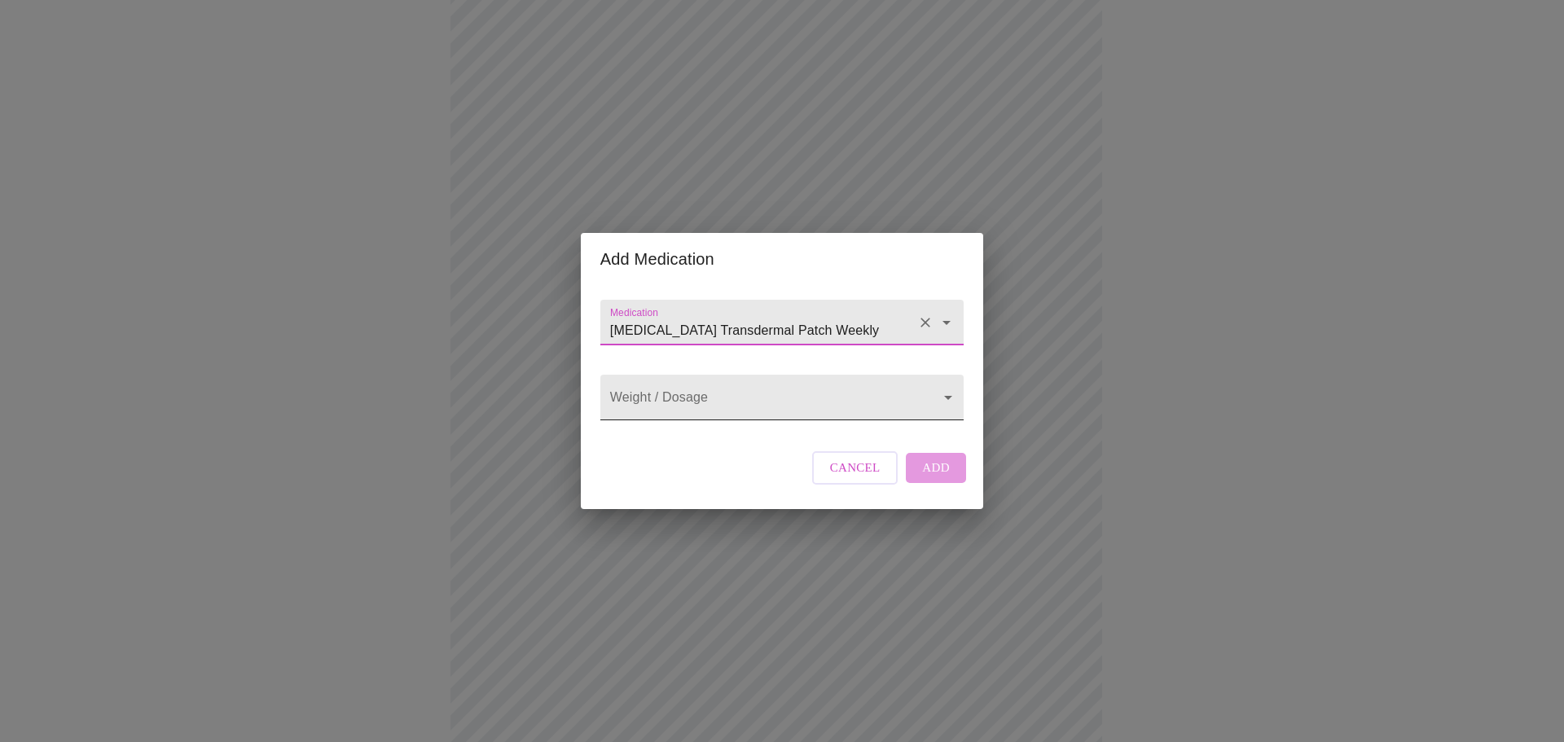
type input "[MEDICAL_DATA] Transdermal Patch Weekly"
click at [708, 407] on body "MyMenopauseRx Appointments Messaging Labs Uploads Medications Community Refer a…" at bounding box center [782, 456] width 1551 height 1225
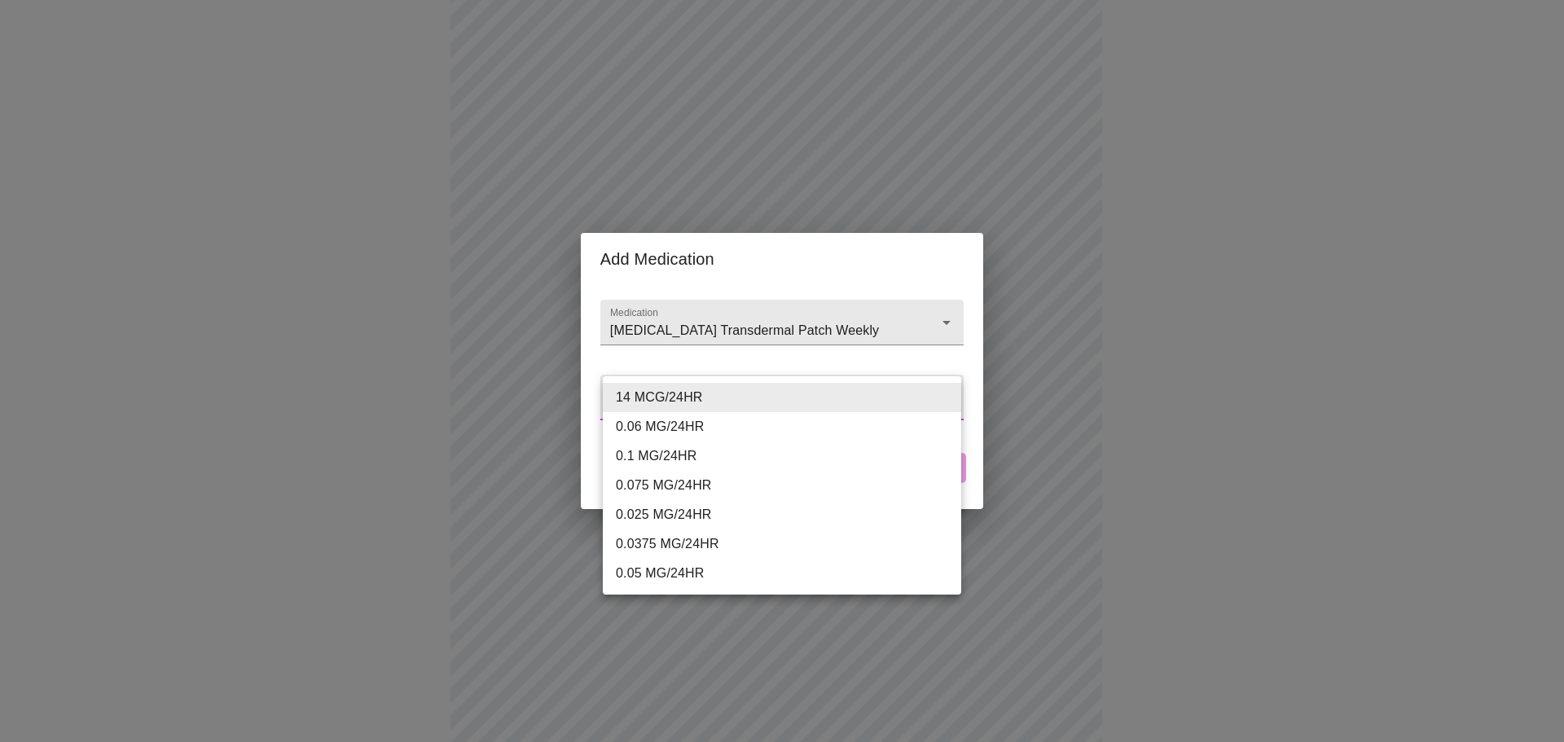
click at [687, 484] on li "0.075 MG/24HR" at bounding box center [788, 485] width 371 height 29
type input "0.075 MG/24HR"
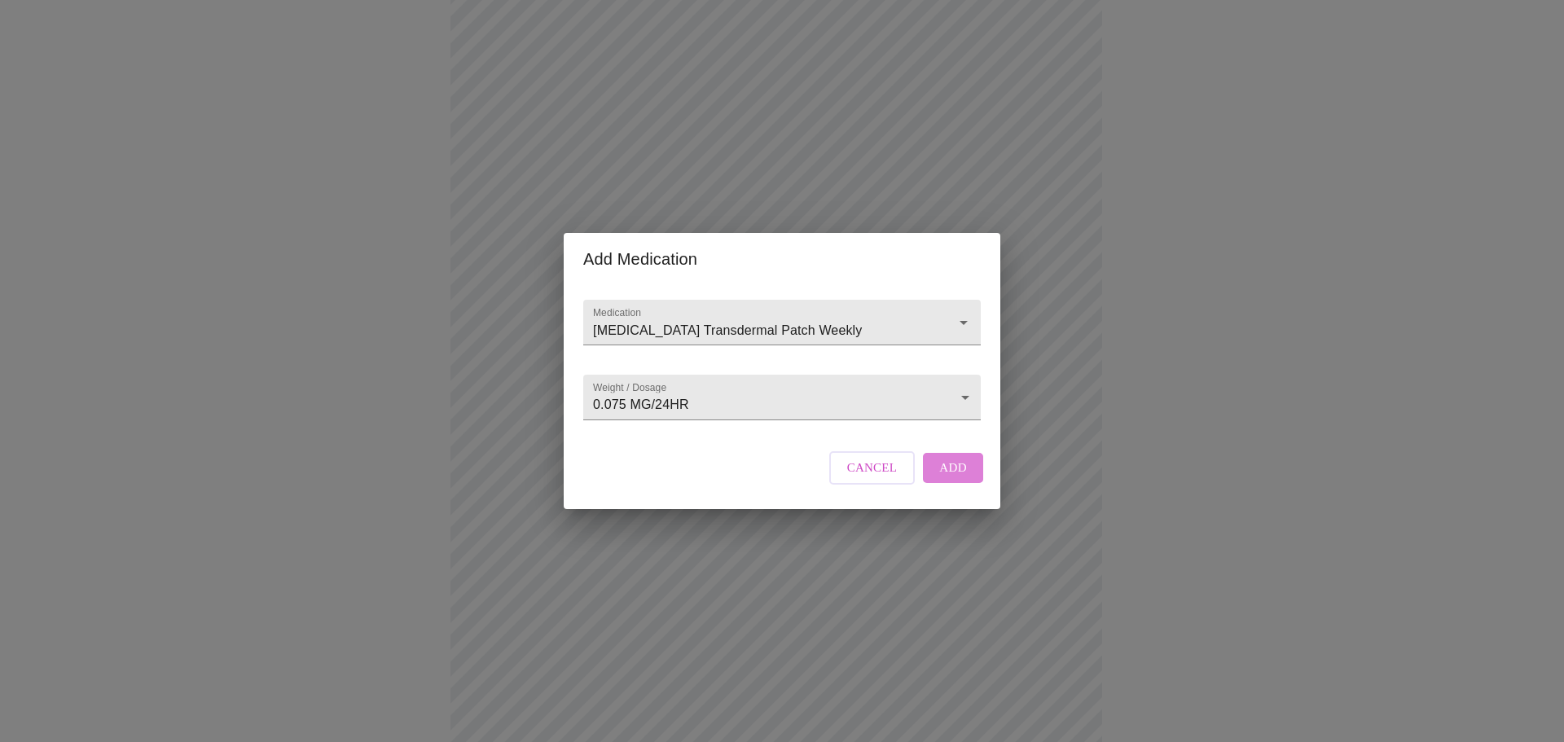
click at [947, 478] on span "Add" at bounding box center [953, 467] width 28 height 21
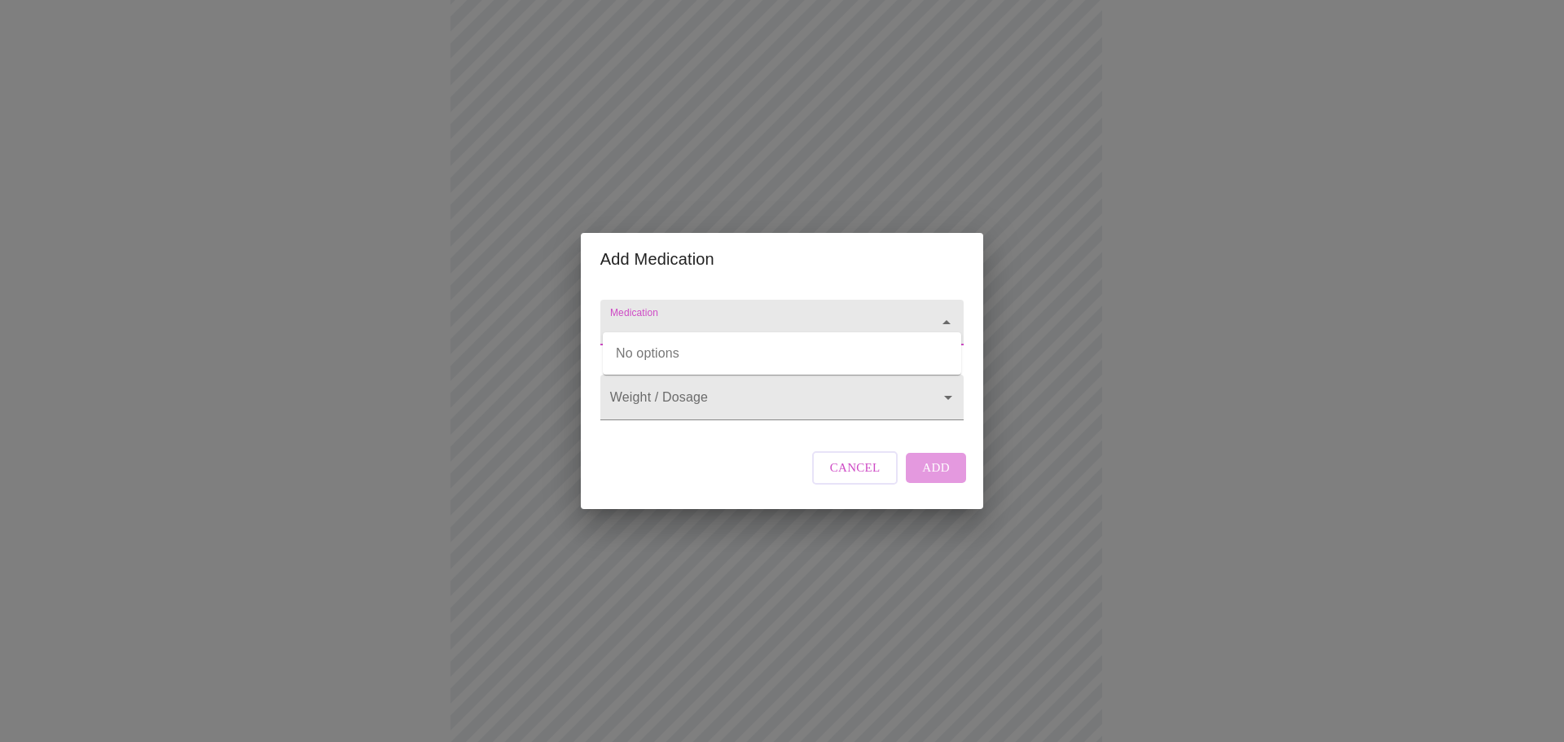
click at [689, 315] on input "Medication" at bounding box center [759, 330] width 304 height 30
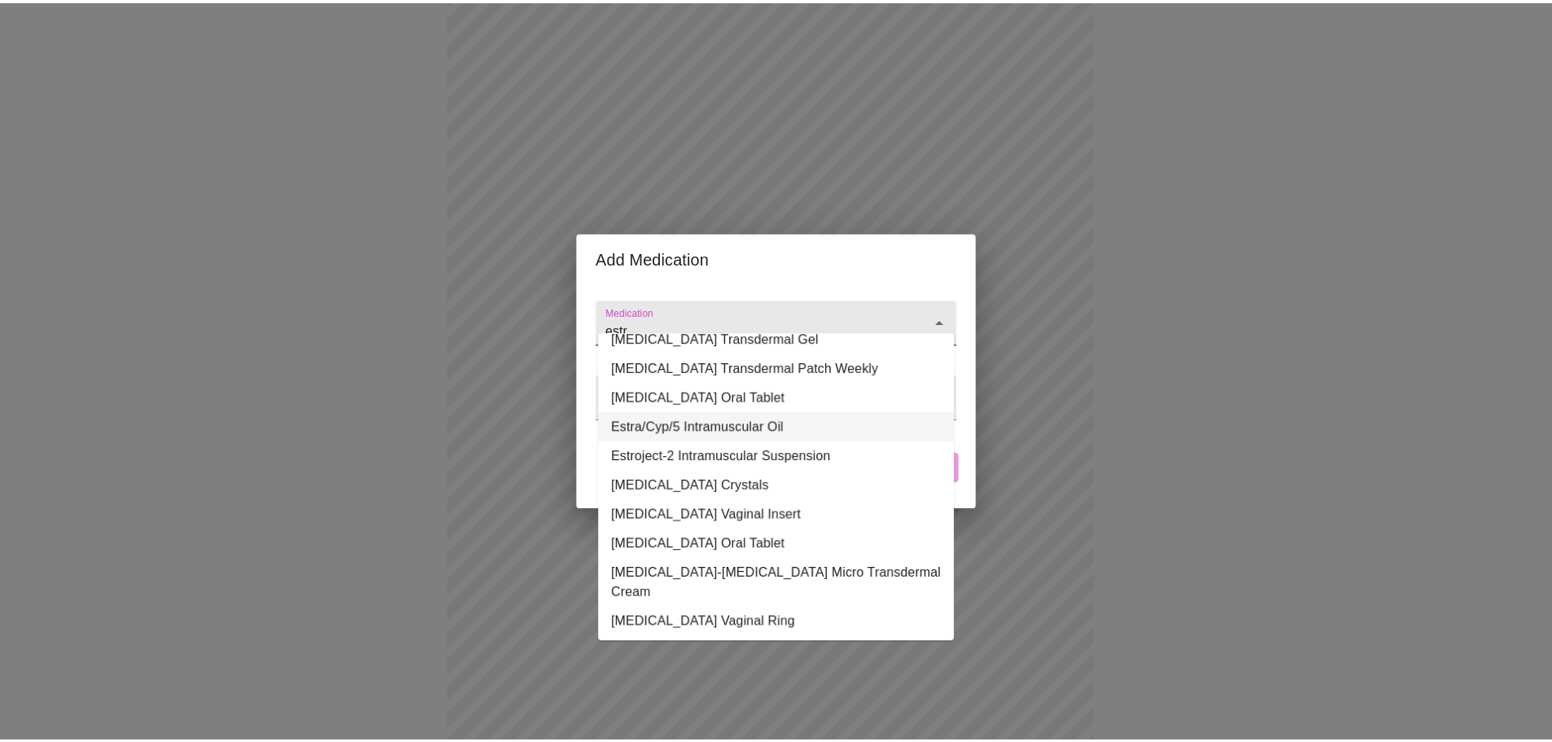
scroll to position [0, 0]
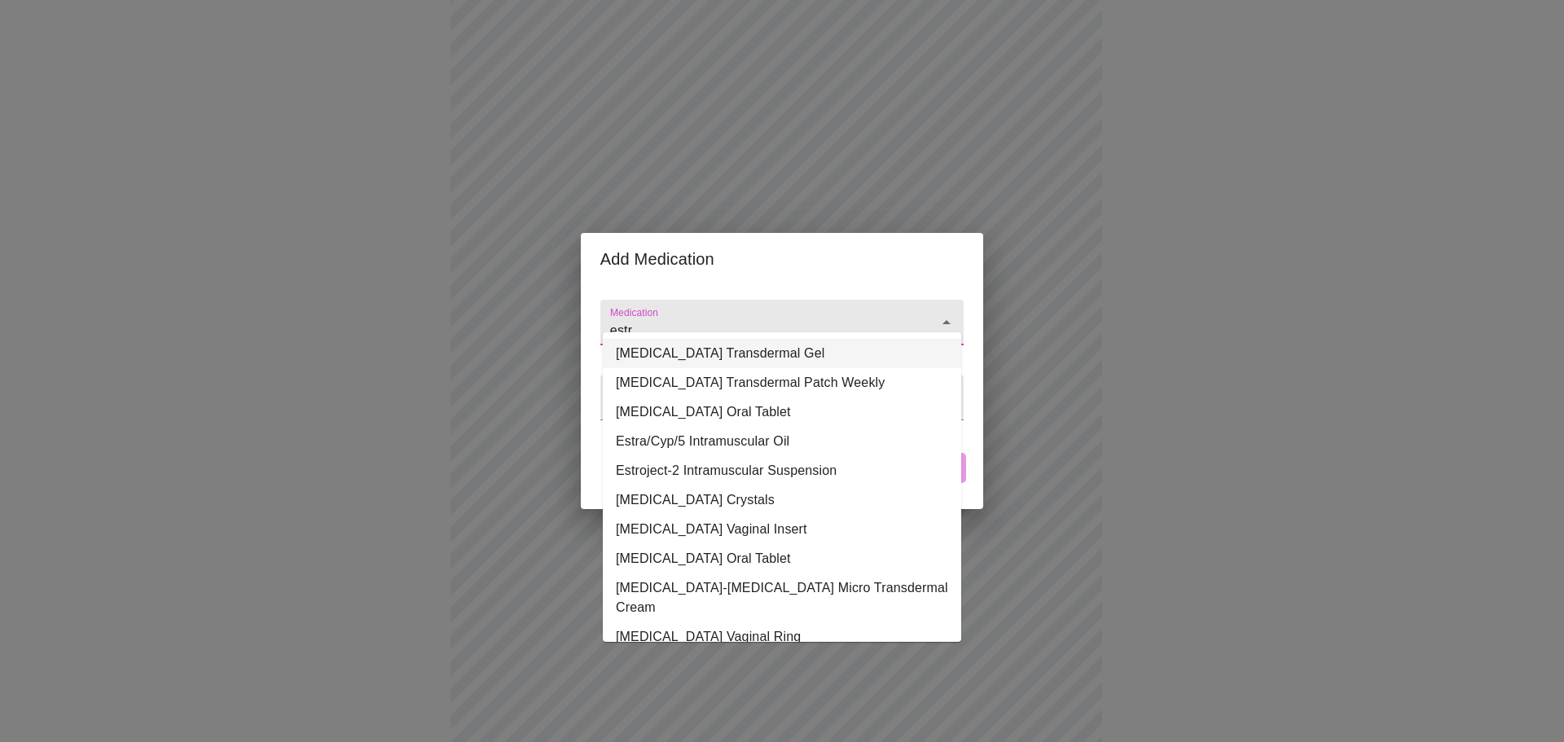
type input "estr"
click at [793, 249] on h2 "Add Medication" at bounding box center [781, 259] width 363 height 26
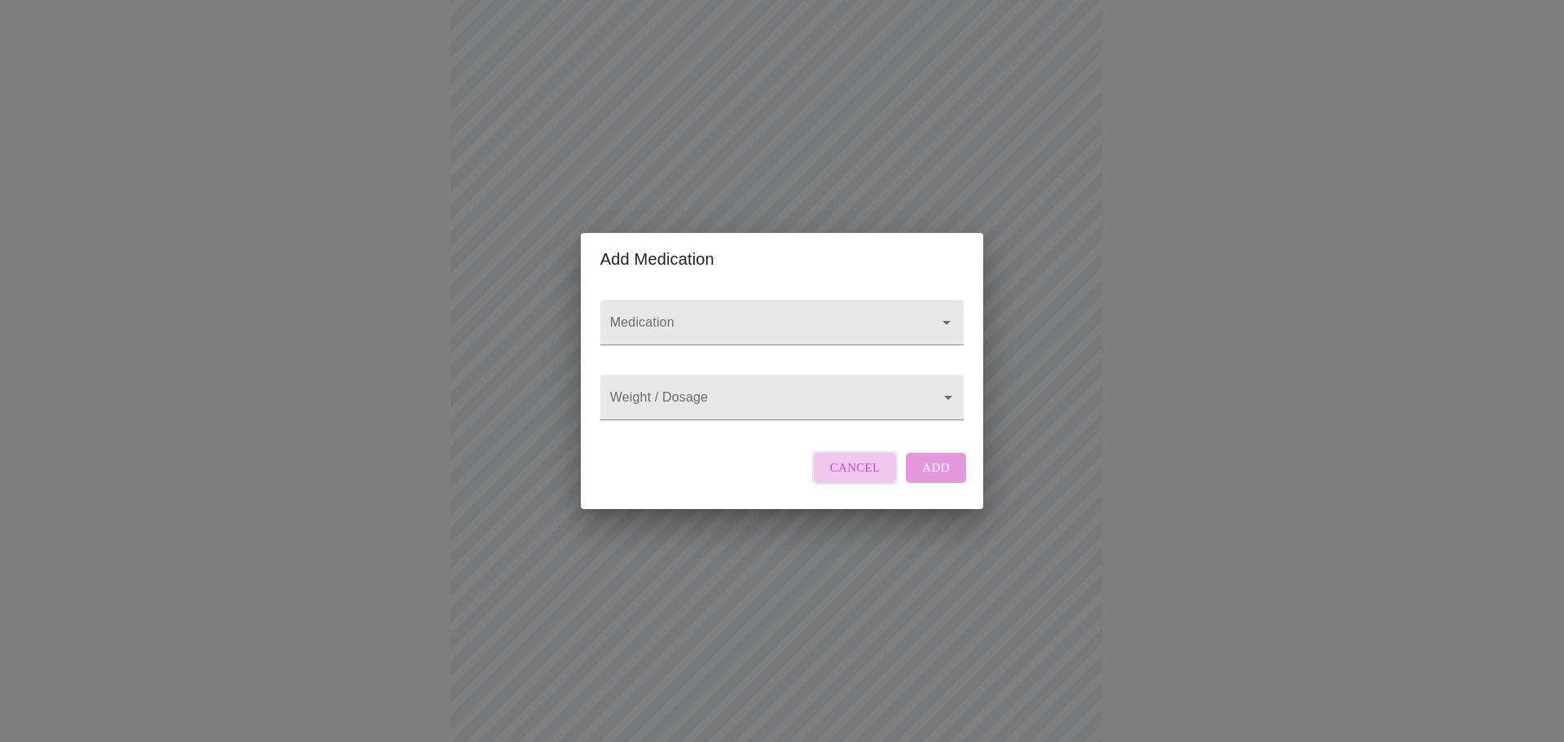
click at [872, 478] on span "Cancel" at bounding box center [855, 467] width 51 height 21
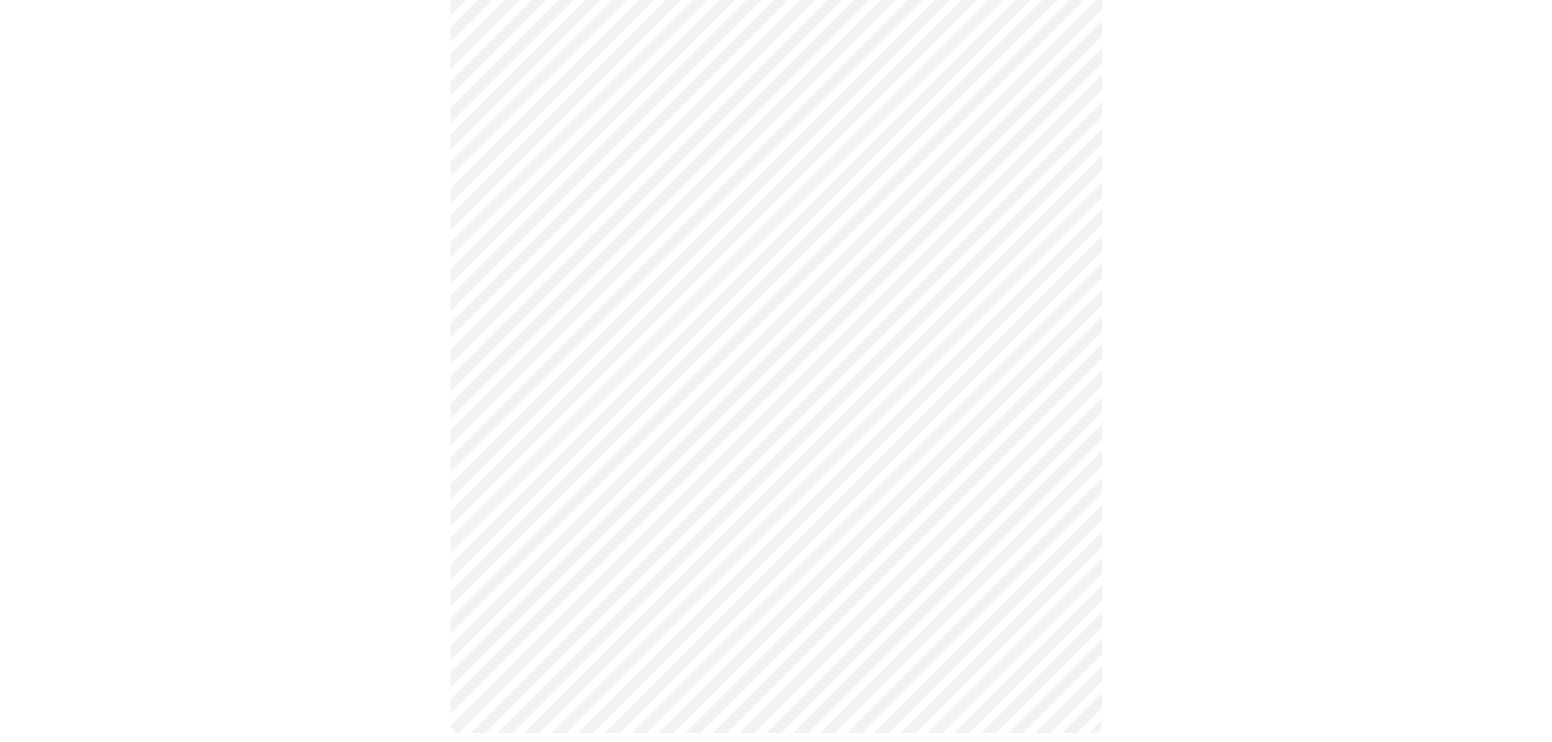
scroll to position [519, 0]
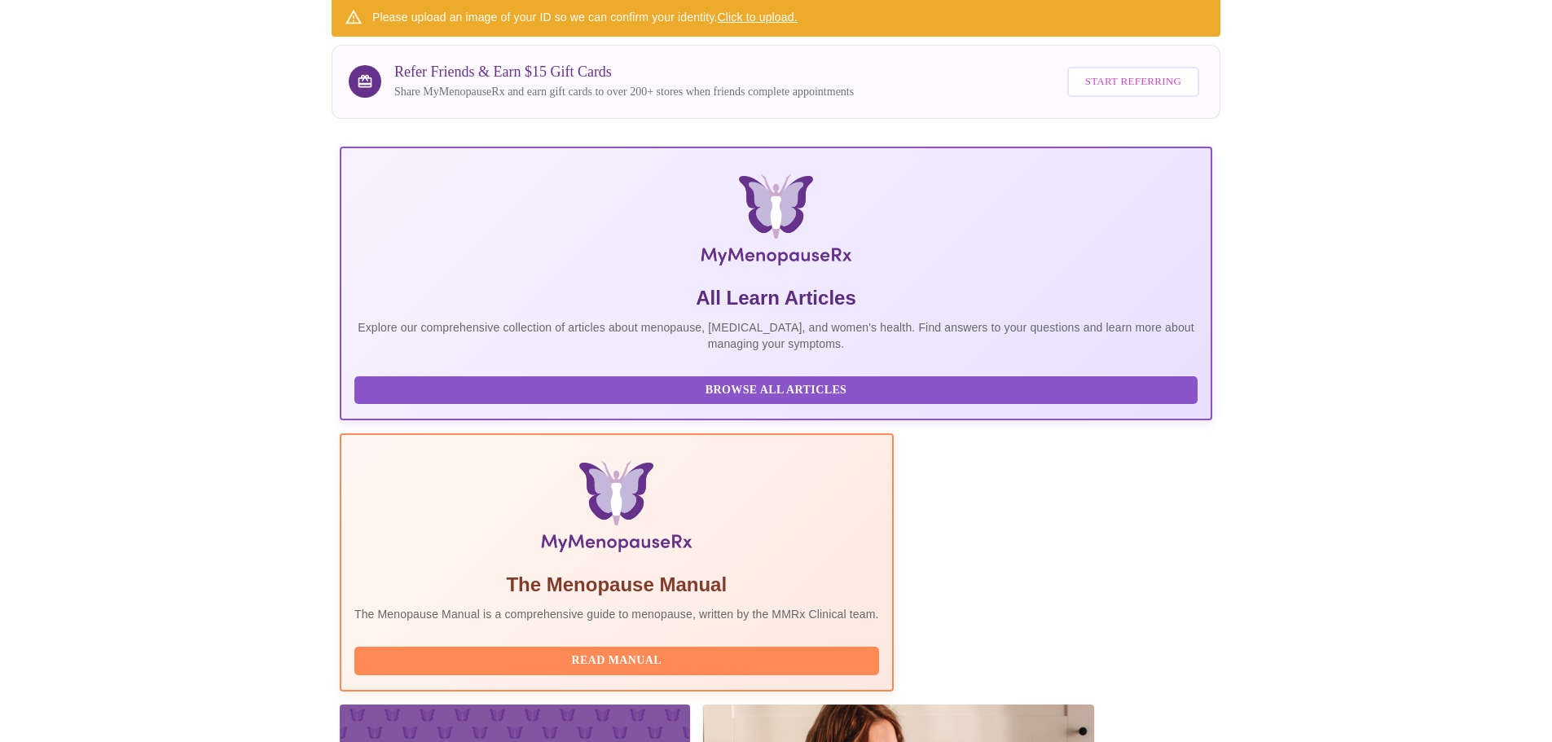
scroll to position [34, 0]
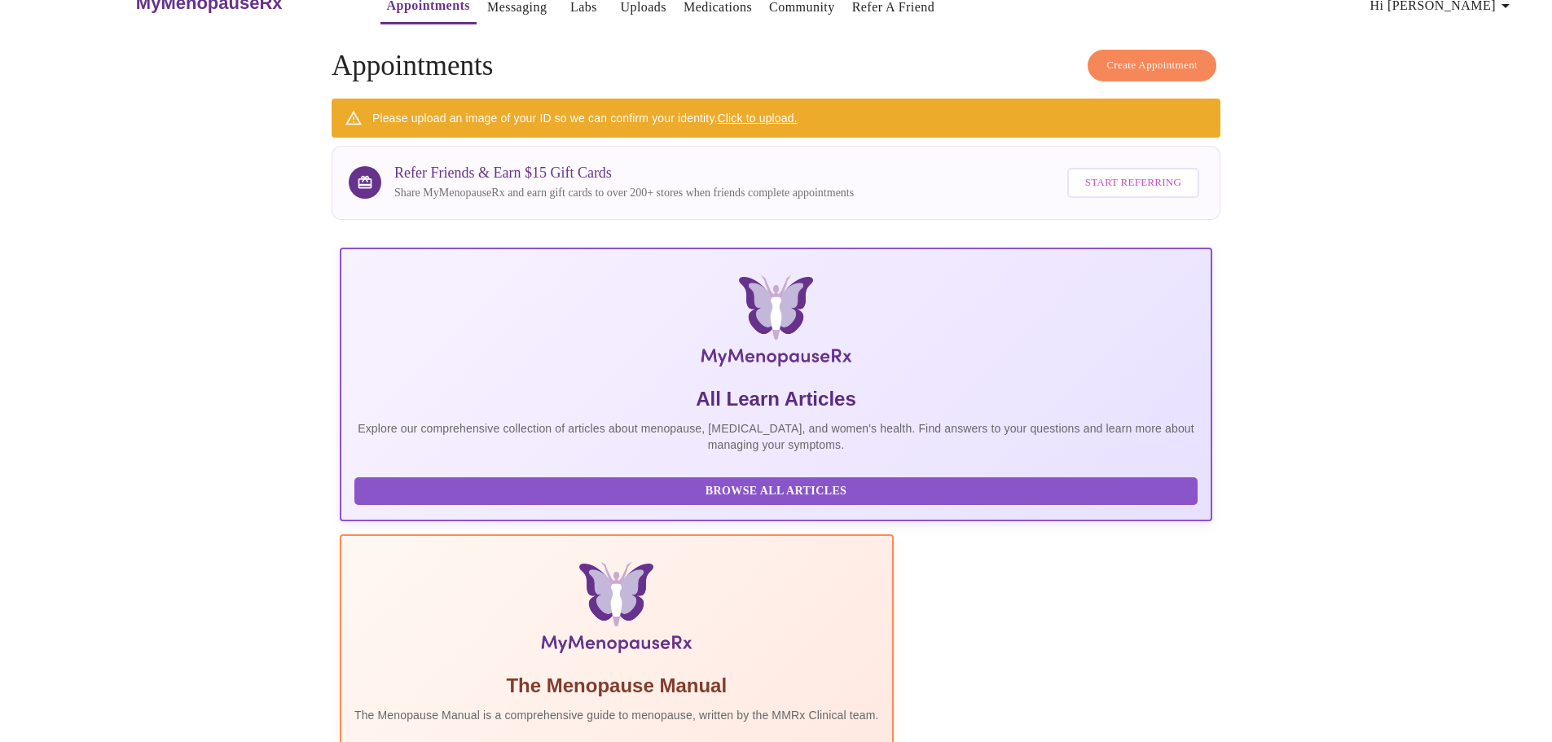
click at [765, 112] on link "Click to upload." at bounding box center [758, 118] width 80 height 13
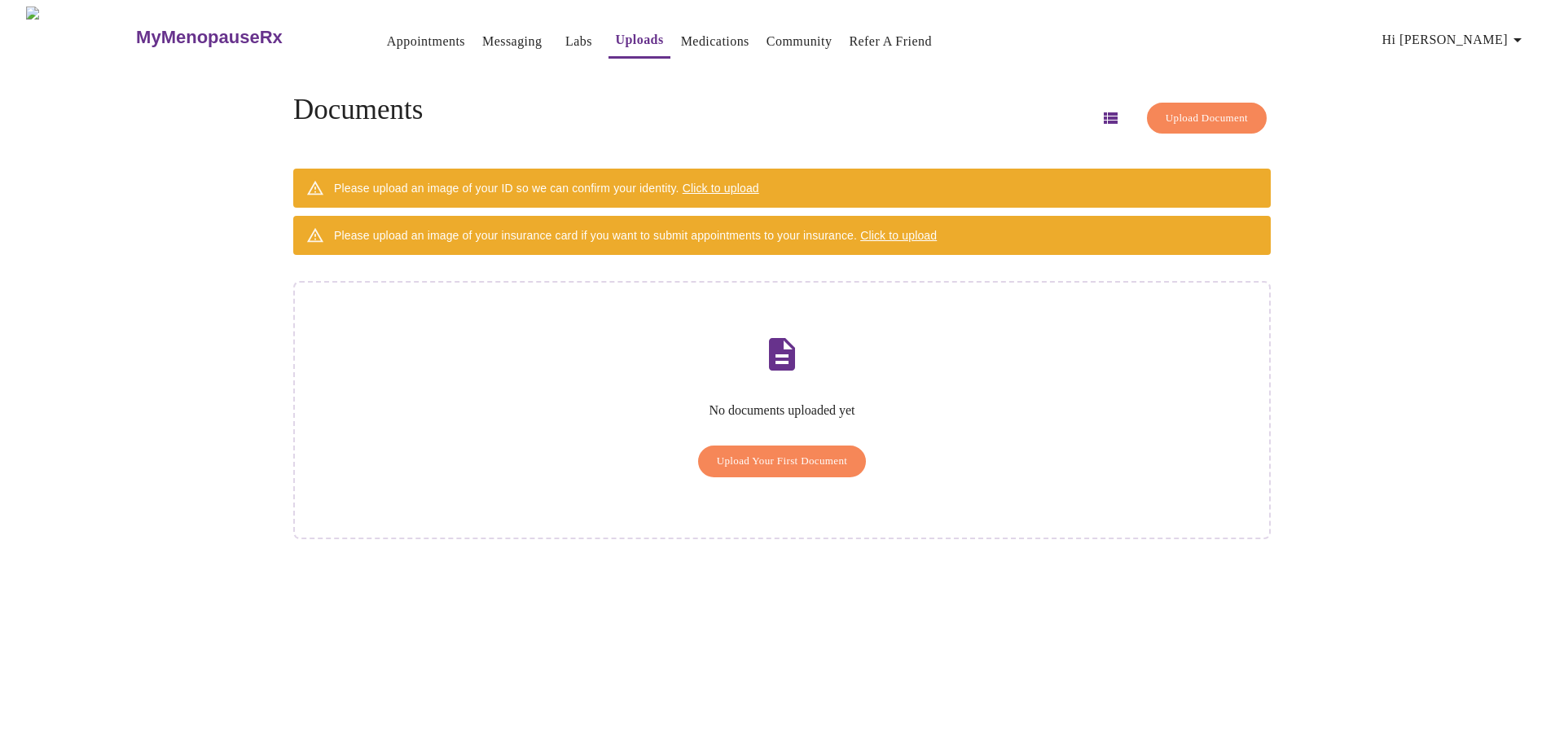
click at [758, 452] on span "Upload Your First Document" at bounding box center [782, 461] width 131 height 19
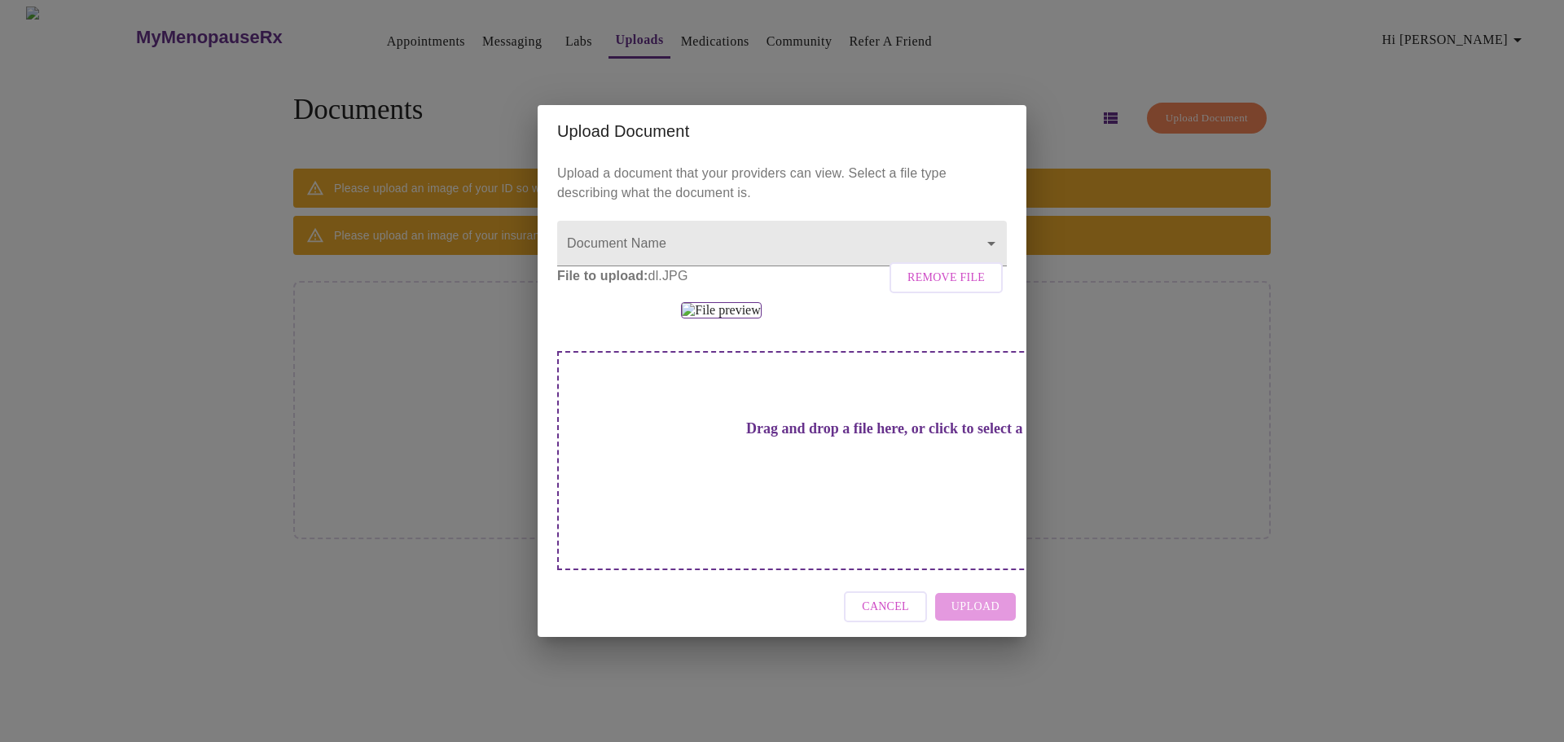
click at [981, 638] on div "Cancel Upload" at bounding box center [782, 607] width 489 height 61
click at [717, 175] on body "MyMenopauseRx Appointments Messaging Labs Uploads Medications Community Refer a…" at bounding box center [782, 378] width 1551 height 742
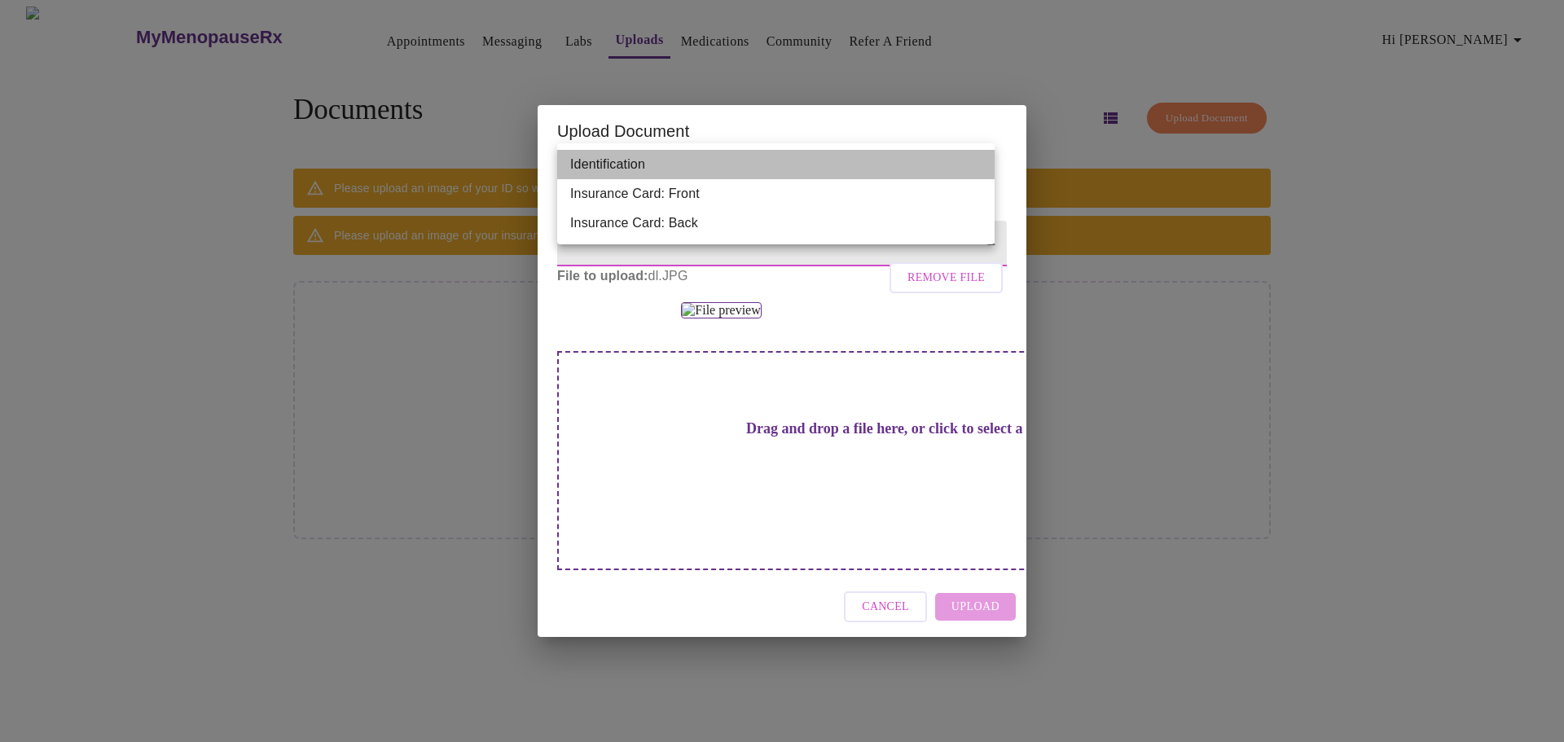
click at [709, 165] on li "Identification" at bounding box center [775, 164] width 437 height 29
type input "Identification"
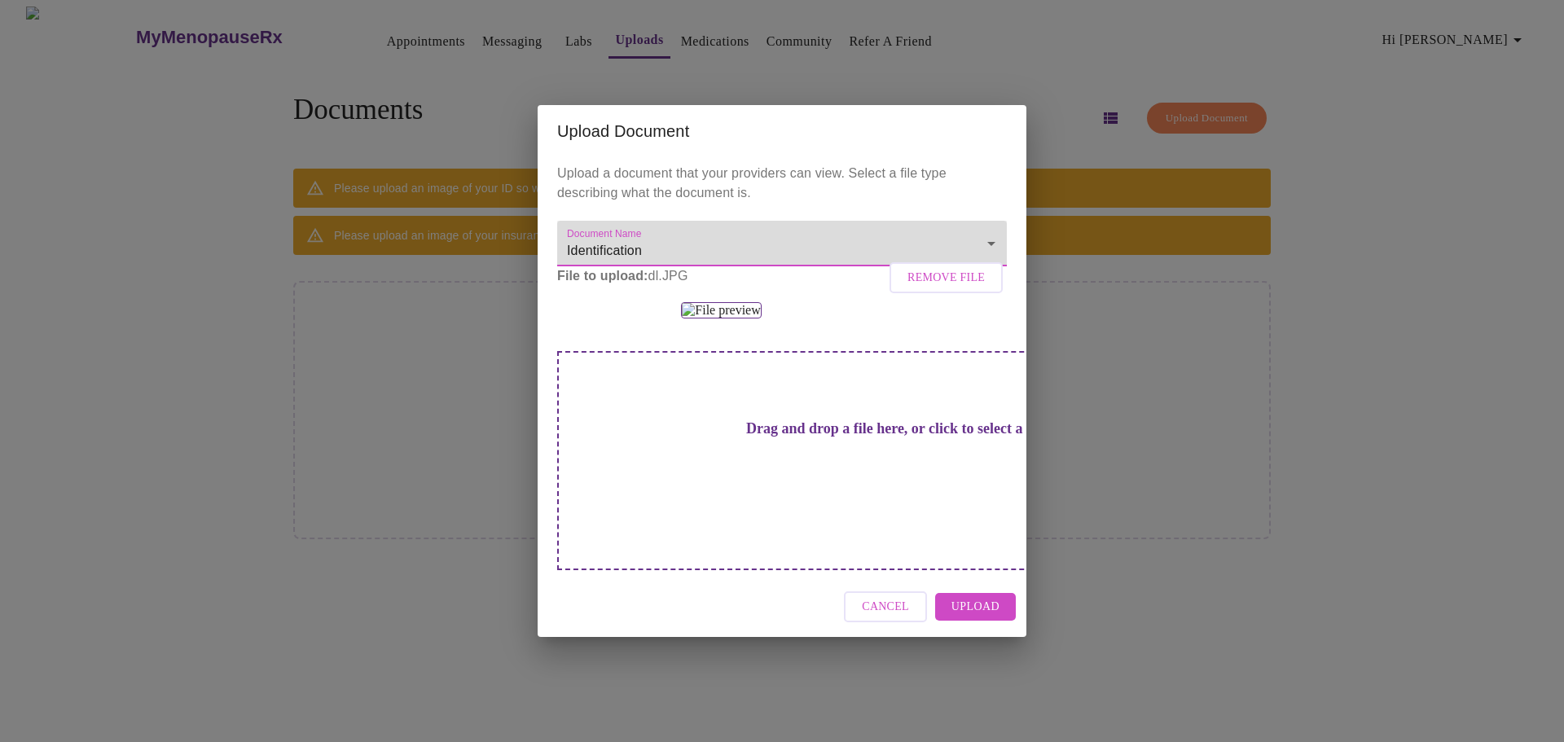
scroll to position [71, 0]
click at [967, 617] on span "Upload" at bounding box center [975, 607] width 48 height 20
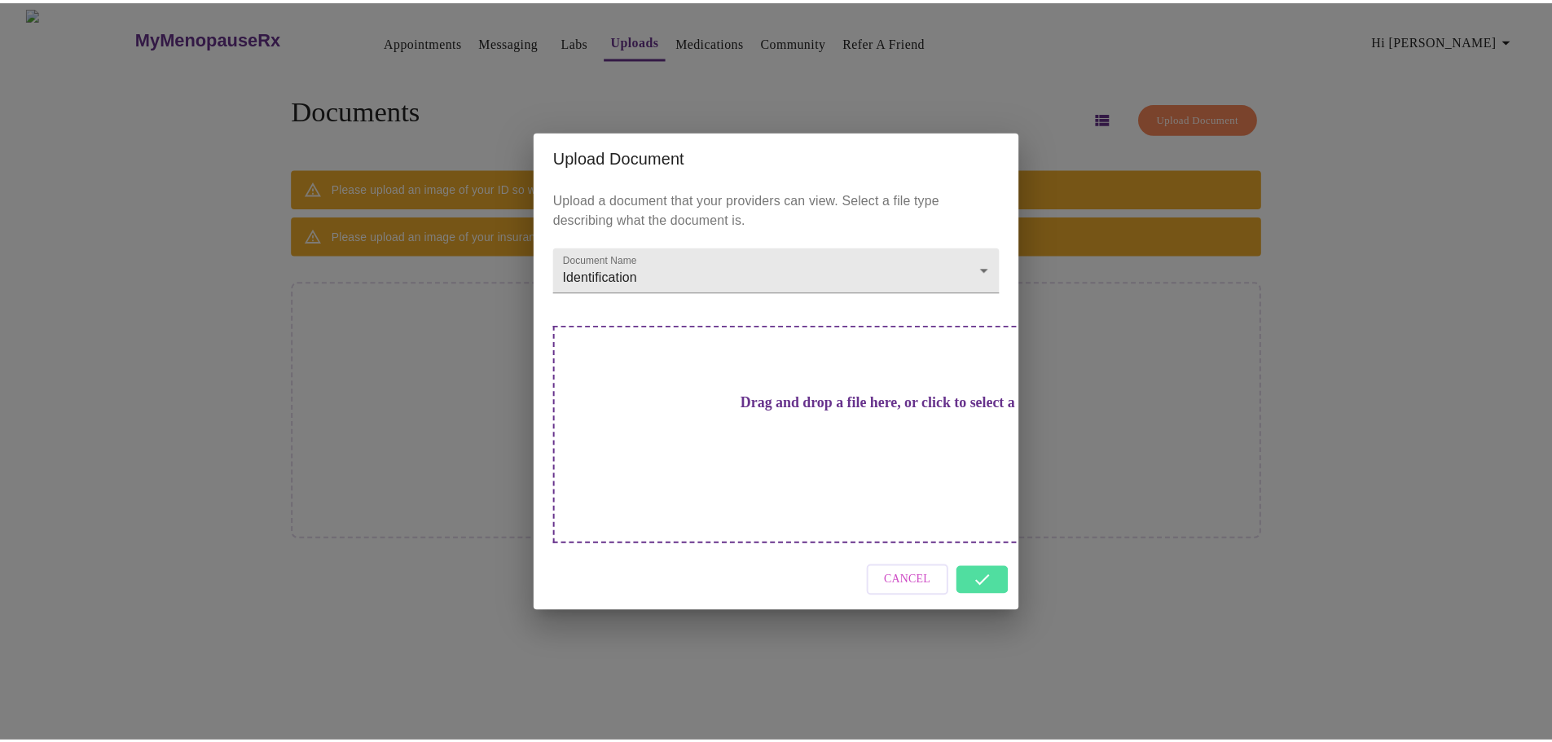
scroll to position [0, 0]
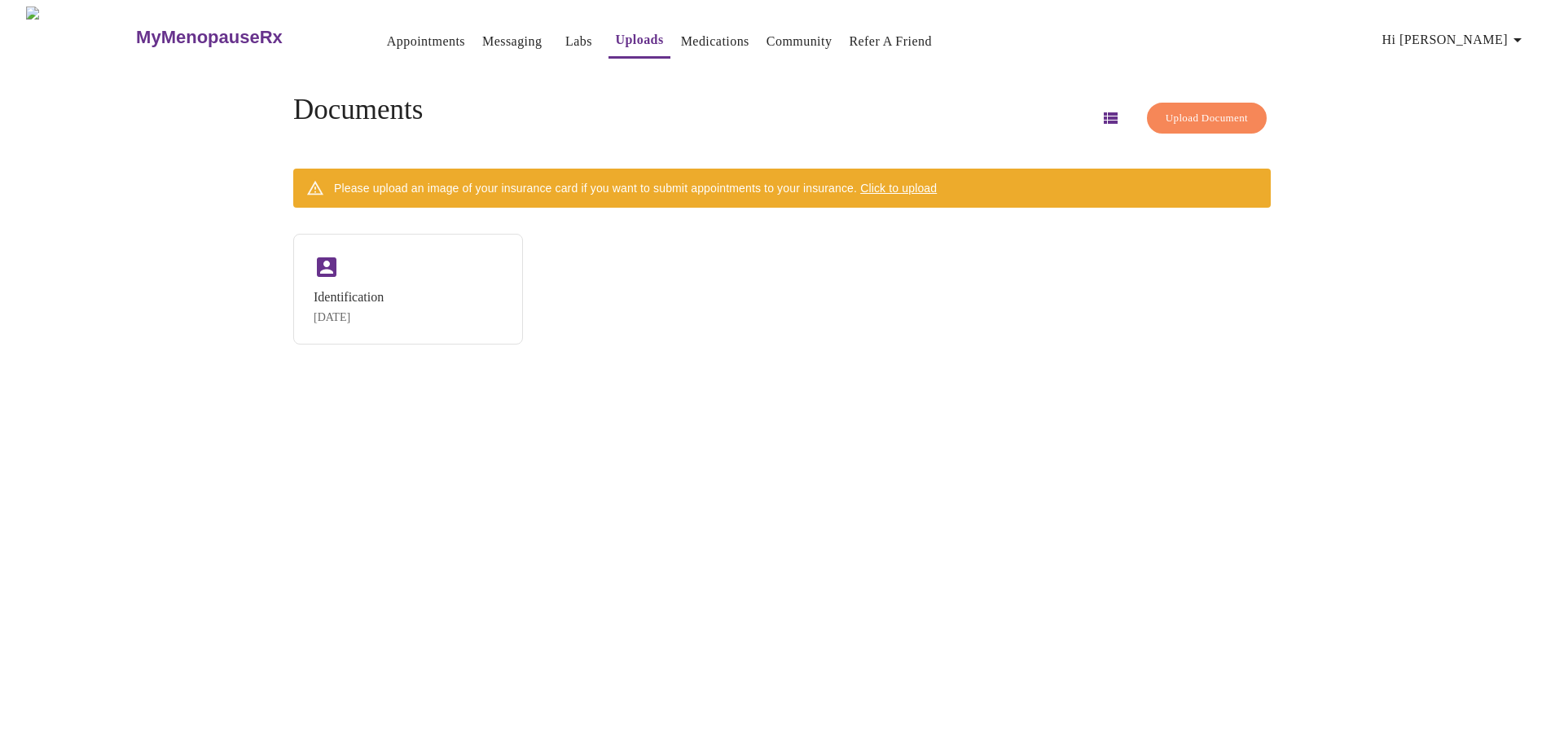
click at [685, 32] on link "Medications" at bounding box center [715, 41] width 68 height 23
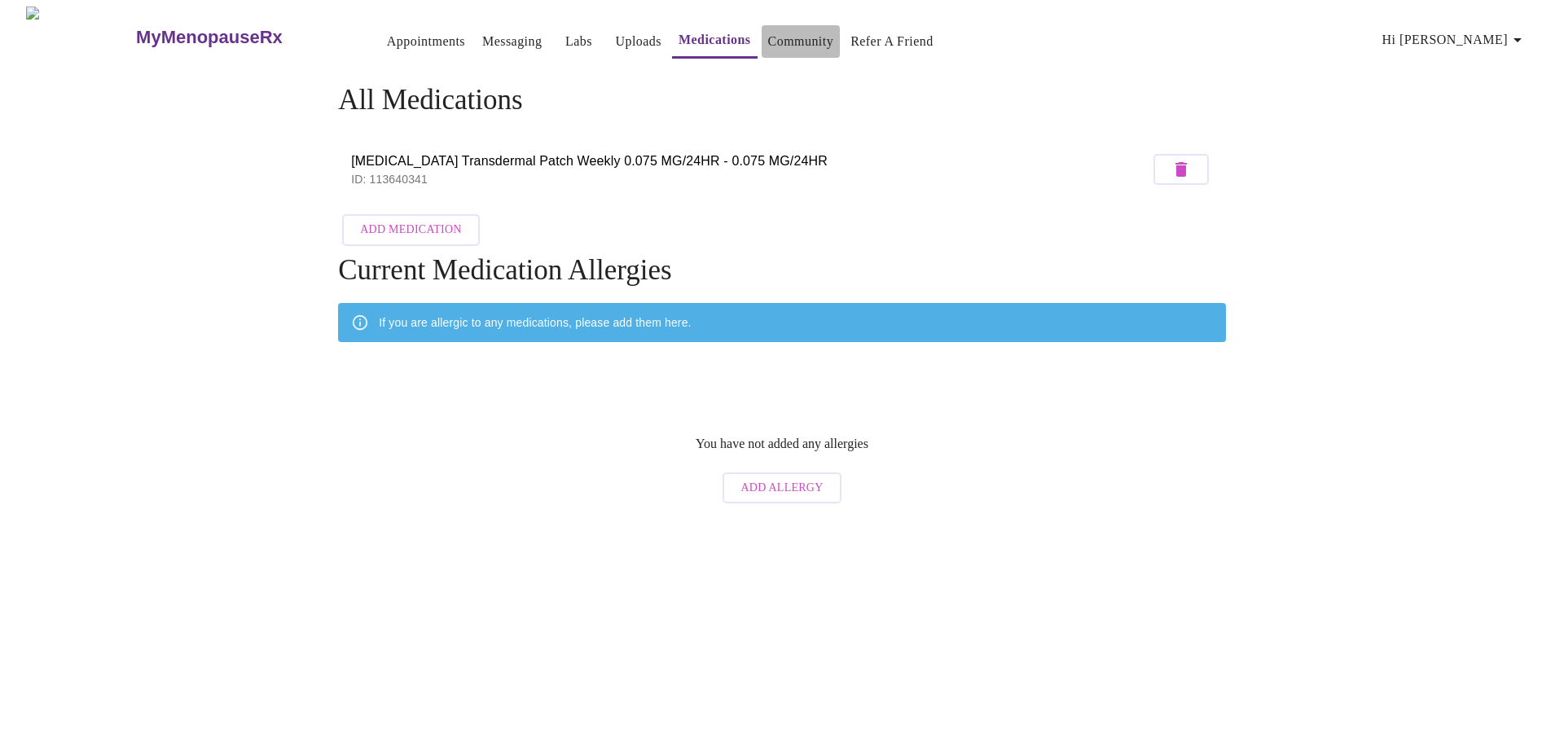
click at [768, 40] on link "Community" at bounding box center [801, 41] width 66 height 23
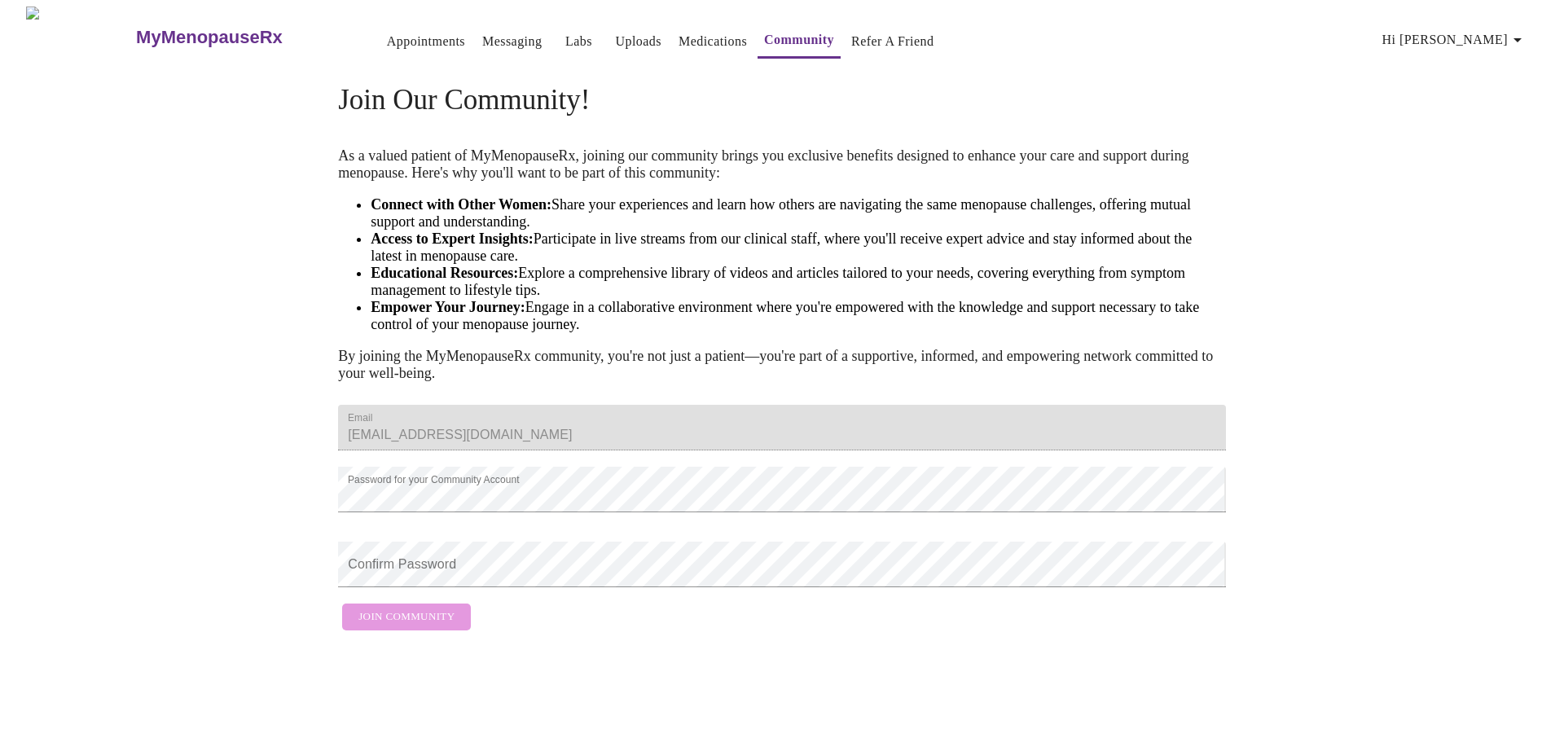
click at [851, 40] on link "Refer a Friend" at bounding box center [892, 41] width 83 height 23
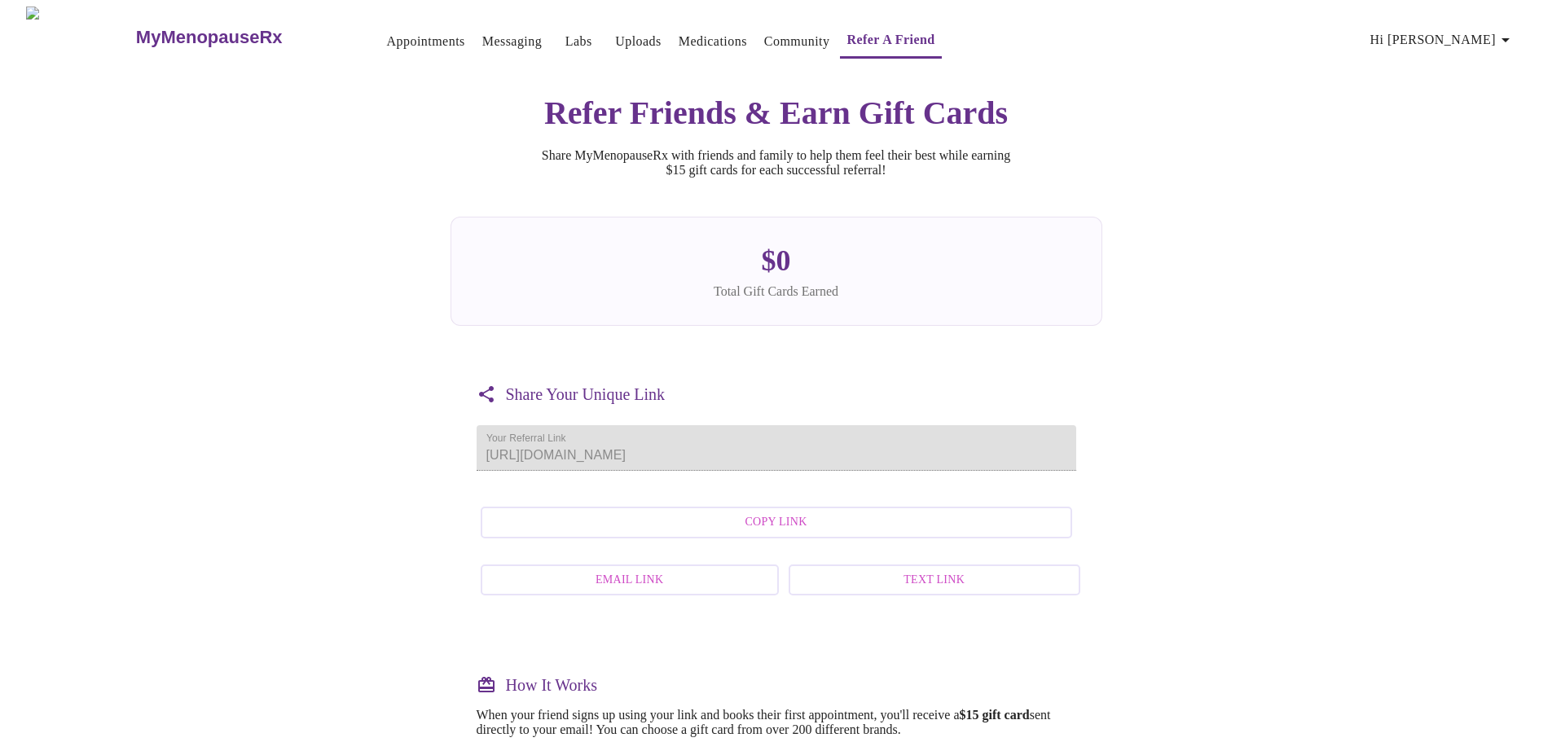
click at [482, 38] on link "Messaging" at bounding box center [511, 41] width 59 height 23
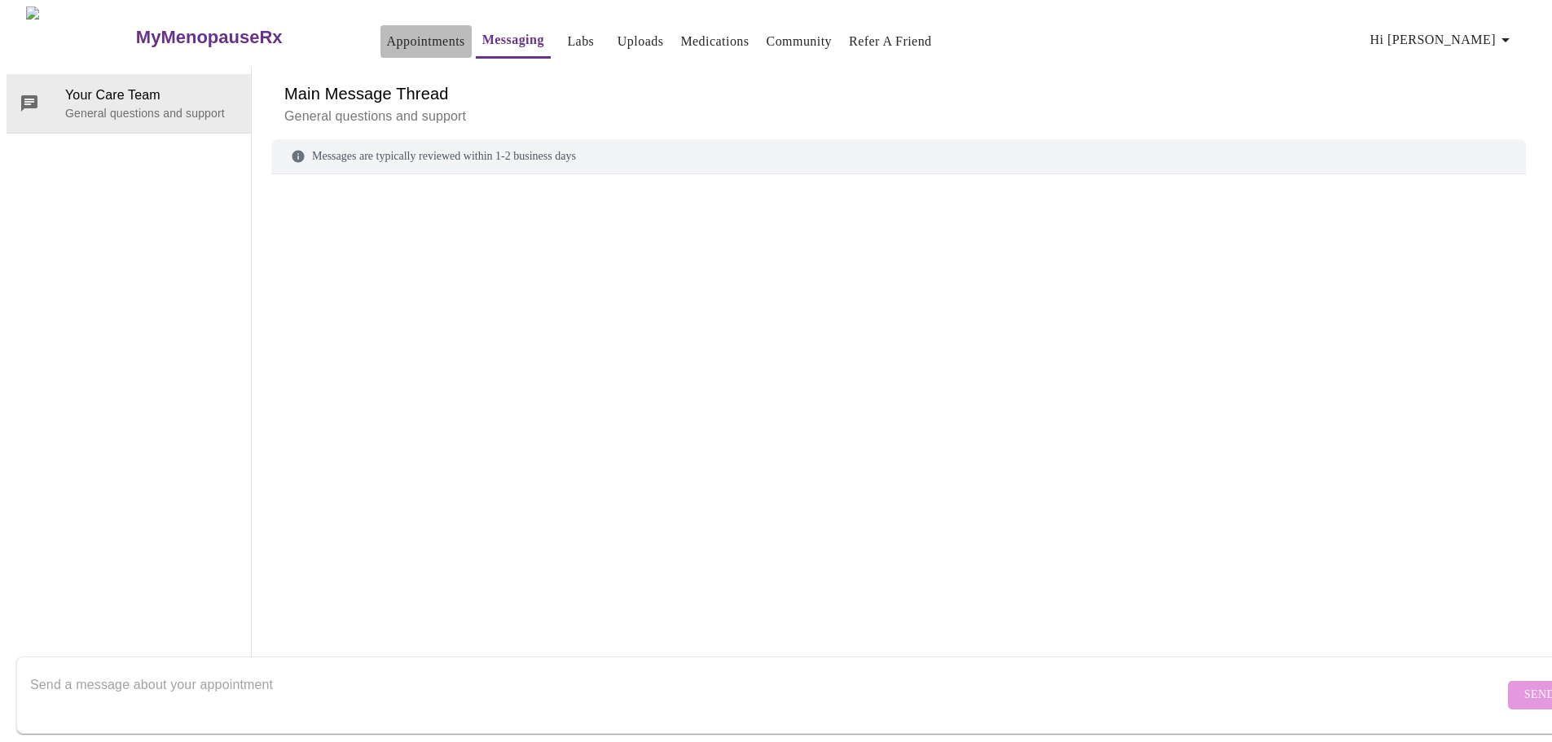
click at [387, 46] on button "Appointments" at bounding box center [425, 41] width 91 height 33
click at [387, 31] on link "Appointments" at bounding box center [426, 41] width 78 height 23
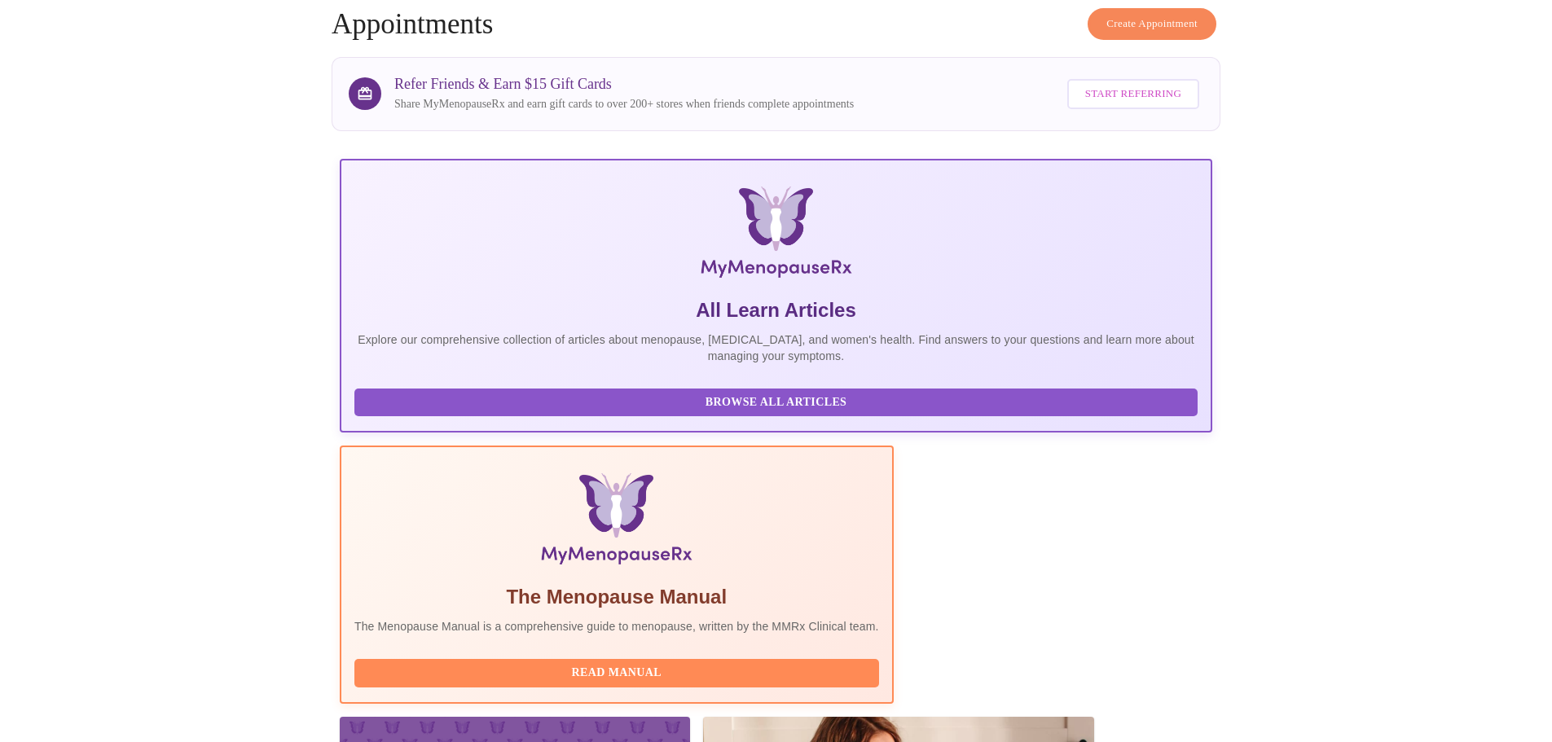
scroll to position [150, 0]
